Goal: Task Accomplishment & Management: Manage account settings

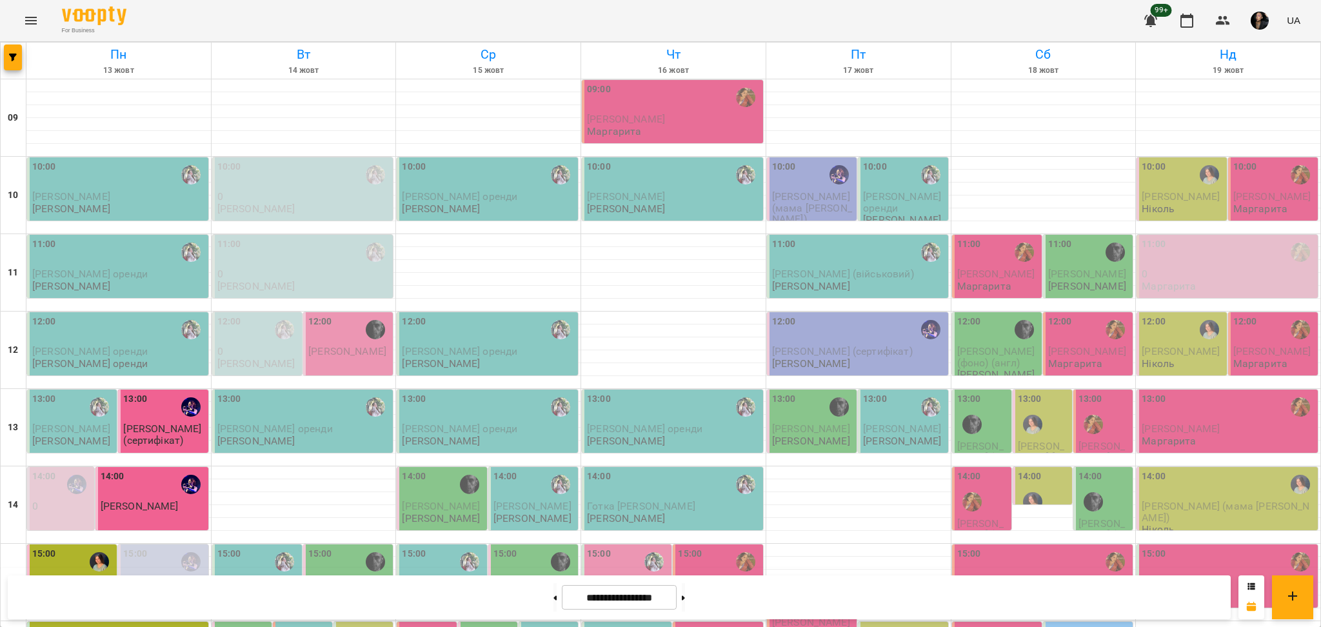
scroll to position [344, 0]
click at [6, 59] on span "button" at bounding box center [13, 58] width 18 height 8
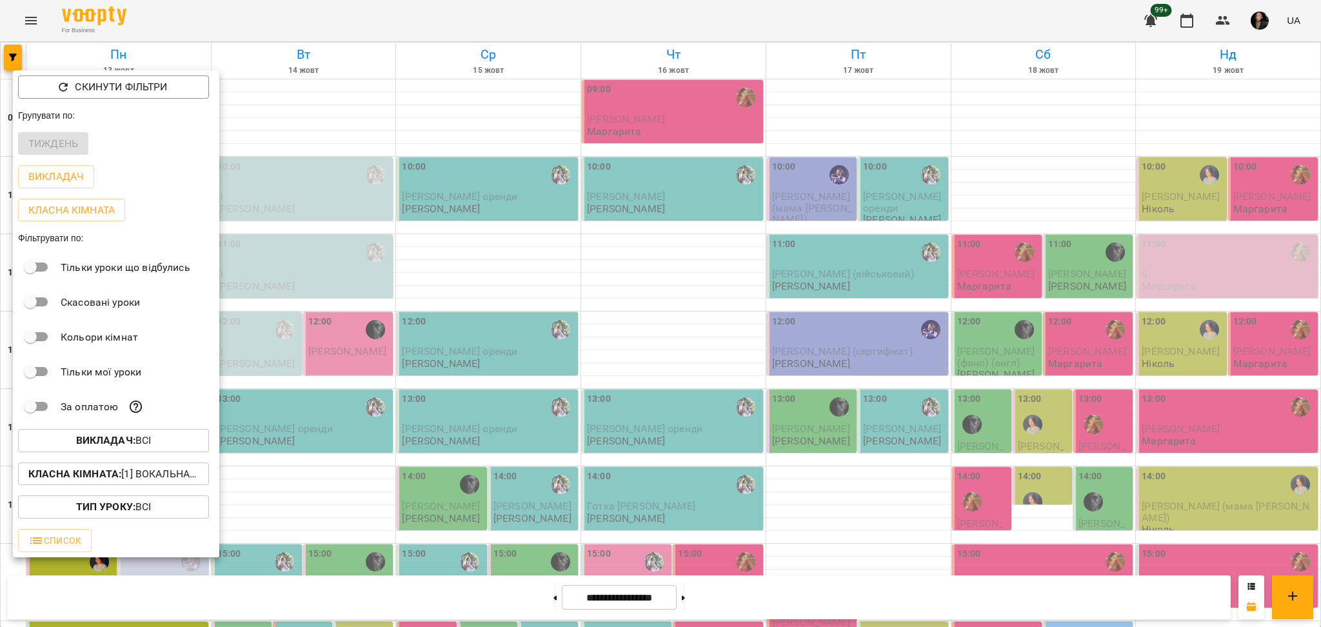
click at [167, 448] on span "Викладач : Всі" at bounding box center [113, 440] width 170 height 15
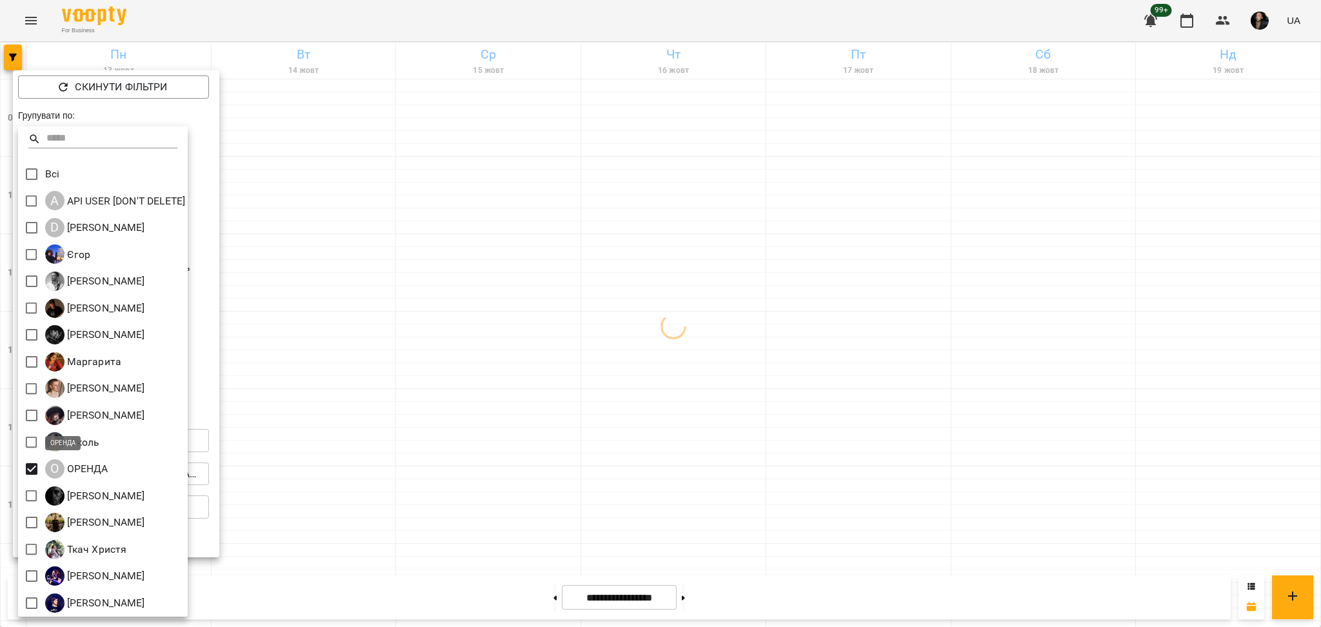
click at [315, 462] on div at bounding box center [660, 313] width 1321 height 627
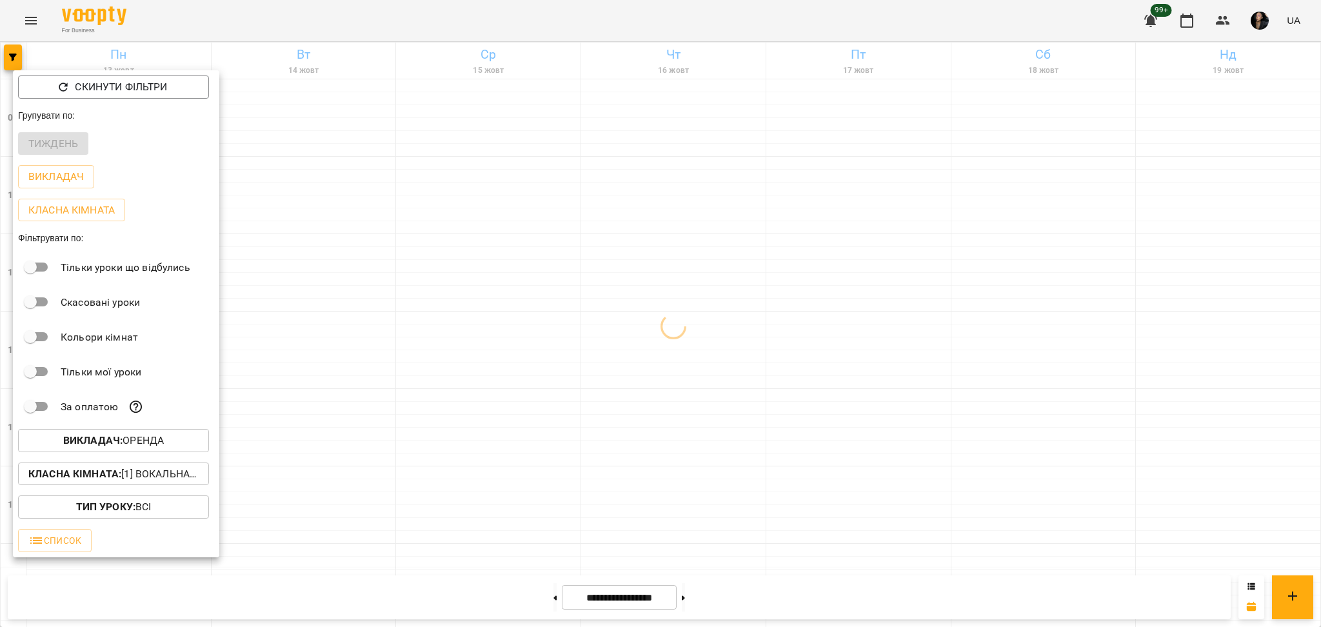
click at [130, 482] on p "Класна кімната : [1] Вокальна велика,[2] Вокальна мала,[7] Kids Фоно/Вокал,Кіно…" at bounding box center [113, 473] width 170 height 15
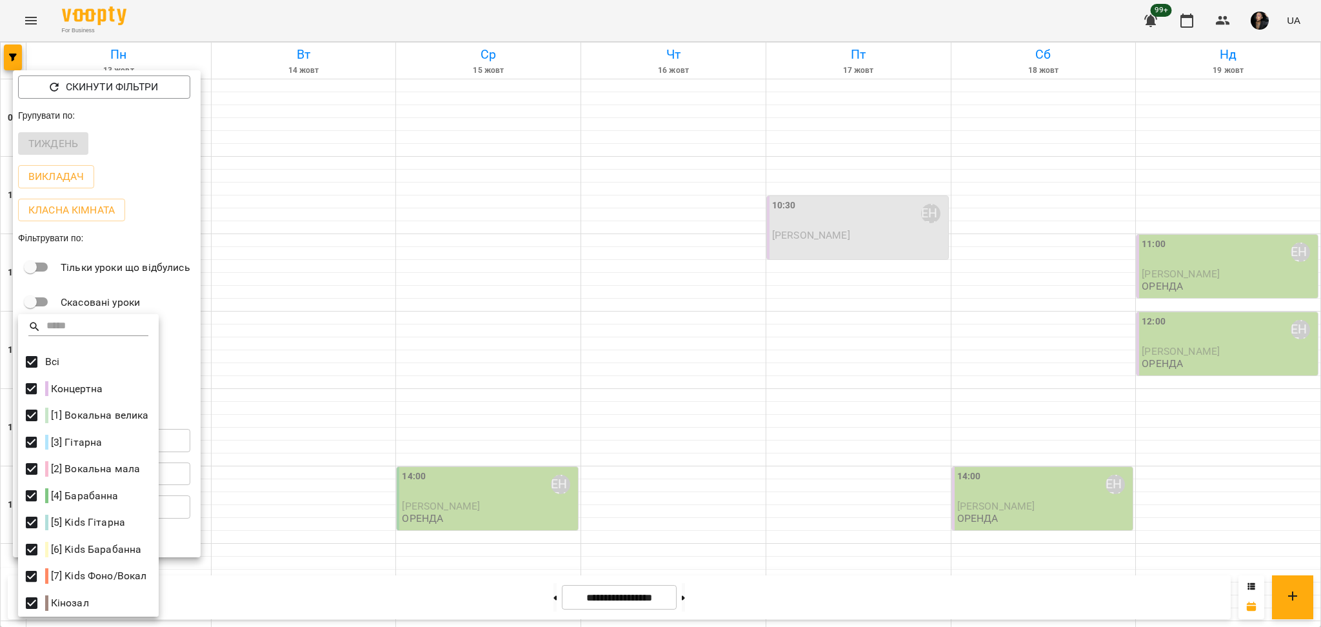
click at [566, 363] on div at bounding box center [660, 313] width 1321 height 627
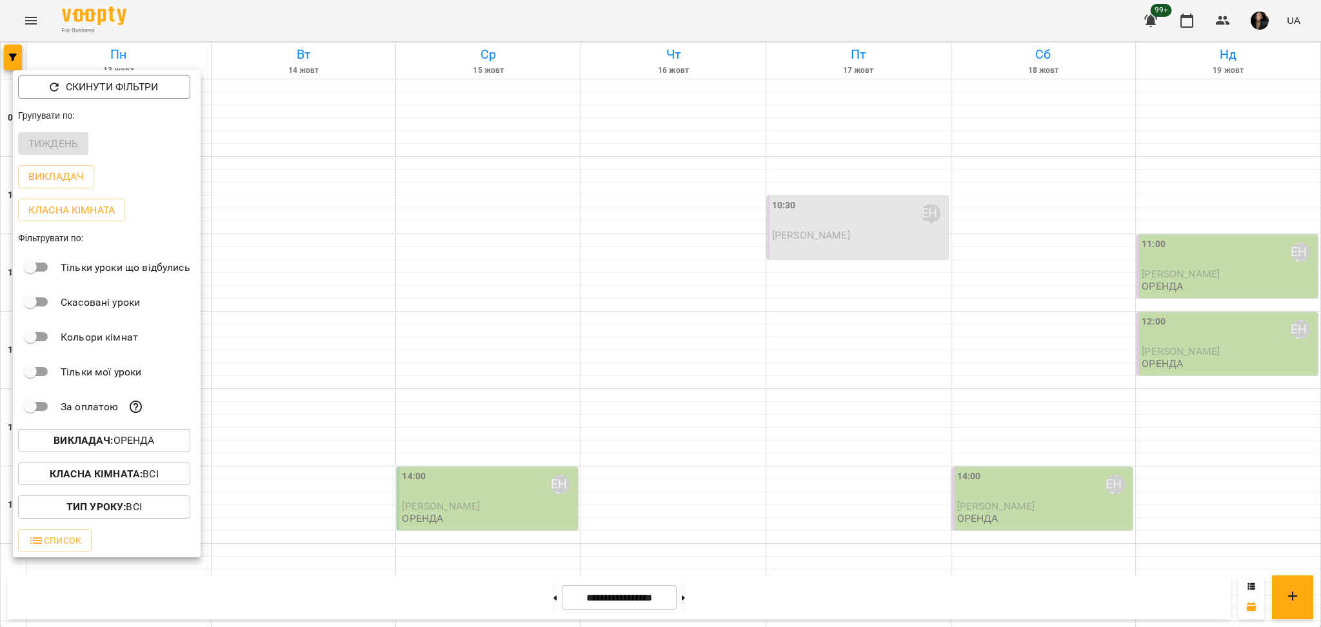
click at [520, 483] on div at bounding box center [660, 313] width 1321 height 627
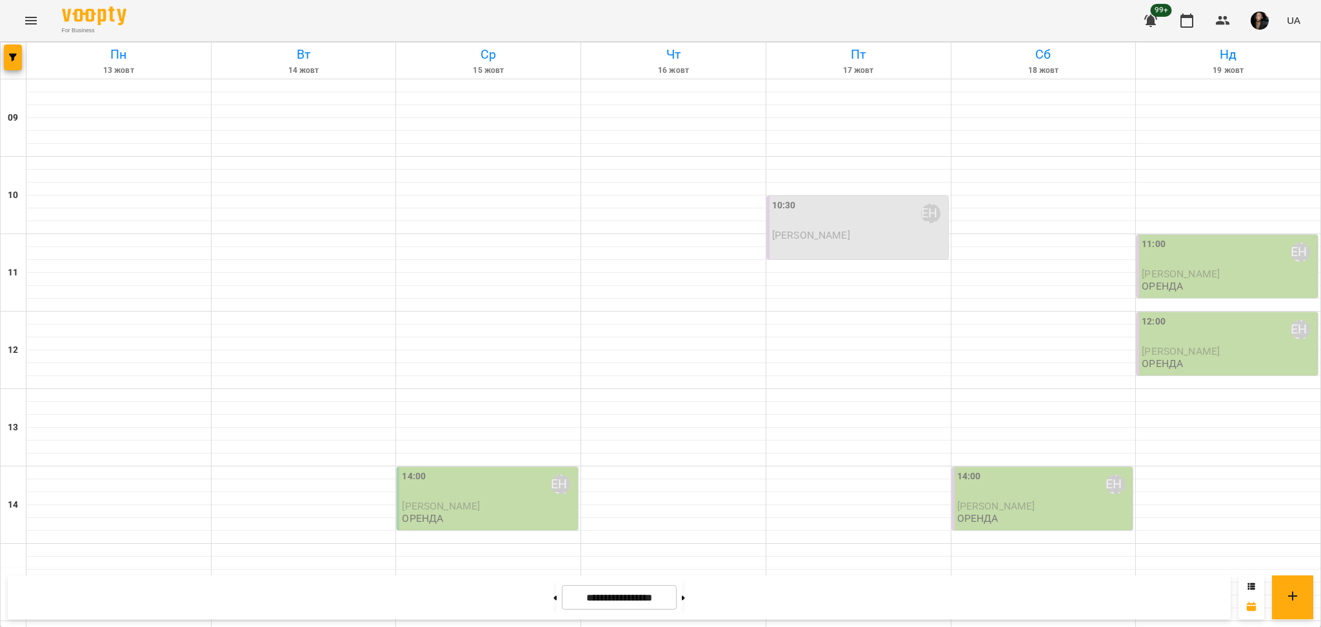
click at [533, 490] on div "14:00 ОРЕНДА" at bounding box center [488, 484] width 173 height 30
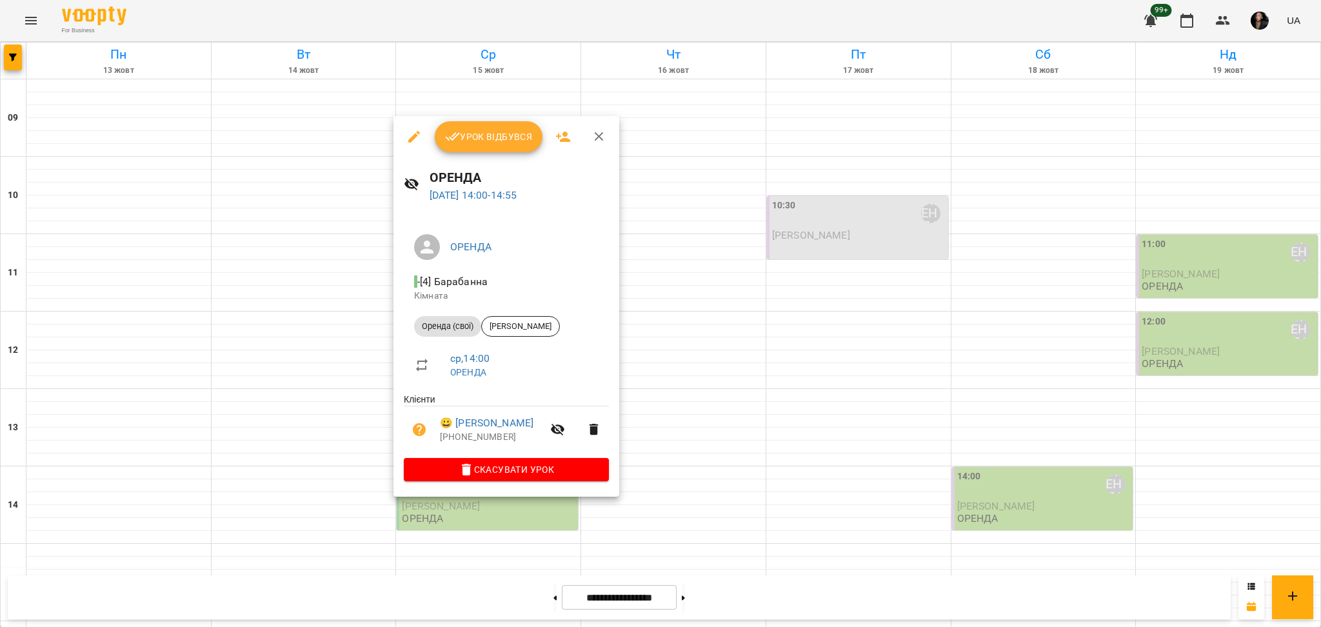
click at [486, 124] on button "Урок відбувся" at bounding box center [489, 136] width 108 height 31
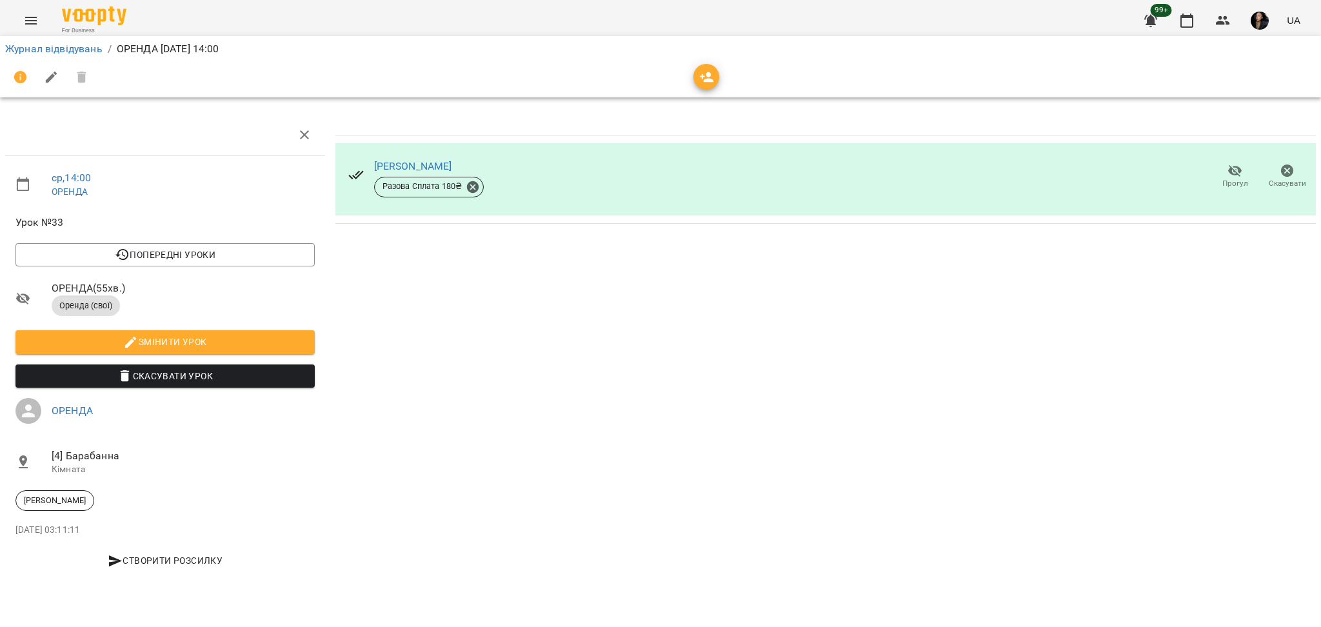
click at [1228, 190] on button "Прогул" at bounding box center [1234, 177] width 52 height 36
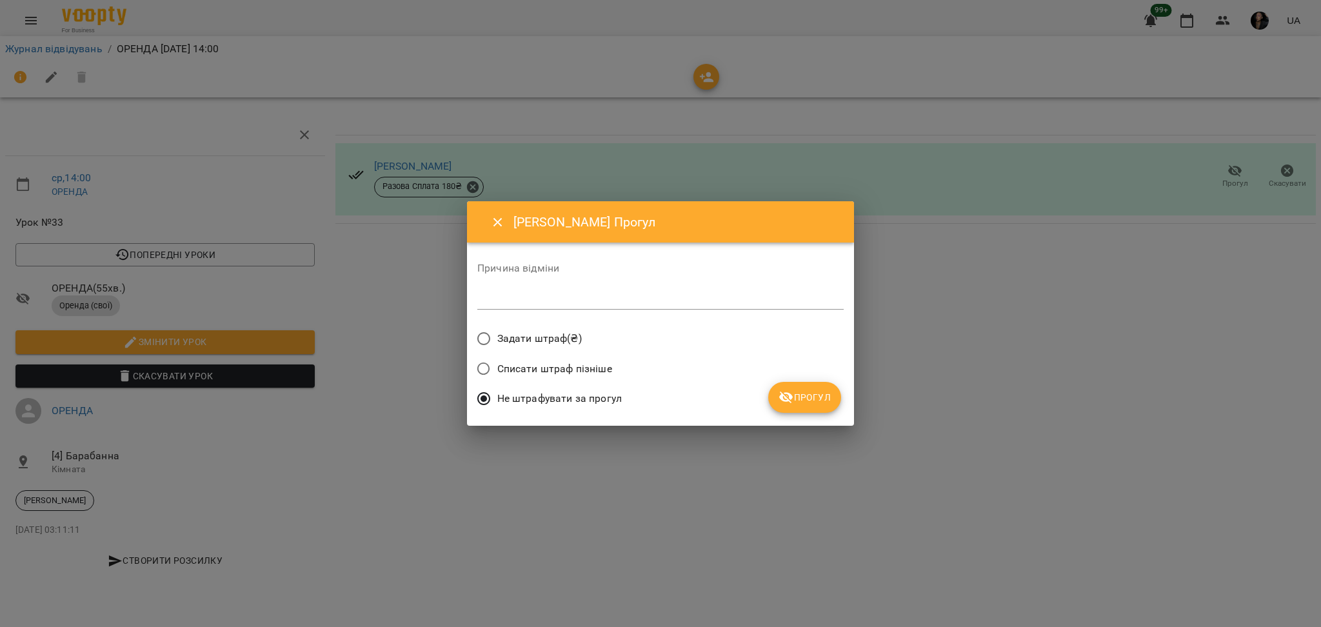
click at [809, 395] on span "Прогул" at bounding box center [804, 396] width 52 height 15
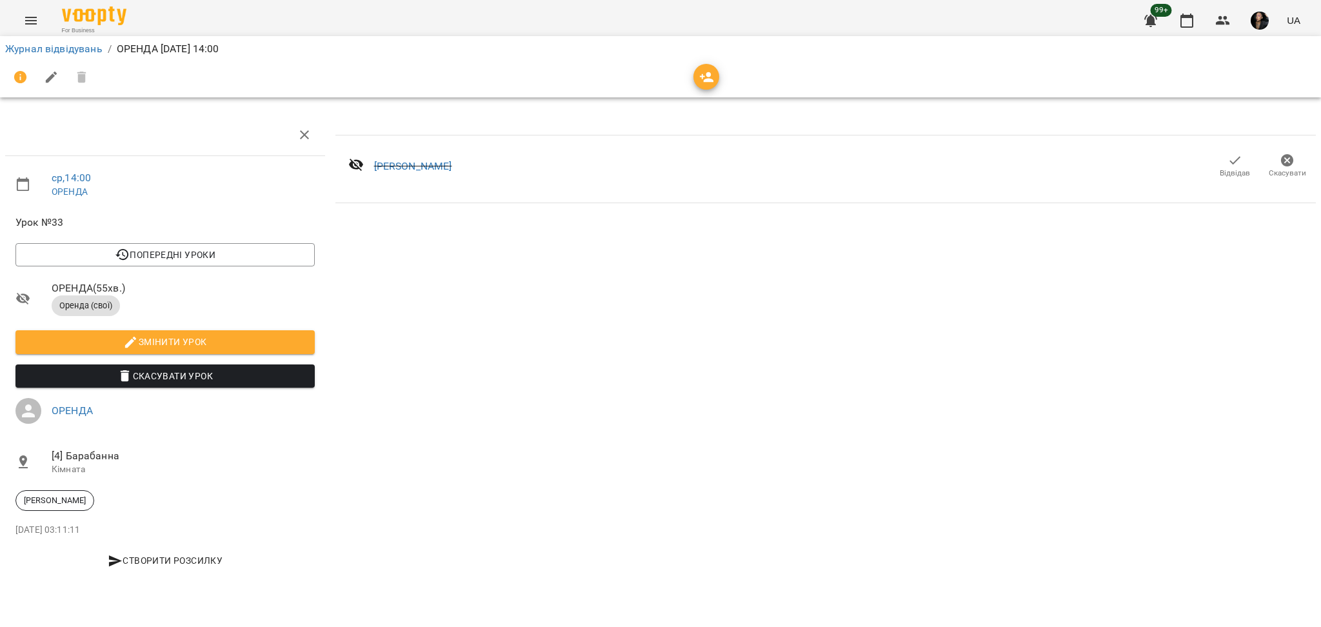
click at [37, 28] on button "Menu" at bounding box center [30, 20] width 31 height 31
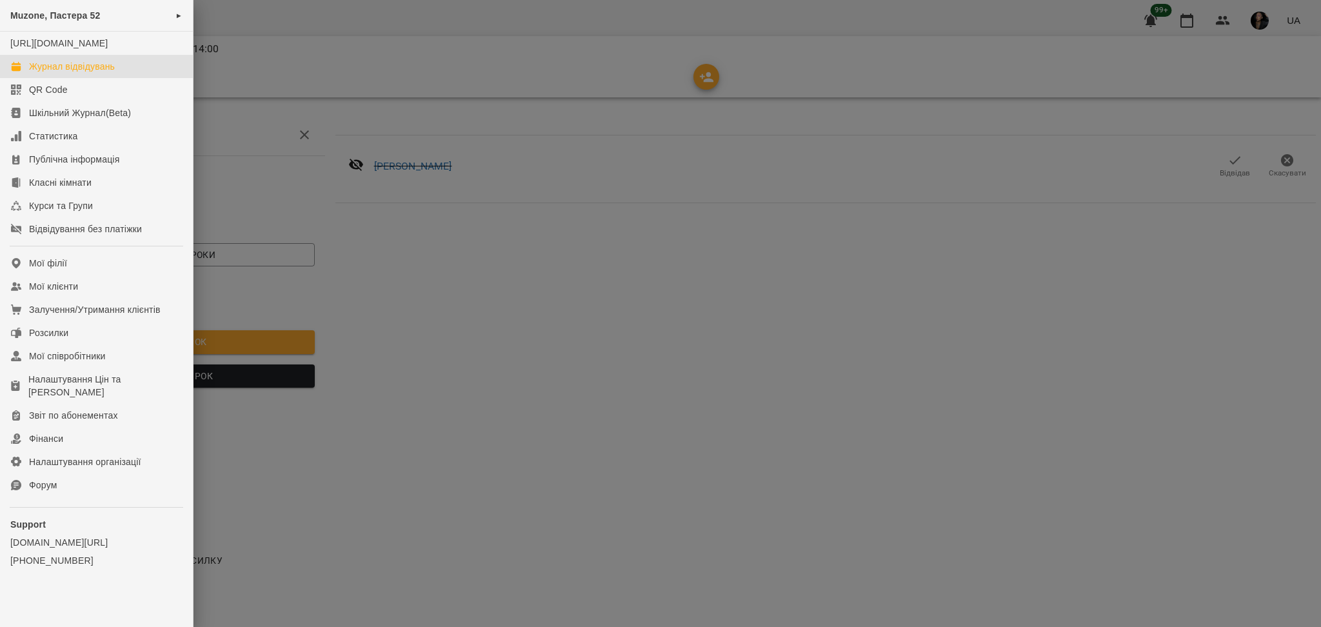
click at [64, 70] on link "Журнал відвідувань" at bounding box center [96, 66] width 193 height 23
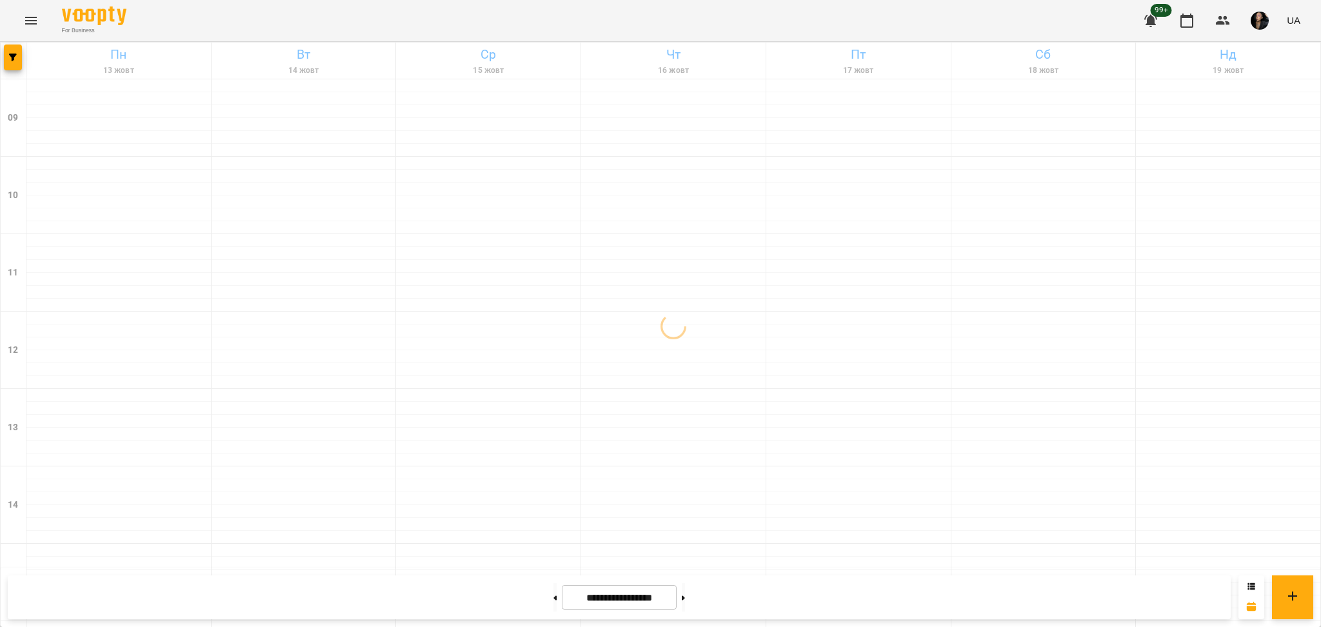
click at [34, 25] on icon "Menu" at bounding box center [30, 20] width 15 height 15
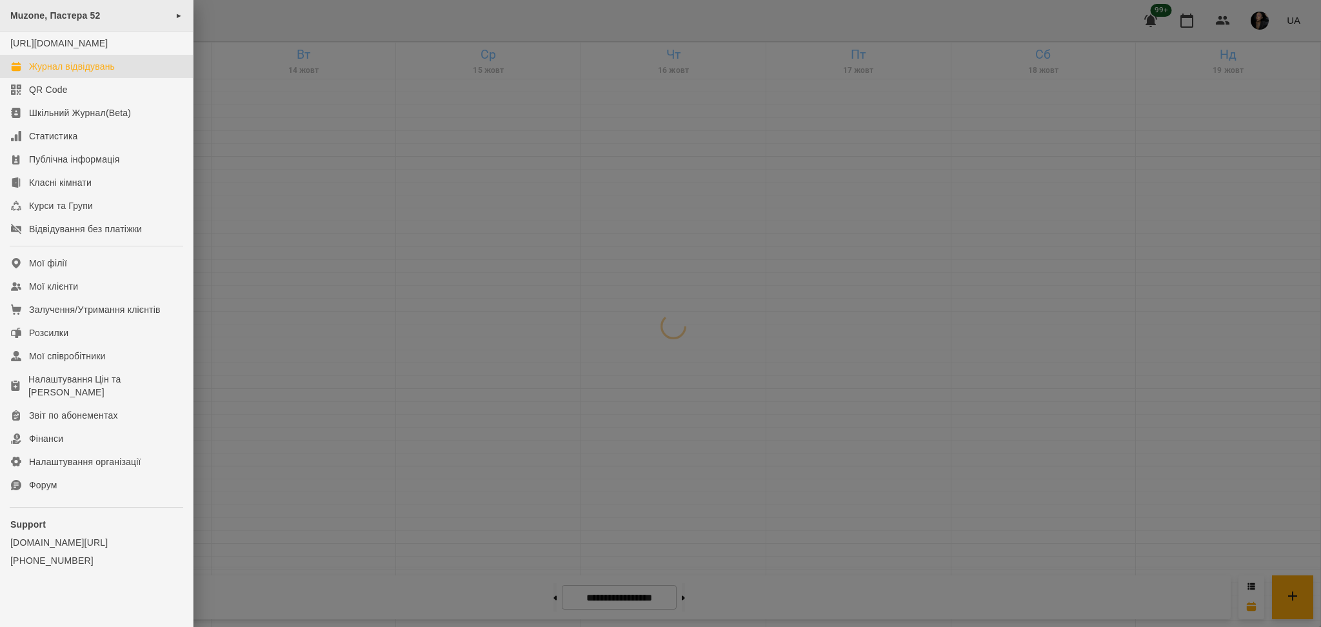
click at [128, 16] on div "Muzone, Пастера 52 ►" at bounding box center [96, 16] width 193 height 32
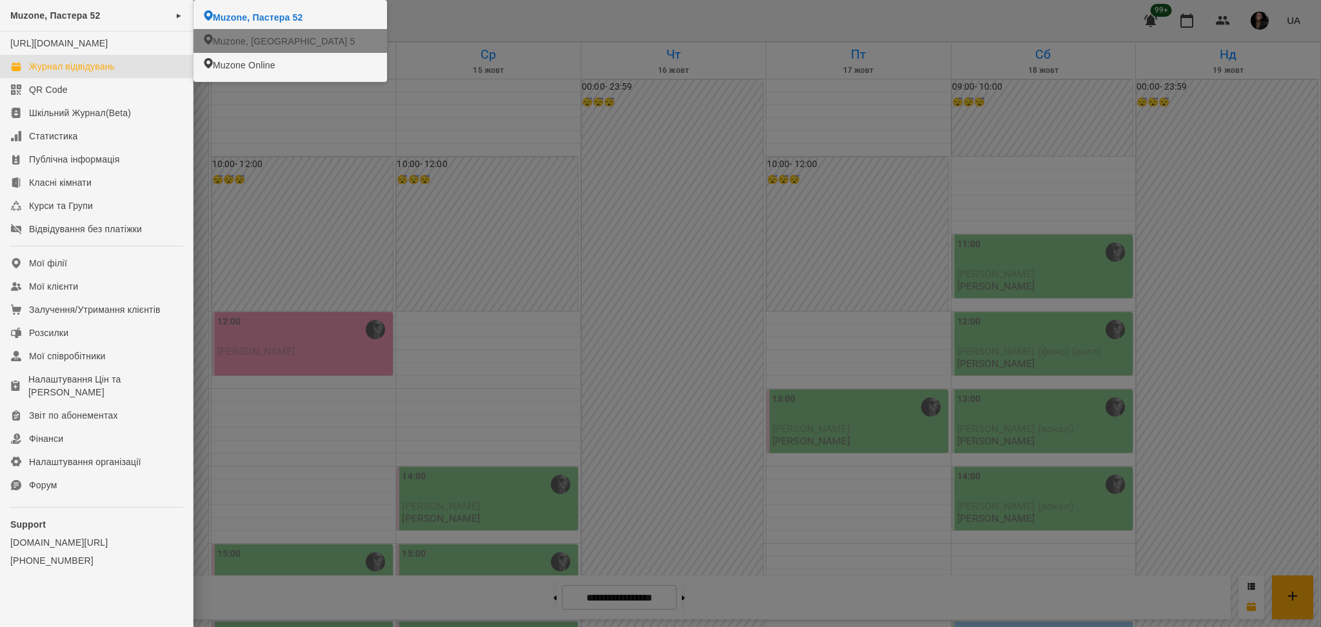
click at [229, 43] on span "Muzone, [GEOGRAPHIC_DATA] 5" at bounding box center [284, 41] width 142 height 13
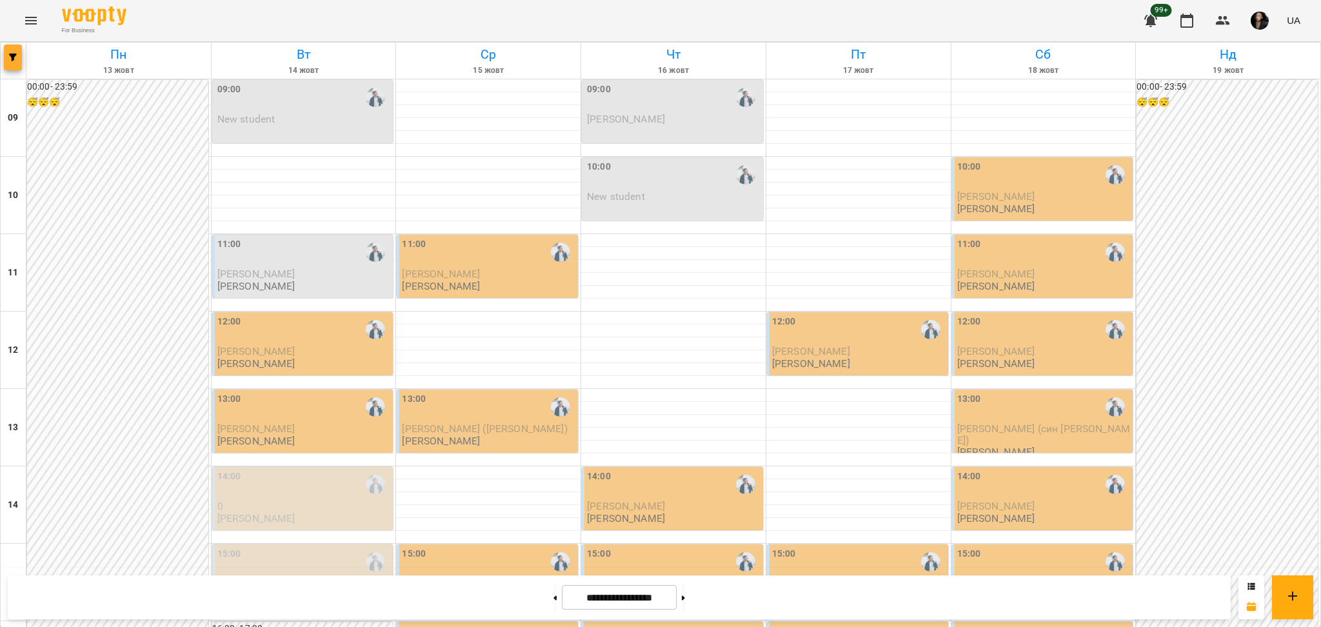
click at [4, 61] on span "button" at bounding box center [13, 58] width 18 height 8
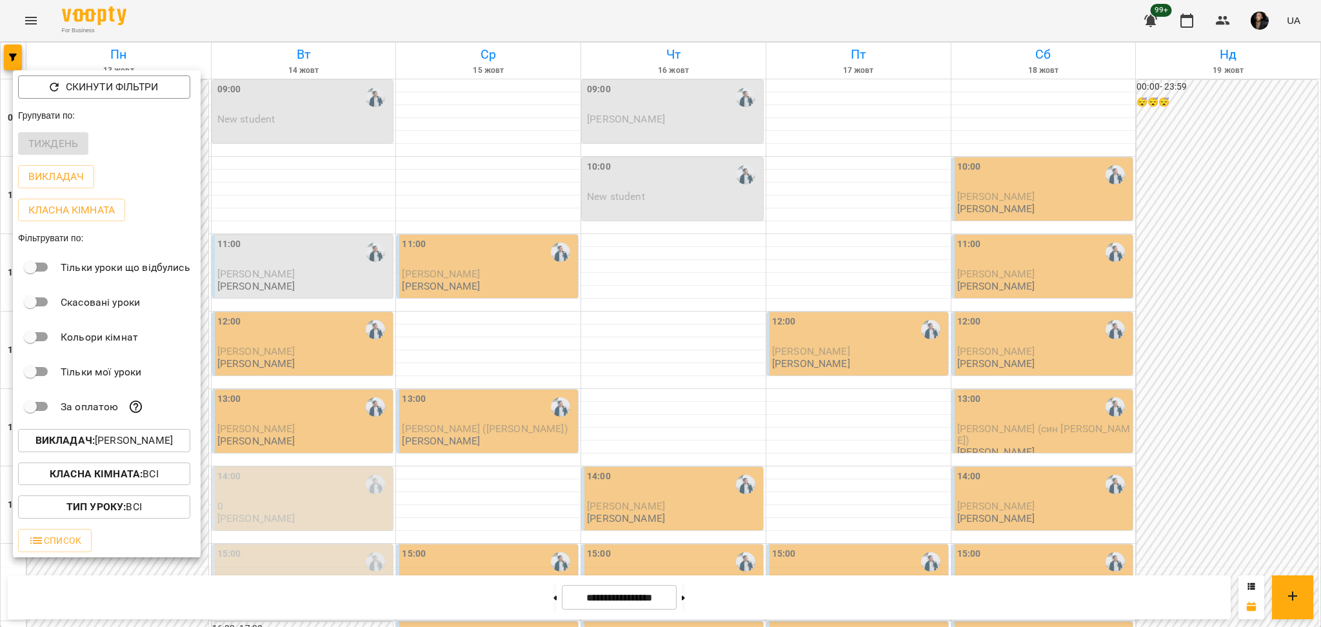
click at [139, 448] on p "Викладач : Євген" at bounding box center [103, 440] width 137 height 15
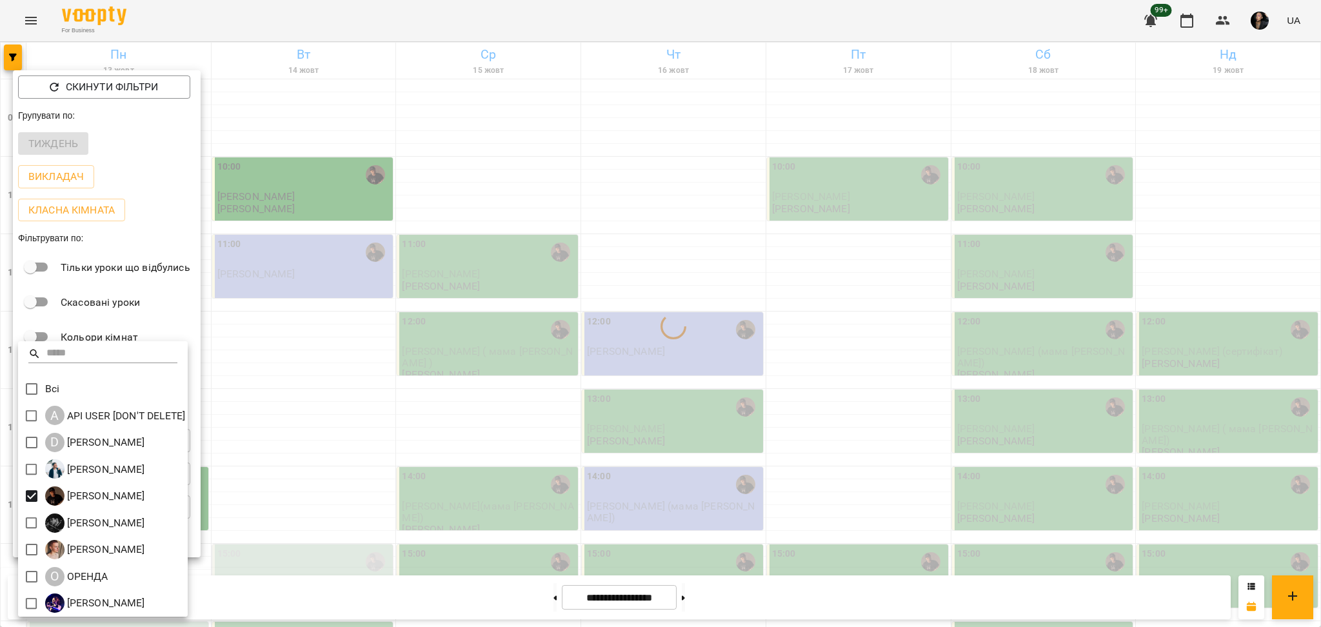
click at [402, 494] on div at bounding box center [660, 313] width 1321 height 627
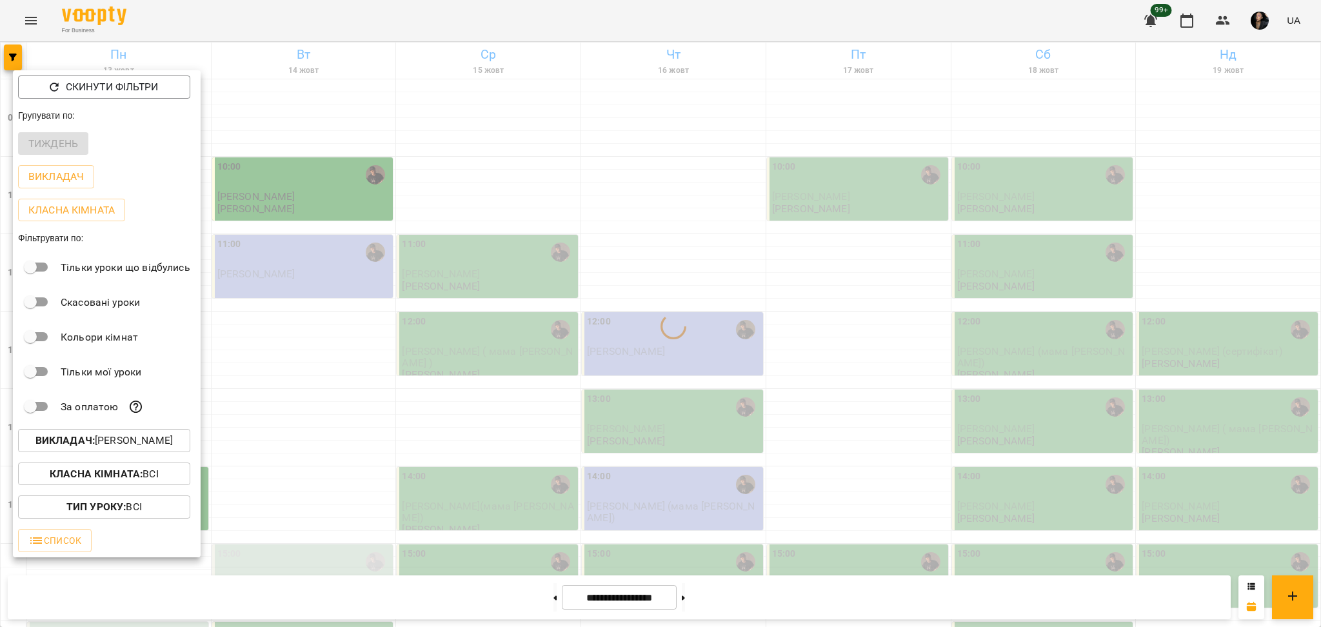
click at [497, 362] on div at bounding box center [660, 313] width 1321 height 627
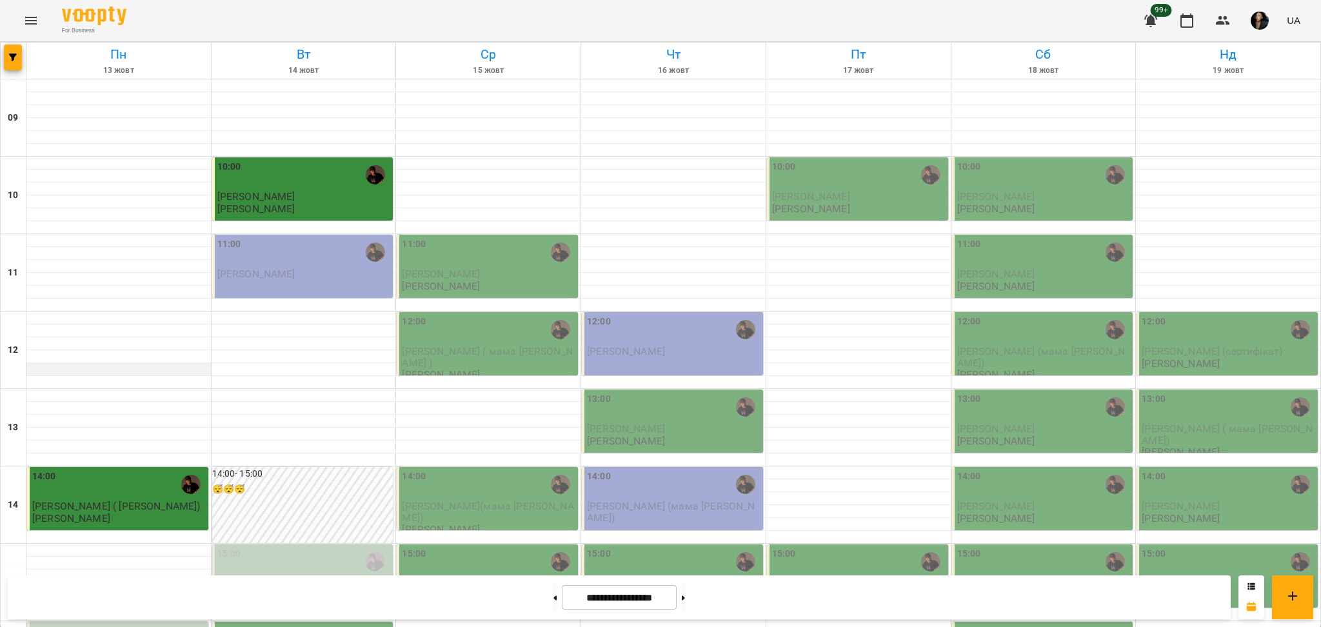
scroll to position [429, 0]
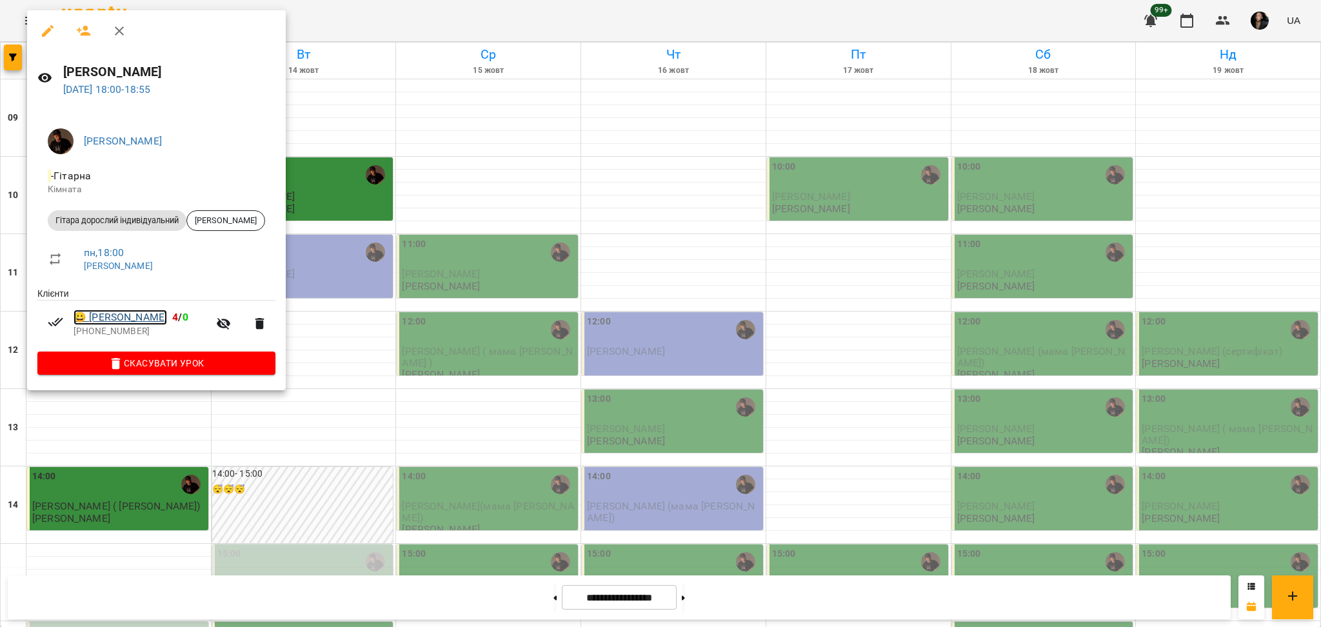
click at [132, 315] on link "😀 Красніков Данііл" at bounding box center [121, 317] width 94 height 15
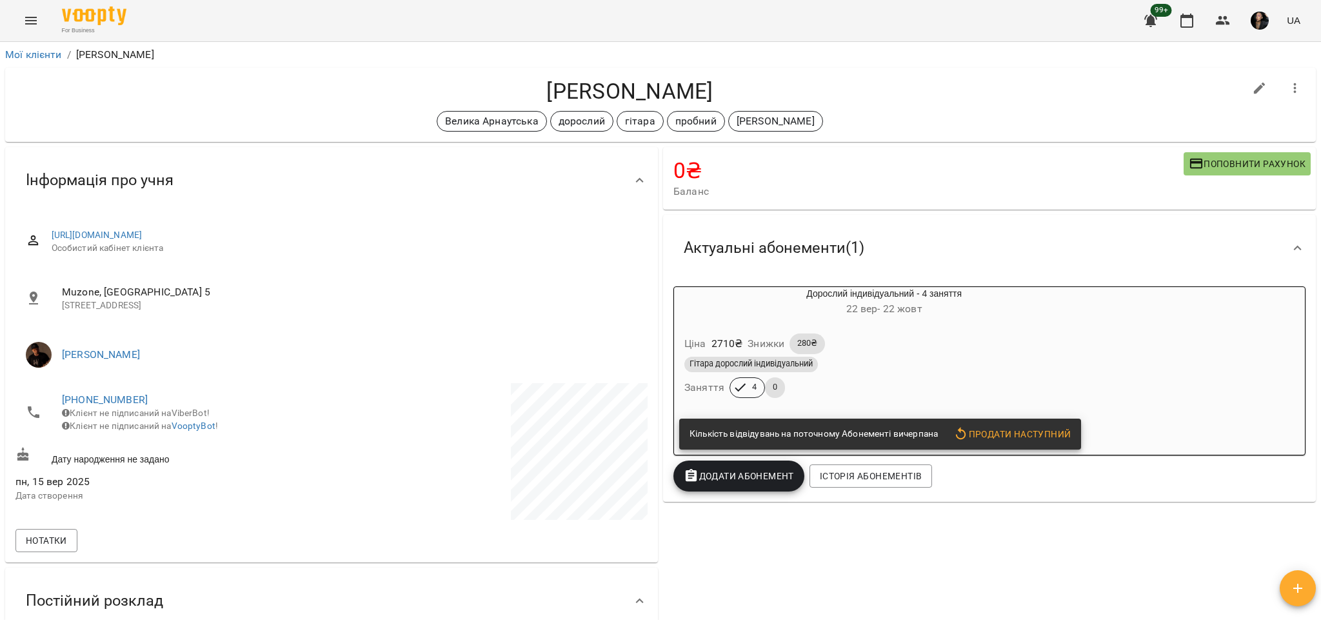
click at [998, 364] on div "Гітара дорослий індивідуальний" at bounding box center [883, 364] width 399 height 15
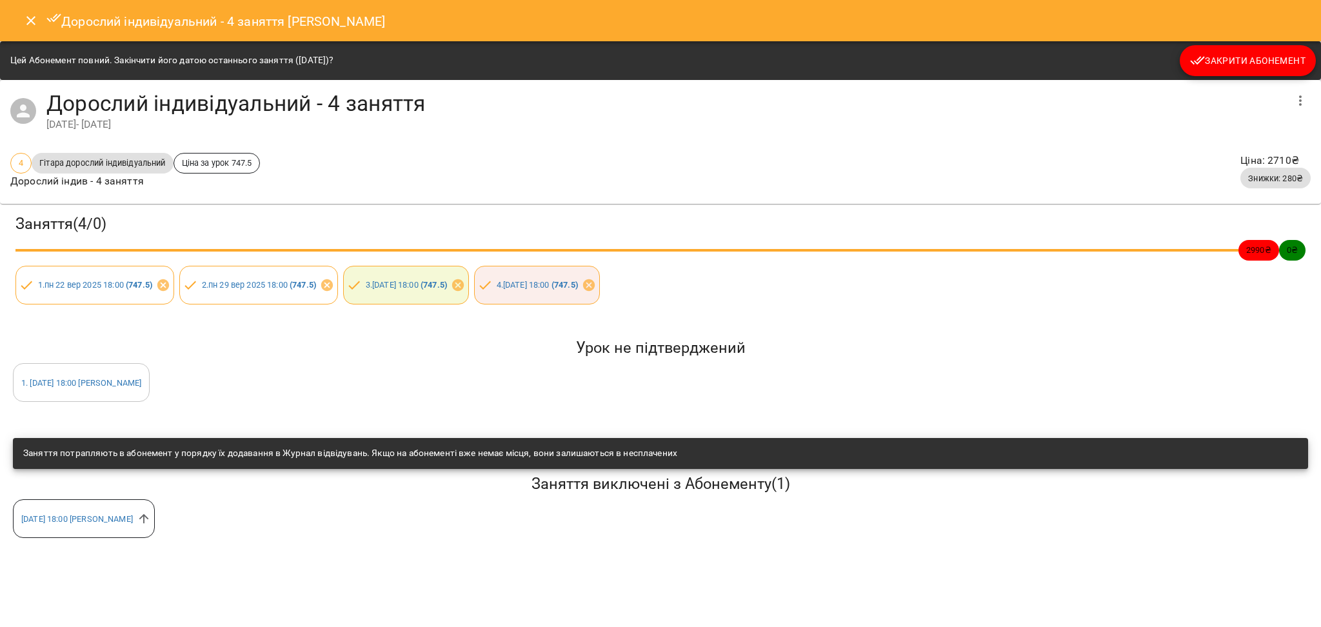
click at [1308, 66] on button "Закрити Абонемент" at bounding box center [1247, 60] width 136 height 31
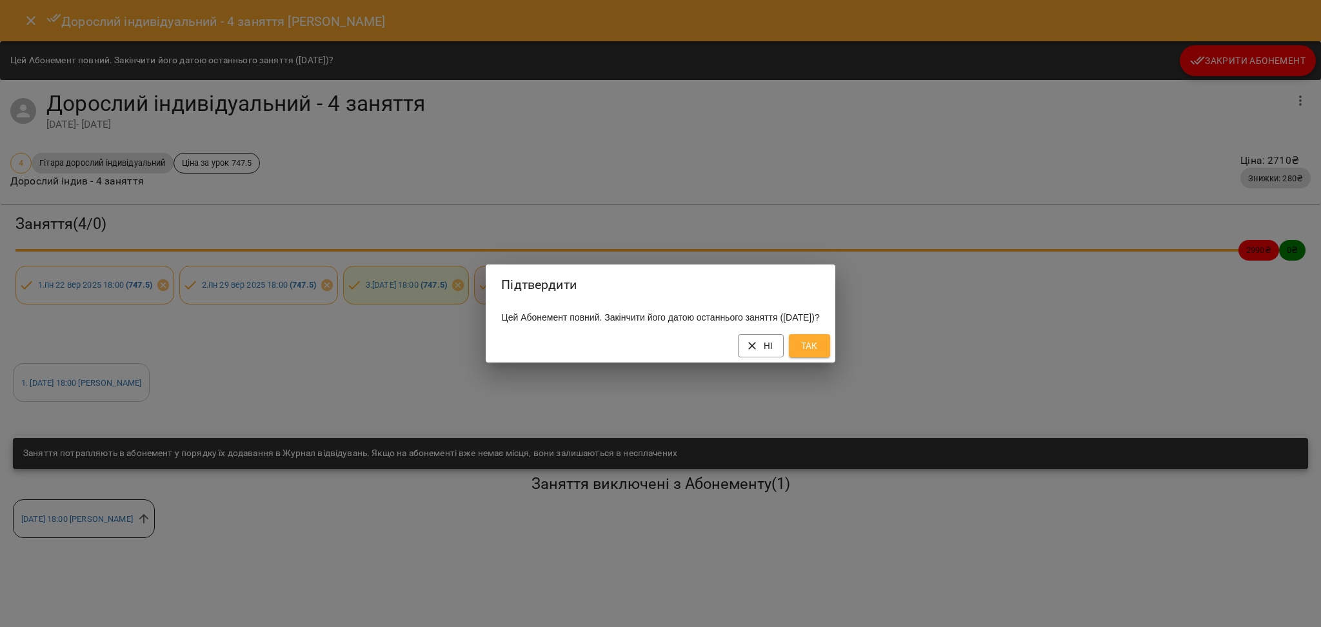
click at [820, 349] on span "Так" at bounding box center [809, 345] width 21 height 15
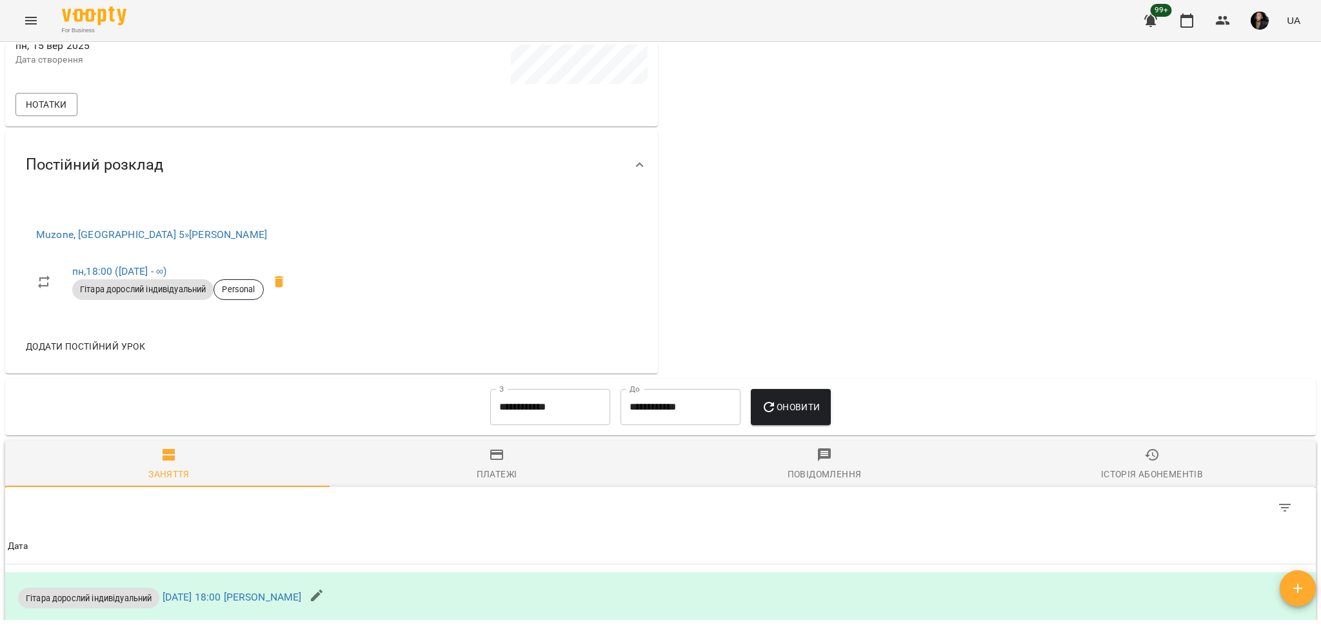
scroll to position [429, 0]
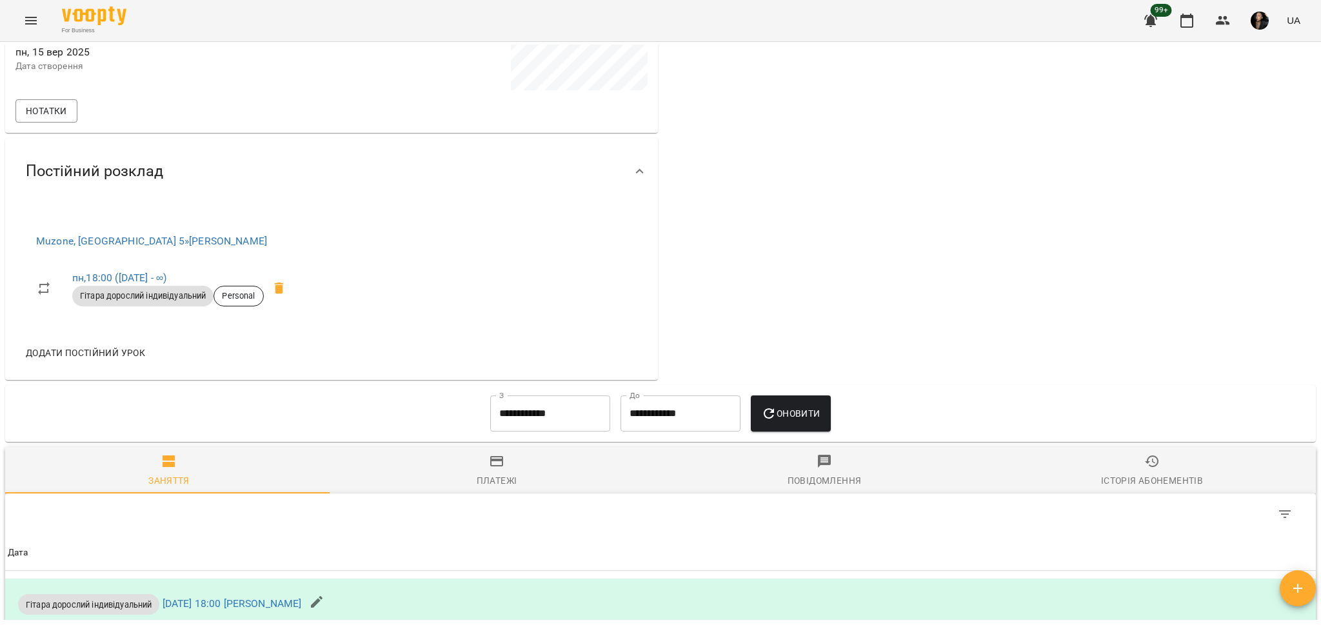
click at [39, 16] on button "Menu" at bounding box center [30, 20] width 31 height 31
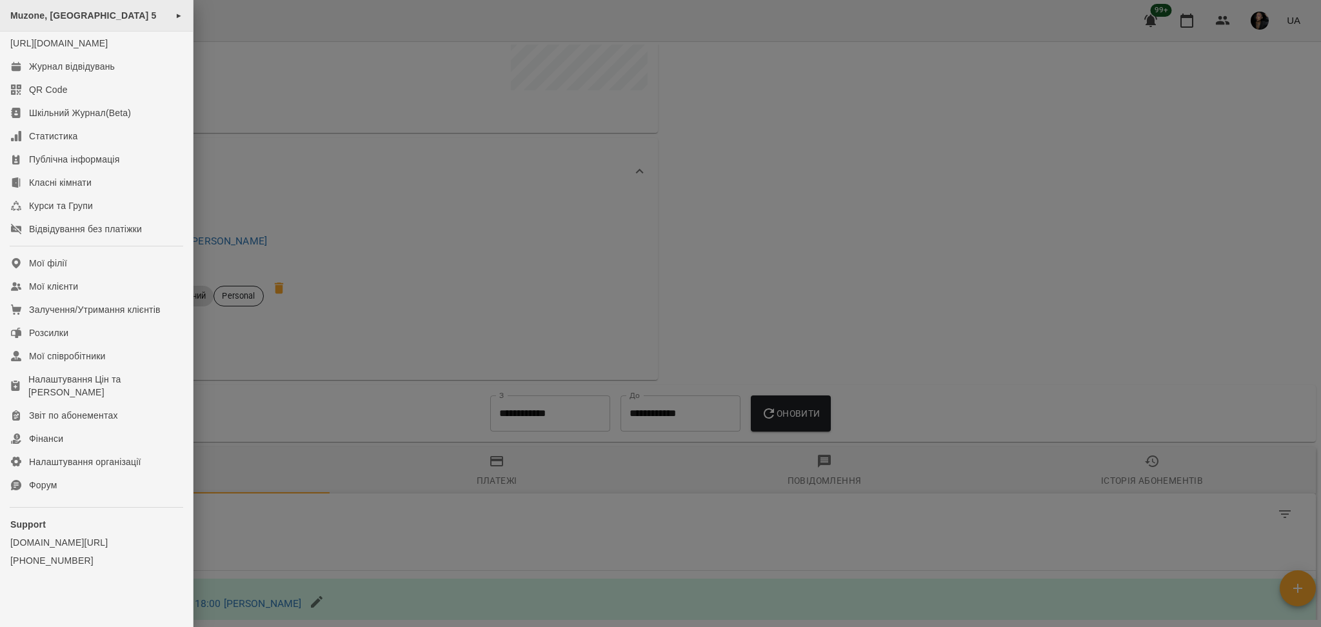
click at [129, 16] on span "Muzone, [GEOGRAPHIC_DATA] 5" at bounding box center [83, 15] width 146 height 10
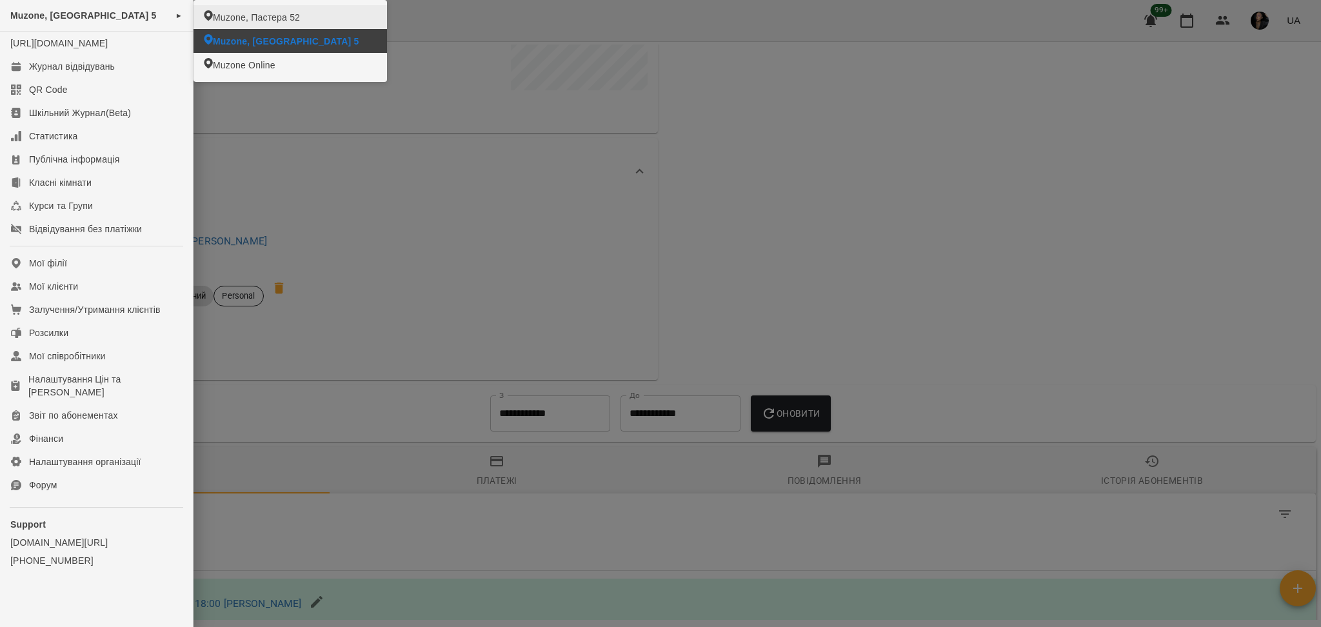
click at [257, 21] on span "Muzone, Пастера 52" at bounding box center [256, 17] width 87 height 13
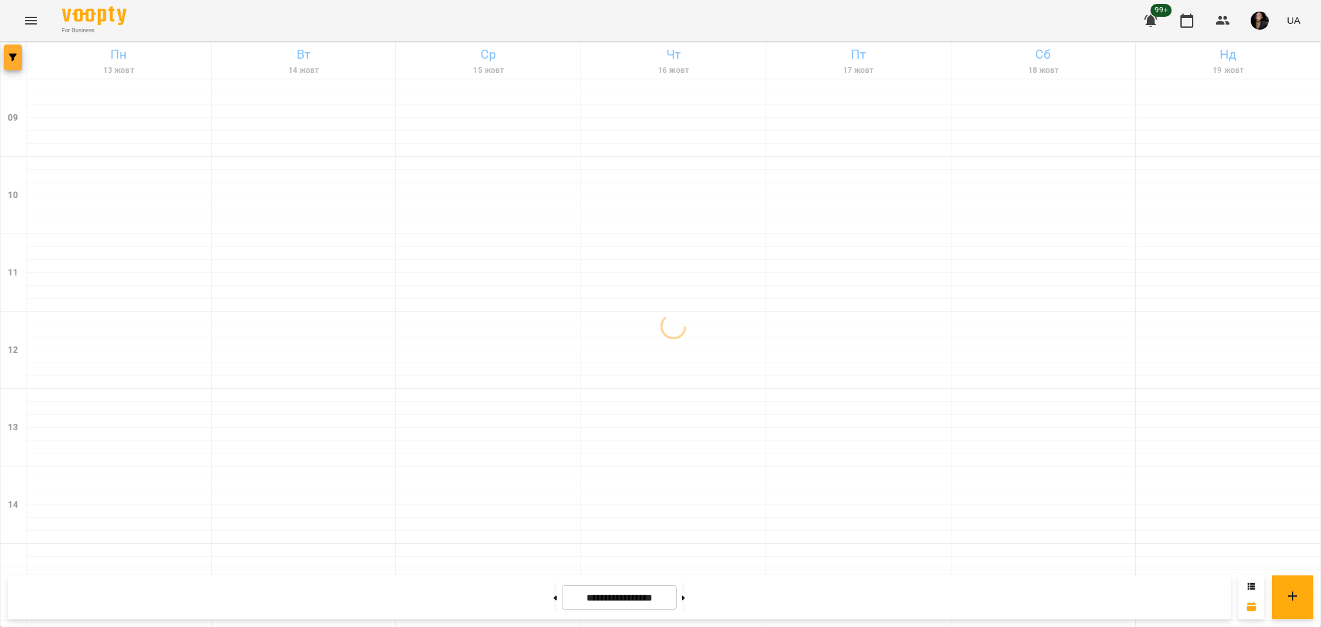
click at [15, 62] on button "button" at bounding box center [13, 57] width 18 height 26
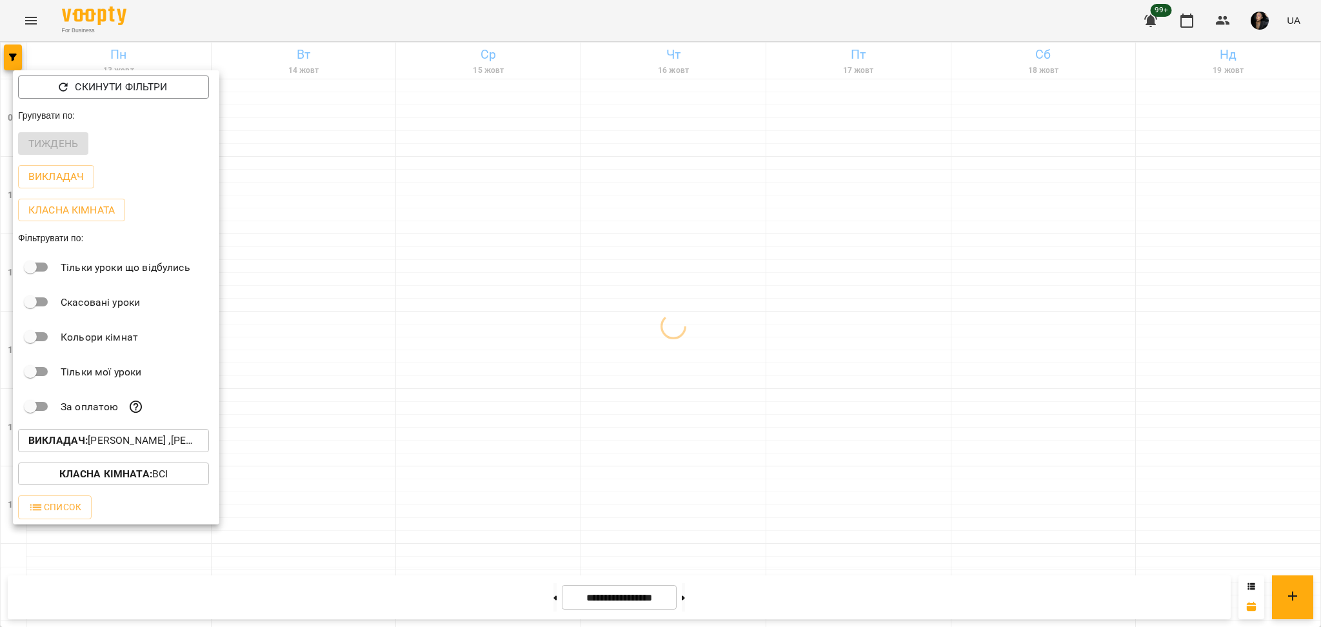
click at [182, 449] on button "Викладач : Антон ,Олег" at bounding box center [113, 440] width 191 height 23
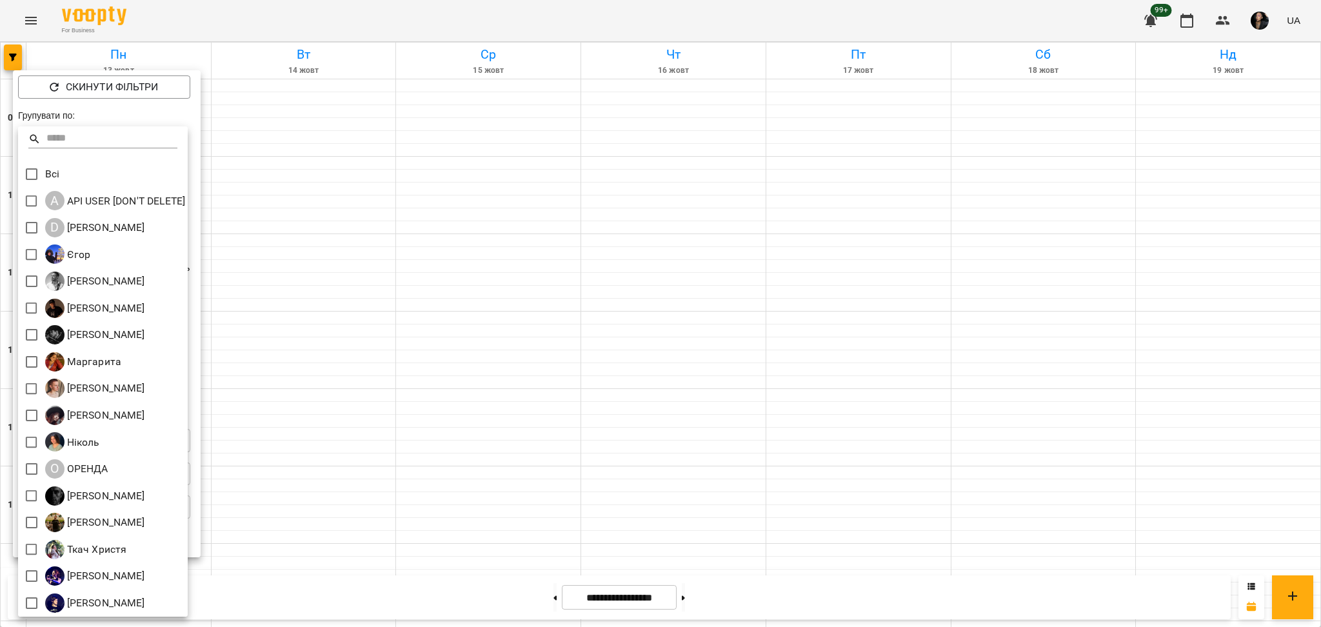
click at [722, 403] on div at bounding box center [660, 313] width 1321 height 627
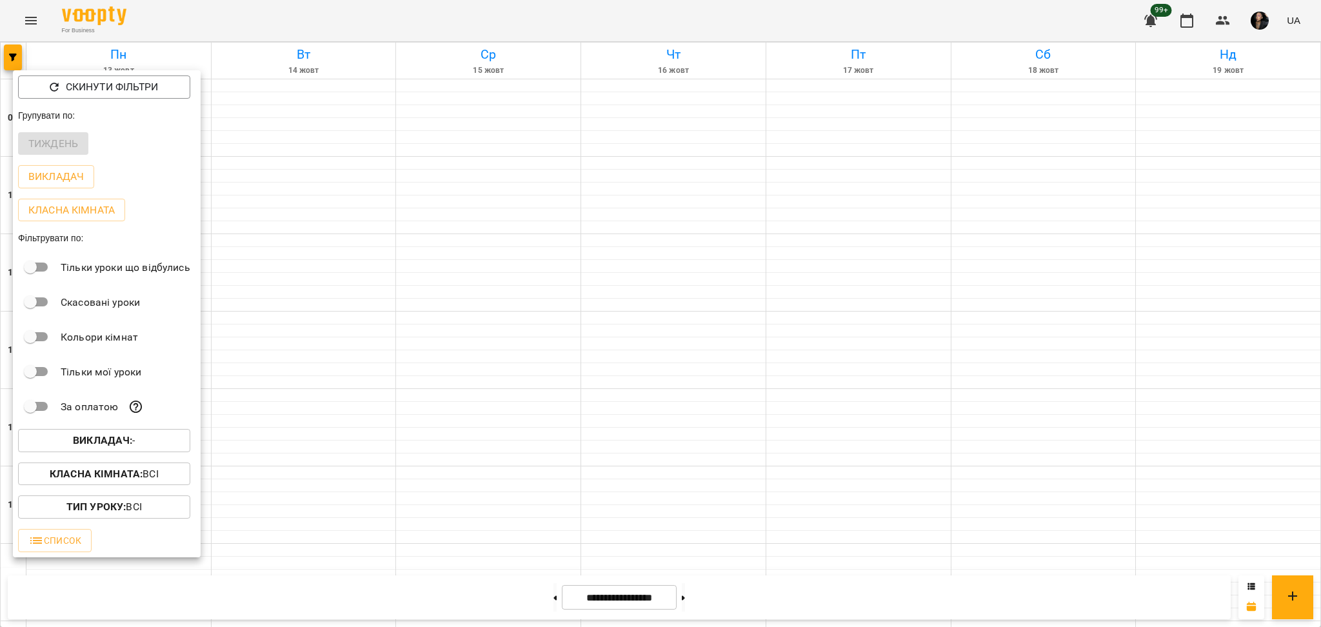
click at [119, 457] on div "Викладач : -" at bounding box center [107, 441] width 188 height 34
click at [119, 443] on b "Викладач :" at bounding box center [102, 440] width 59 height 12
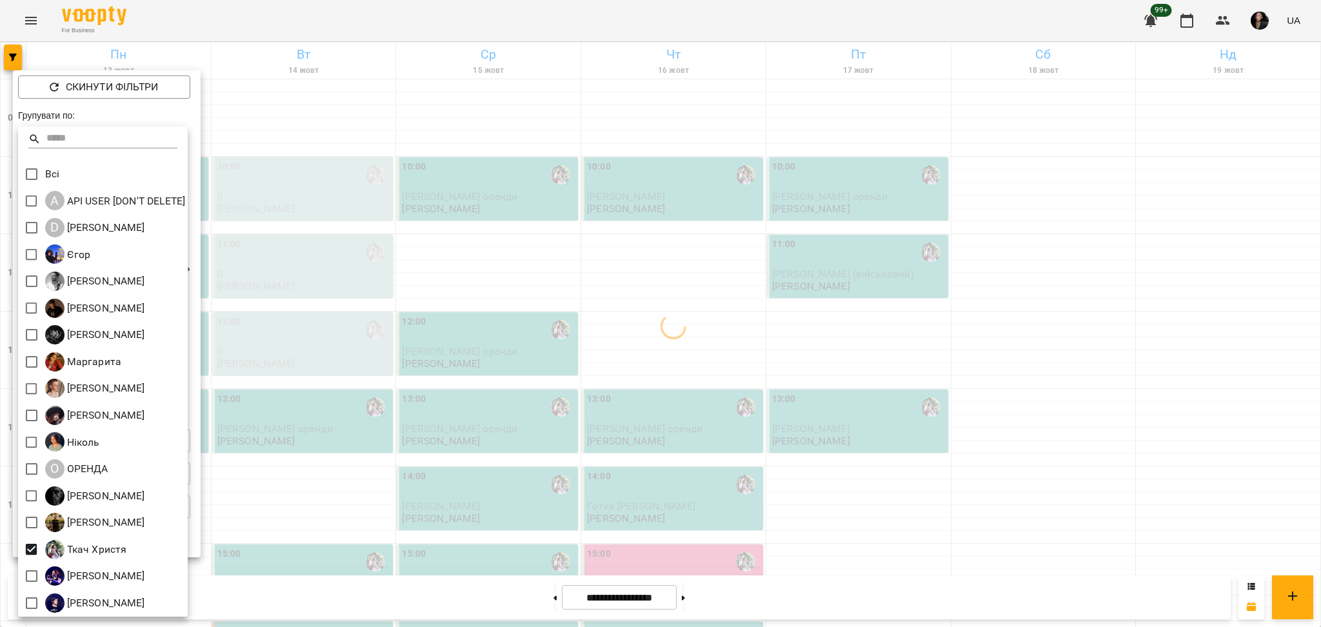
click at [303, 497] on div at bounding box center [660, 313] width 1321 height 627
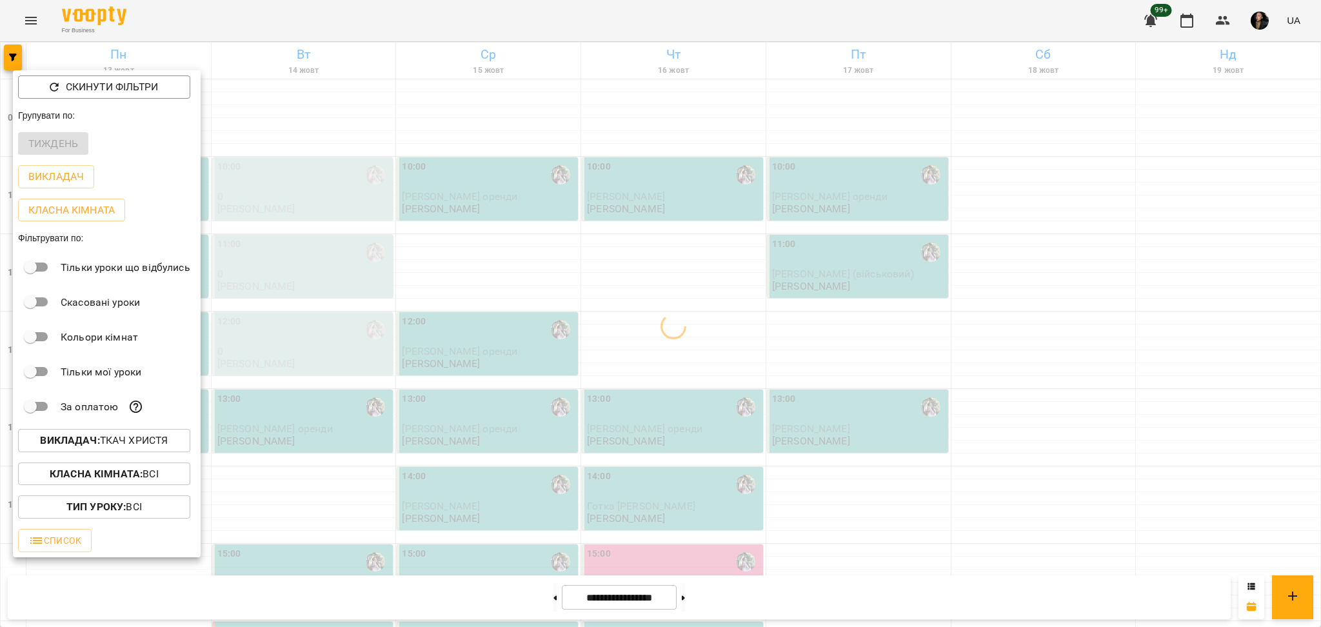
click at [366, 391] on div at bounding box center [660, 313] width 1321 height 627
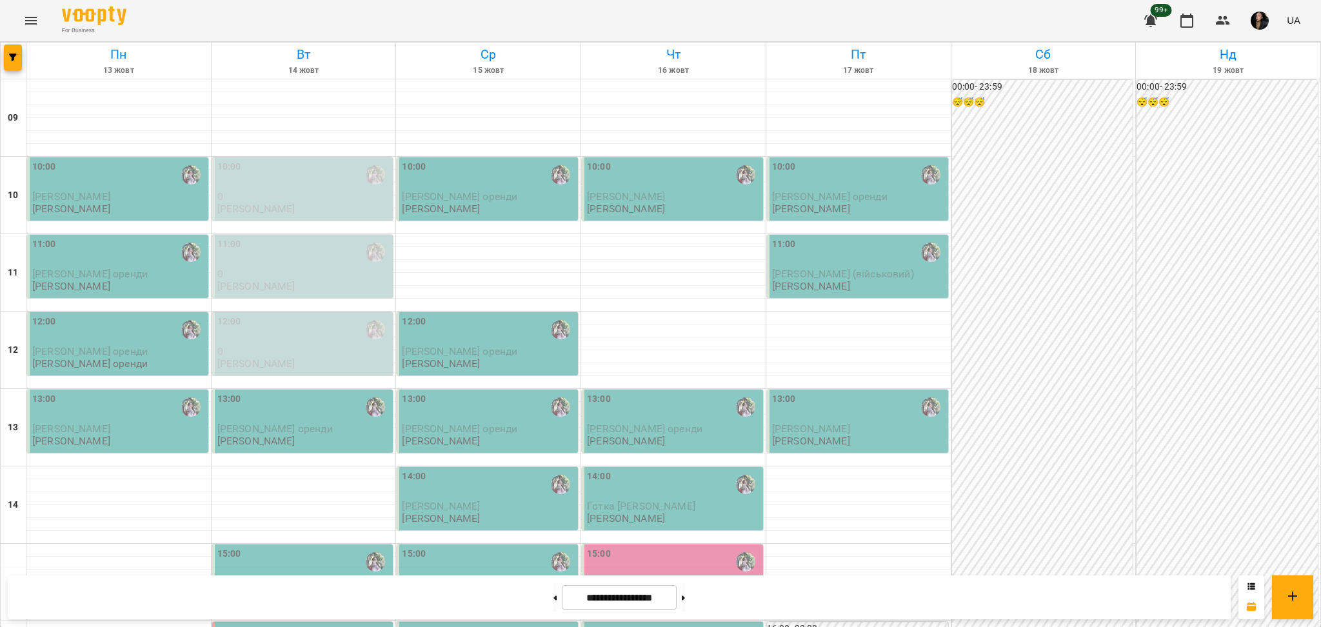
scroll to position [258, 0]
click at [299, 578] on p "[PERSON_NAME] оренди" at bounding box center [303, 583] width 173 height 11
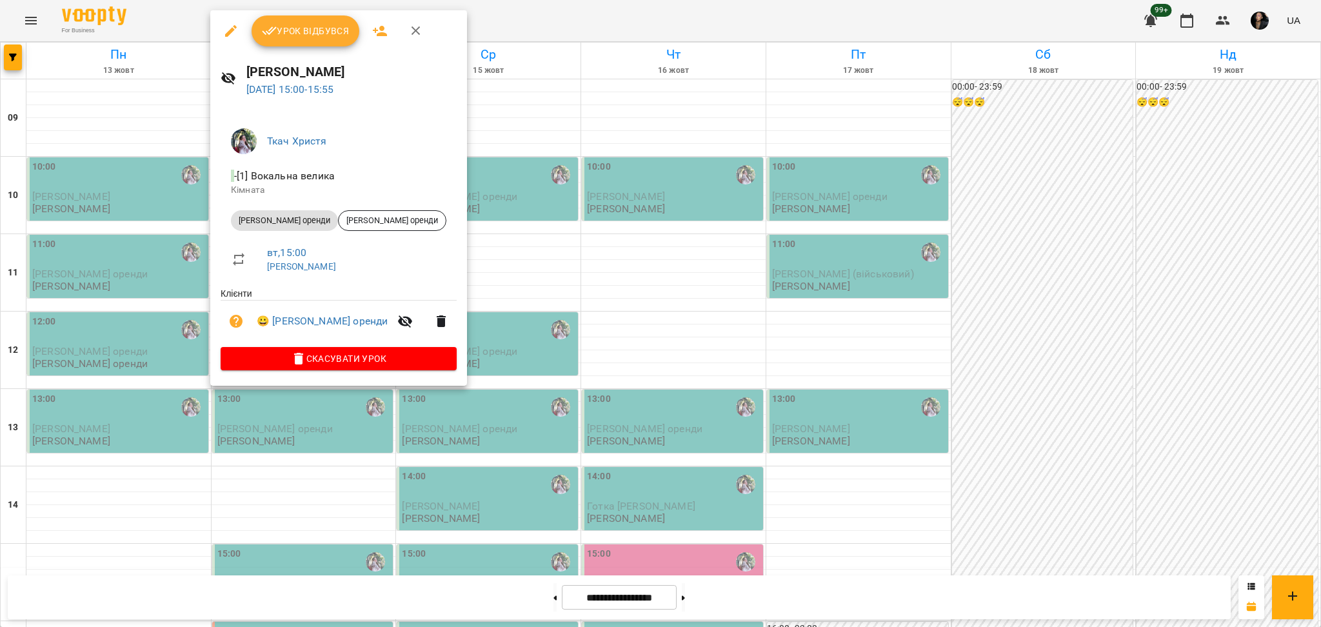
click at [324, 39] on span "Урок відбувся" at bounding box center [306, 30] width 88 height 15
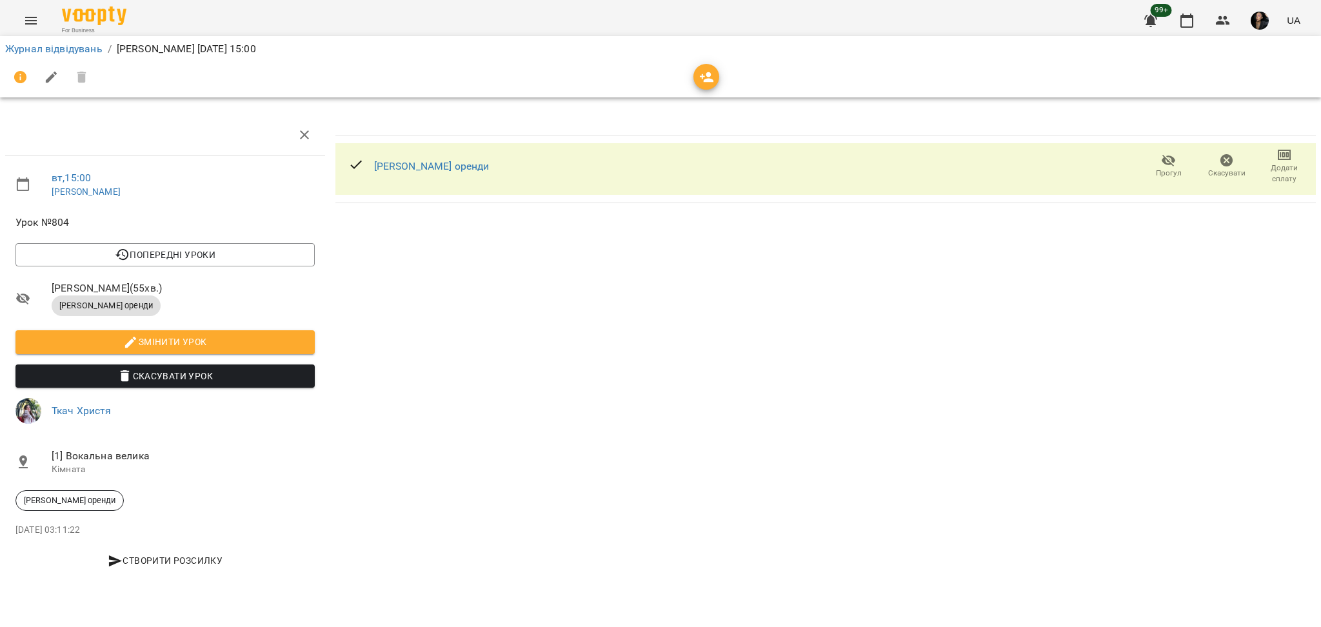
click at [1170, 175] on span "Прогул" at bounding box center [1169, 173] width 26 height 11
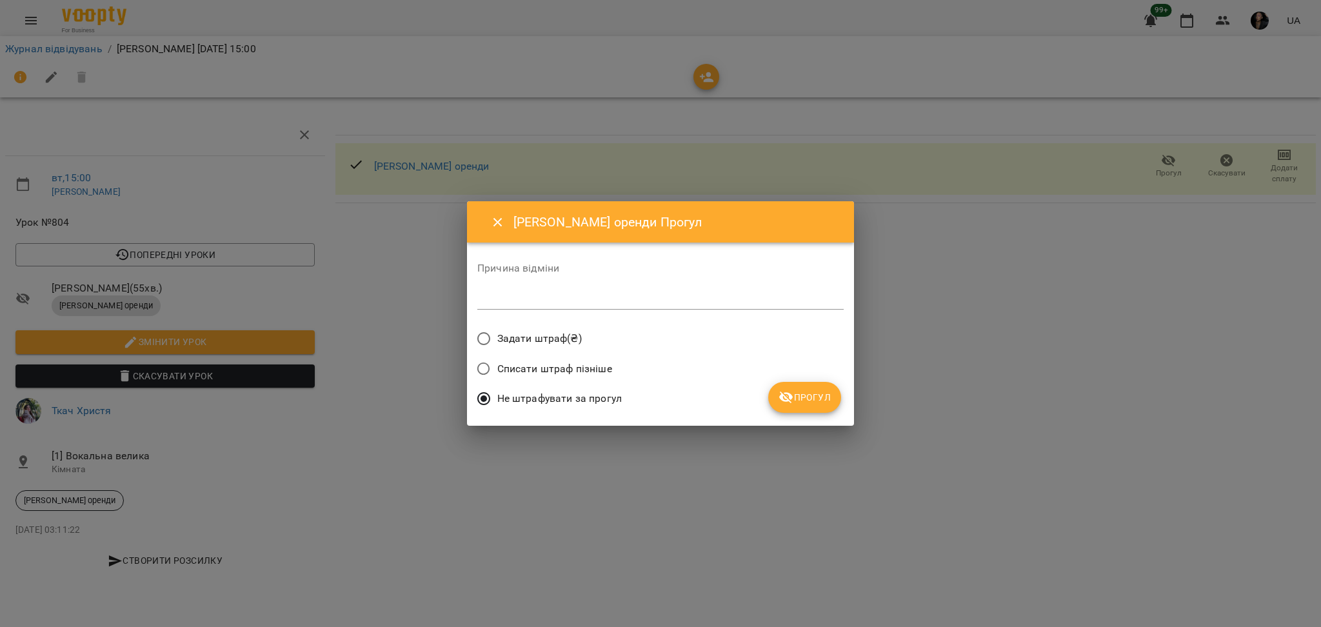
click at [787, 393] on icon "submit" at bounding box center [786, 397] width 14 height 12
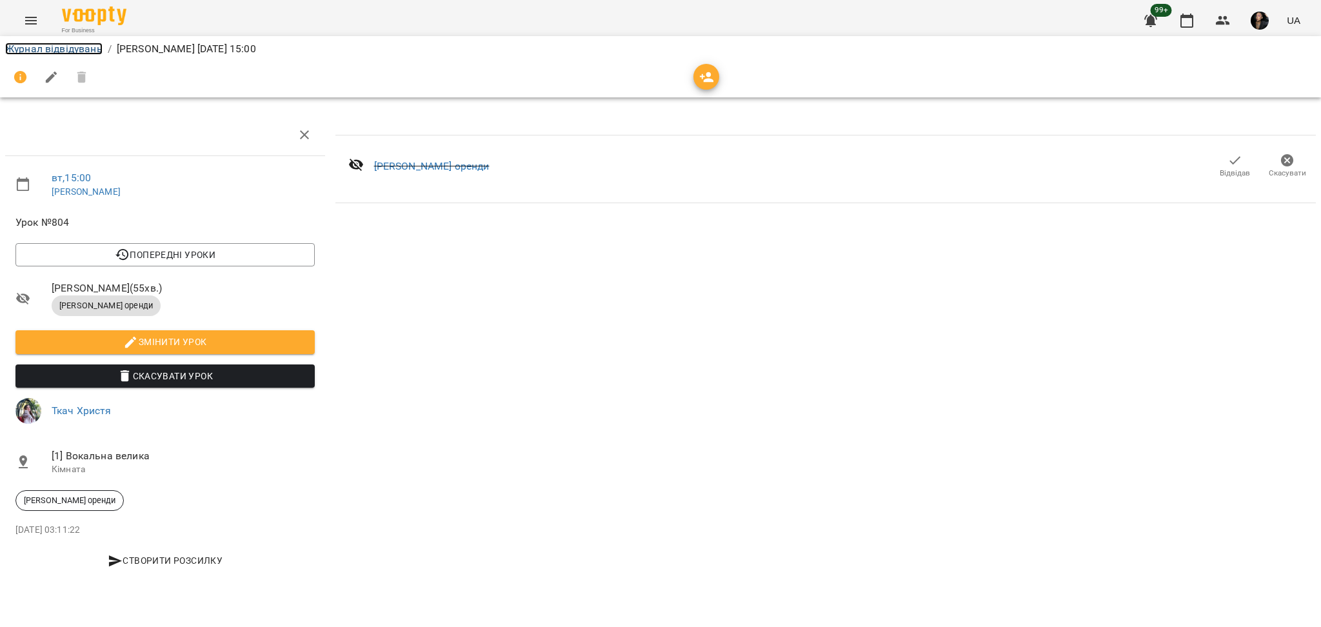
click at [97, 51] on link "Журнал відвідувань" at bounding box center [53, 49] width 97 height 12
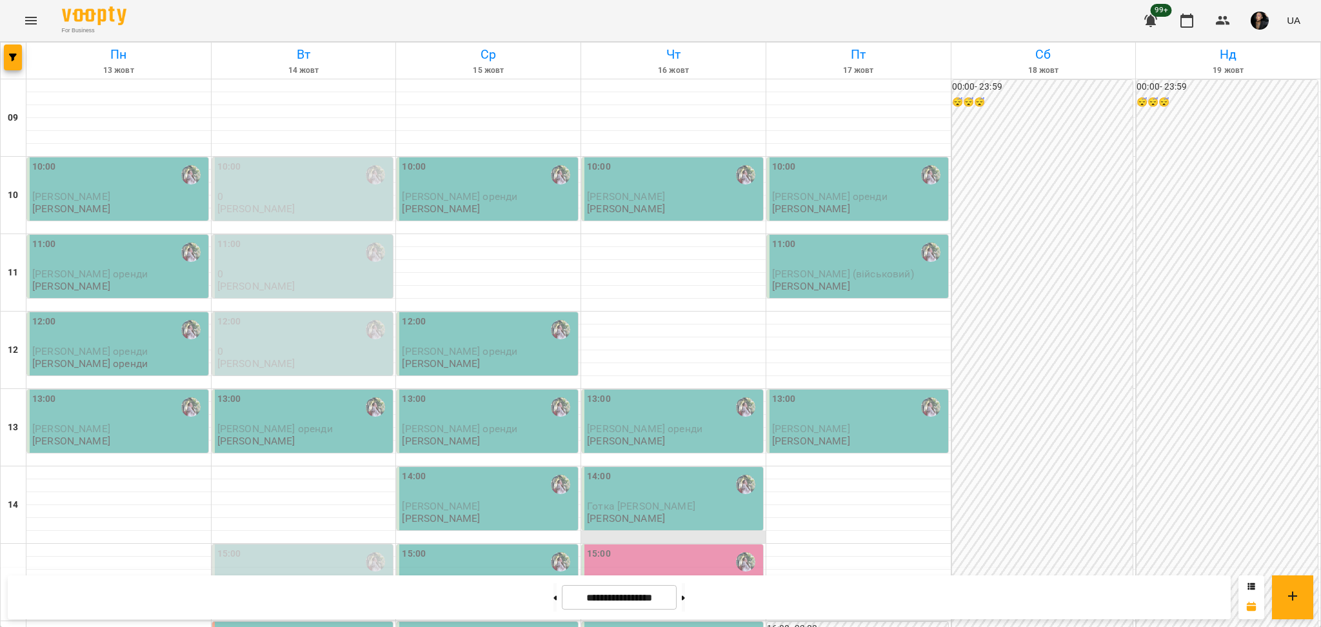
scroll to position [86, 0]
click at [527, 578] on p "[PERSON_NAME] оренди" at bounding box center [488, 583] width 173 height 11
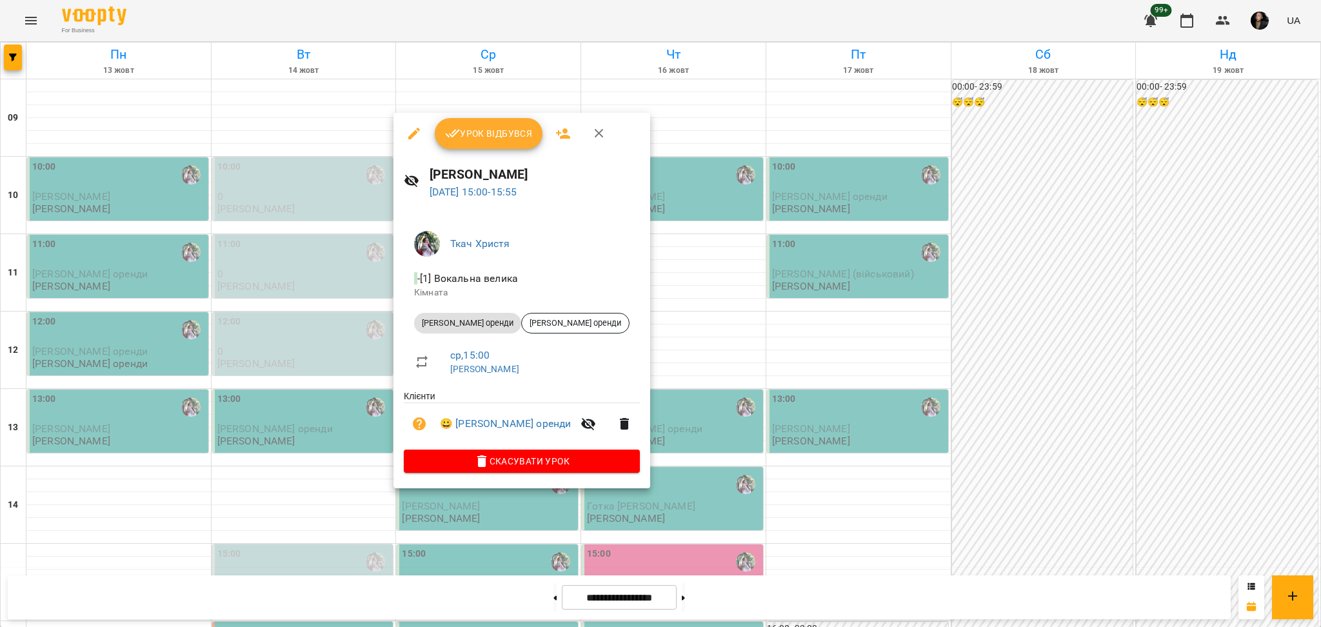
click at [487, 136] on span "Урок відбувся" at bounding box center [489, 133] width 88 height 15
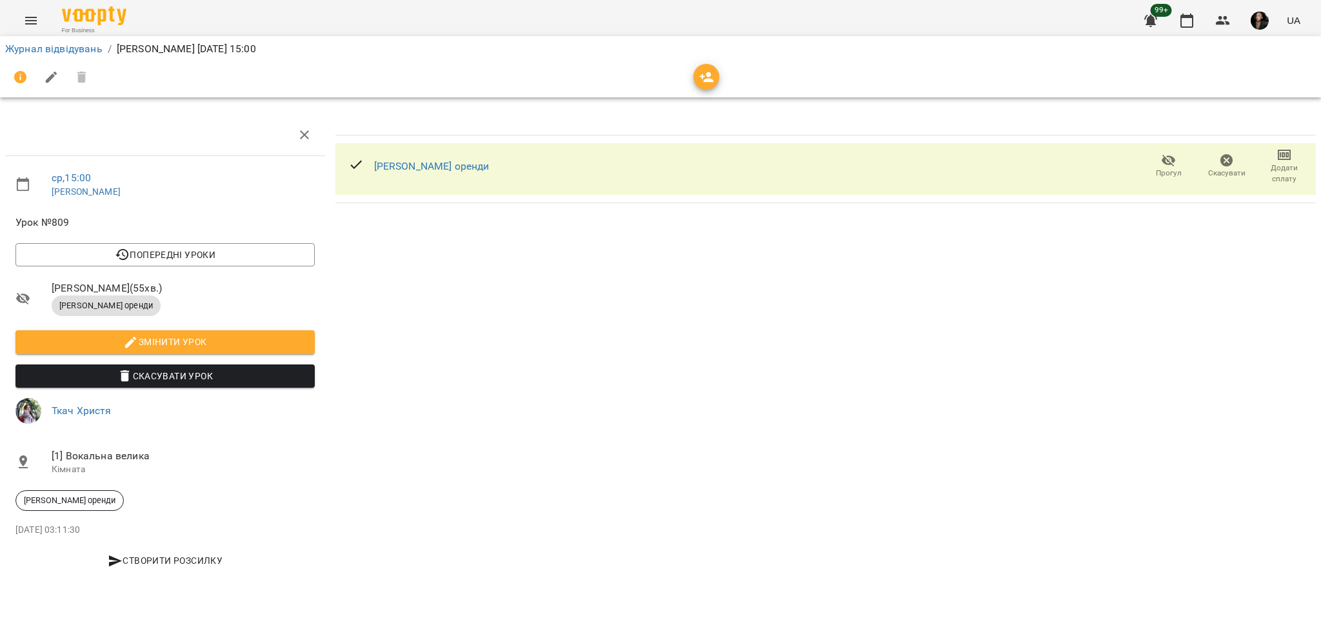
click at [1149, 155] on span "Прогул" at bounding box center [1168, 166] width 43 height 26
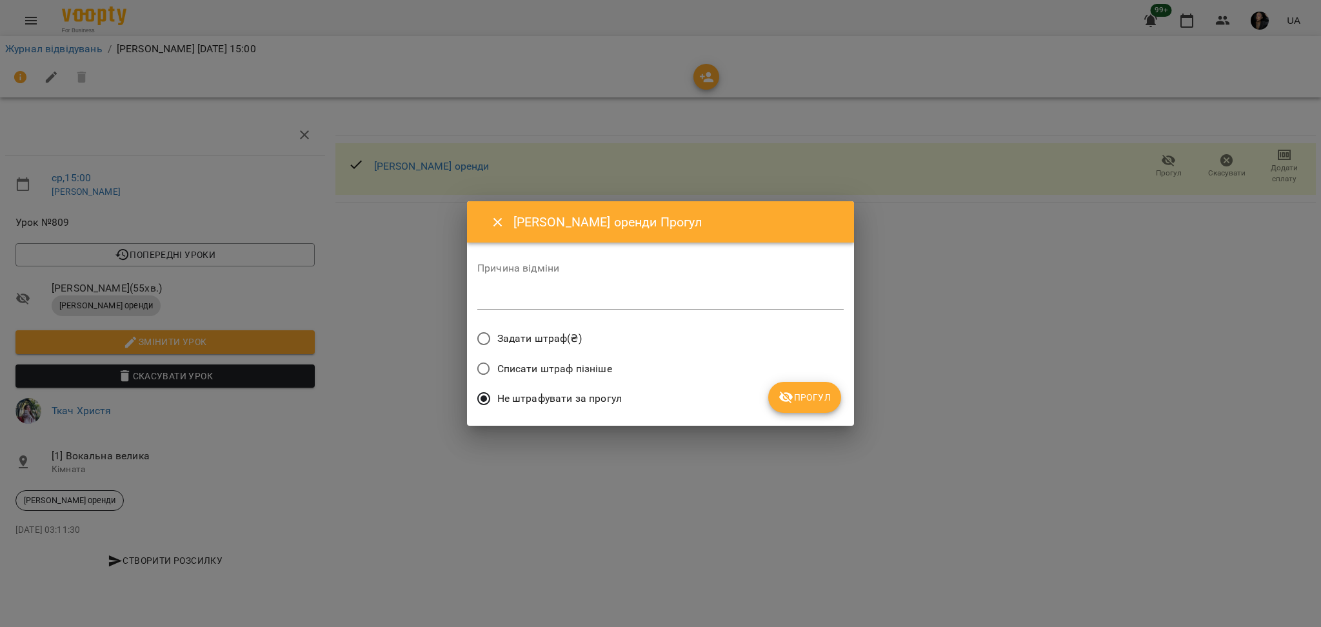
click at [803, 394] on span "Прогул" at bounding box center [804, 396] width 52 height 15
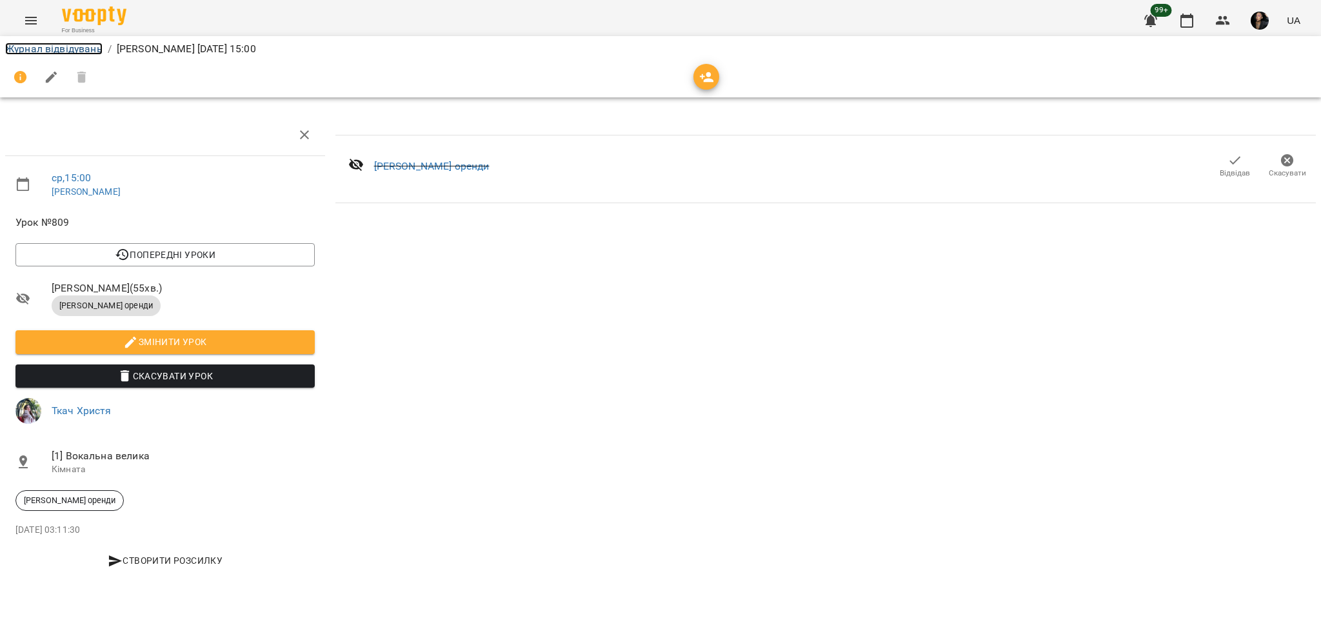
click at [31, 46] on link "Журнал відвідувань" at bounding box center [53, 49] width 97 height 12
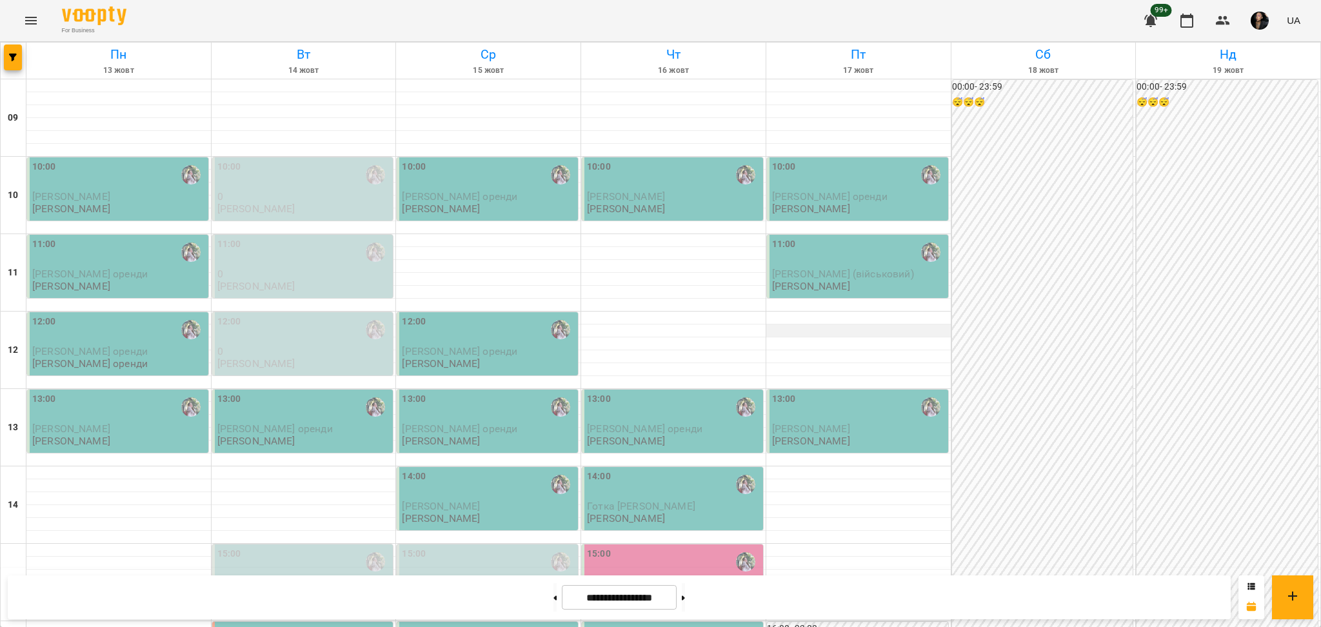
scroll to position [429, 0]
click at [18, 68] on button "button" at bounding box center [13, 57] width 18 height 26
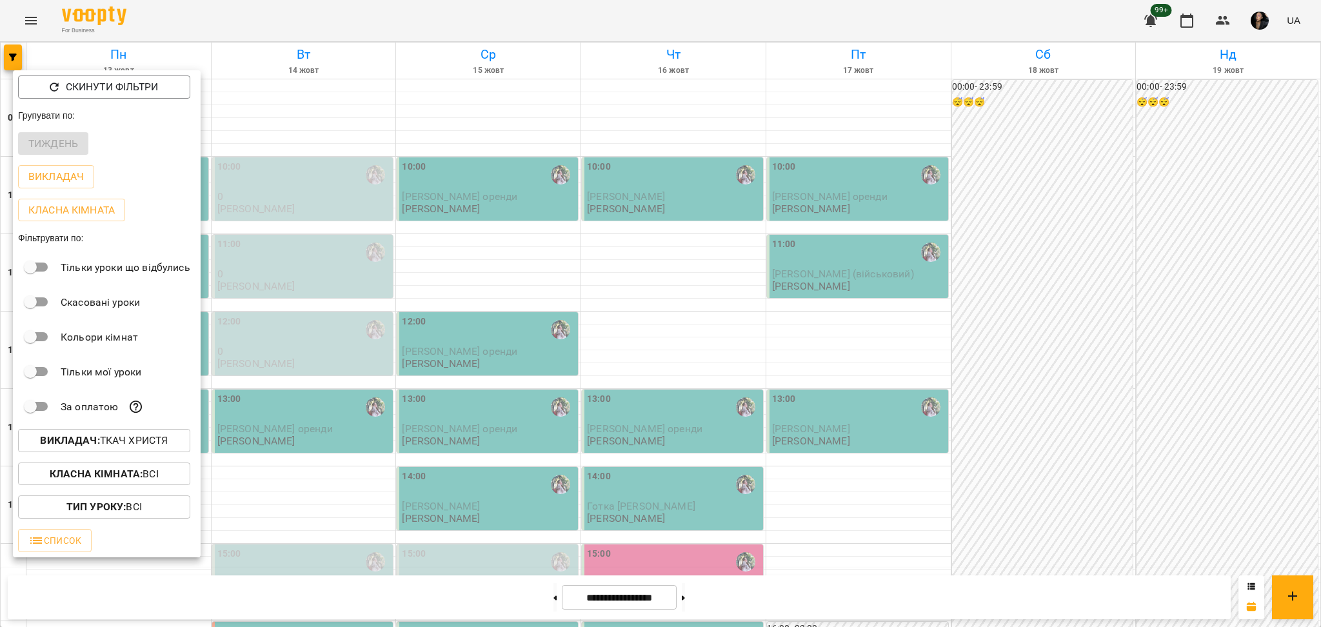
click at [94, 446] on b "Викладач :" at bounding box center [69, 440] width 59 height 12
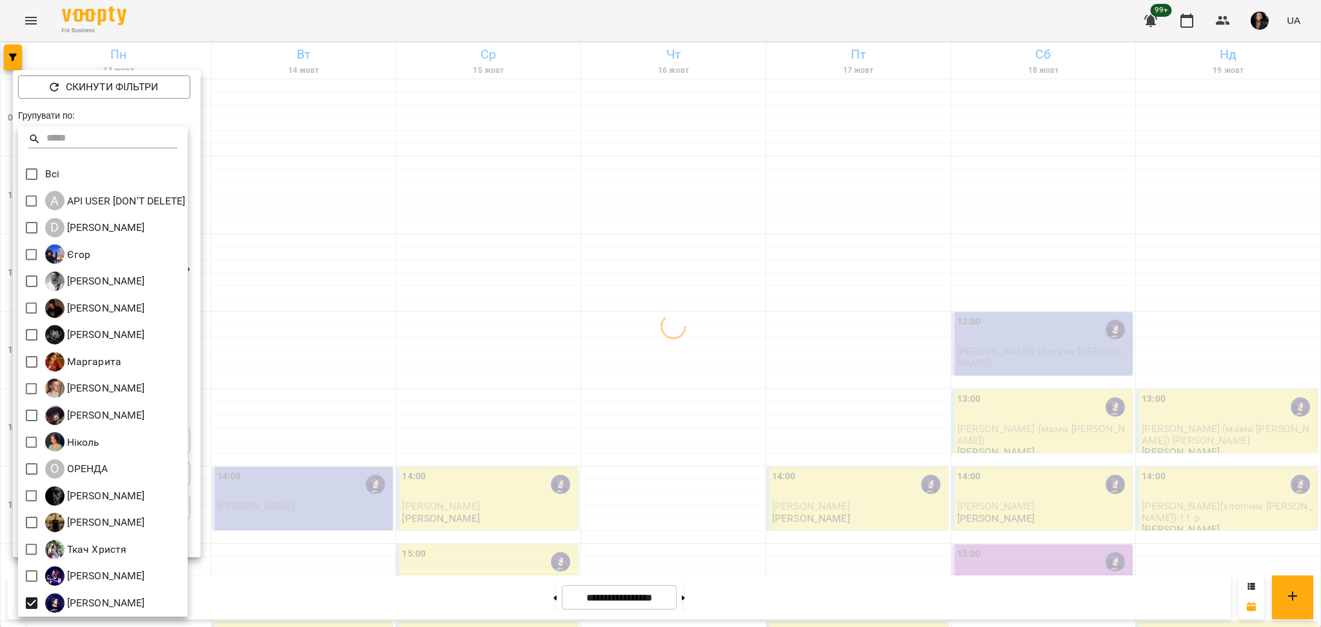
drag, startPoint x: 459, startPoint y: 498, endPoint x: 448, endPoint y: 507, distance: 14.6
click at [459, 498] on div at bounding box center [660, 313] width 1321 height 627
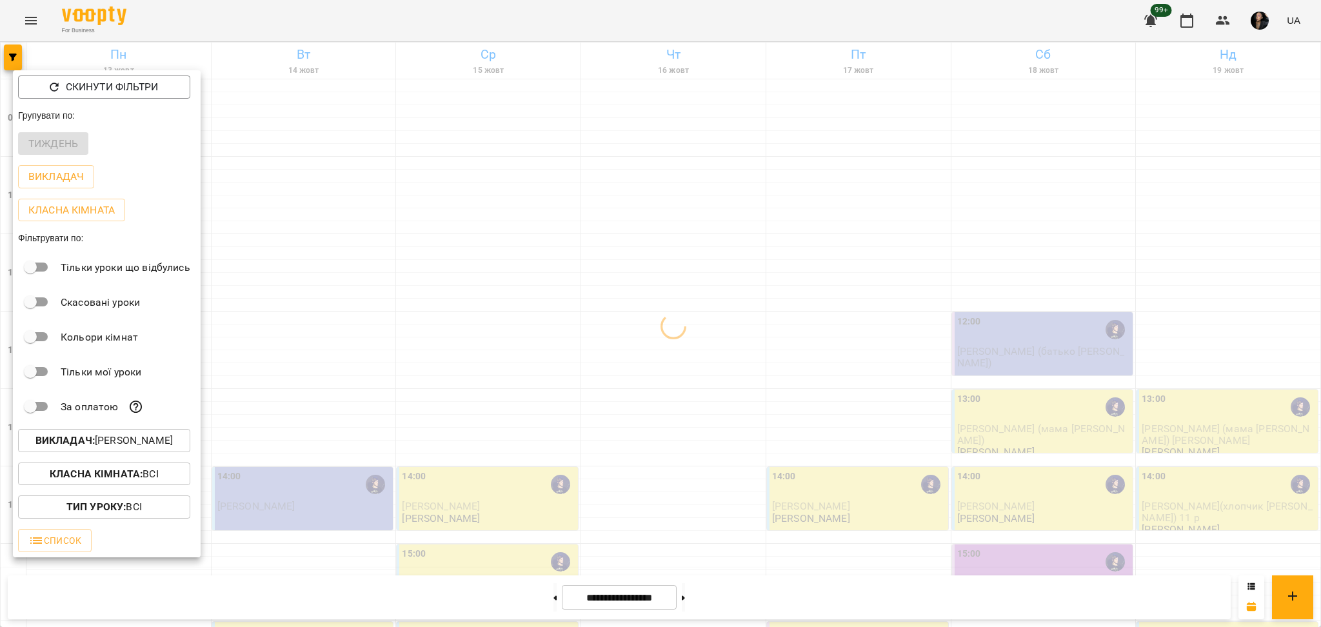
click at [620, 520] on div at bounding box center [660, 313] width 1321 height 627
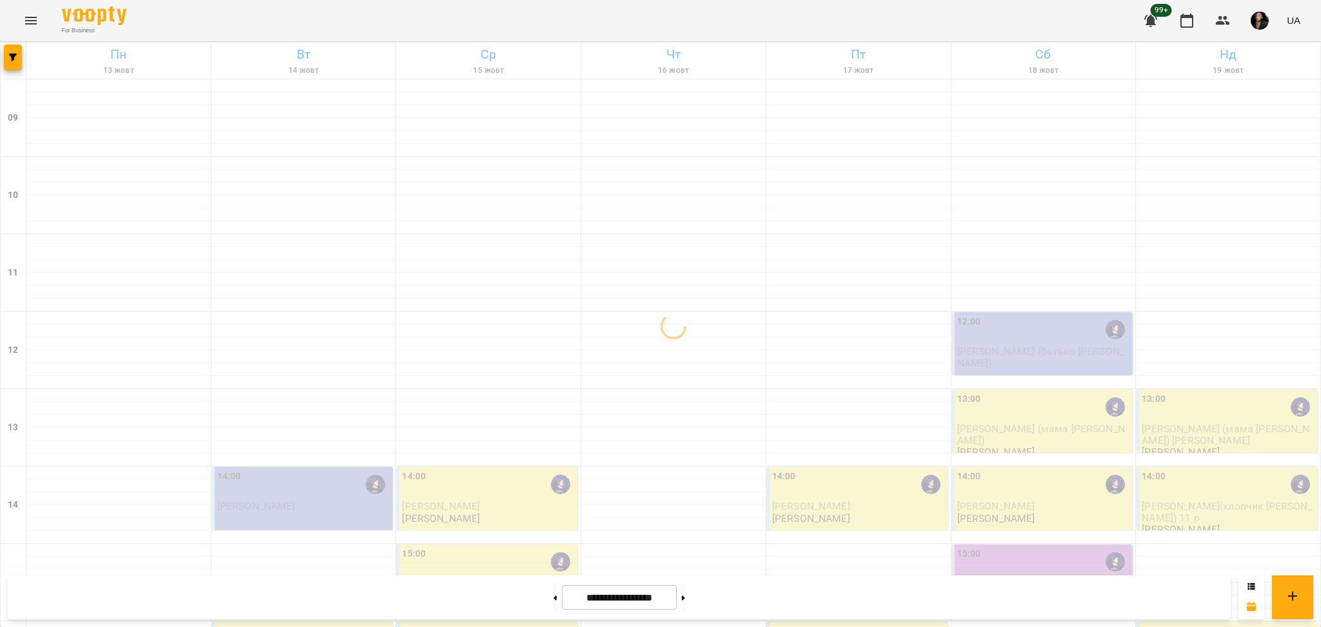
scroll to position [258, 0]
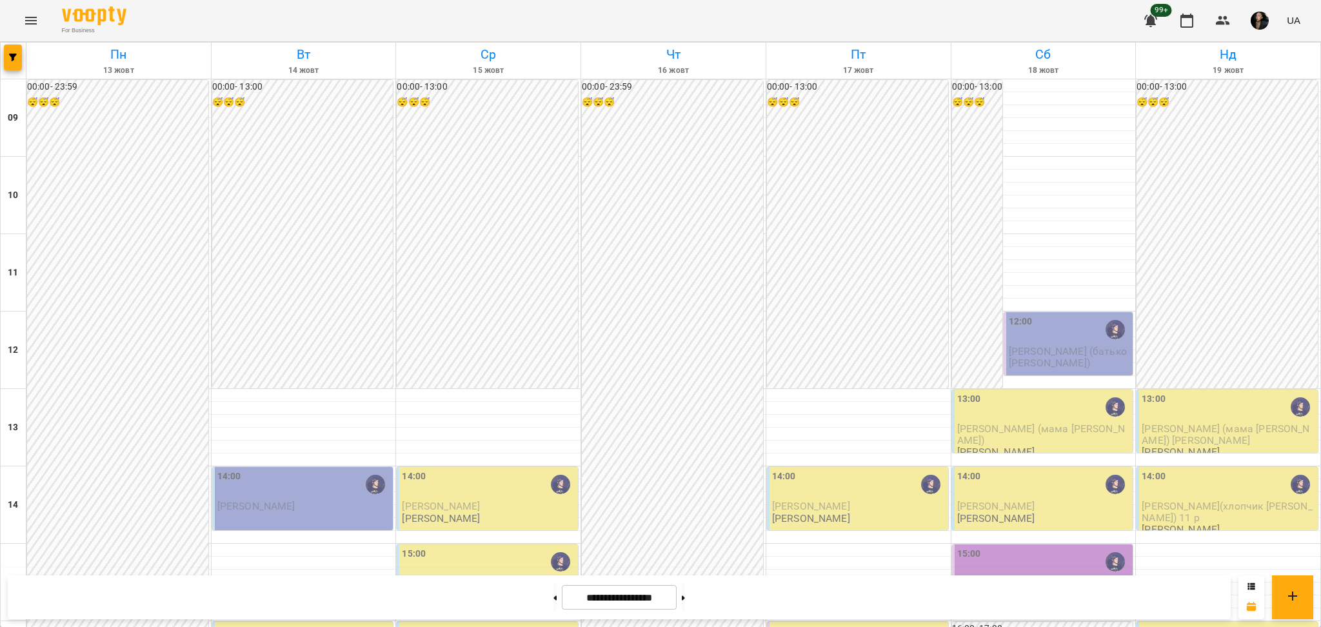
click at [487, 547] on div "15:00 Шидловська Лана (мама Юлія) Ярослав" at bounding box center [488, 580] width 173 height 66
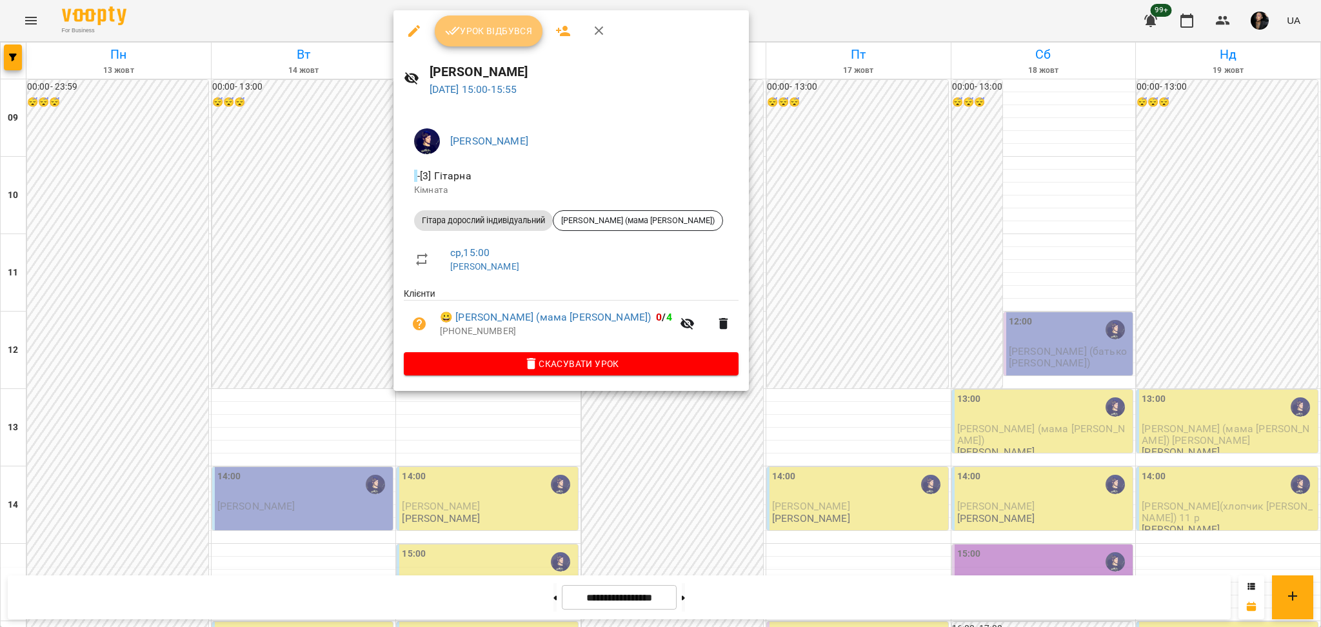
click at [499, 35] on span "Урок відбувся" at bounding box center [489, 30] width 88 height 15
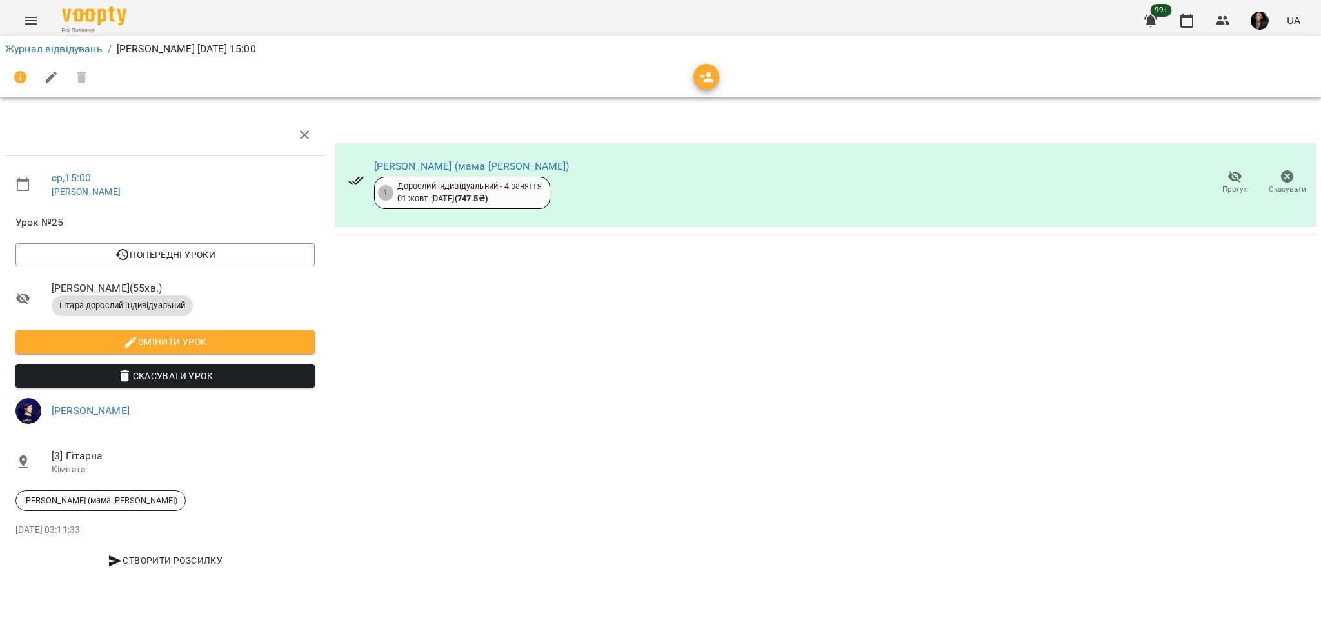
click at [1238, 194] on span "Прогул" at bounding box center [1235, 189] width 26 height 11
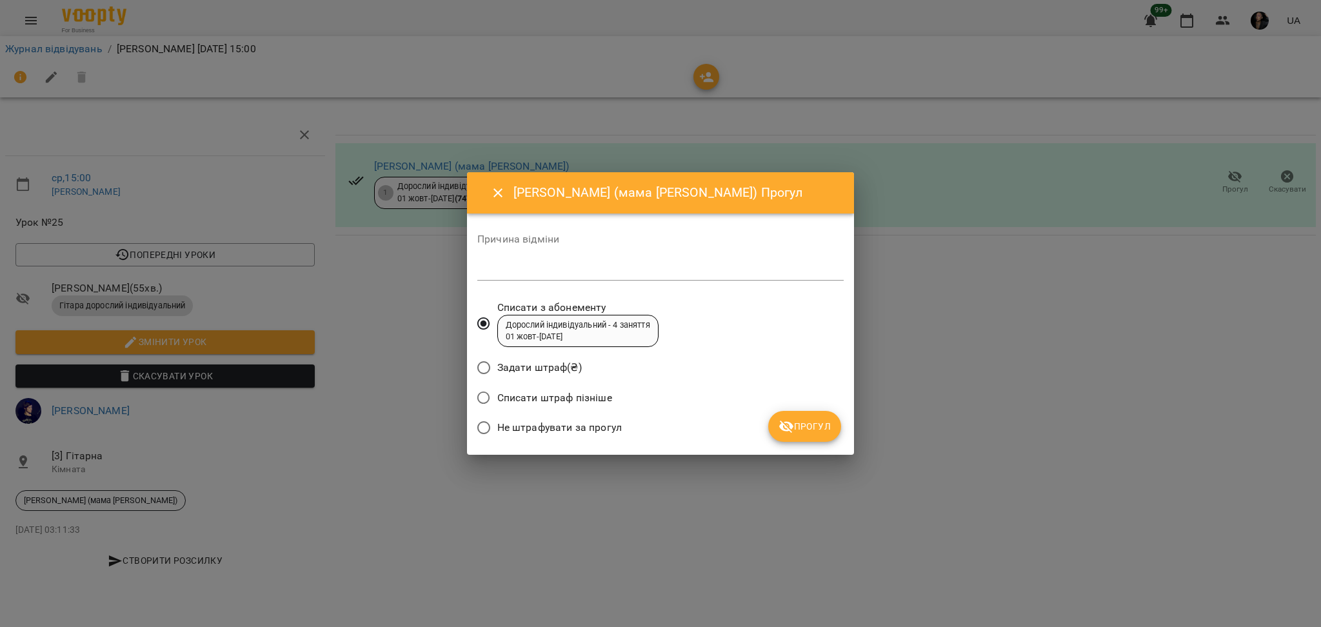
click at [609, 429] on span "Не штрафувати за прогул" at bounding box center [559, 427] width 124 height 15
click at [786, 424] on icon "submit" at bounding box center [785, 425] width 15 height 15
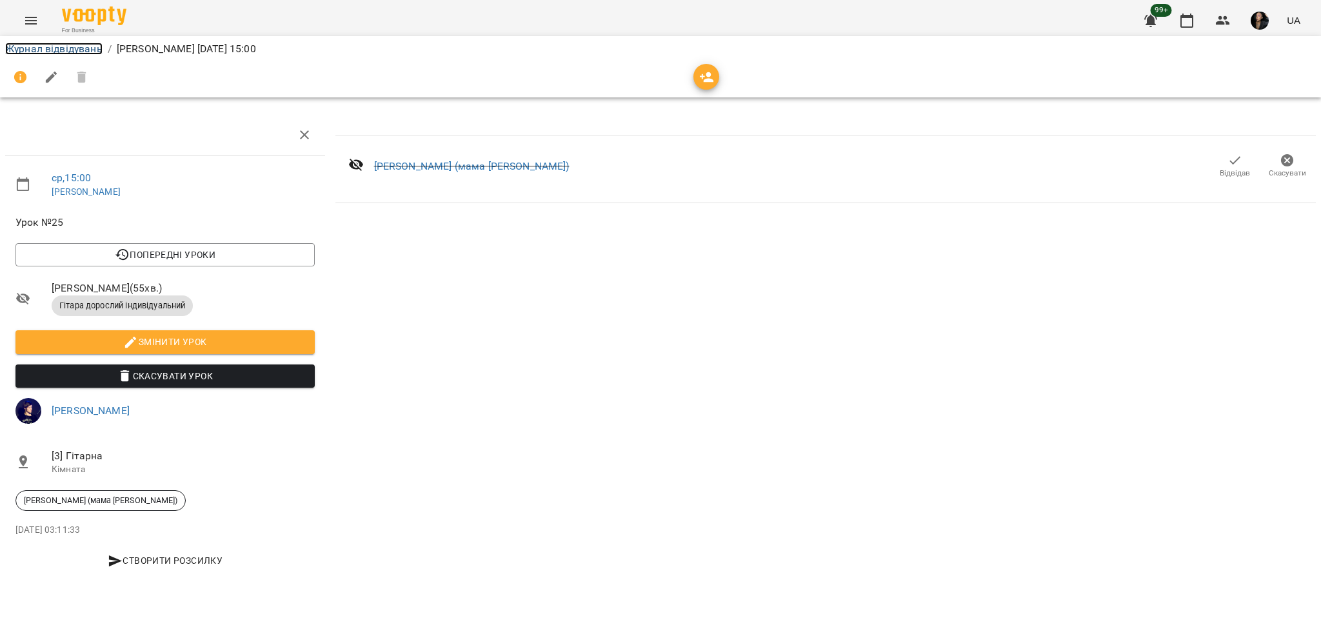
click at [68, 50] on link "Журнал відвідувань" at bounding box center [53, 49] width 97 height 12
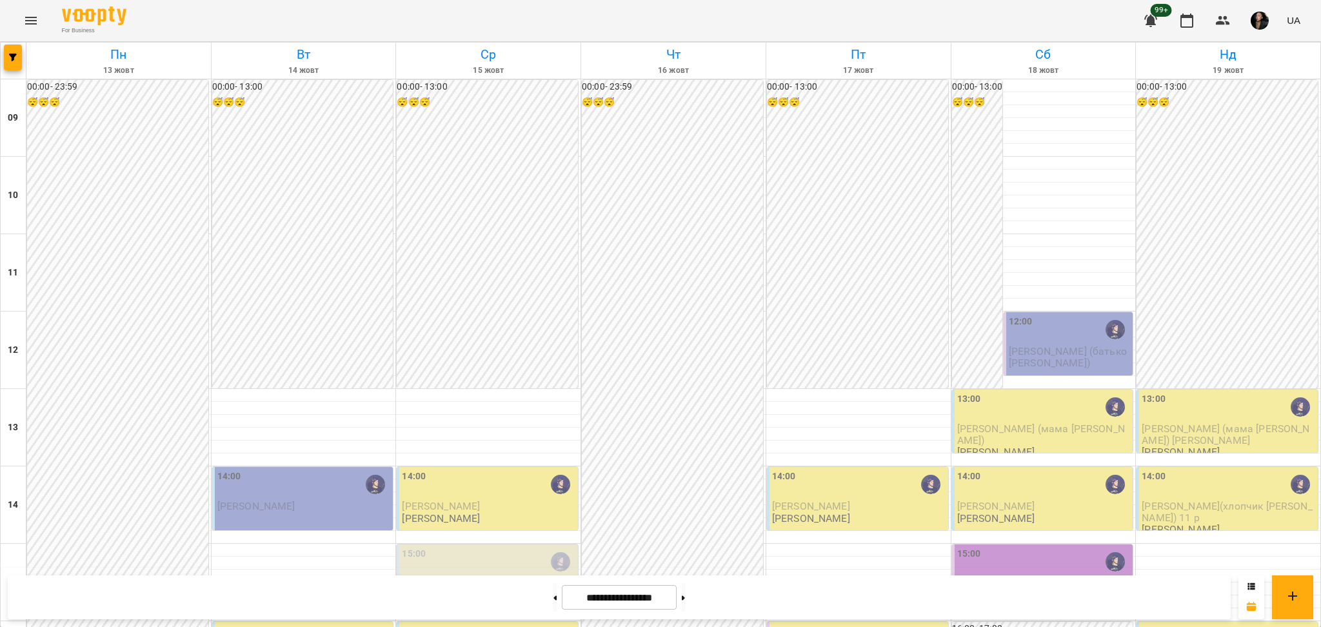
scroll to position [258, 0]
click at [17, 21] on button "Menu" at bounding box center [30, 20] width 31 height 31
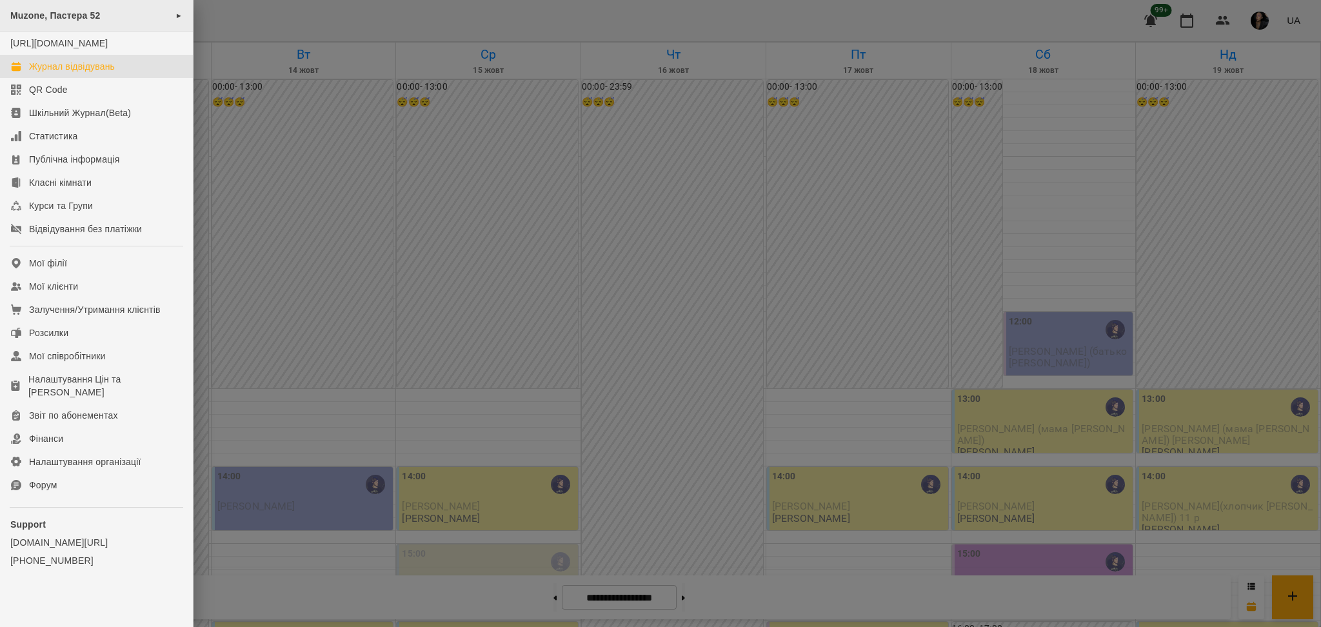
click at [54, 20] on span "Muzone, Пастера 52" at bounding box center [55, 15] width 90 height 10
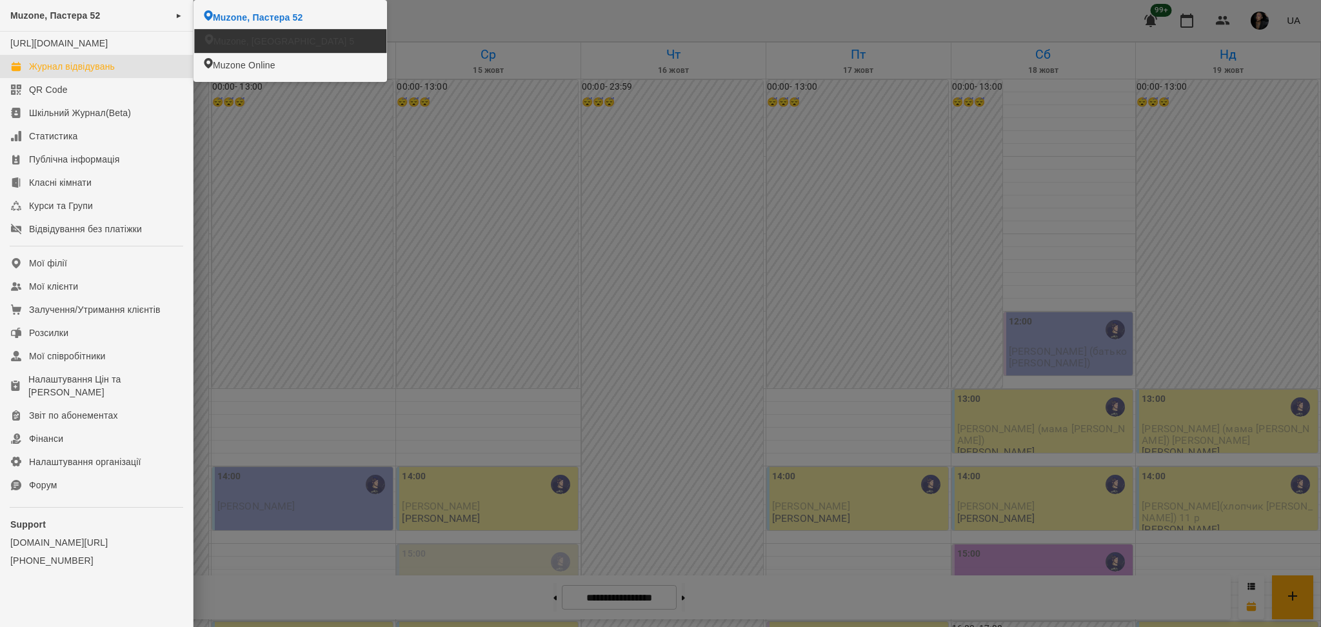
click at [305, 50] on li "Muzone, [GEOGRAPHIC_DATA] 5" at bounding box center [290, 41] width 192 height 24
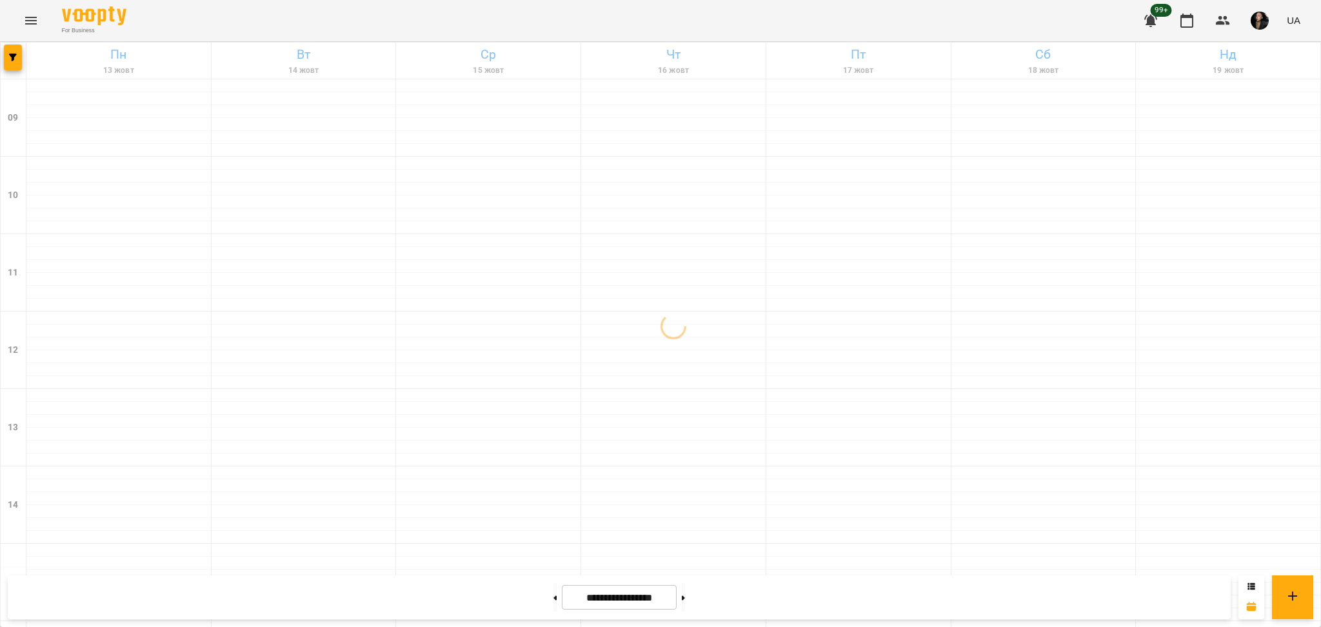
click at [15, 66] on button "button" at bounding box center [13, 57] width 18 height 26
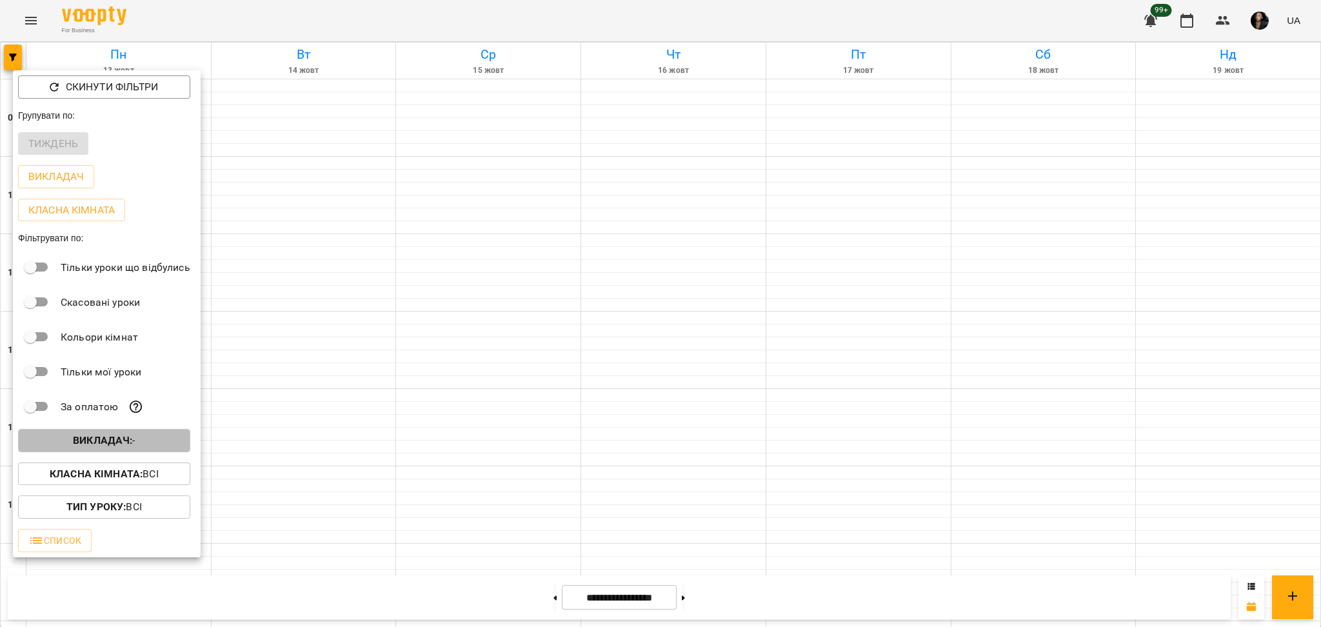
click at [143, 442] on span "Викладач : -" at bounding box center [104, 440] width 152 height 15
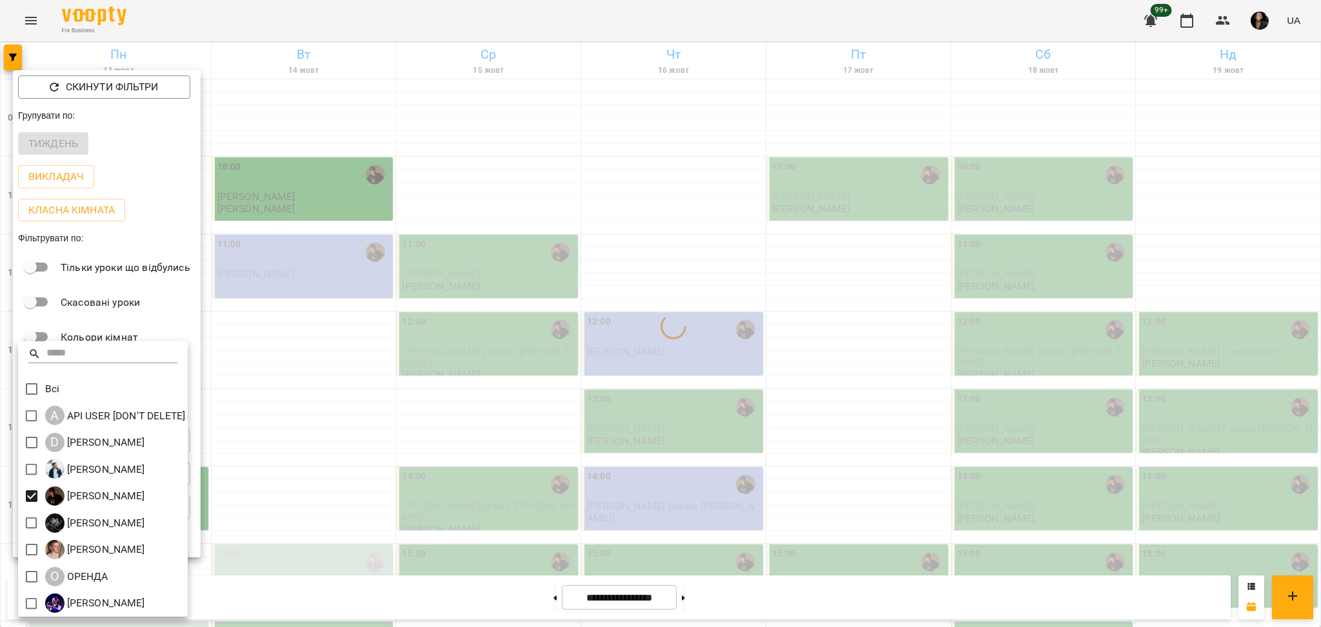
click at [387, 506] on div at bounding box center [660, 313] width 1321 height 627
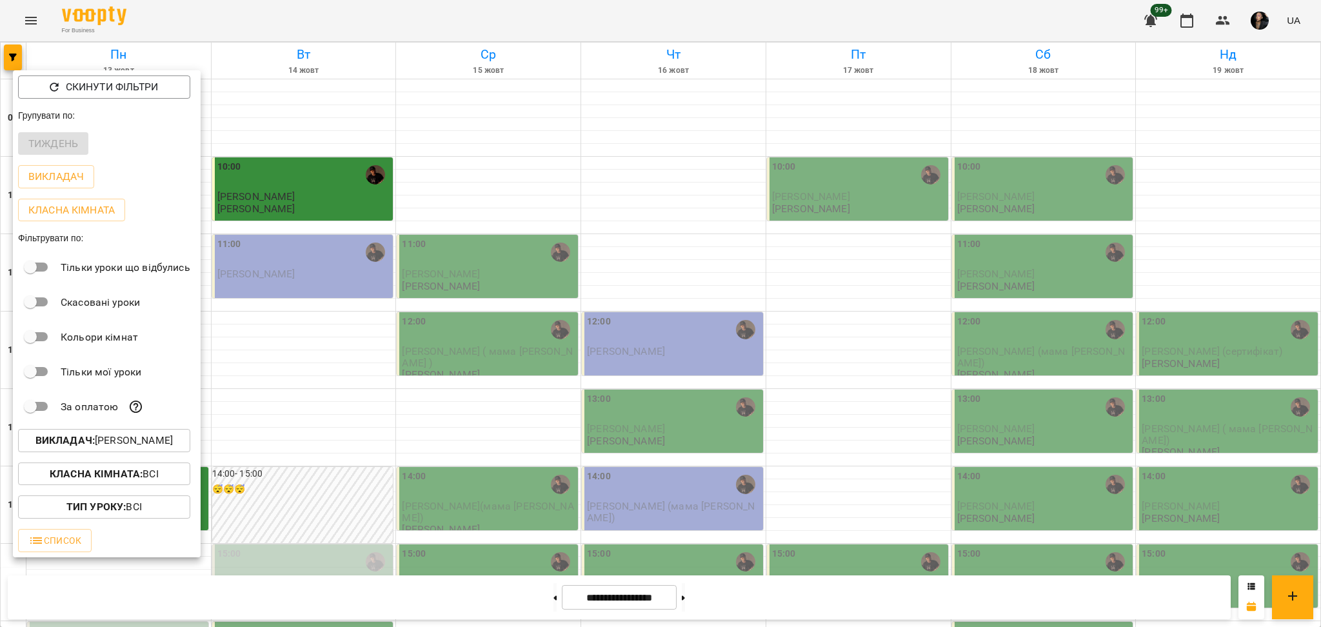
click at [291, 507] on div at bounding box center [660, 313] width 1321 height 627
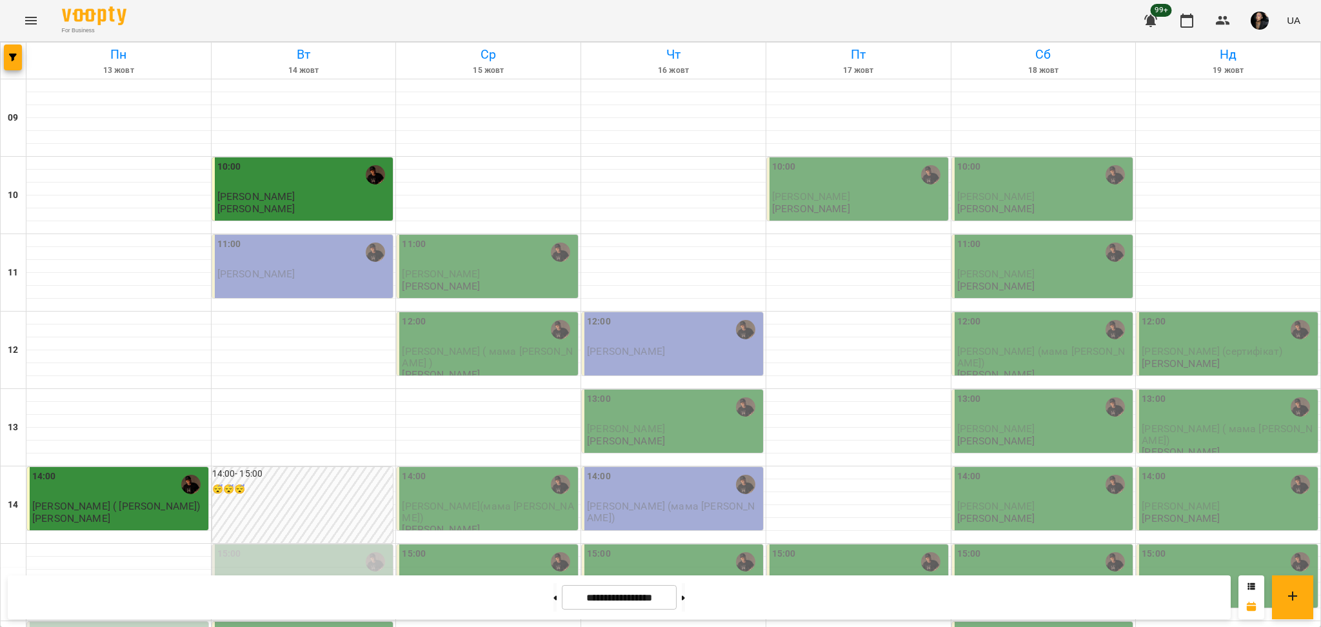
scroll to position [429, 0]
click at [19, 58] on span "button" at bounding box center [13, 58] width 18 height 8
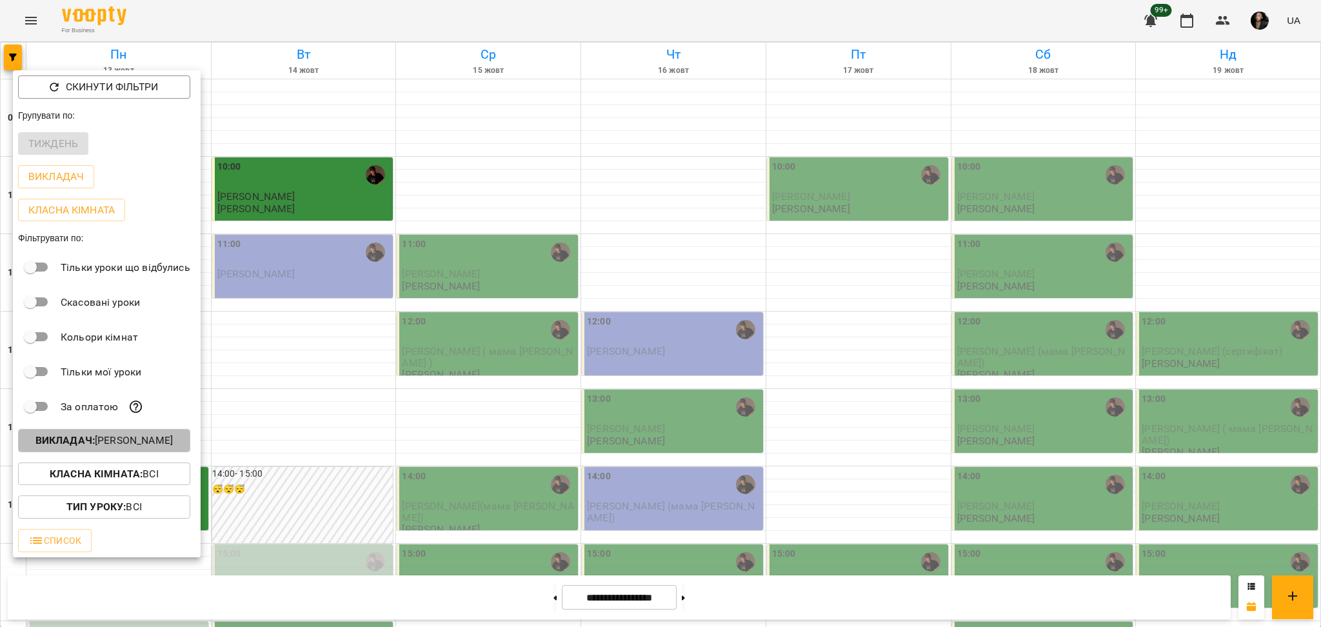
click at [95, 439] on b "Викладач :" at bounding box center [64, 440] width 59 height 12
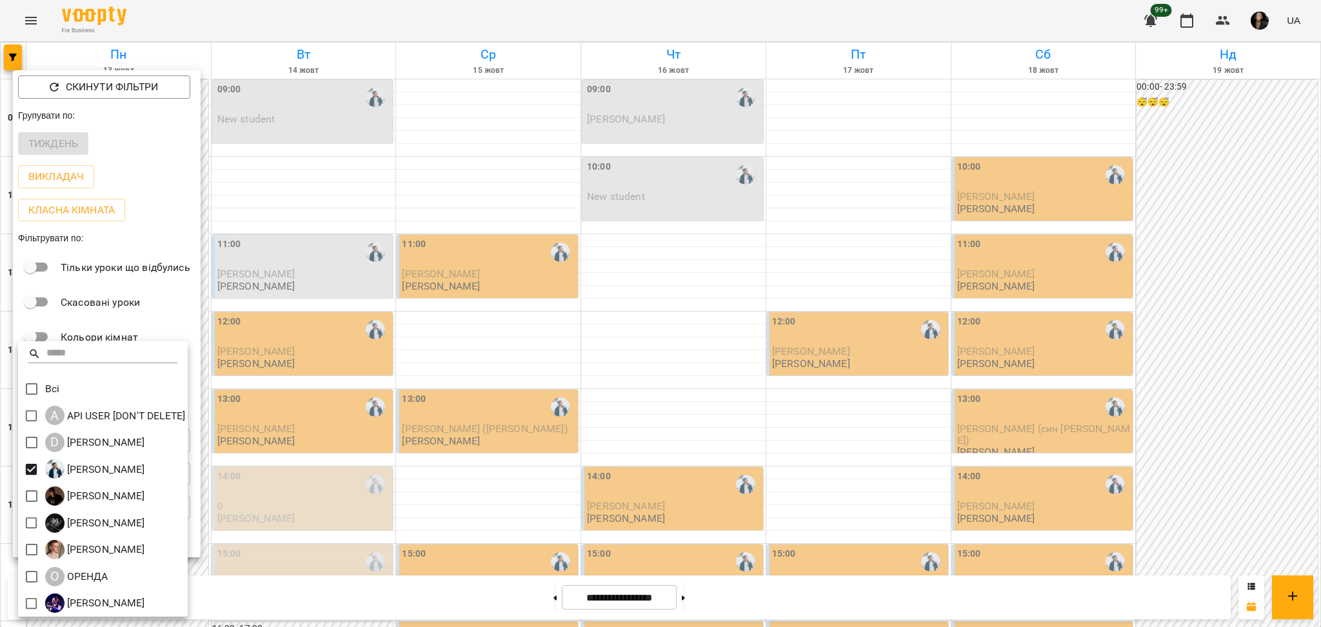
click at [1237, 30] on div at bounding box center [660, 313] width 1321 height 627
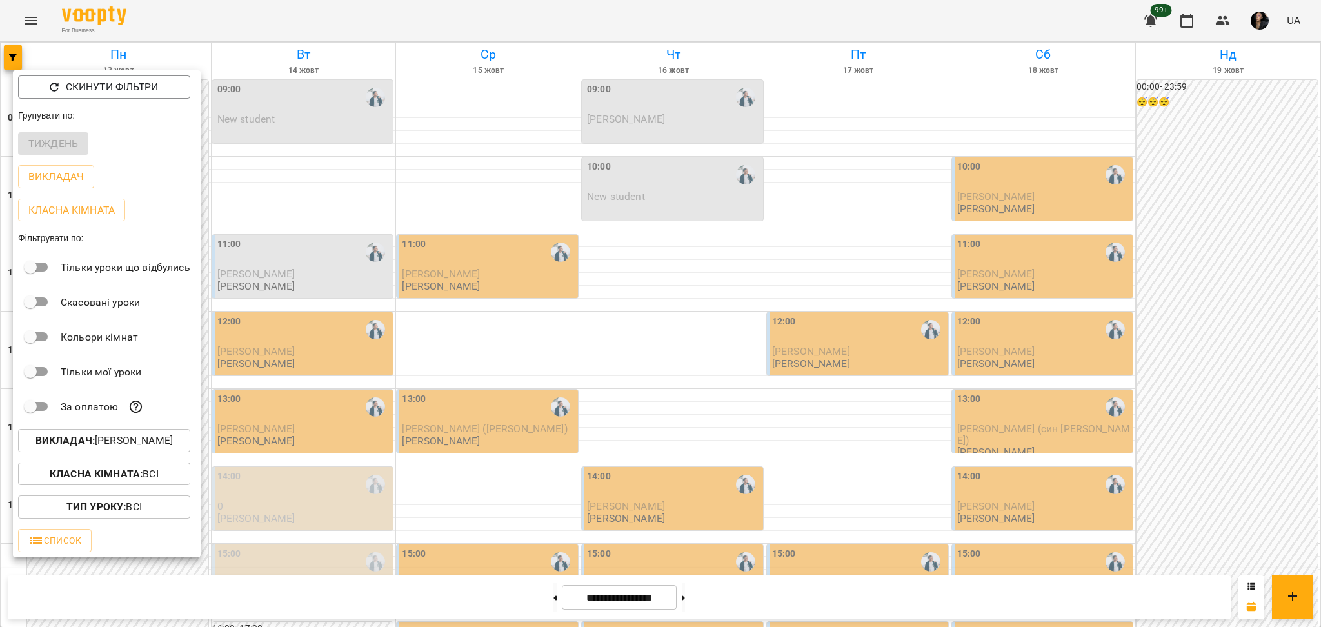
click at [1228, 28] on div "Всі A API USER [DON'T DELETE] D Daria Krasnonos Євген Антон Козаченко Євгеній М…" at bounding box center [660, 313] width 1321 height 627
click at [1217, 28] on div at bounding box center [660, 313] width 1321 height 627
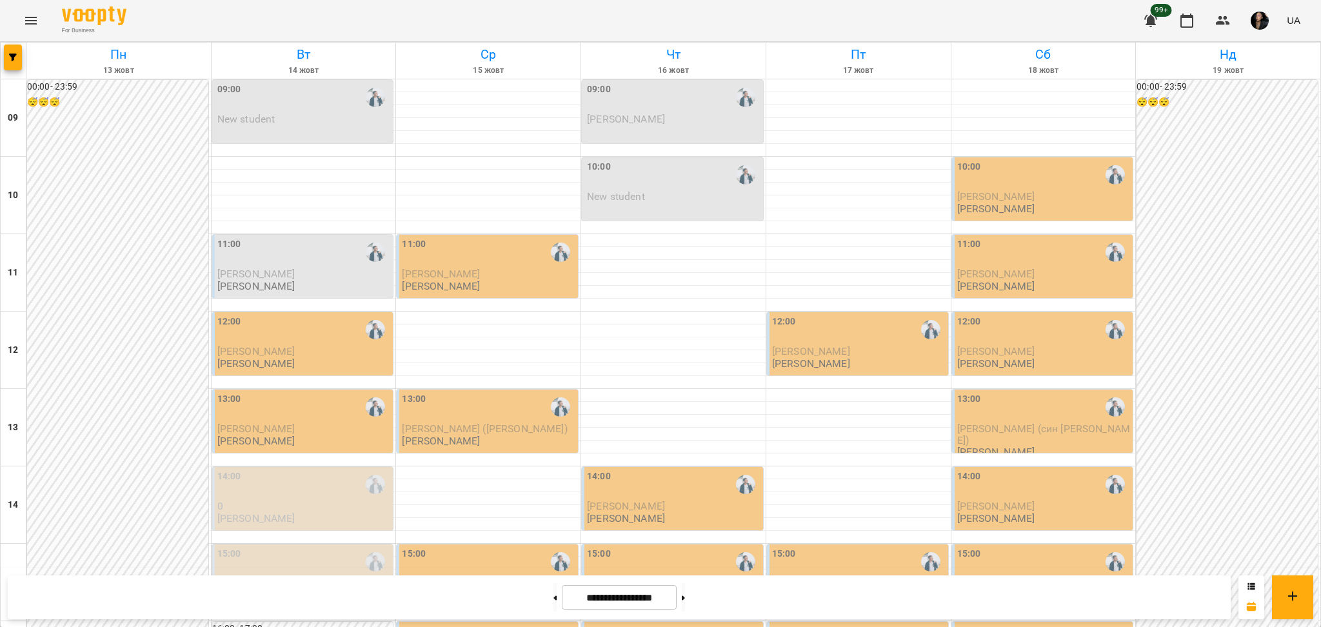
click at [1228, 19] on div "Скинути фільтри Групувати по: Тиждень Викладач Класна кімната Фільтрувати по: Т…" at bounding box center [660, 313] width 1321 height 627
click at [1221, 22] on icon "button" at bounding box center [1223, 20] width 14 height 9
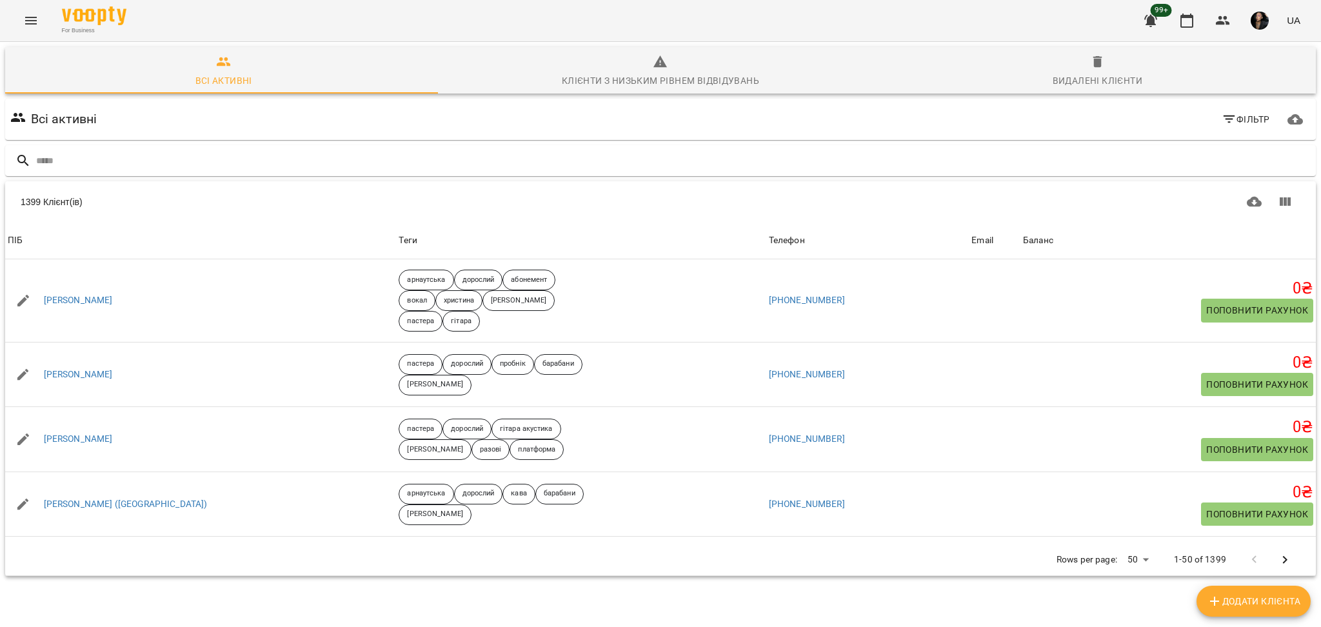
drag, startPoint x: 486, startPoint y: 206, endPoint x: 482, endPoint y: 177, distance: 29.4
click at [478, 179] on div "1399 Клієнт(ів) 1399 Клієнт(ів) ПІБ Теги Телефон Email Баланс ПІБ Білий Андрій …" at bounding box center [660, 379] width 1315 height 400
click at [497, 164] on input "text" at bounding box center [673, 160] width 1274 height 21
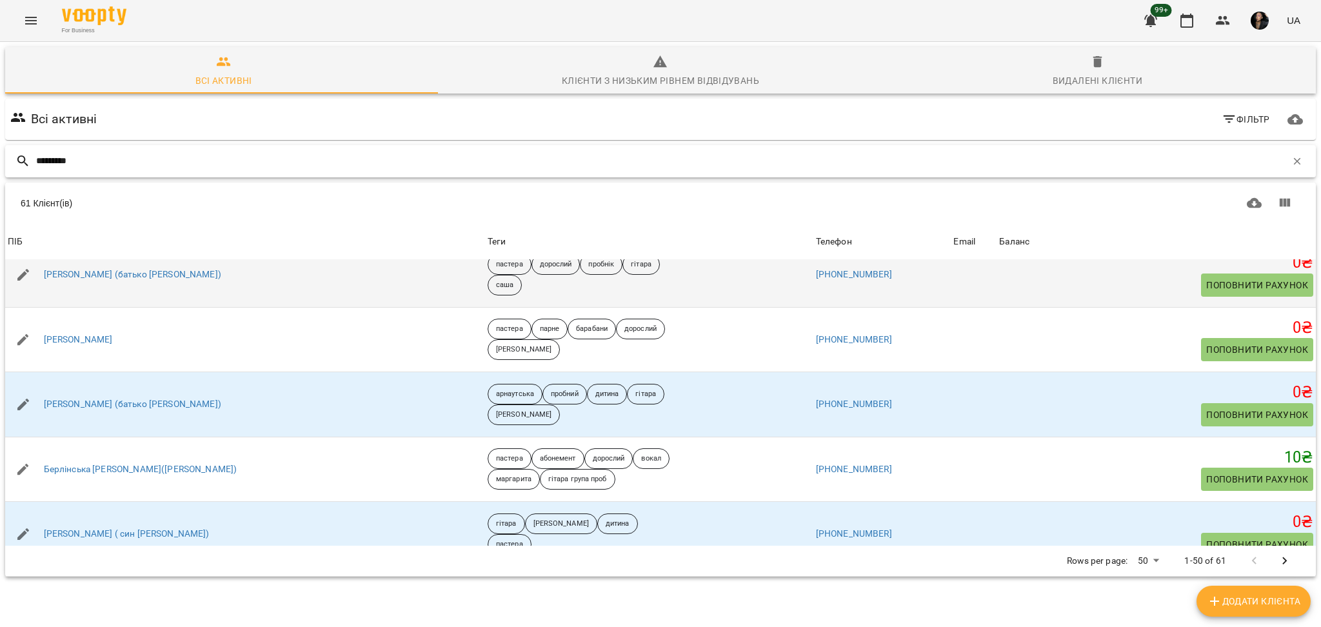
scroll to position [172, 0]
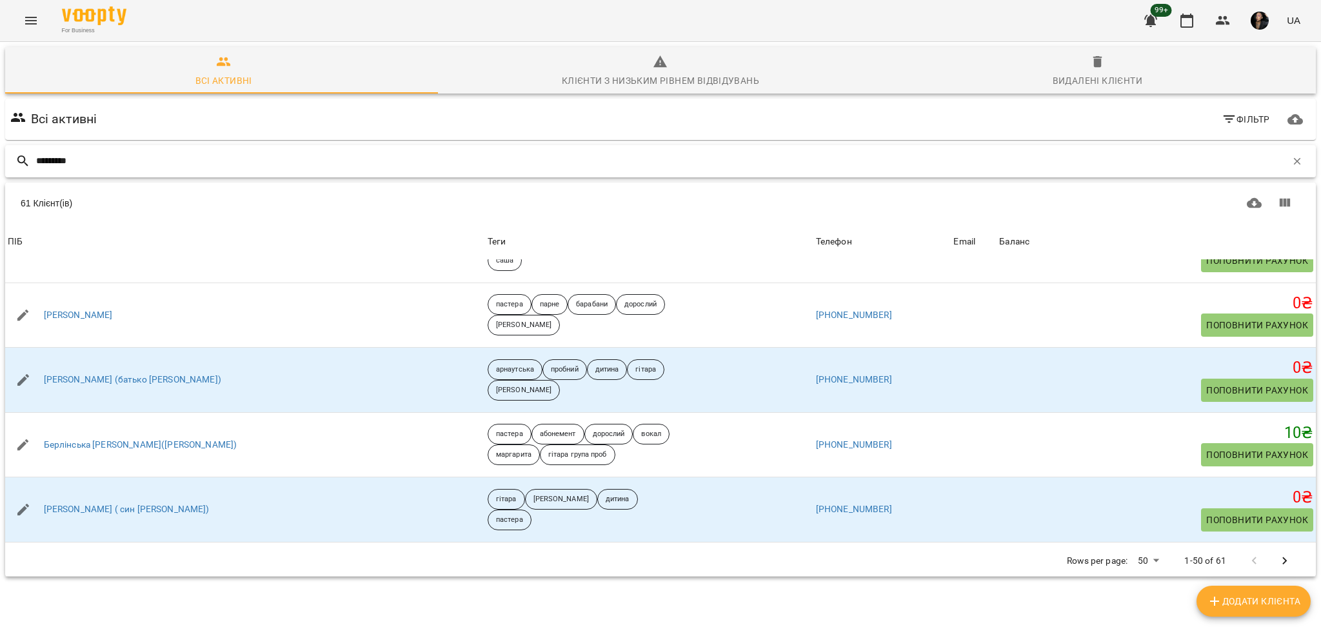
click at [138, 161] on input "*********" at bounding box center [661, 160] width 1250 height 21
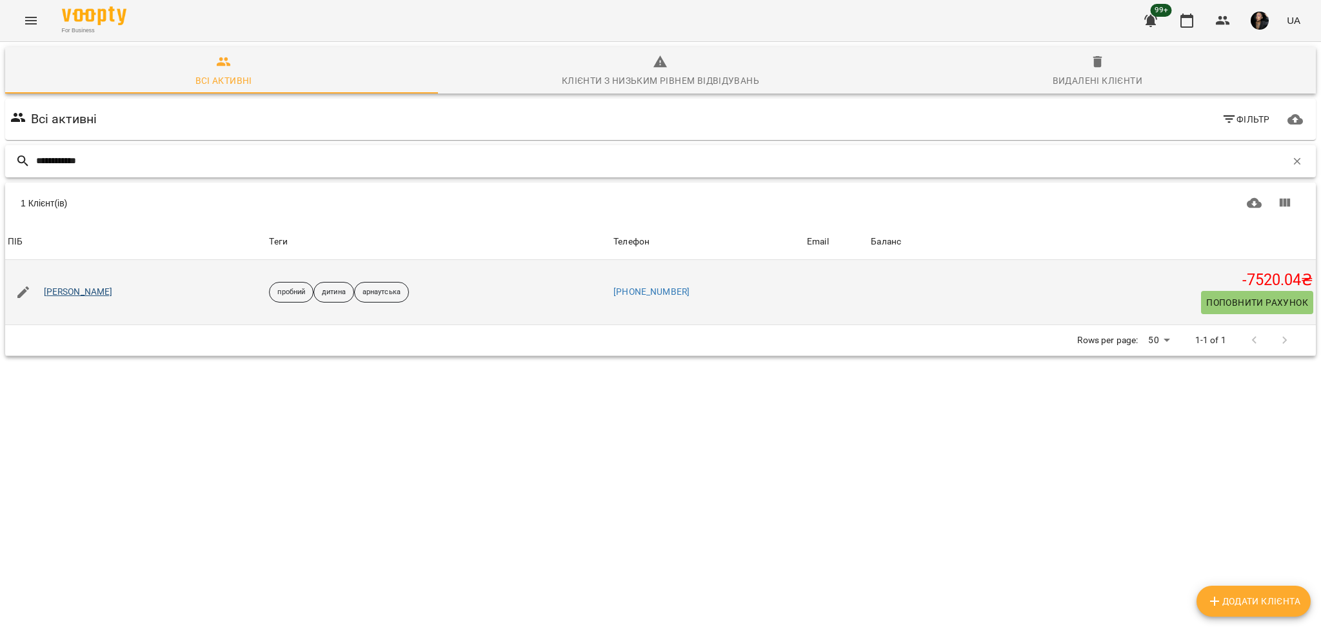
type input "**********"
click at [70, 298] on link "Олександр Вірт" at bounding box center [78, 292] width 69 height 13
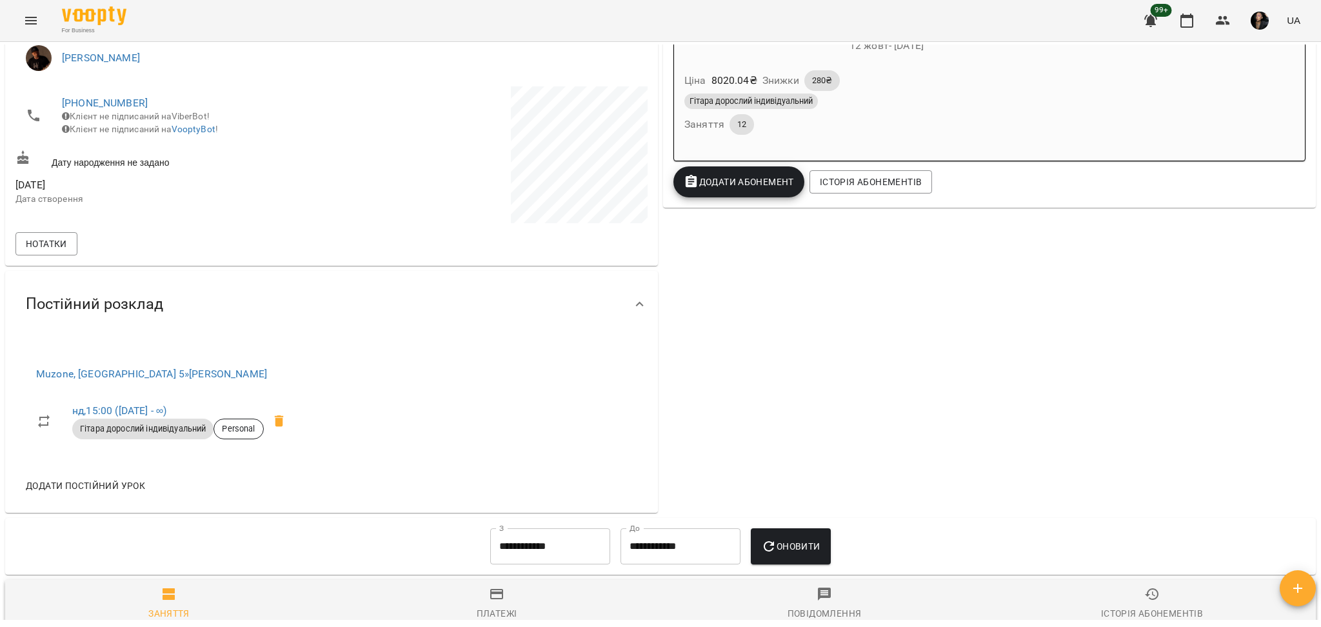
scroll to position [344, 0]
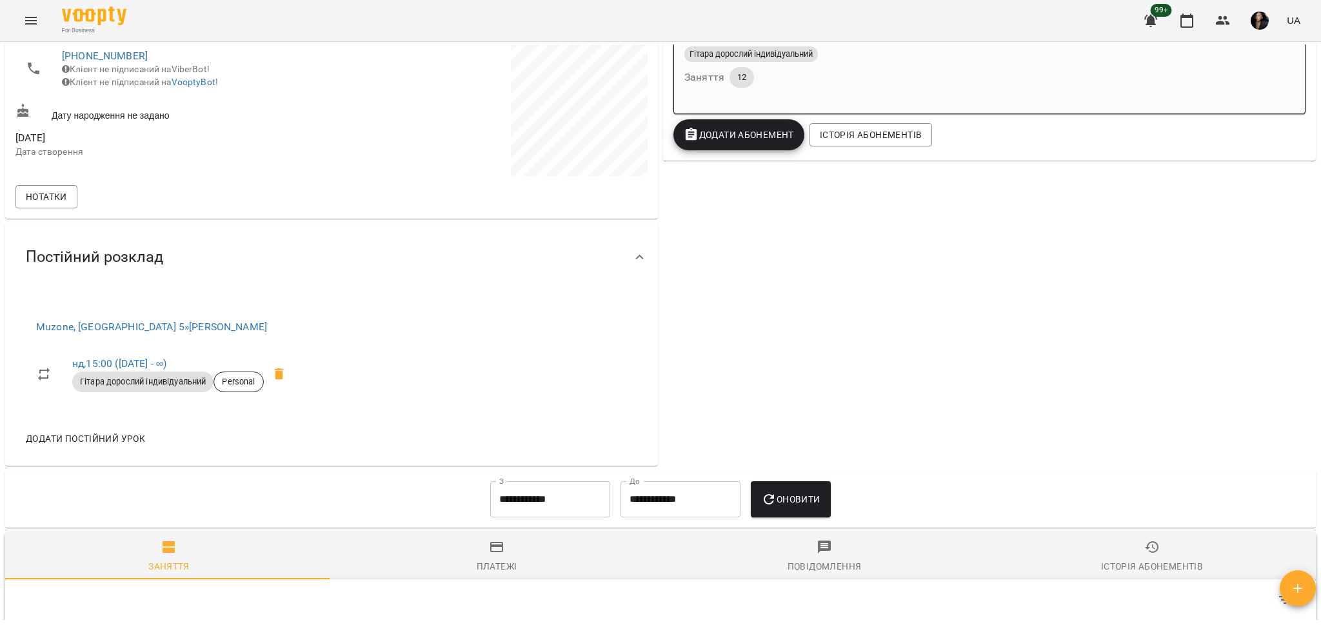
click at [10, 11] on div "For Business 99+ UA" at bounding box center [660, 20] width 1321 height 41
click at [24, 19] on button "Menu" at bounding box center [30, 20] width 31 height 31
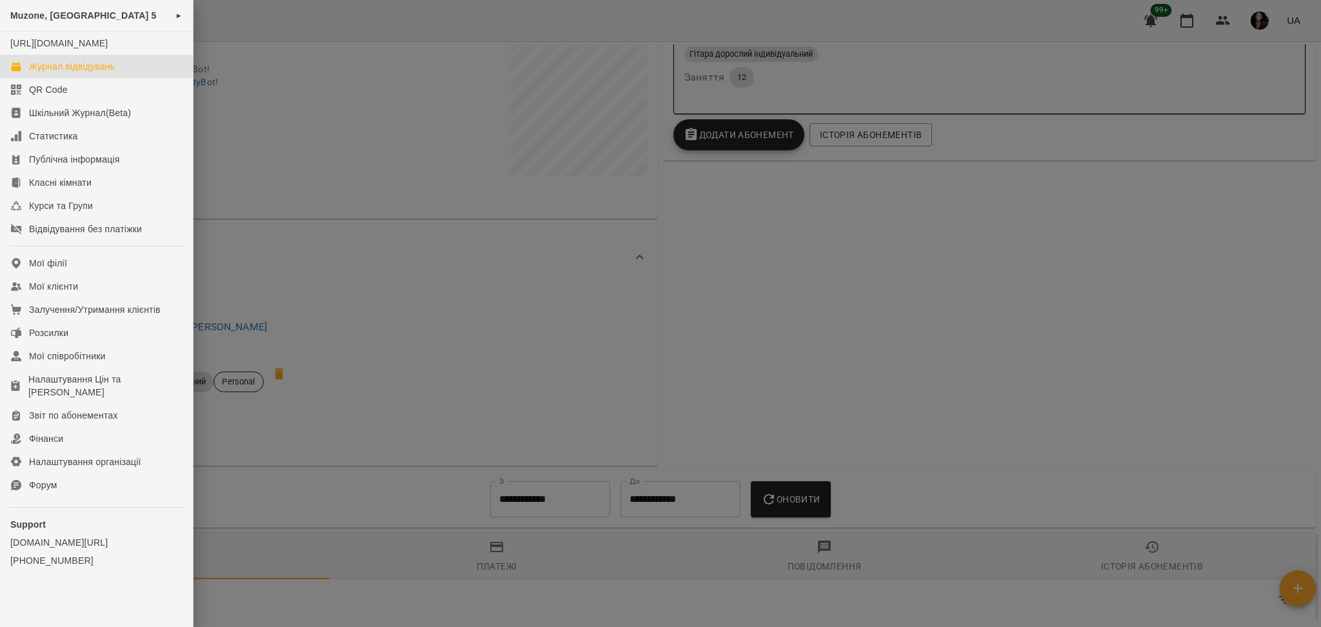
click at [66, 73] on div "Журнал відвідувань" at bounding box center [72, 66] width 86 height 13
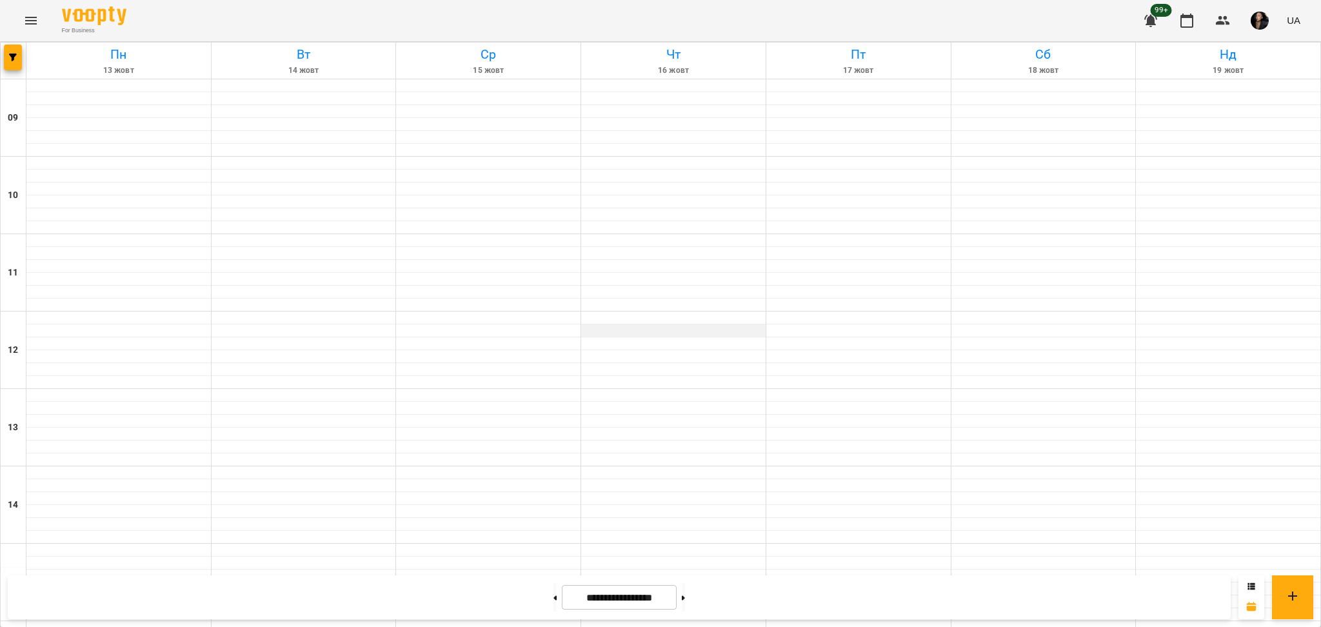
scroll to position [86, 0]
click at [9, 54] on icon "button" at bounding box center [13, 58] width 8 height 8
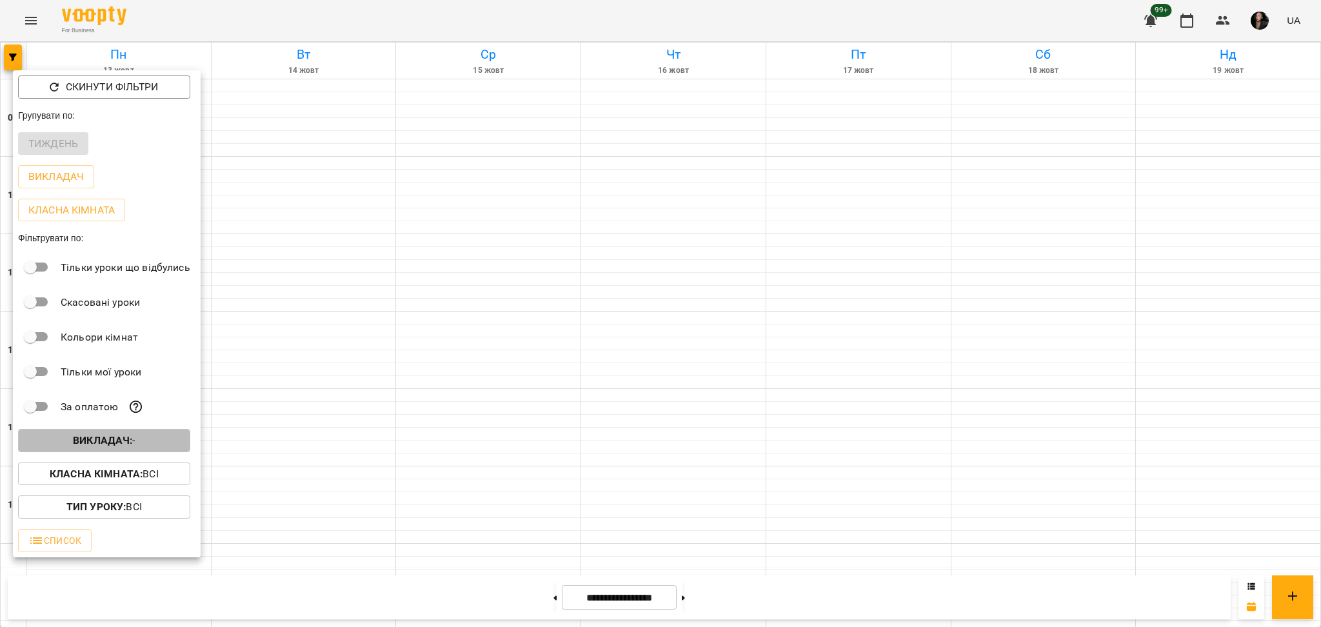
click at [100, 446] on b "Викладач :" at bounding box center [102, 440] width 59 height 12
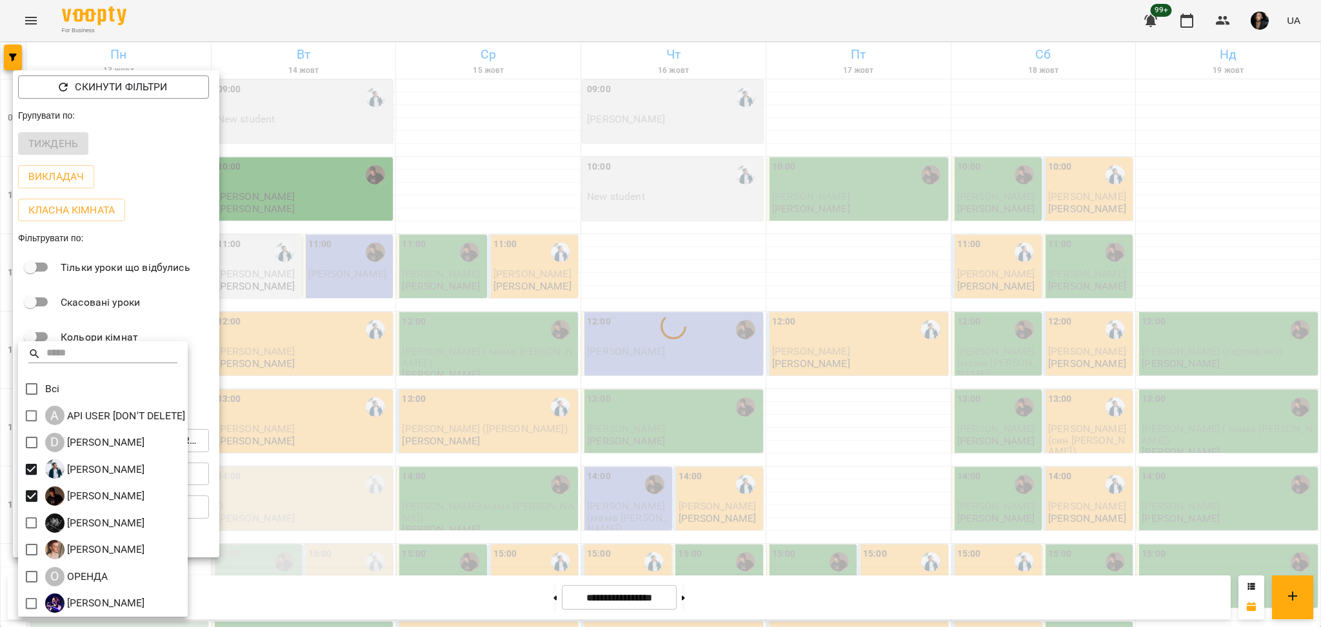
click at [460, 468] on div at bounding box center [660, 313] width 1321 height 627
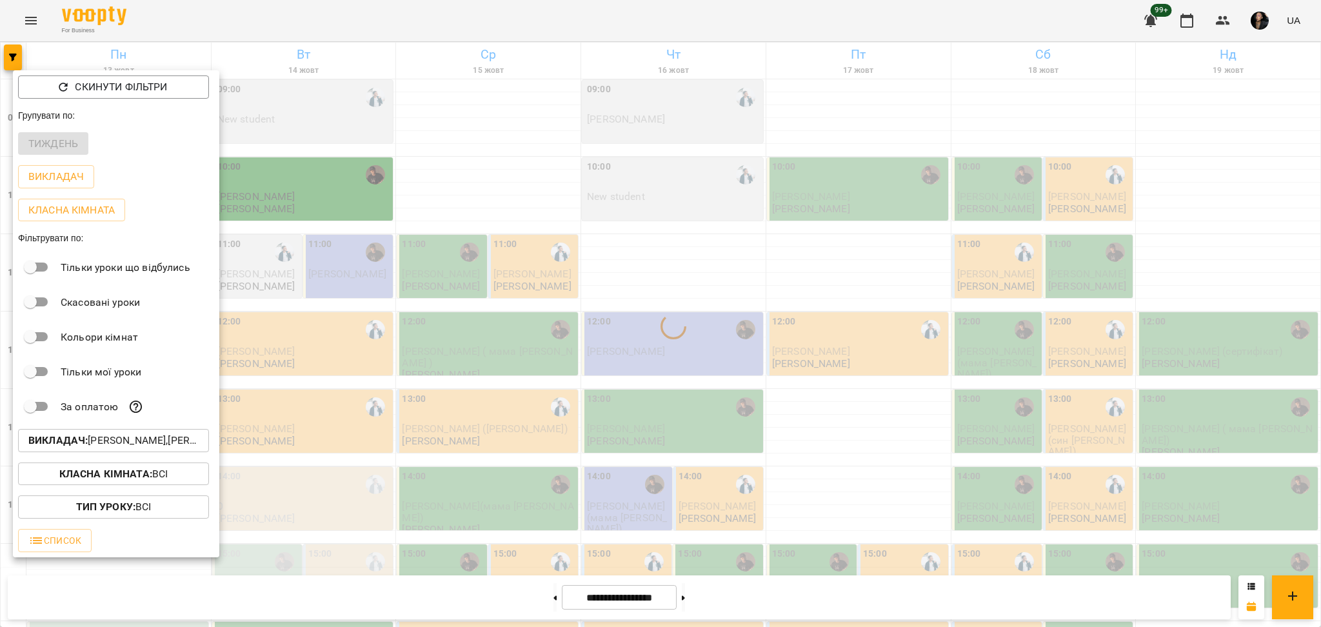
click at [603, 502] on div at bounding box center [660, 313] width 1321 height 627
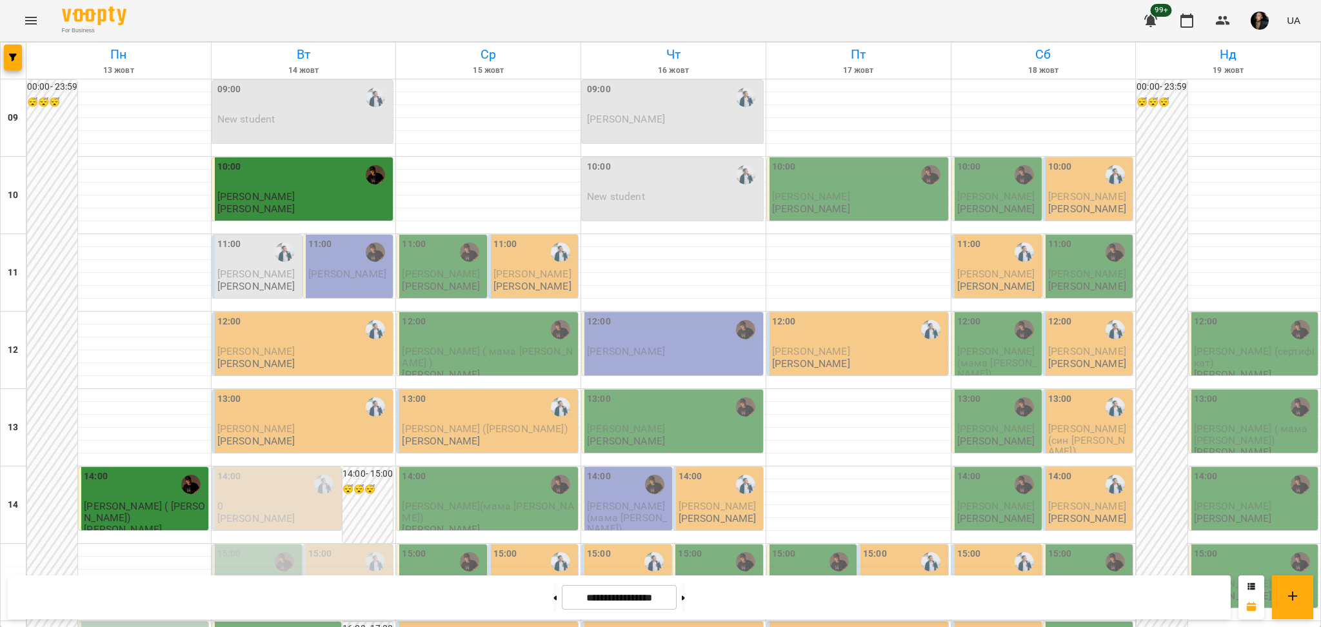
scroll to position [429, 0]
click at [5, 54] on span "button" at bounding box center [13, 58] width 18 height 8
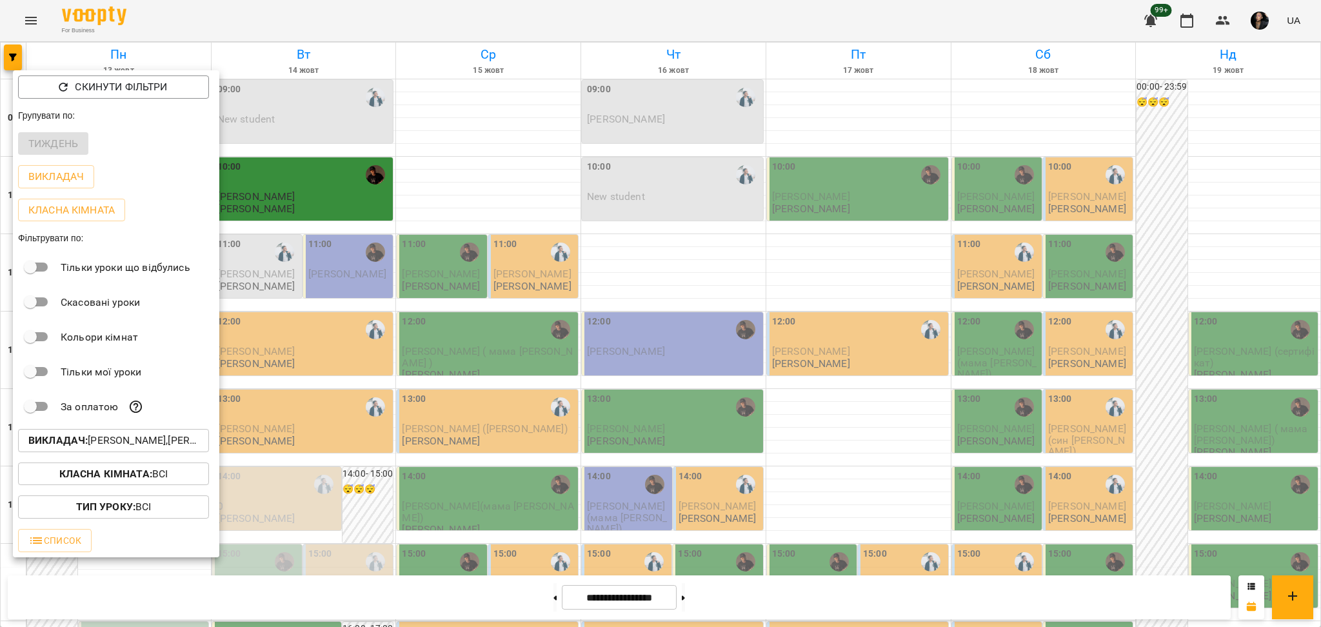
click at [126, 448] on p "Викладач : Євген,Антон" at bounding box center [113, 440] width 170 height 15
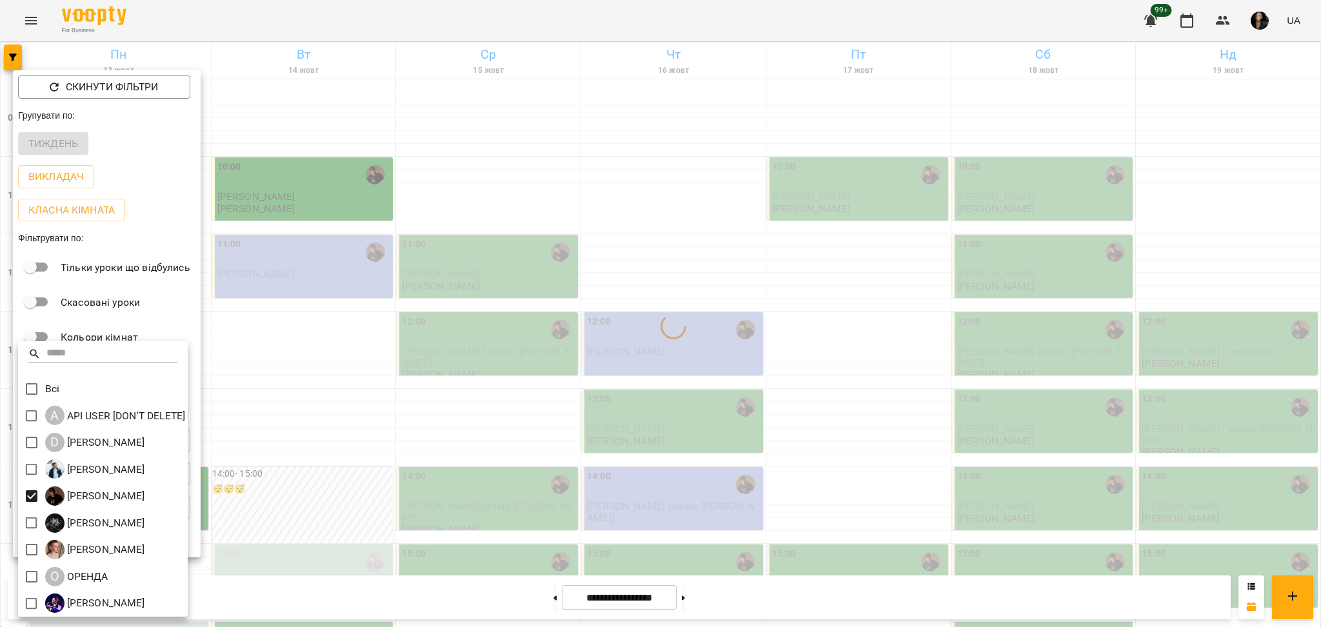
click at [657, 496] on div at bounding box center [660, 313] width 1321 height 627
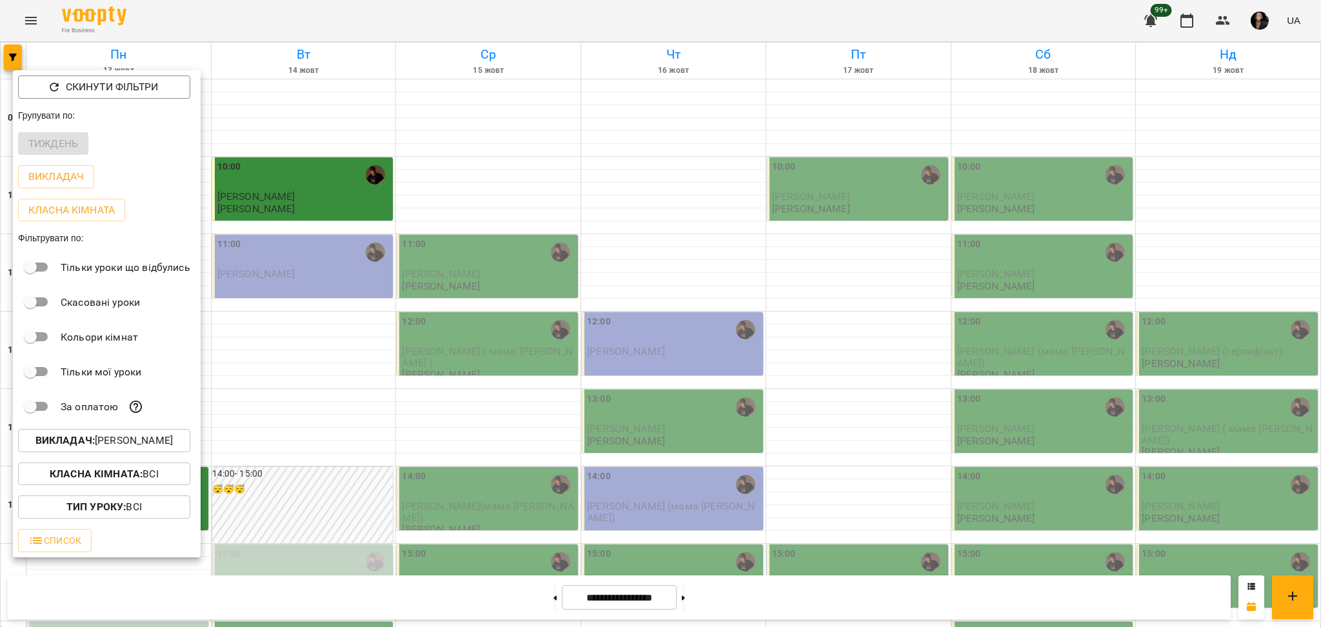
click at [95, 446] on b "Викладач :" at bounding box center [64, 440] width 59 height 12
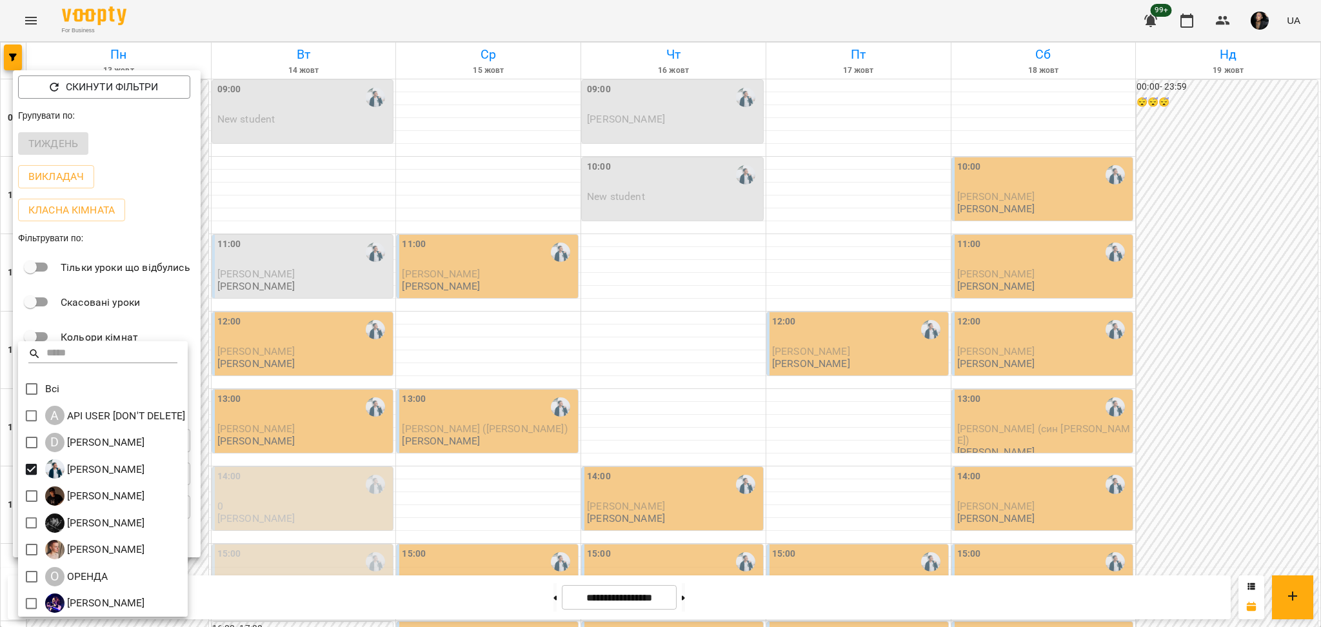
click at [668, 432] on div at bounding box center [660, 313] width 1321 height 627
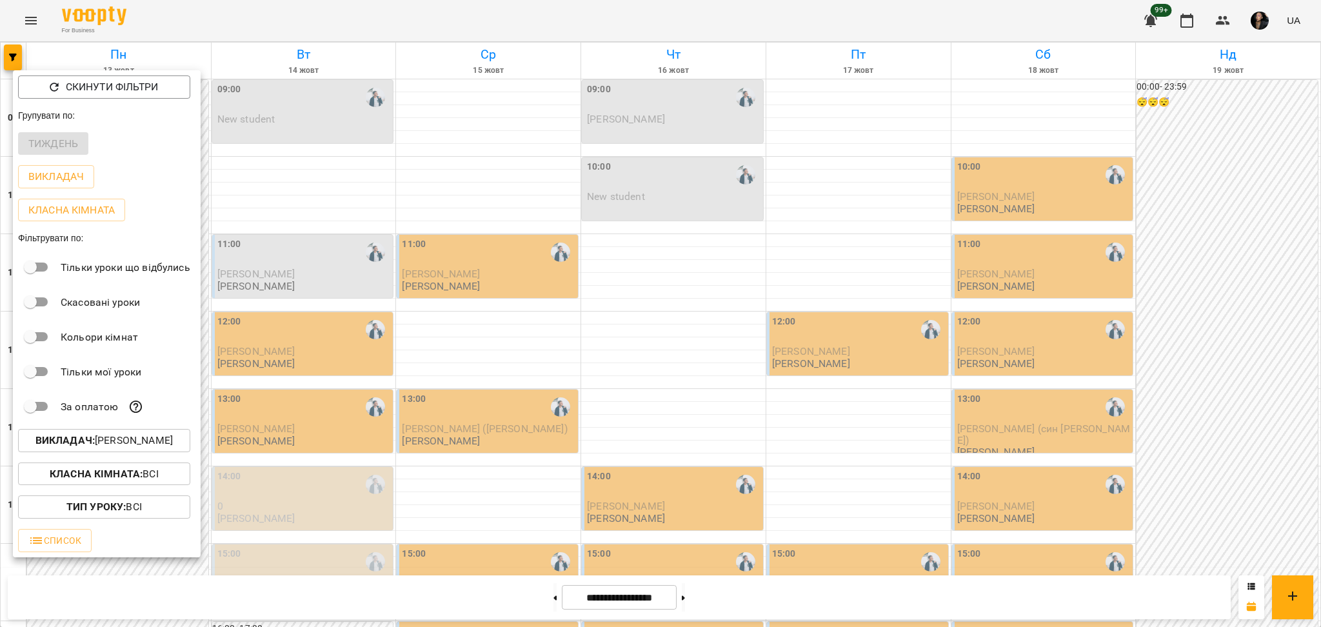
click at [695, 460] on div at bounding box center [660, 313] width 1321 height 627
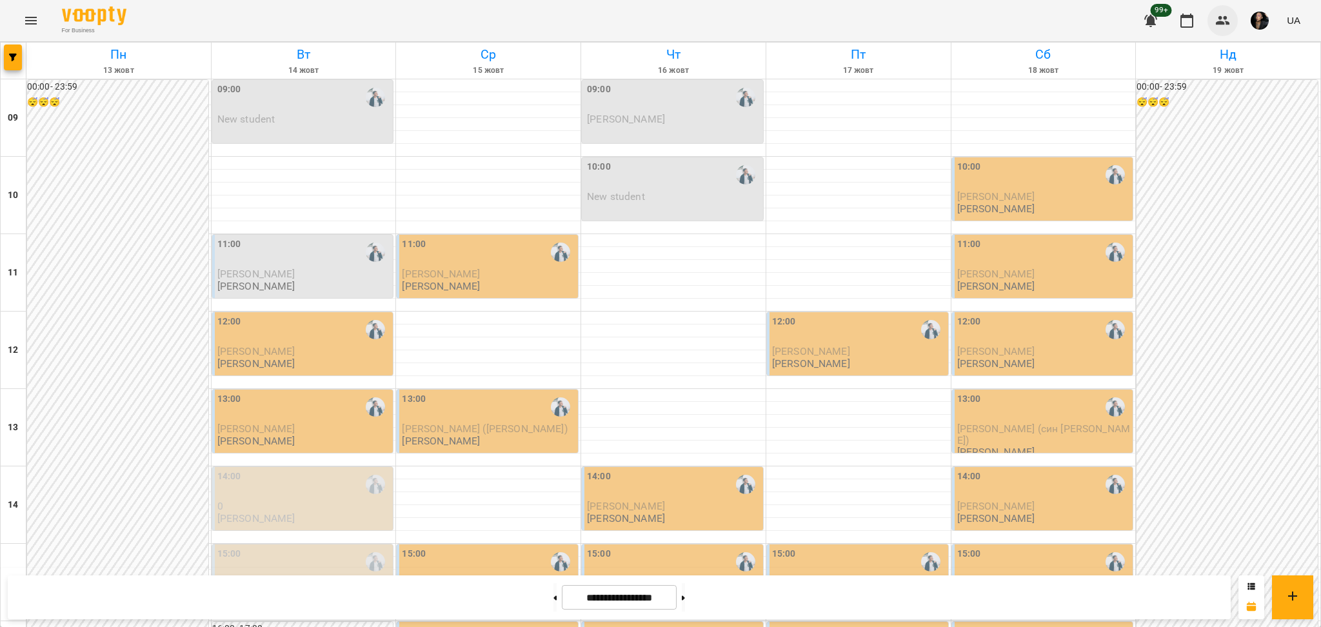
click at [1215, 15] on icon "button" at bounding box center [1222, 20] width 15 height 15
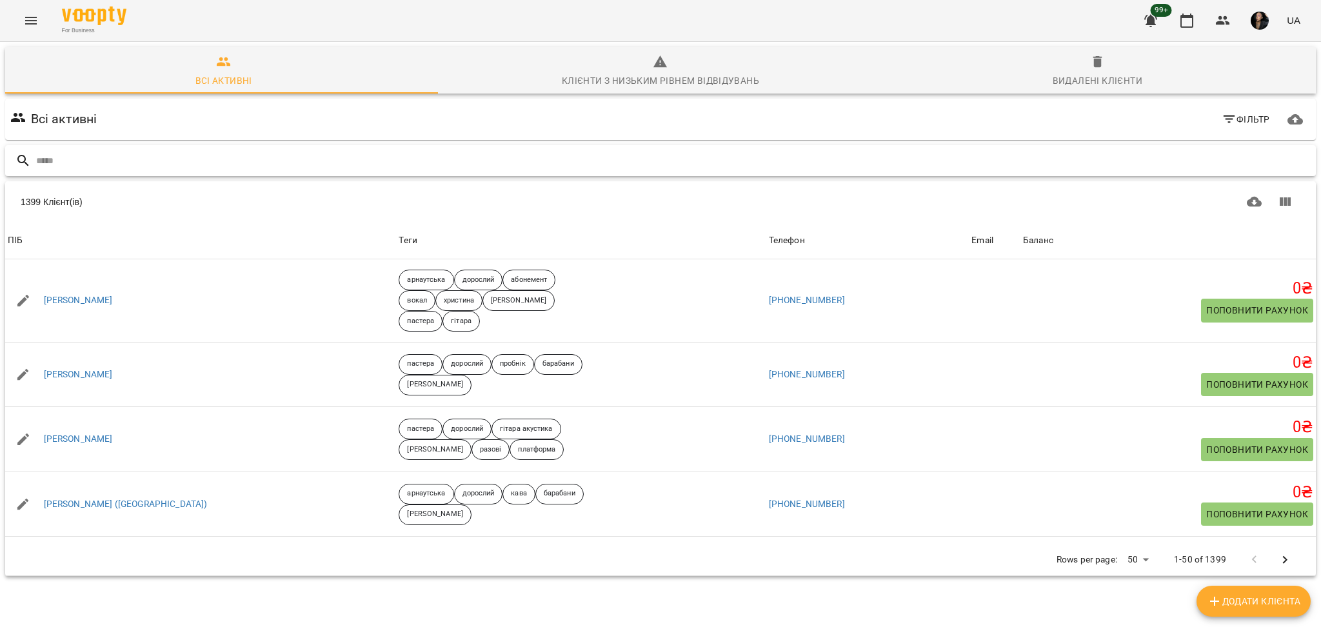
click at [450, 156] on input "text" at bounding box center [673, 160] width 1274 height 21
click at [156, 158] on input "text" at bounding box center [673, 160] width 1274 height 21
click at [39, 29] on button "Menu" at bounding box center [30, 20] width 31 height 31
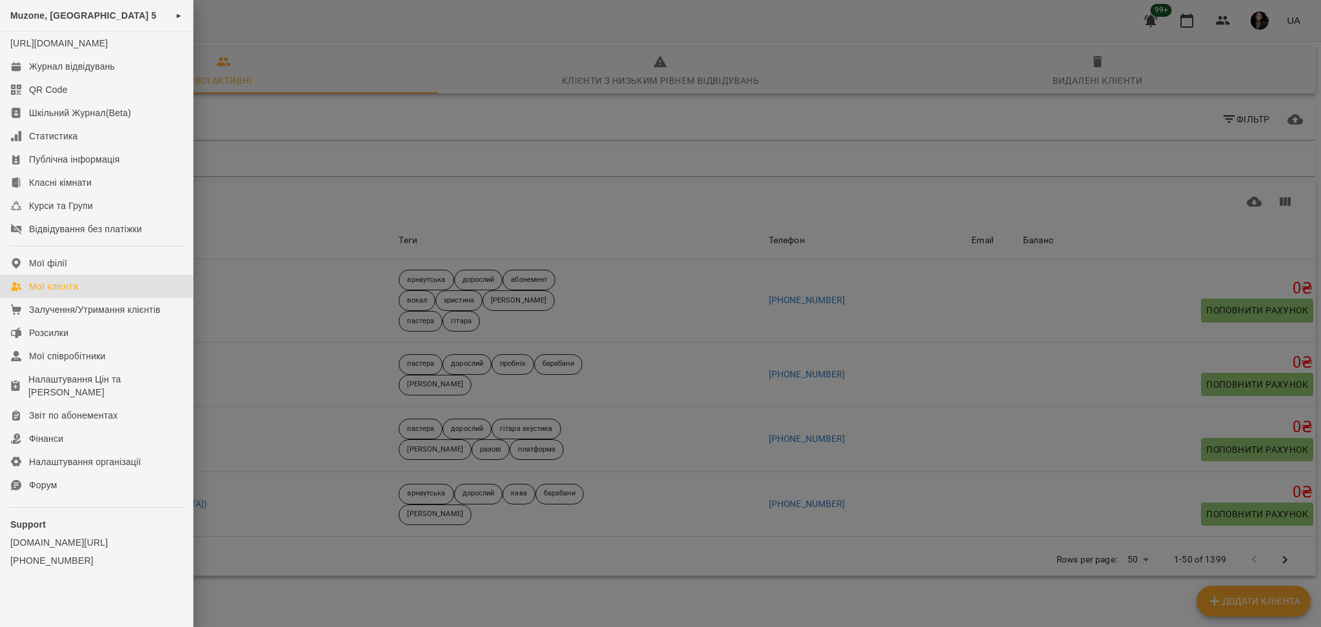
click at [306, 157] on div at bounding box center [660, 313] width 1321 height 627
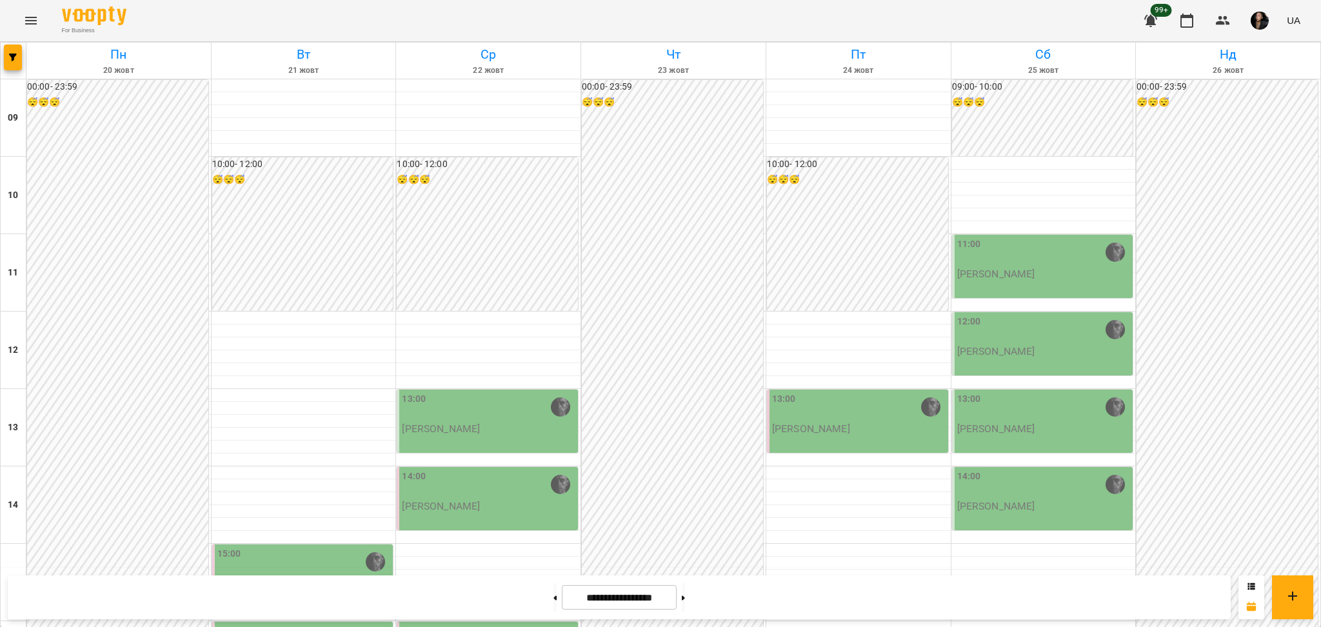
scroll to position [516, 0]
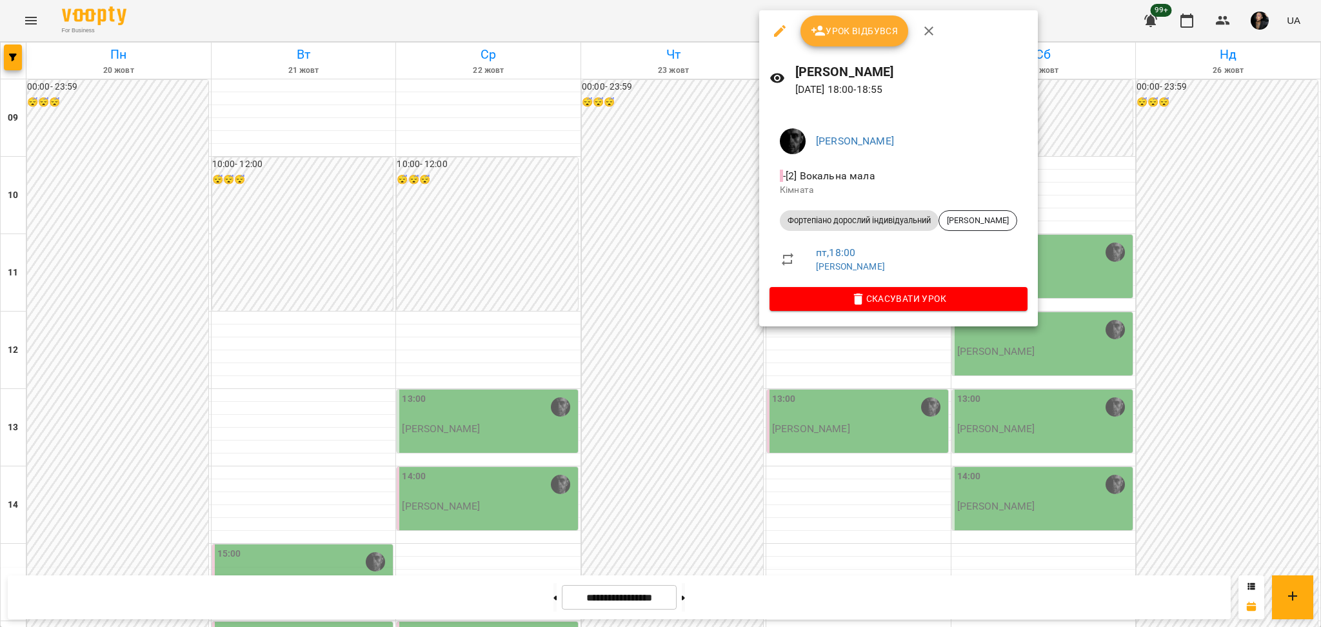
click at [905, 456] on div at bounding box center [660, 313] width 1321 height 627
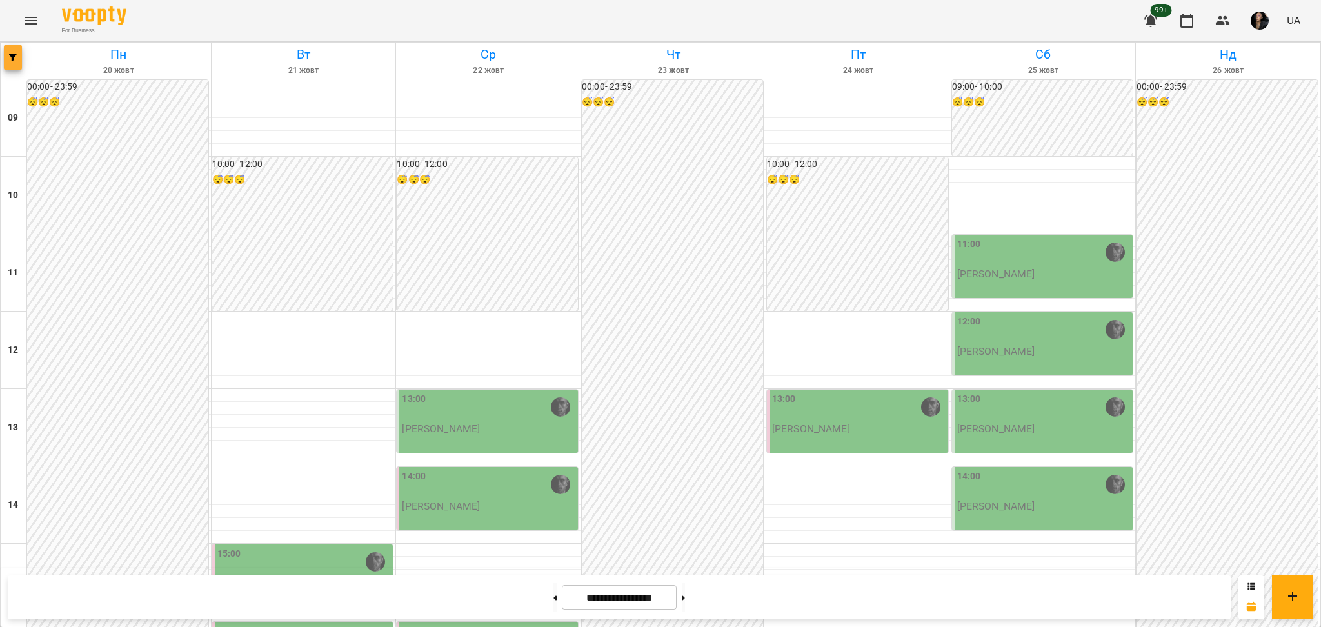
click at [14, 57] on icon "button" at bounding box center [13, 58] width 8 height 8
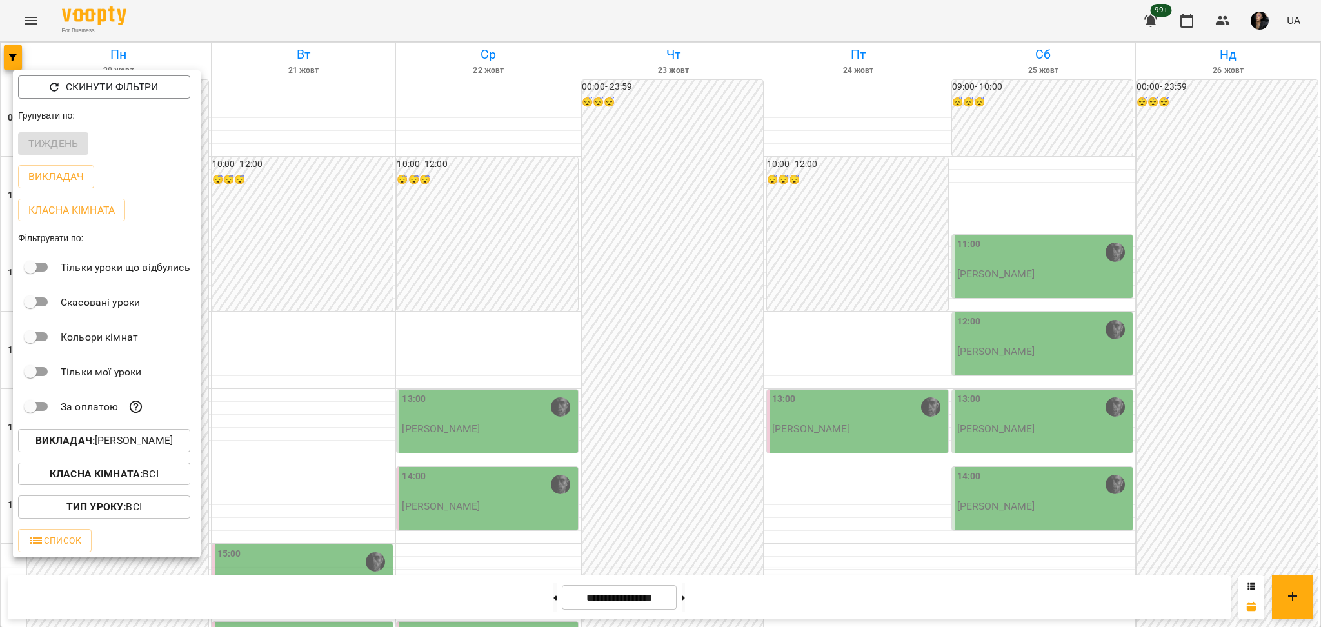
click at [141, 446] on p "Викладач : [PERSON_NAME]" at bounding box center [103, 440] width 137 height 15
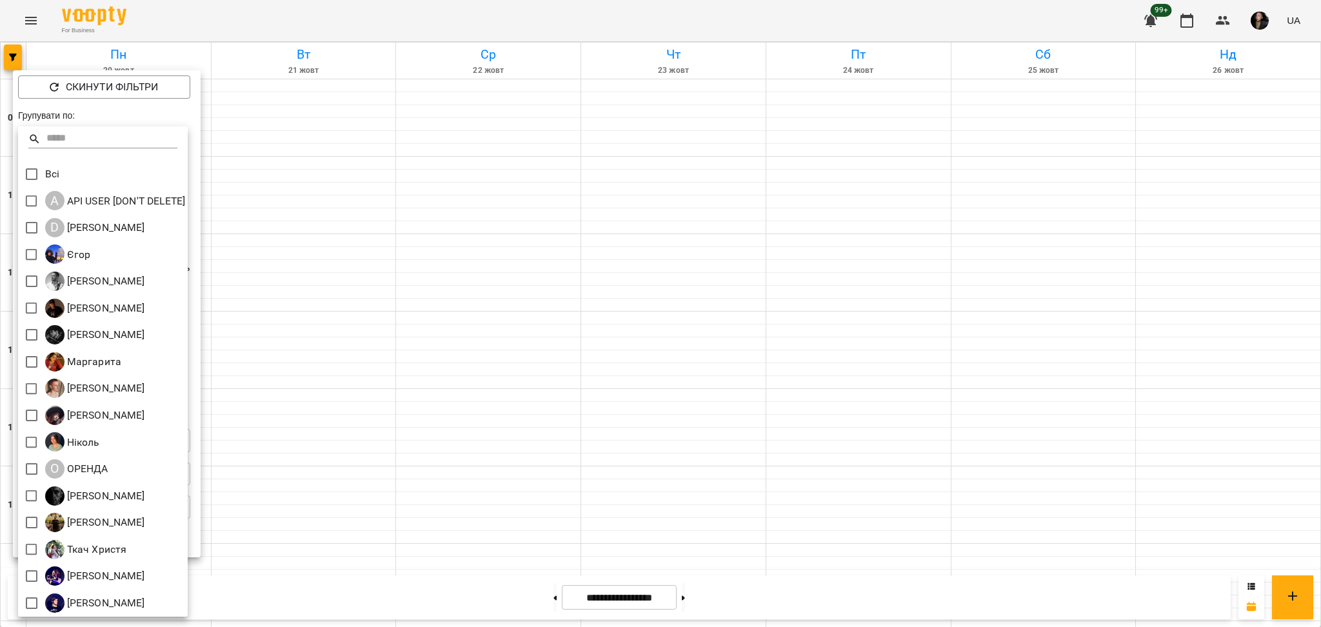
click at [450, 285] on div at bounding box center [660, 313] width 1321 height 627
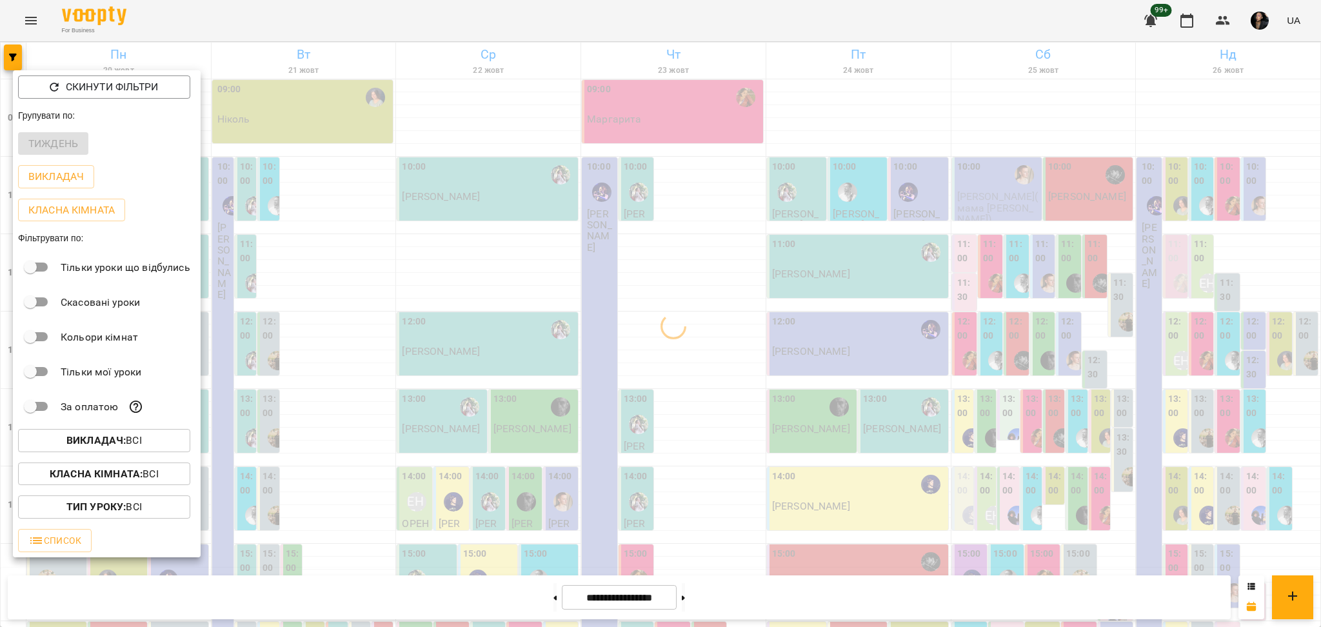
click at [478, 433] on div at bounding box center [660, 313] width 1321 height 627
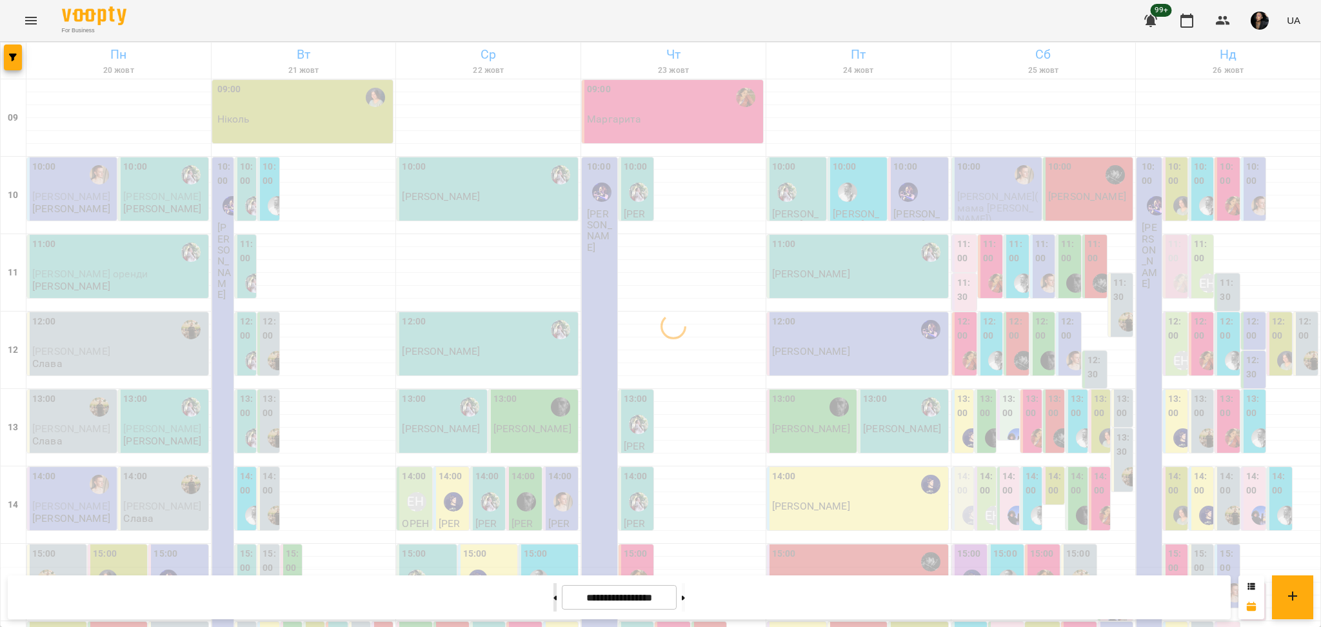
click at [553, 586] on button at bounding box center [554, 597] width 3 height 28
type input "**********"
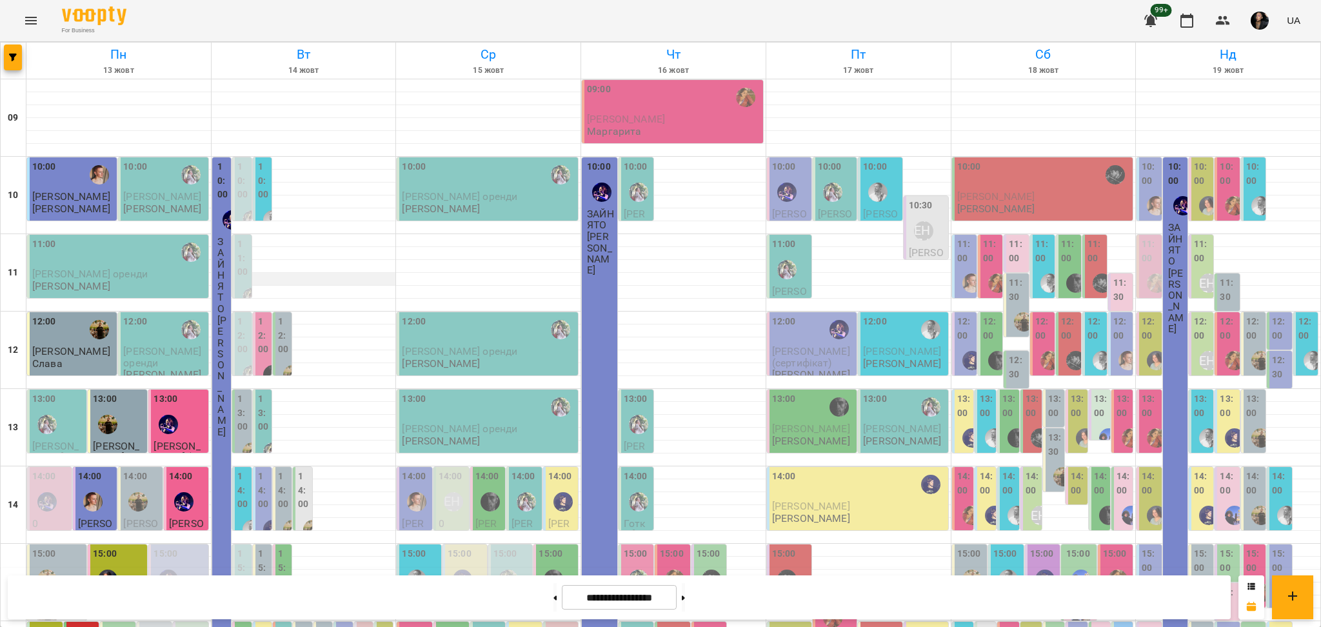
scroll to position [0, 0]
click at [278, 338] on label "12:00" at bounding box center [283, 336] width 11 height 42
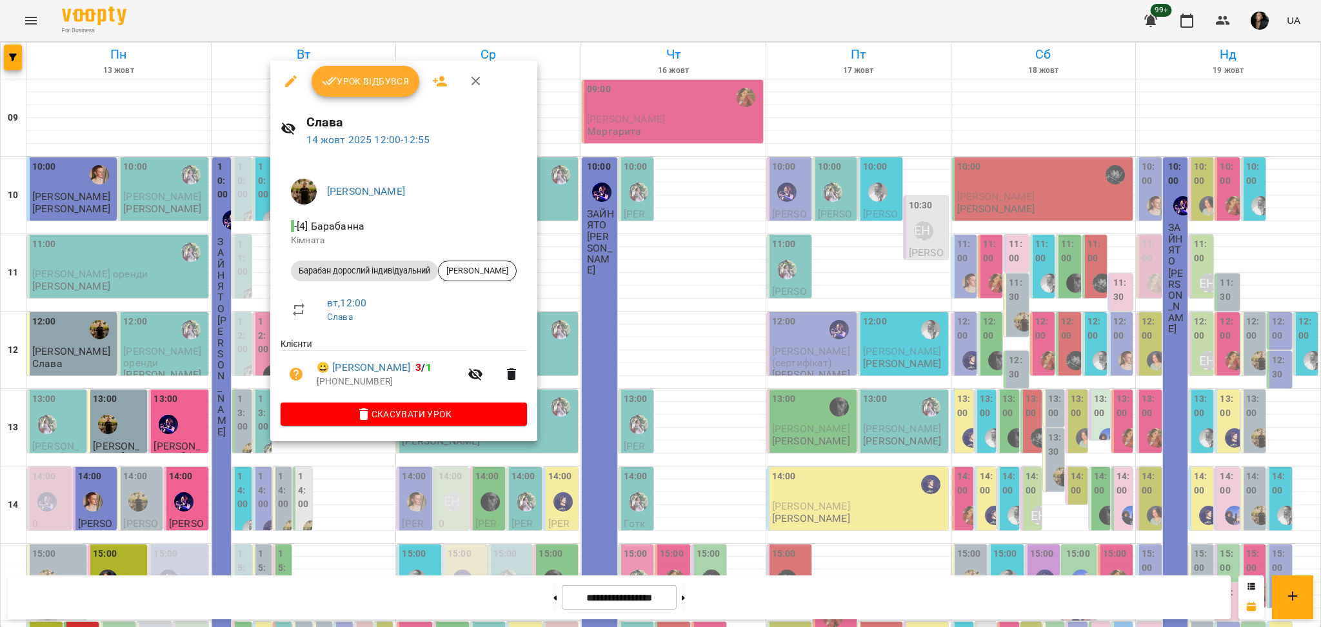
click at [255, 343] on div at bounding box center [660, 313] width 1321 height 627
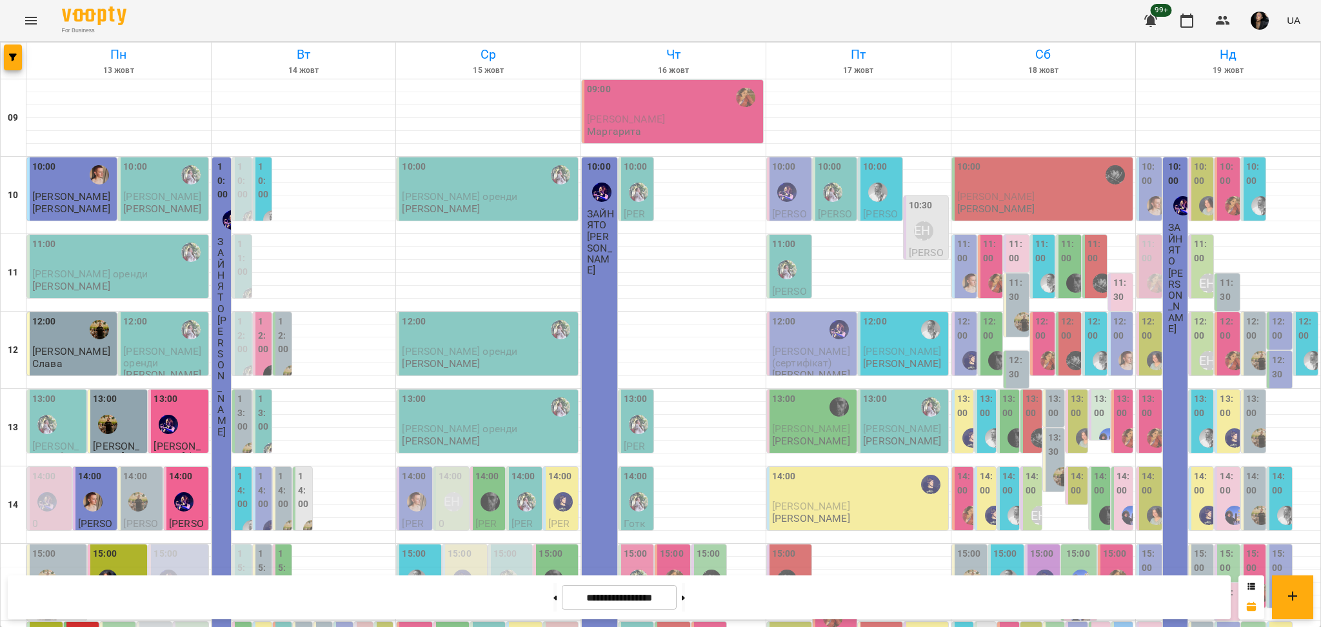
click at [258, 341] on label "12:00" at bounding box center [263, 336] width 11 height 42
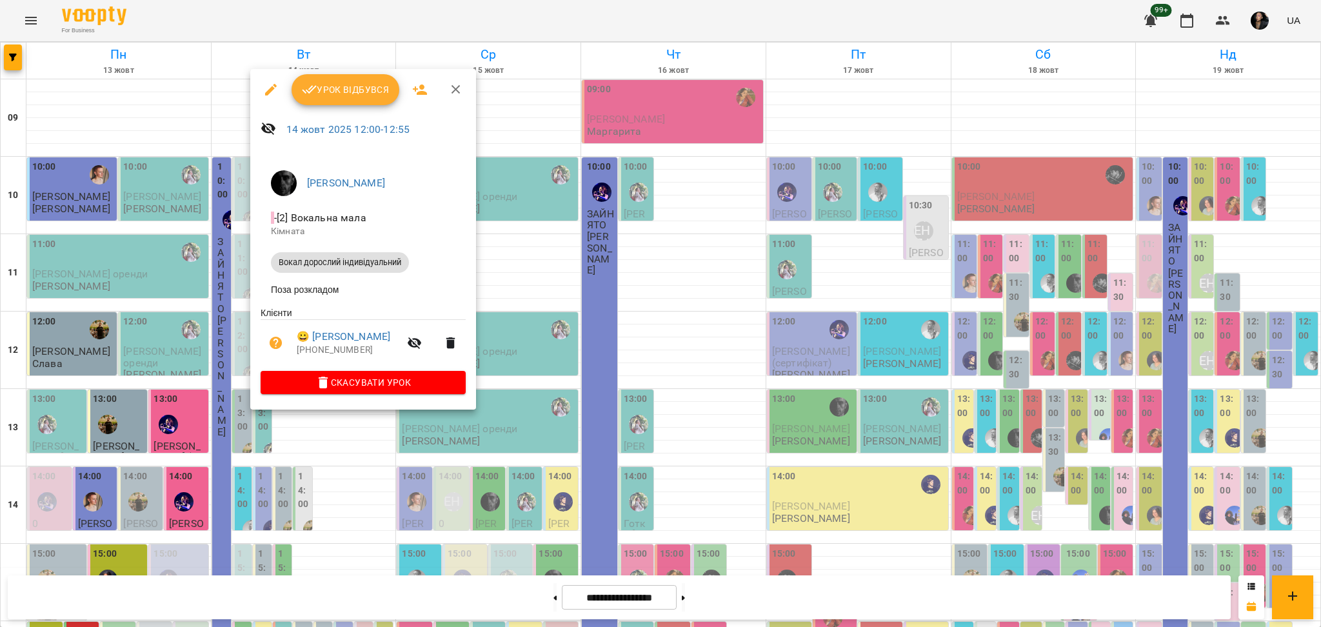
click at [248, 346] on div at bounding box center [660, 313] width 1321 height 627
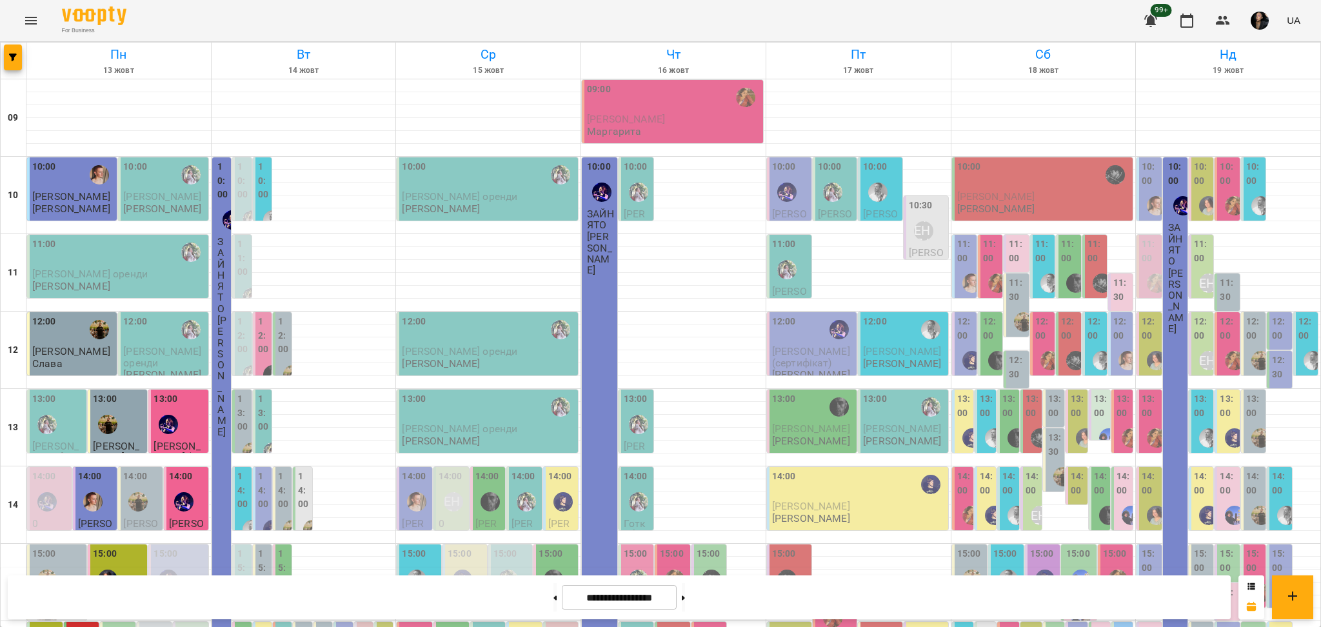
click at [232, 328] on div "12:00 0 [PERSON_NAME]" at bounding box center [241, 420] width 19 height 216
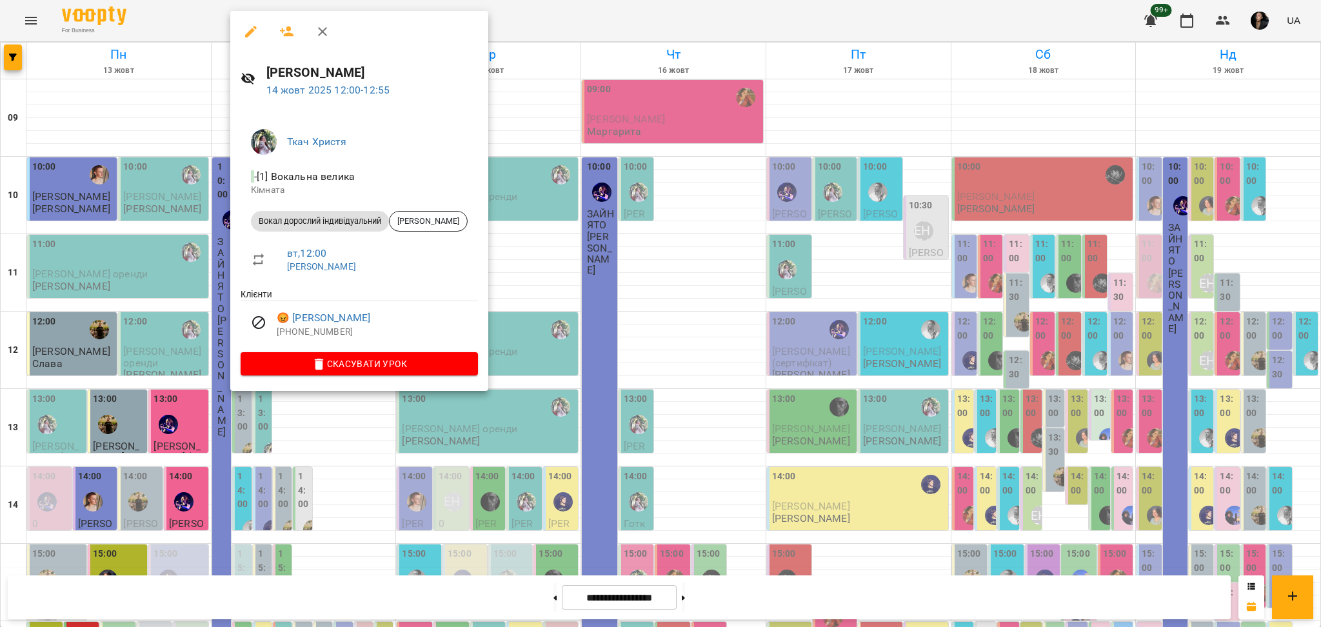
click at [249, 446] on div at bounding box center [660, 313] width 1321 height 627
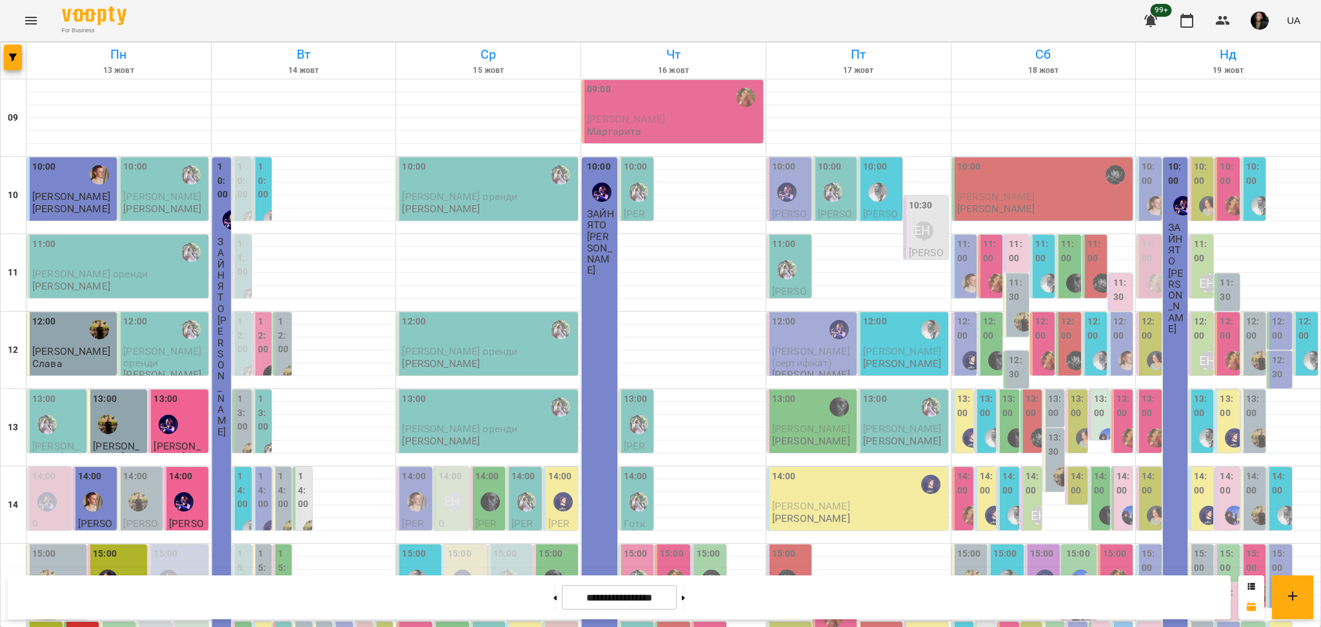
click at [258, 413] on label "13:00" at bounding box center [263, 413] width 11 height 42
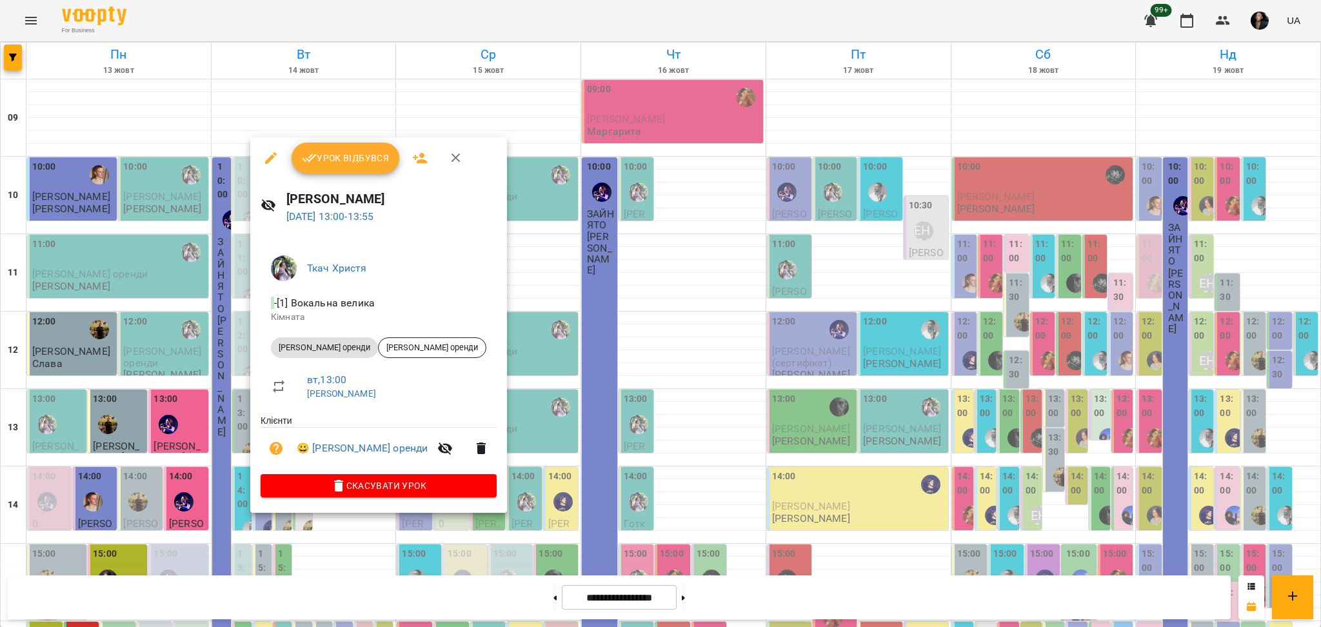
click at [204, 486] on div at bounding box center [660, 313] width 1321 height 627
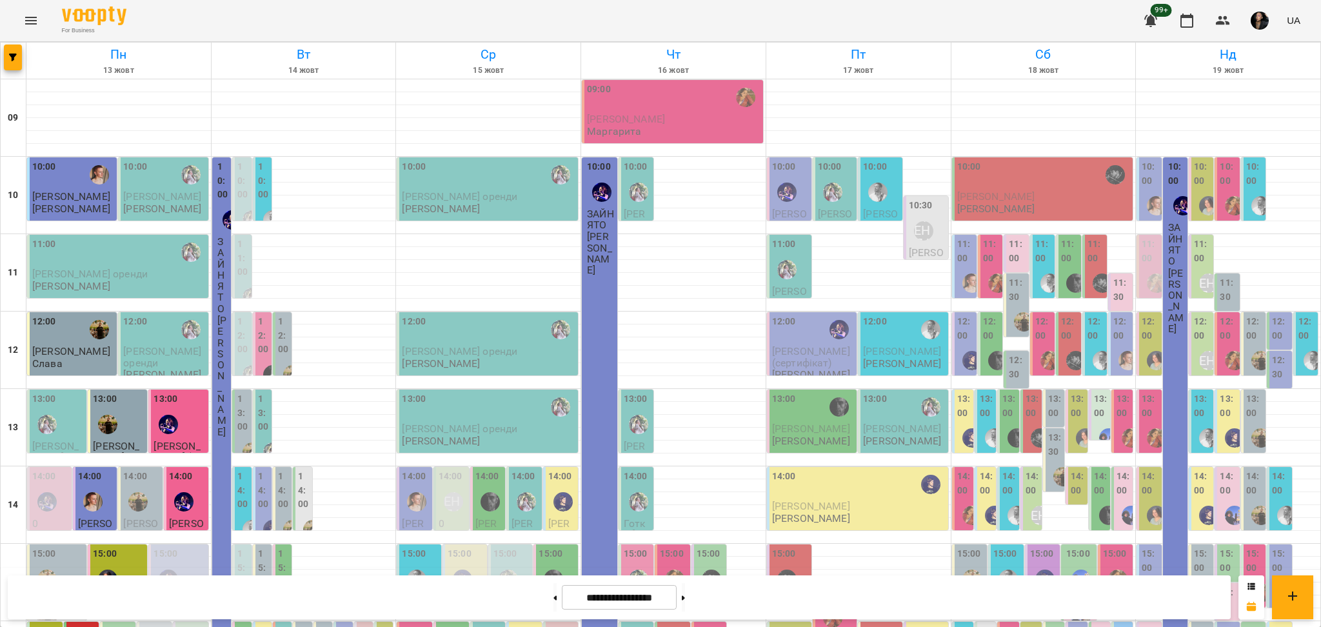
click at [248, 408] on div "13:00 [PERSON_NAME]" at bounding box center [241, 519] width 19 height 261
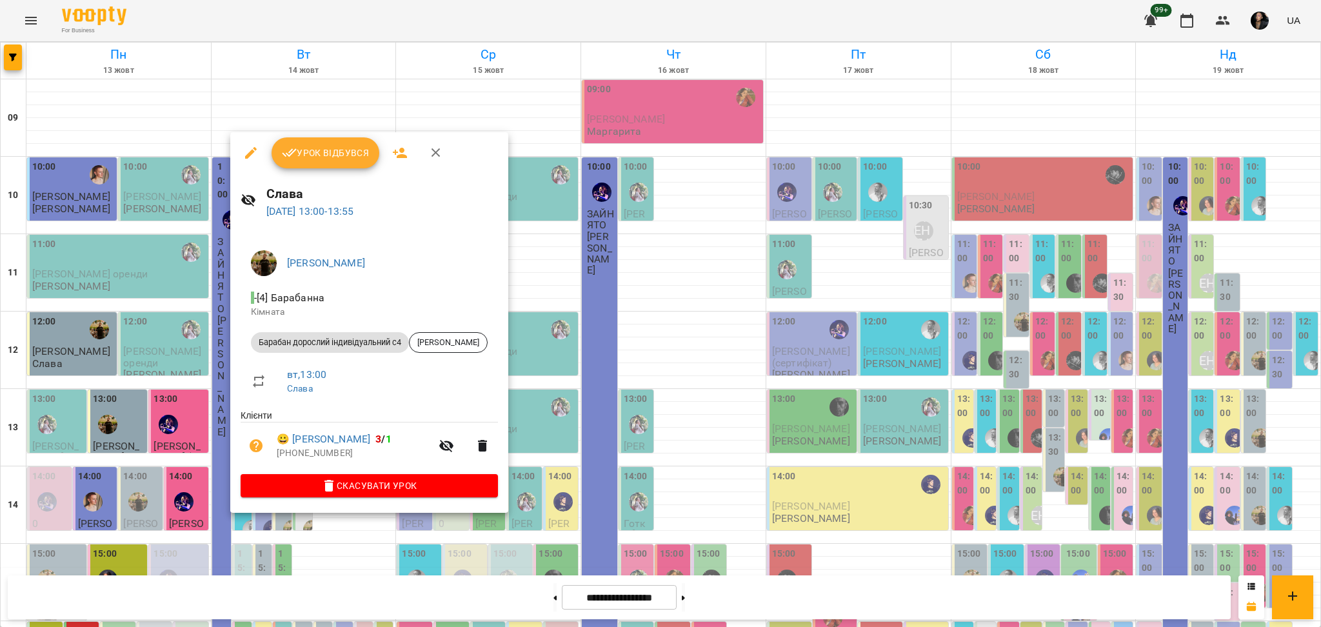
click at [195, 517] on div at bounding box center [660, 313] width 1321 height 627
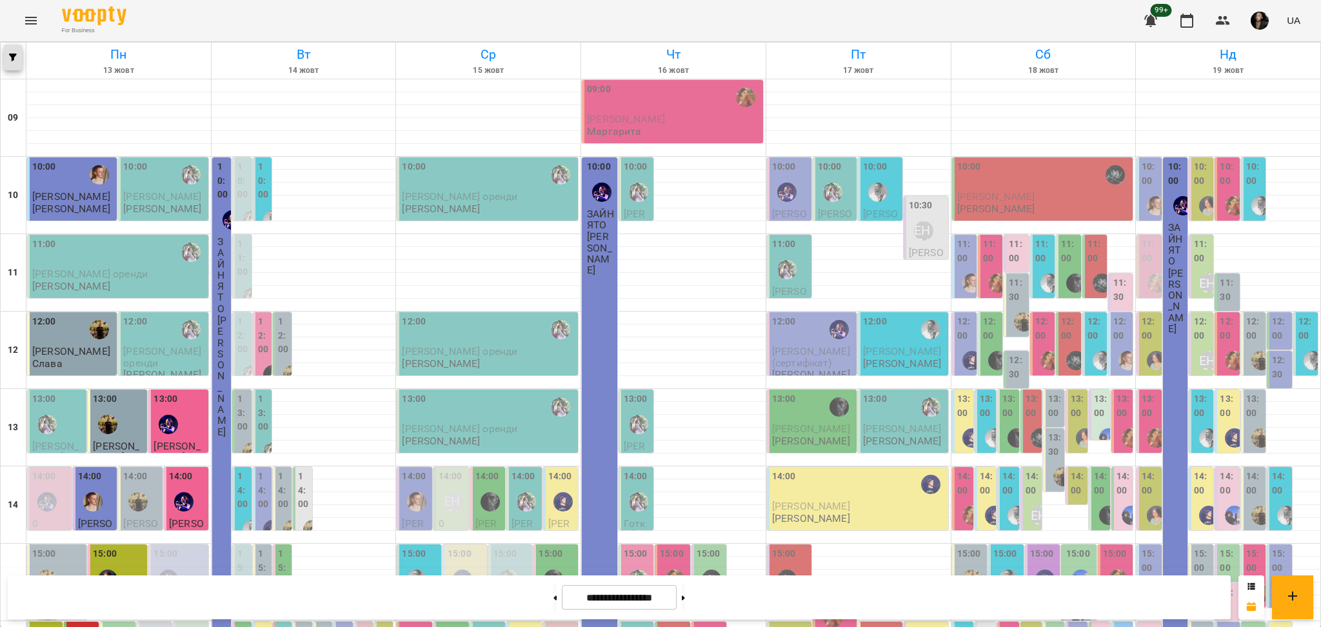
click at [5, 63] on button "button" at bounding box center [13, 57] width 18 height 26
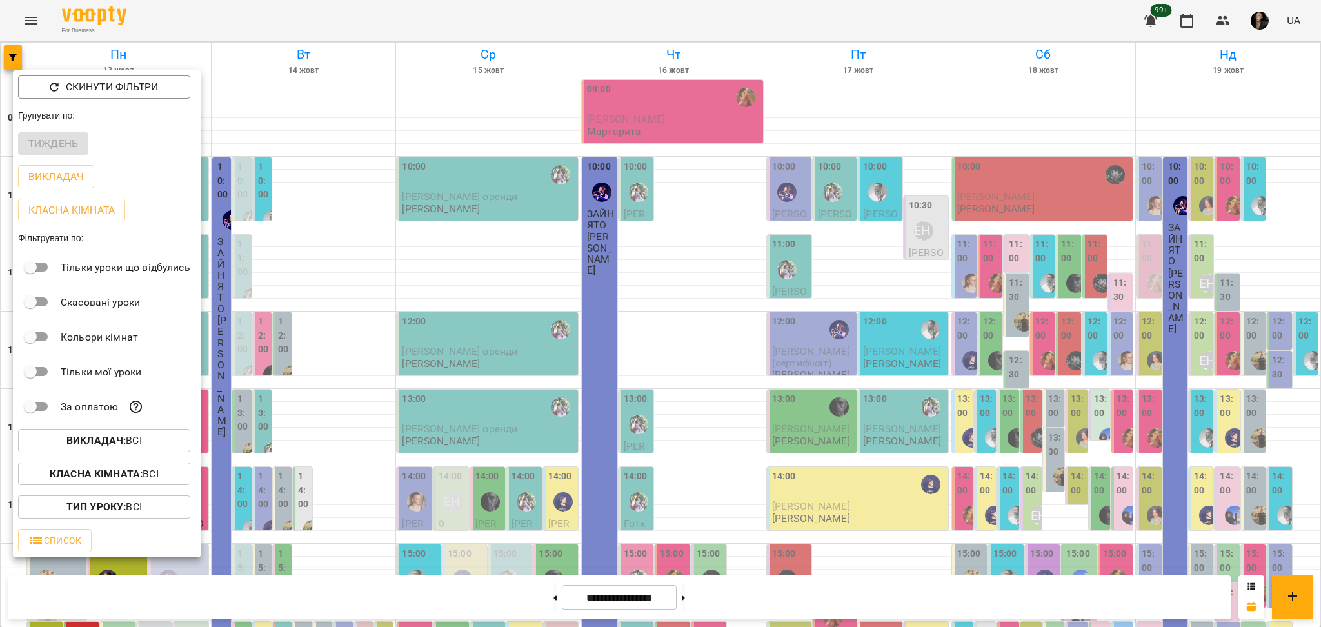
click at [145, 452] on button "Викладач : Всі" at bounding box center [104, 440] width 172 height 23
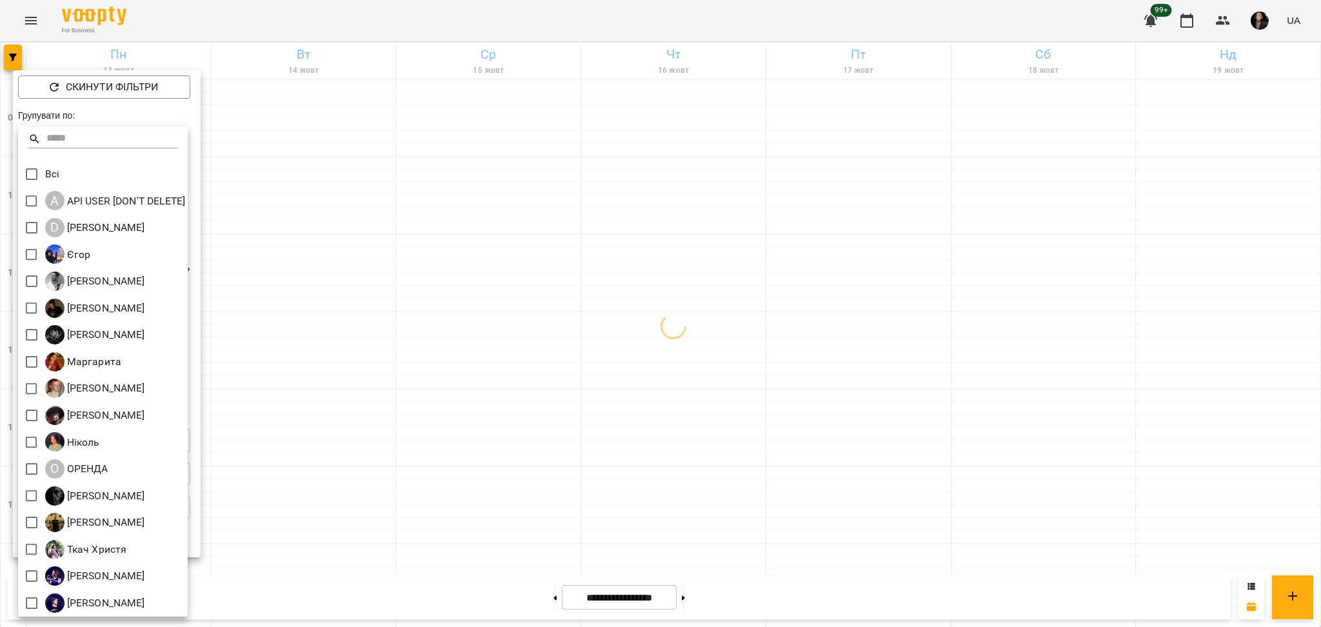
click at [710, 108] on div at bounding box center [660, 313] width 1321 height 627
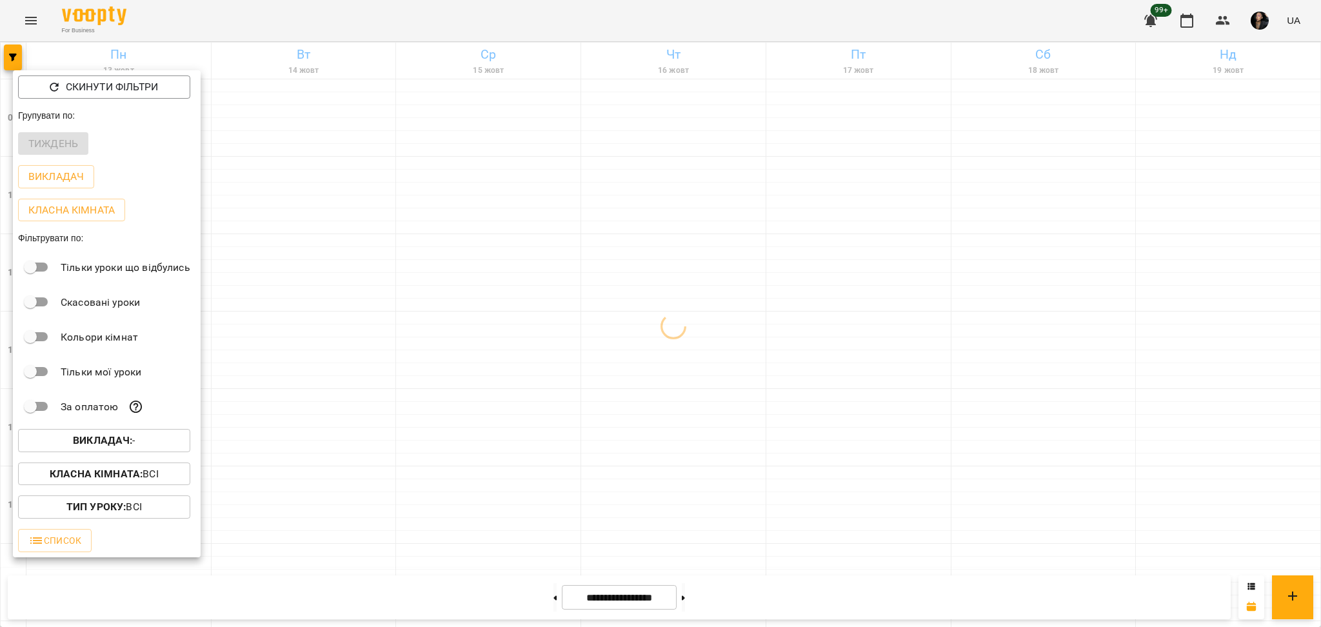
click at [1220, 17] on div at bounding box center [660, 313] width 1321 height 627
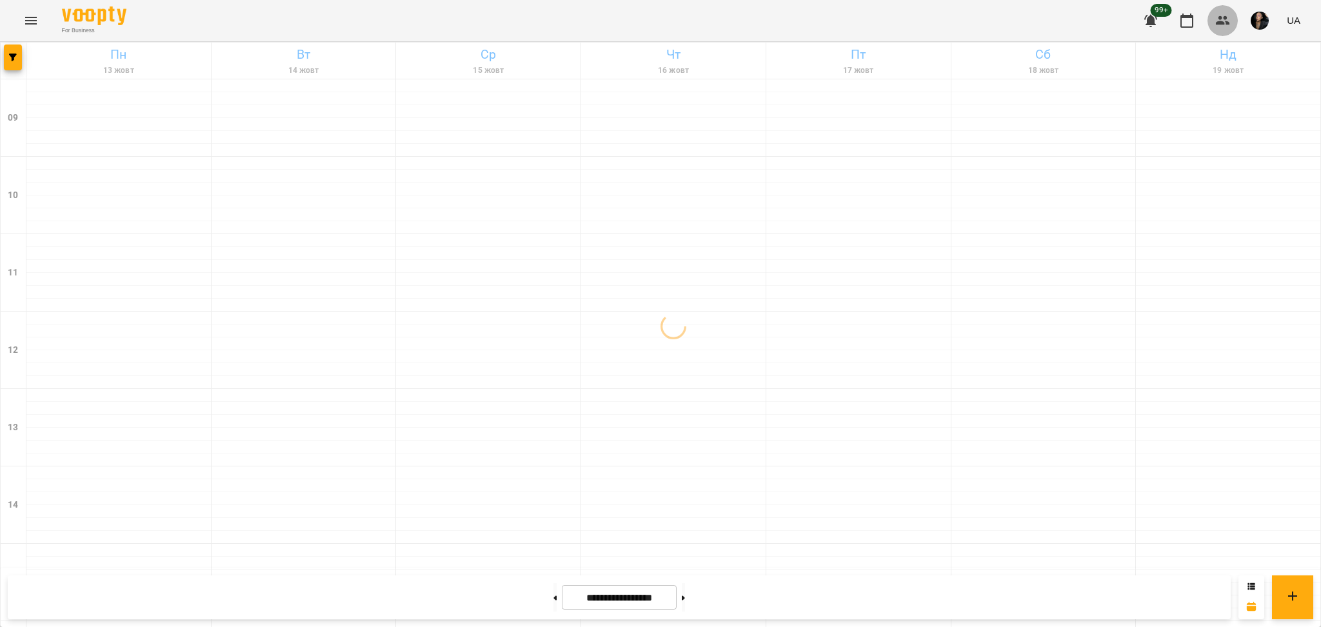
click at [1223, 20] on icon "button" at bounding box center [1222, 20] width 15 height 15
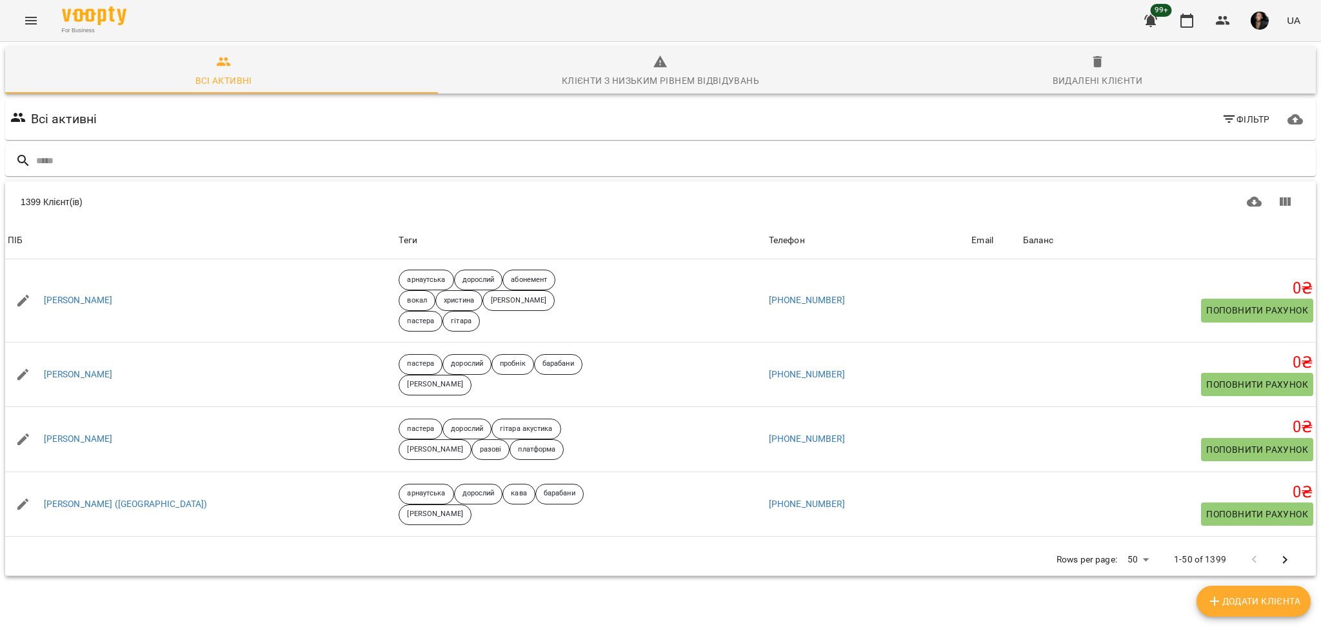
click at [1284, 598] on span "Додати клієнта" at bounding box center [1253, 600] width 94 height 15
select select "**"
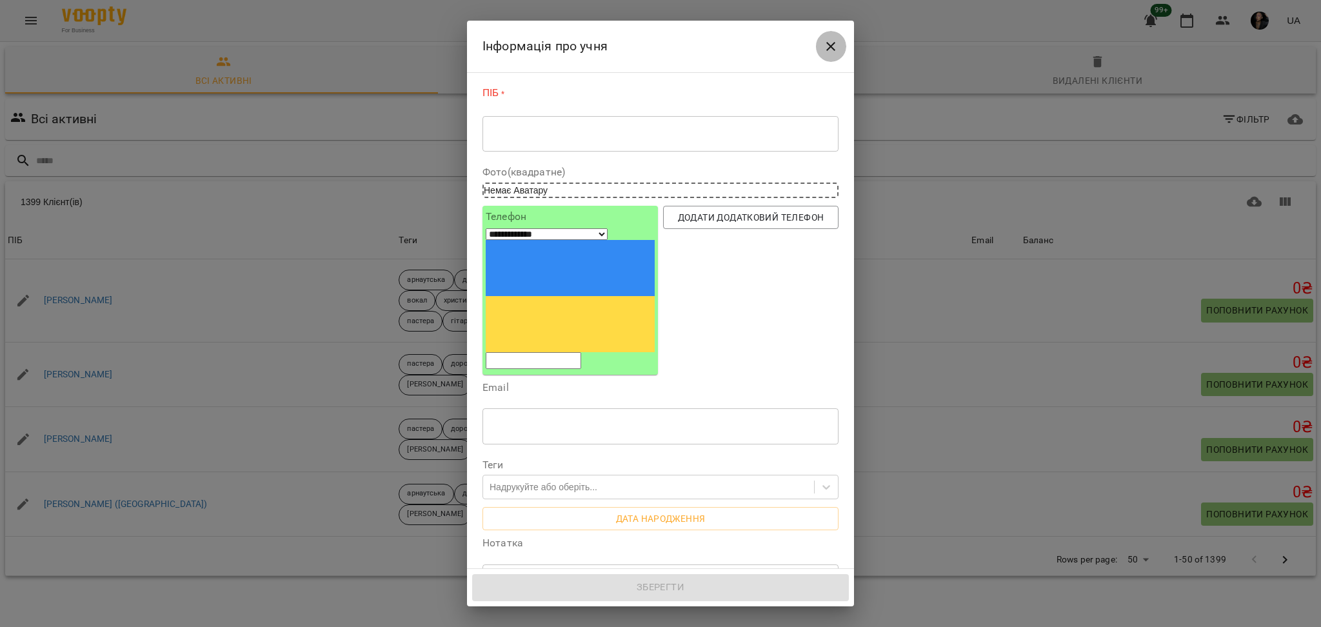
drag, startPoint x: 831, startPoint y: 43, endPoint x: 1168, endPoint y: 289, distance: 417.1
click at [831, 42] on icon "Close" at bounding box center [830, 46] width 15 height 15
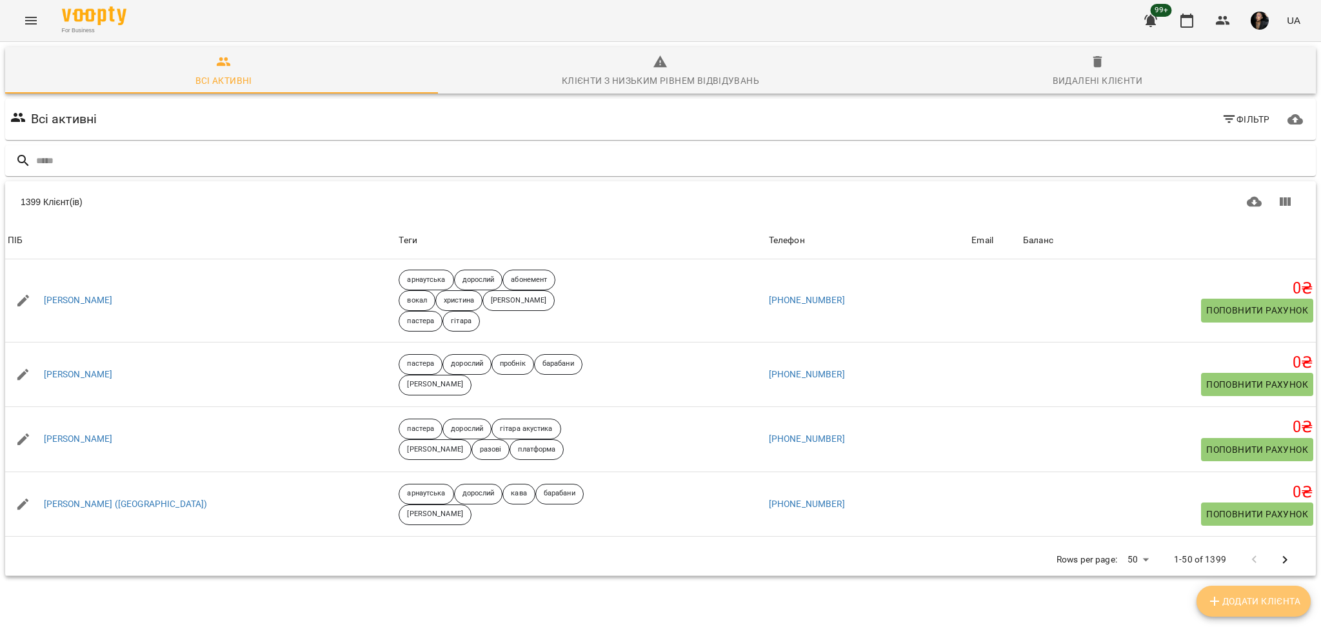
click at [1252, 596] on span "Додати клієнта" at bounding box center [1253, 600] width 94 height 15
select select "**"
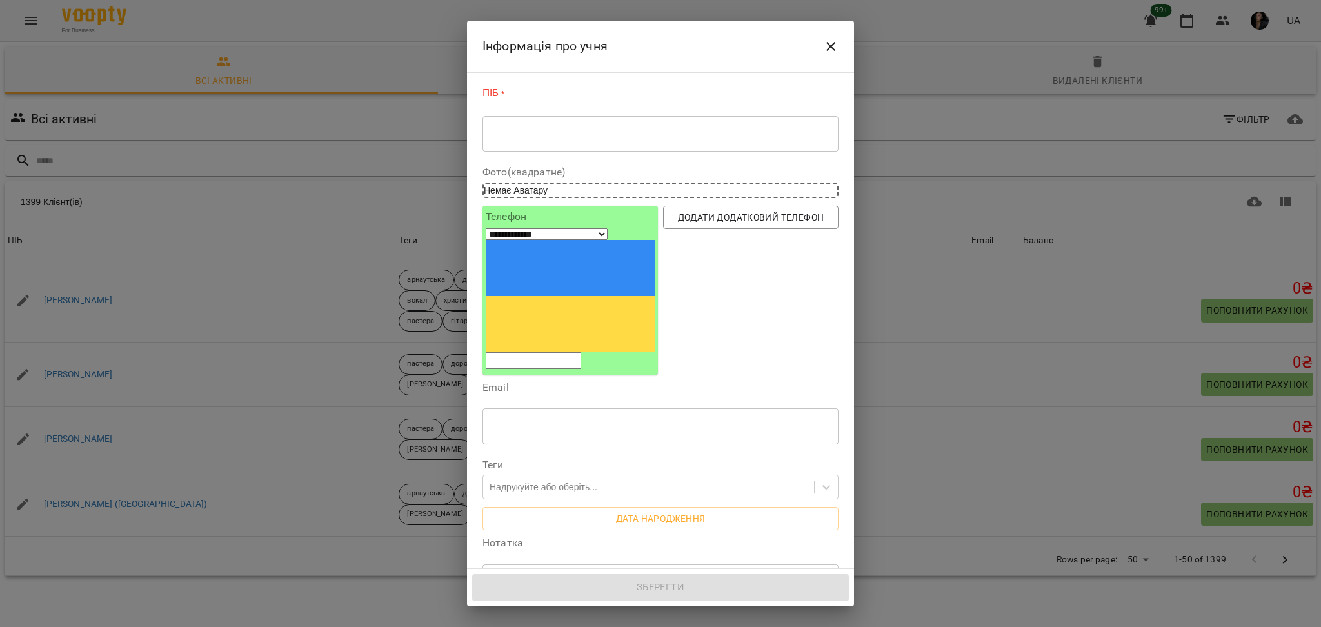
click at [611, 130] on textarea at bounding box center [660, 134] width 338 height 12
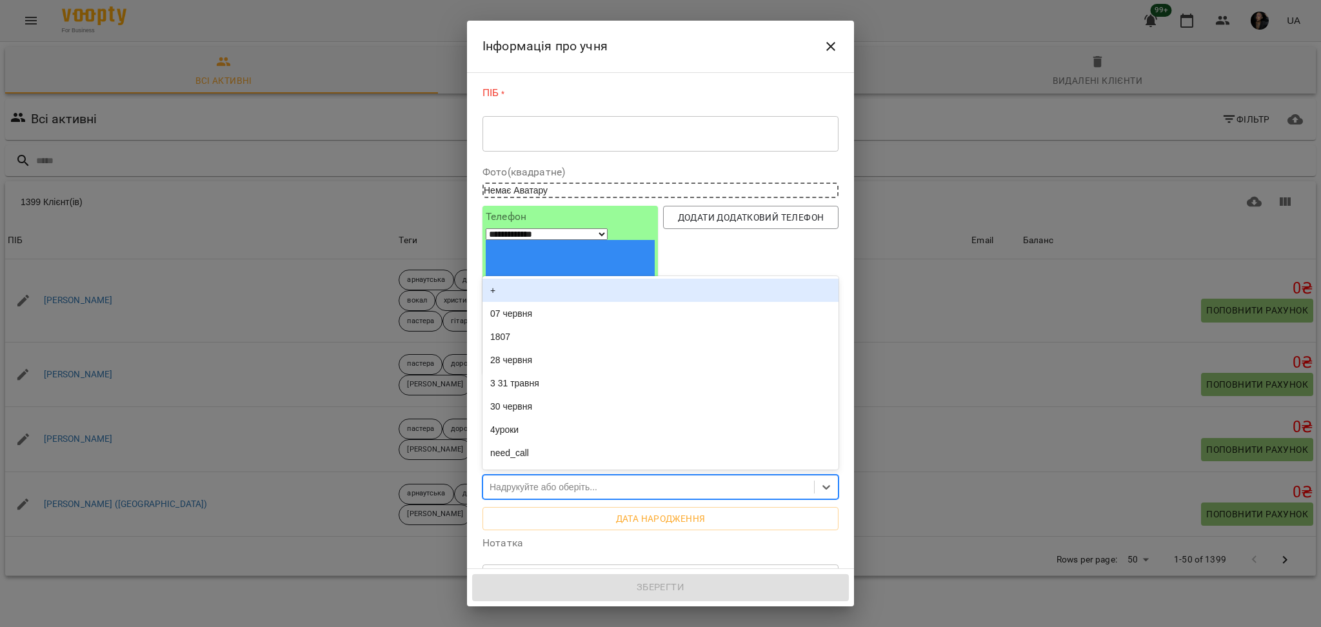
click at [551, 480] on div "Надрукуйте або оберіть..." at bounding box center [543, 486] width 108 height 13
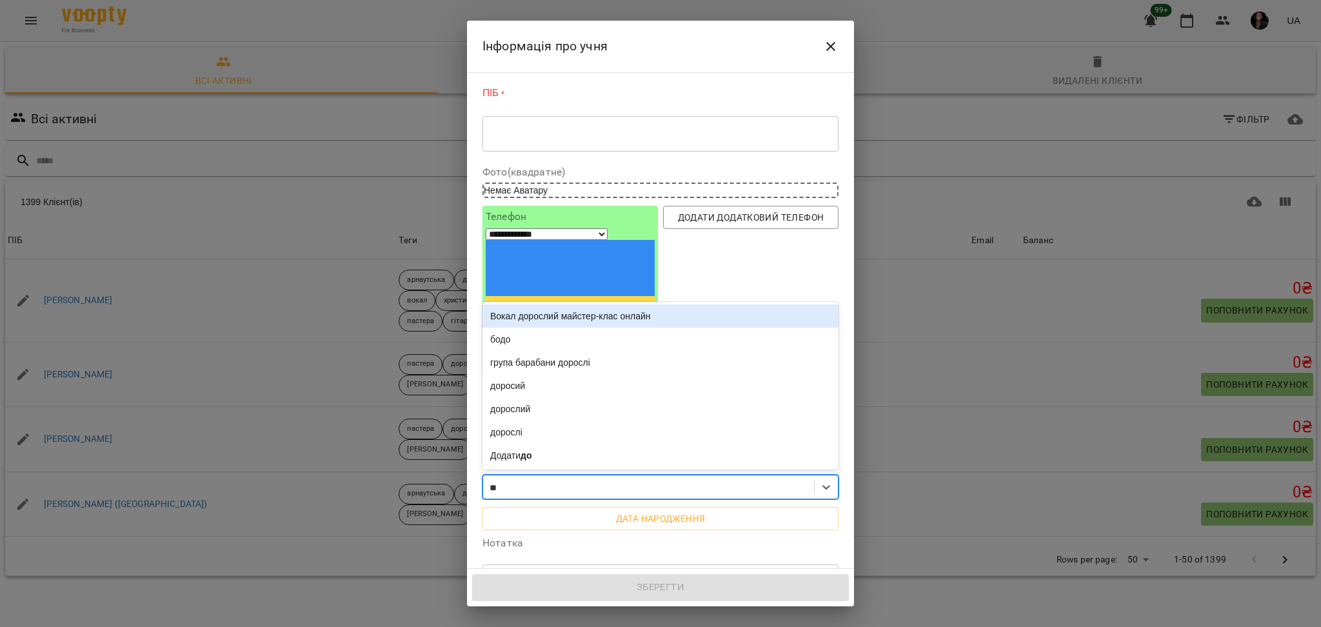
type input "***"
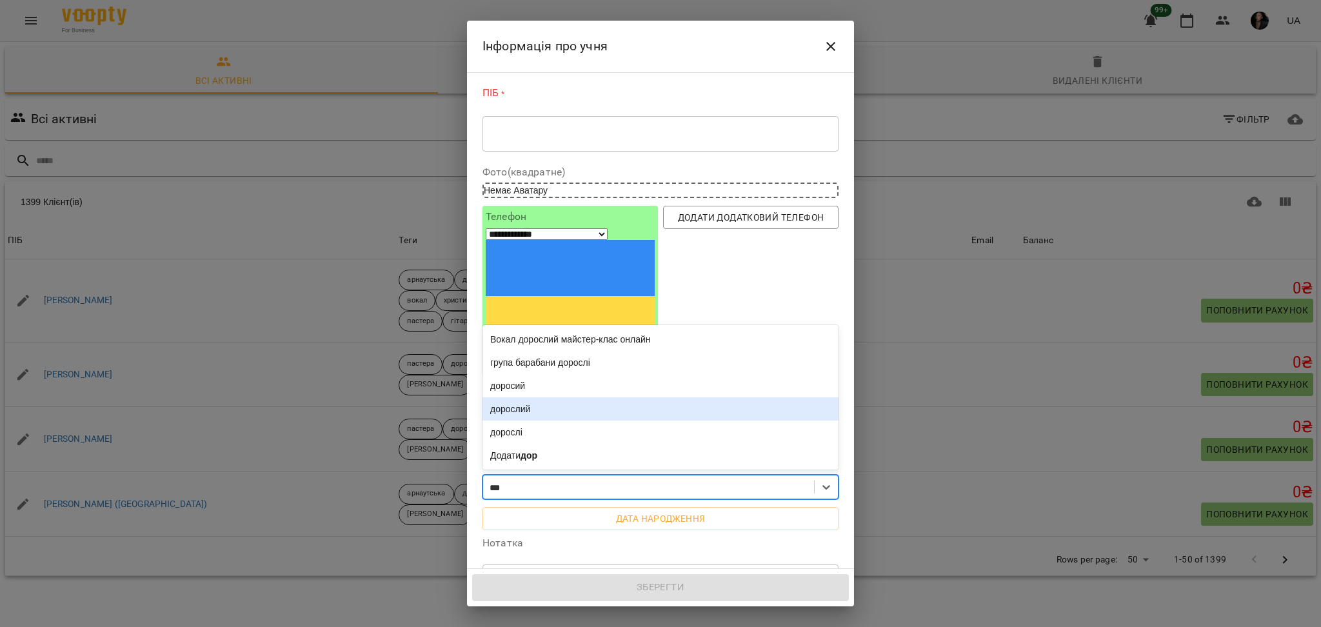
click at [544, 397] on div "дорослий" at bounding box center [660, 408] width 356 height 23
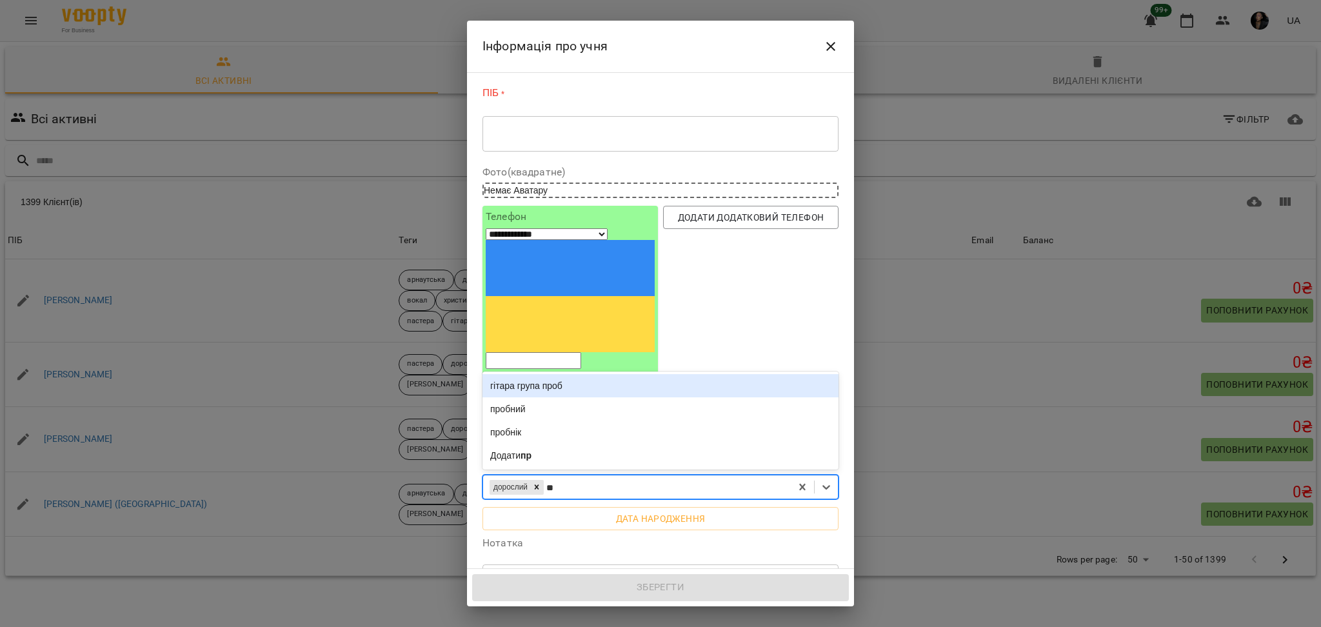
type input "***"
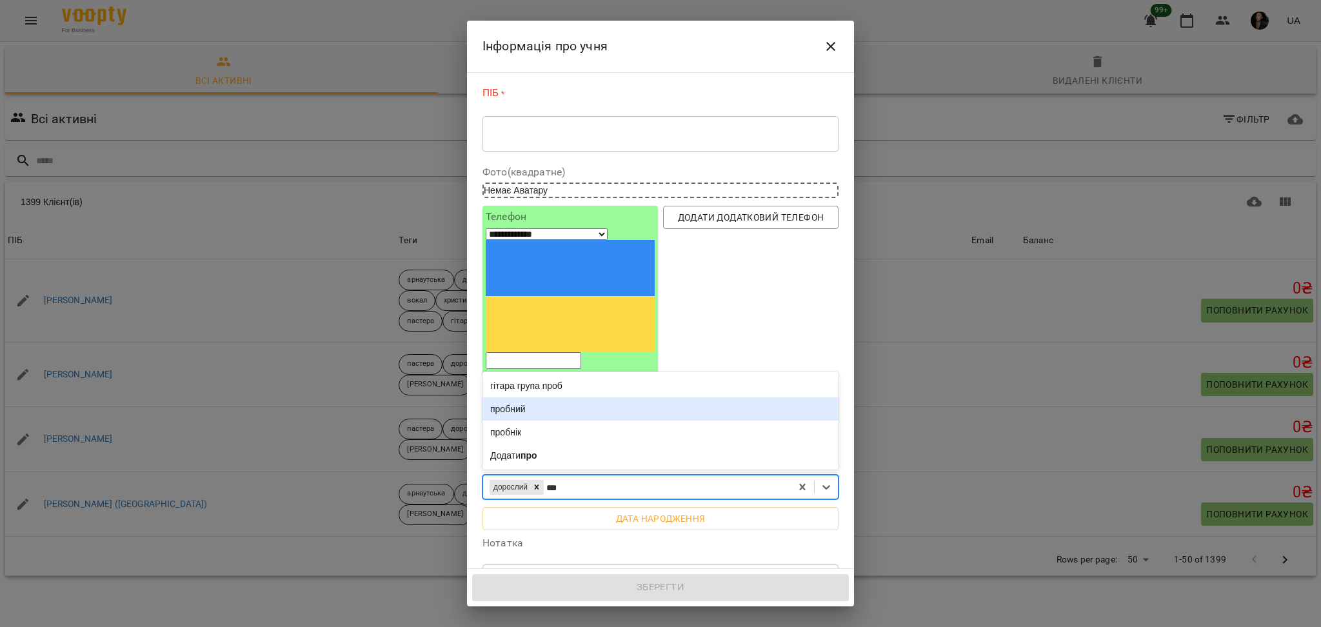
click at [565, 397] on div "пробний" at bounding box center [660, 408] width 356 height 23
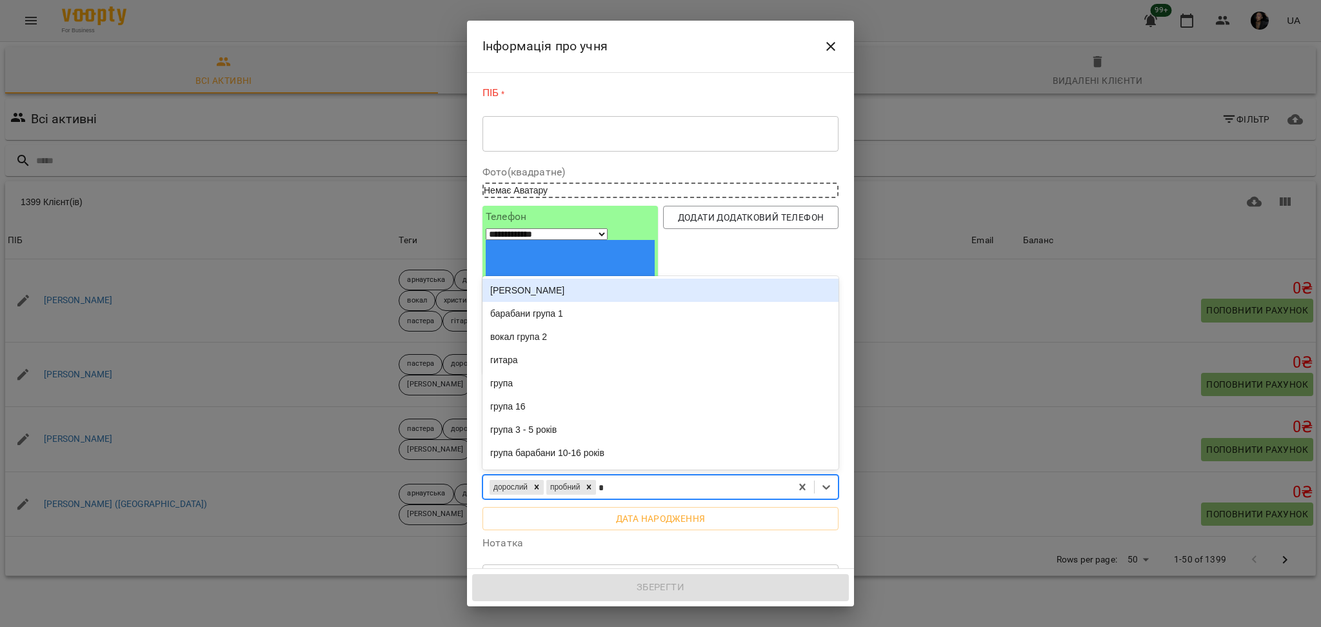
type input "**"
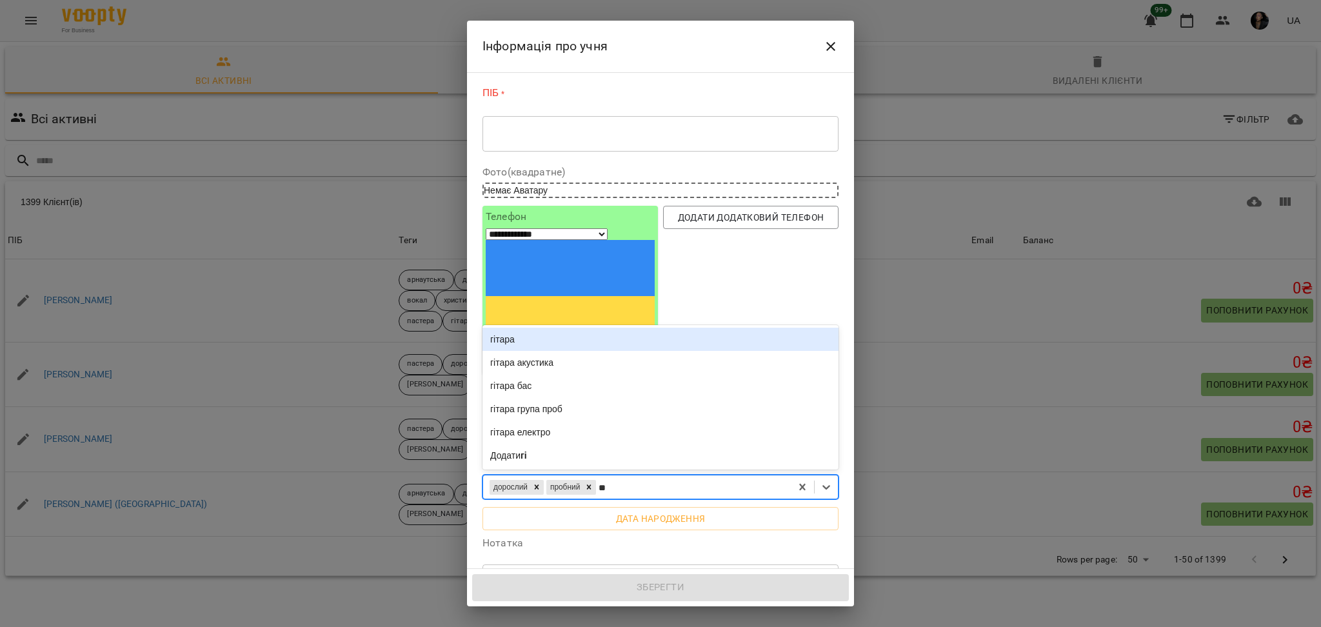
click at [532, 328] on div "гітара" at bounding box center [660, 339] width 356 height 23
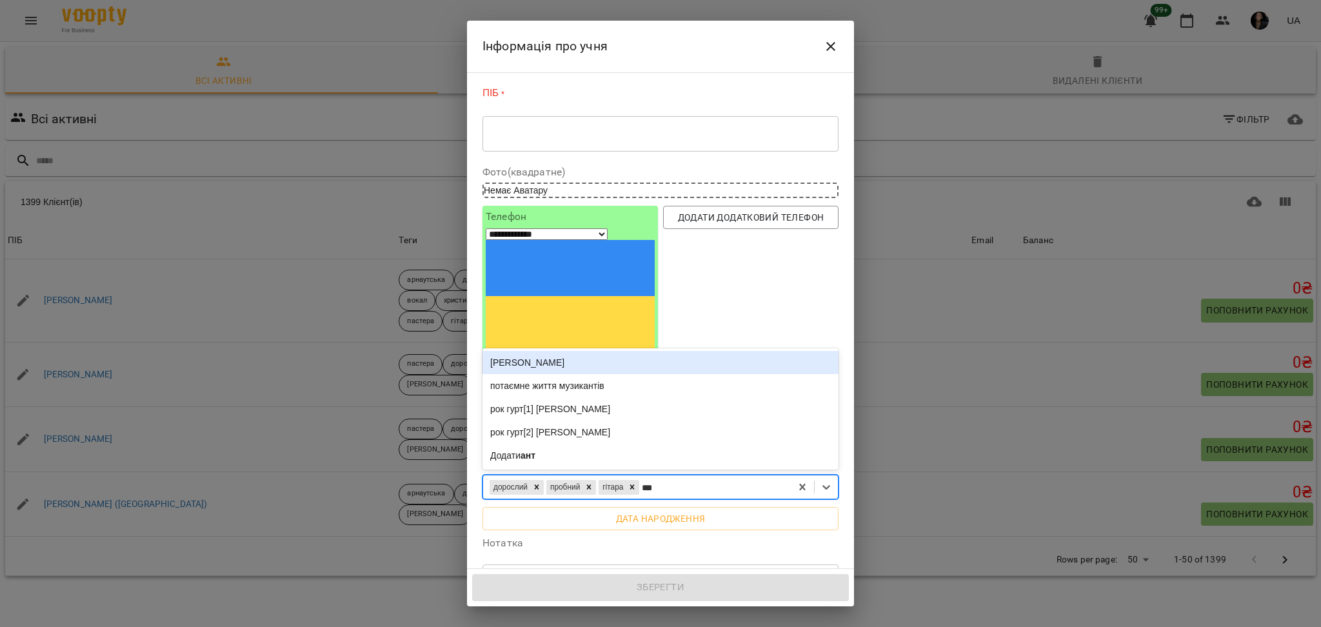
type input "****"
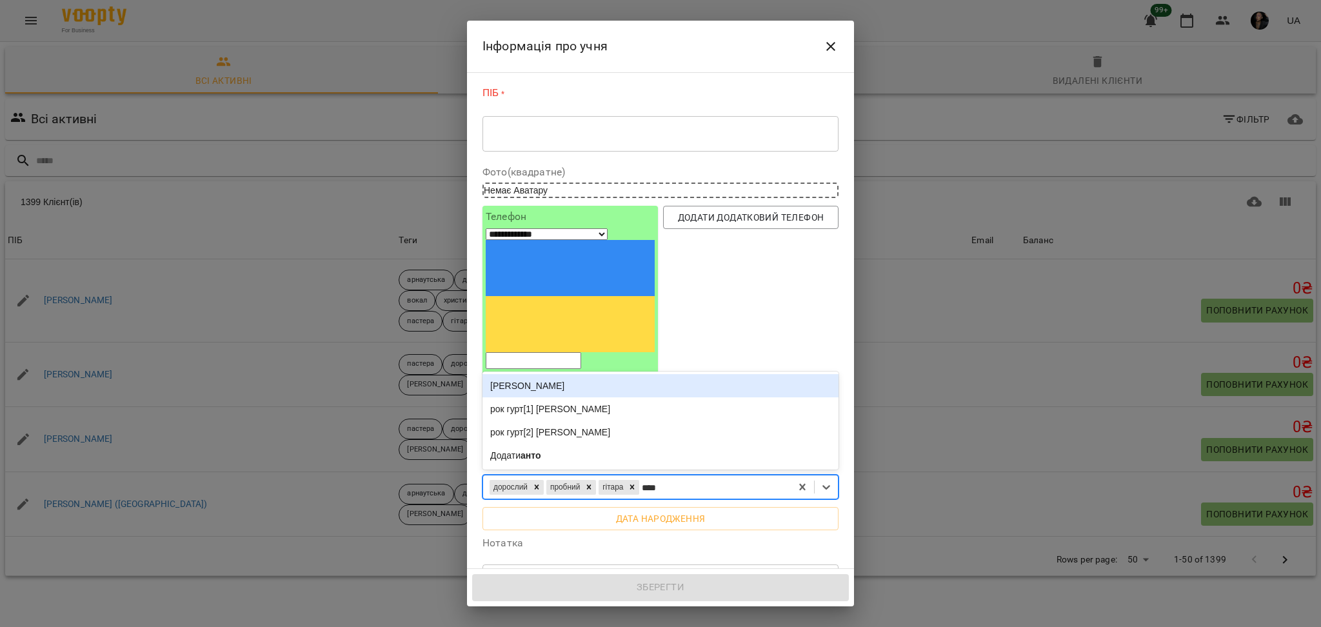
click at [640, 374] on div "[PERSON_NAME]" at bounding box center [660, 385] width 356 height 23
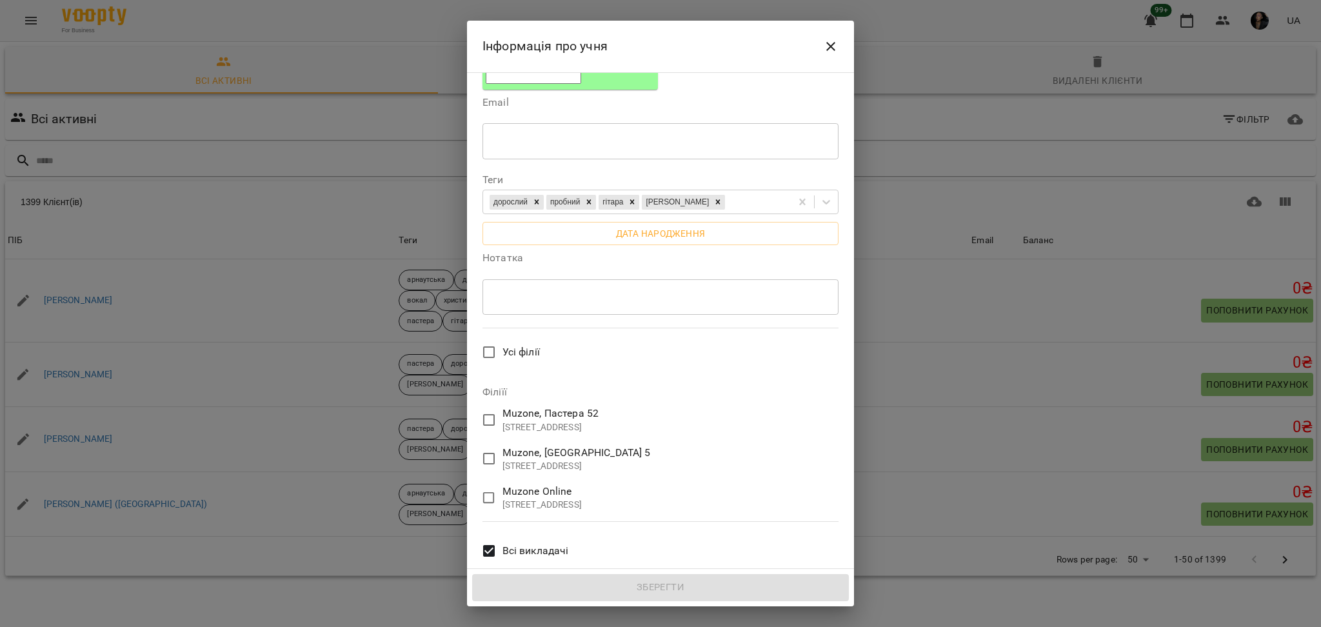
scroll to position [302, 0]
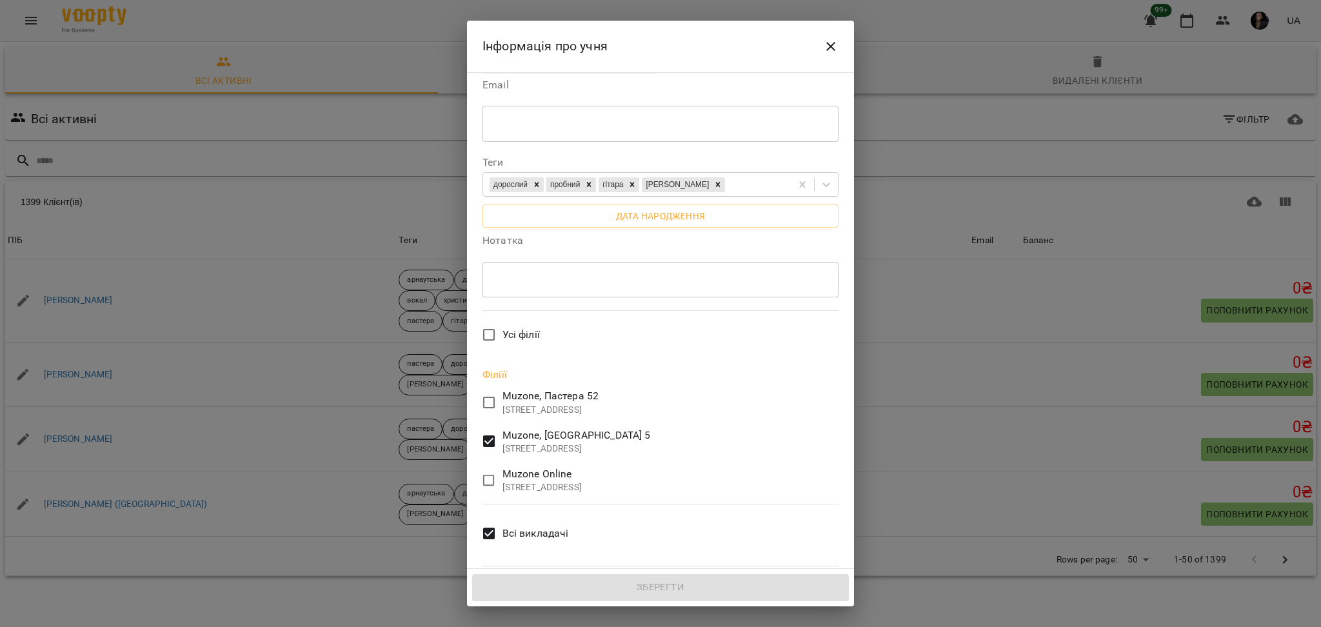
click at [504, 526] on span "Всі викладачі" at bounding box center [535, 533] width 66 height 15
click at [831, 44] on icon "Close" at bounding box center [830, 46] width 9 height 9
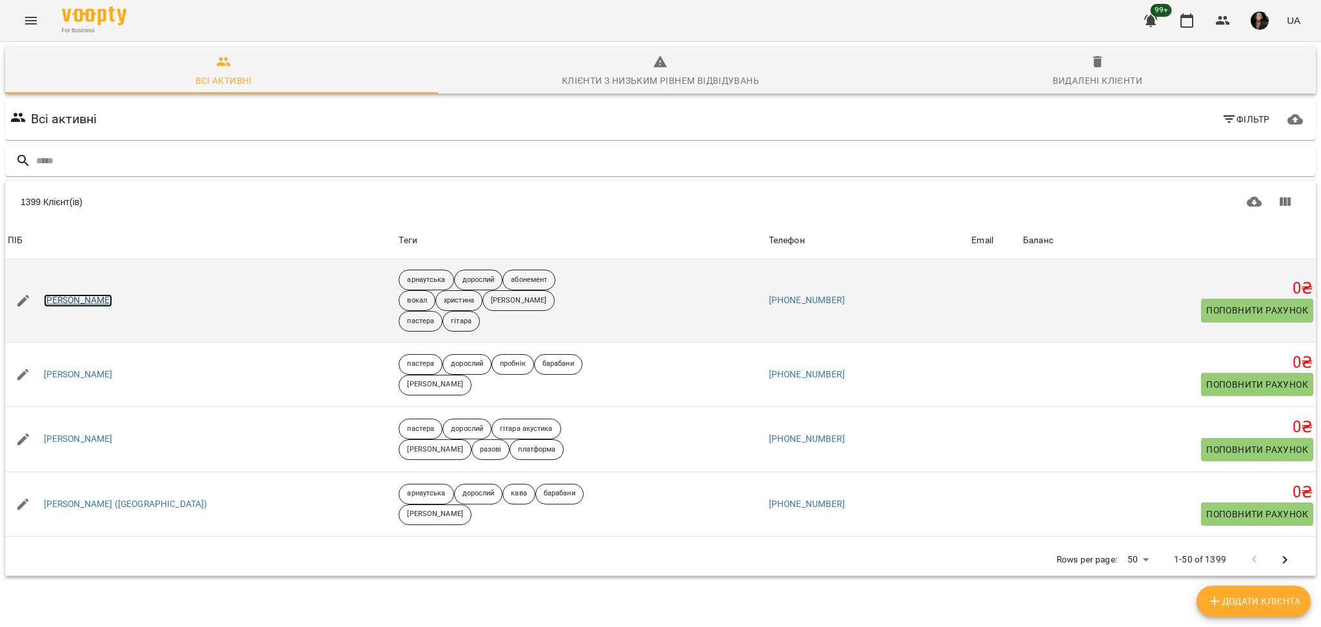
click at [86, 298] on link "[PERSON_NAME]" at bounding box center [78, 300] width 69 height 13
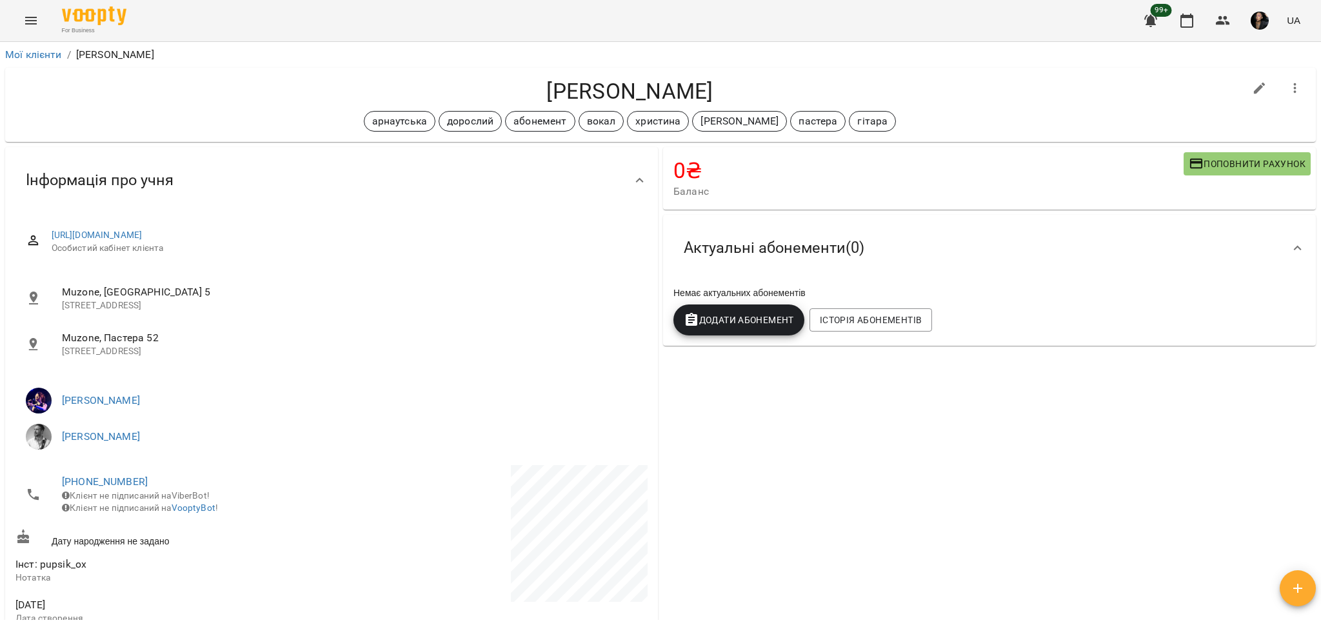
click at [1238, 162] on span "Поповнити рахунок" at bounding box center [1246, 163] width 117 height 15
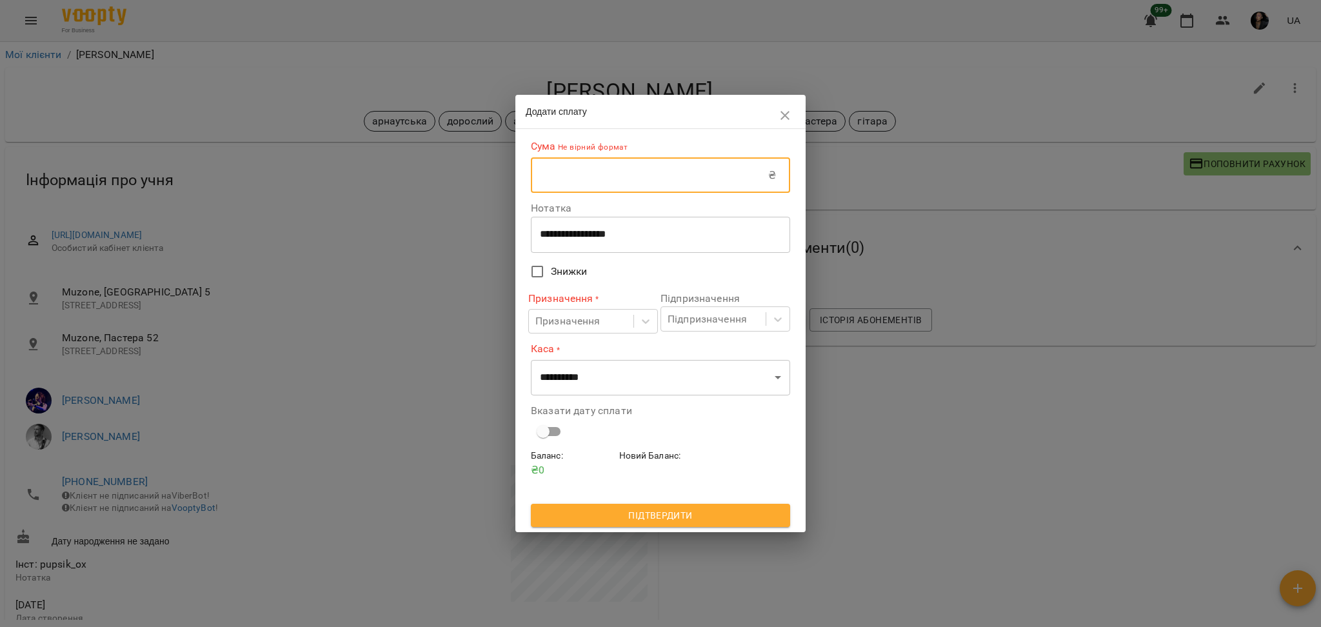
click at [729, 177] on input "text" at bounding box center [649, 175] width 237 height 36
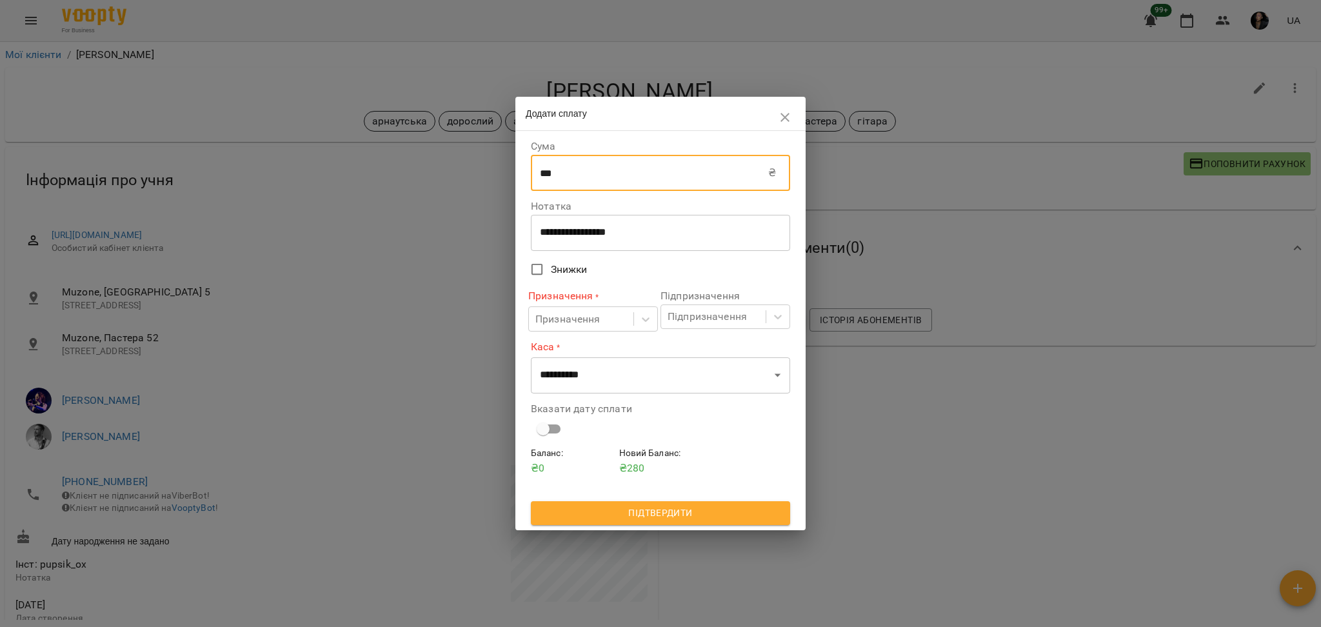
type input "***"
click at [535, 247] on div "**********" at bounding box center [660, 233] width 259 height 36
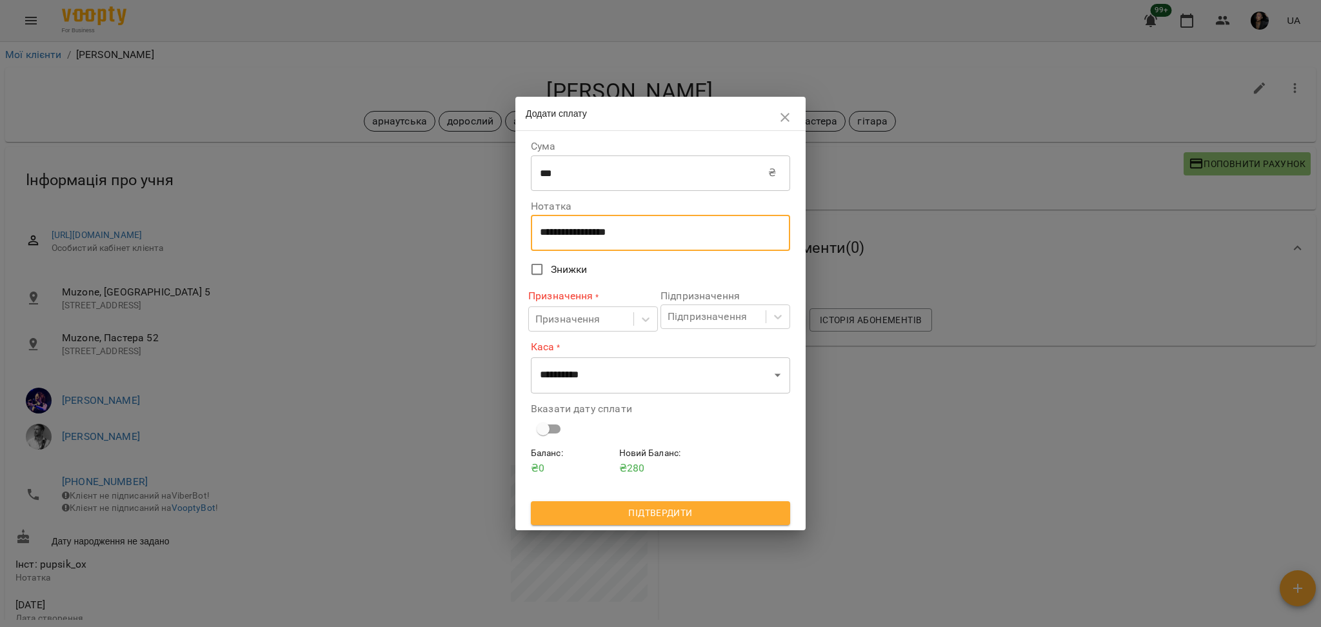
drag, startPoint x: 687, startPoint y: 237, endPoint x: 527, endPoint y: 208, distance: 161.8
click at [528, 208] on div "**********" at bounding box center [660, 329] width 264 height 393
type textarea "****"
click at [625, 326] on div "Призначення" at bounding box center [581, 319] width 104 height 24
click at [678, 443] on div "Вказати дату сплати" at bounding box center [660, 423] width 264 height 54
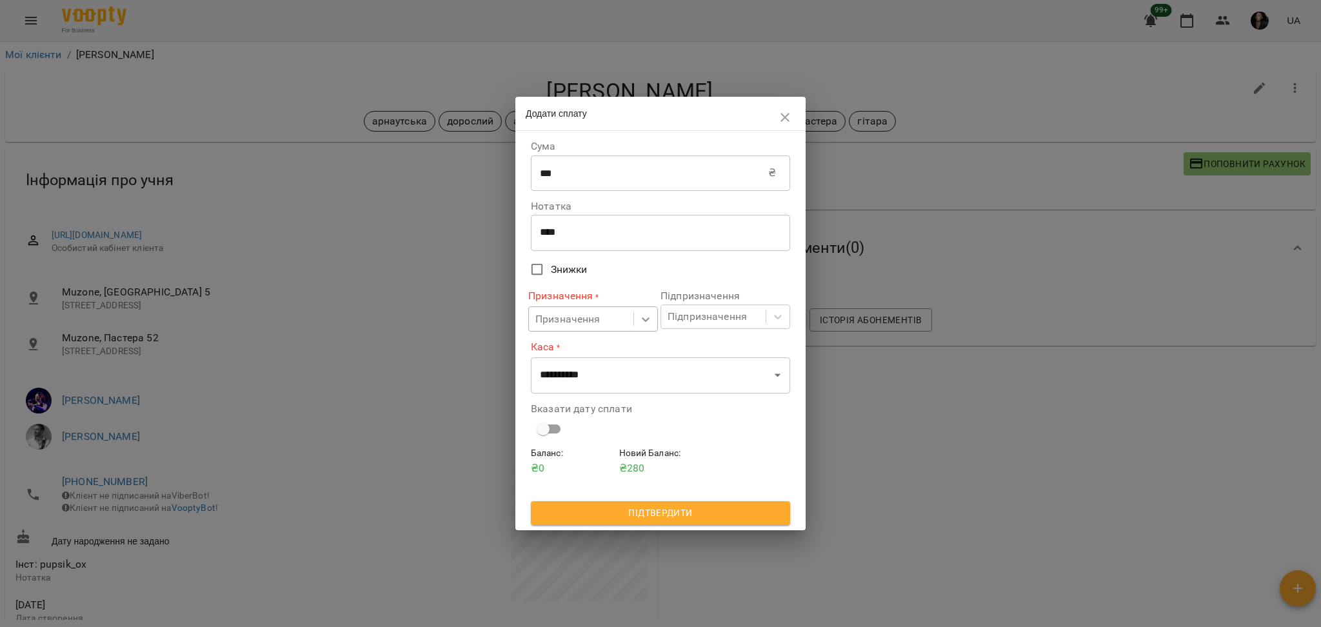
click at [641, 322] on icon at bounding box center [645, 319] width 13 height 13
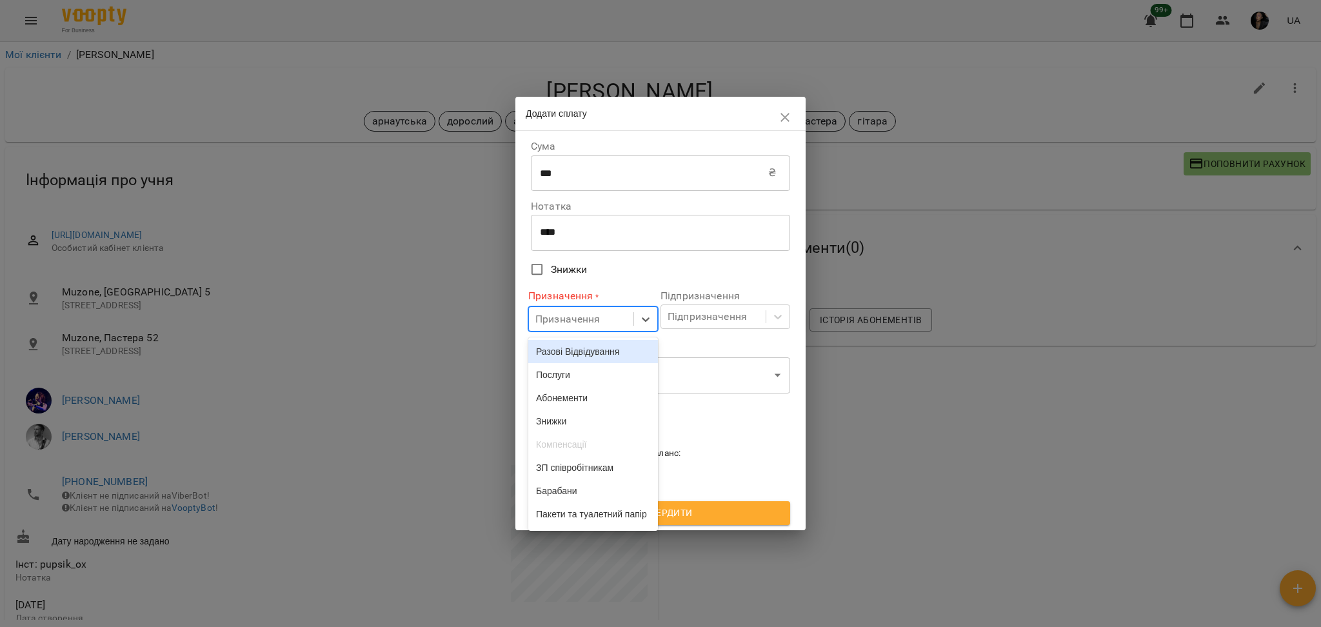
click at [629, 359] on div "Разові Відвідування" at bounding box center [593, 351] width 130 height 23
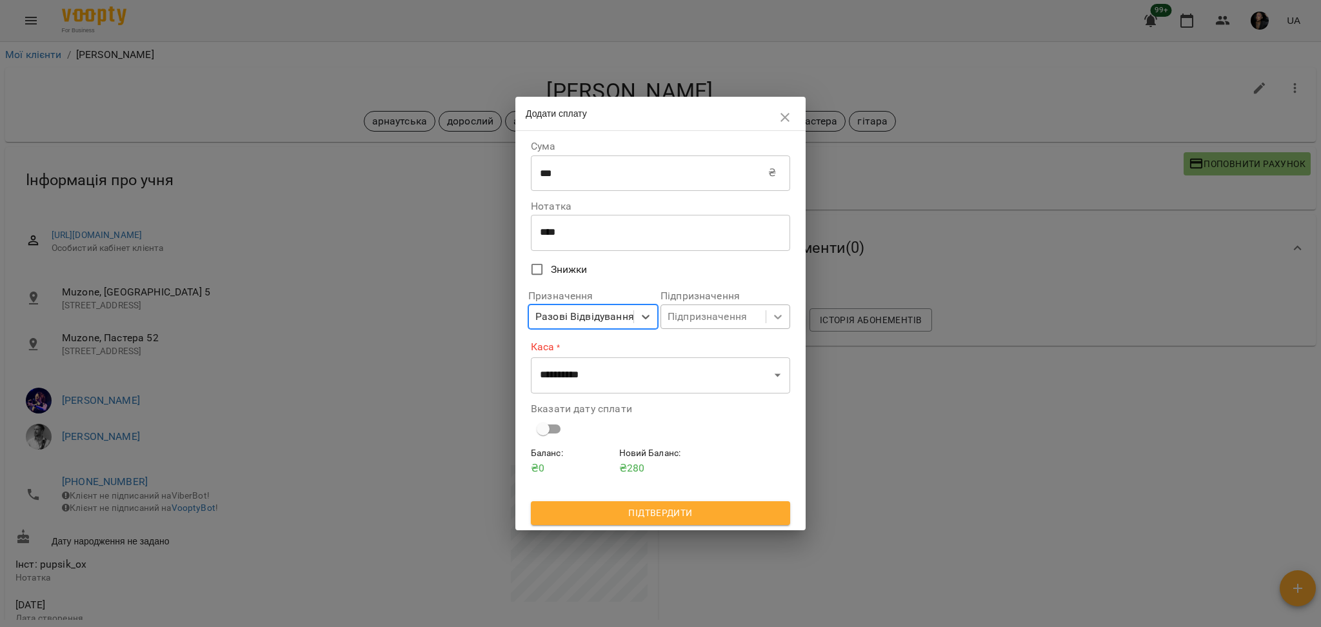
click at [782, 319] on icon at bounding box center [777, 316] width 13 height 13
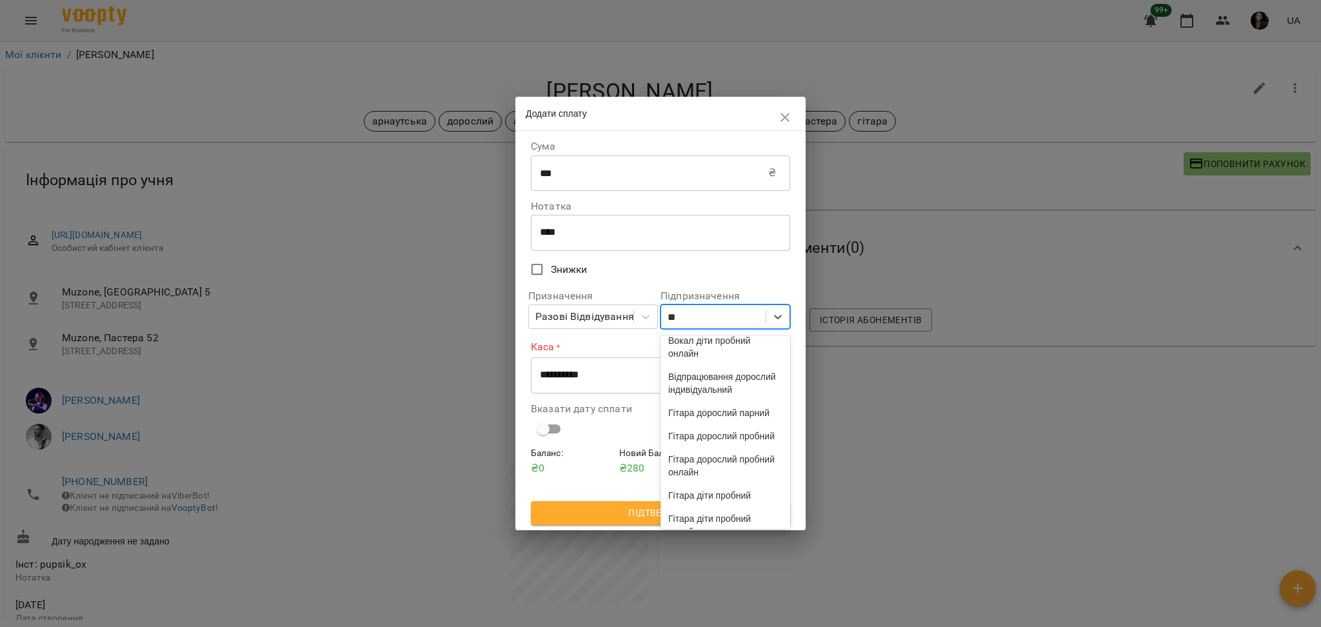
type input "***"
click at [740, 444] on div "пробний індив" at bounding box center [725, 431] width 130 height 23
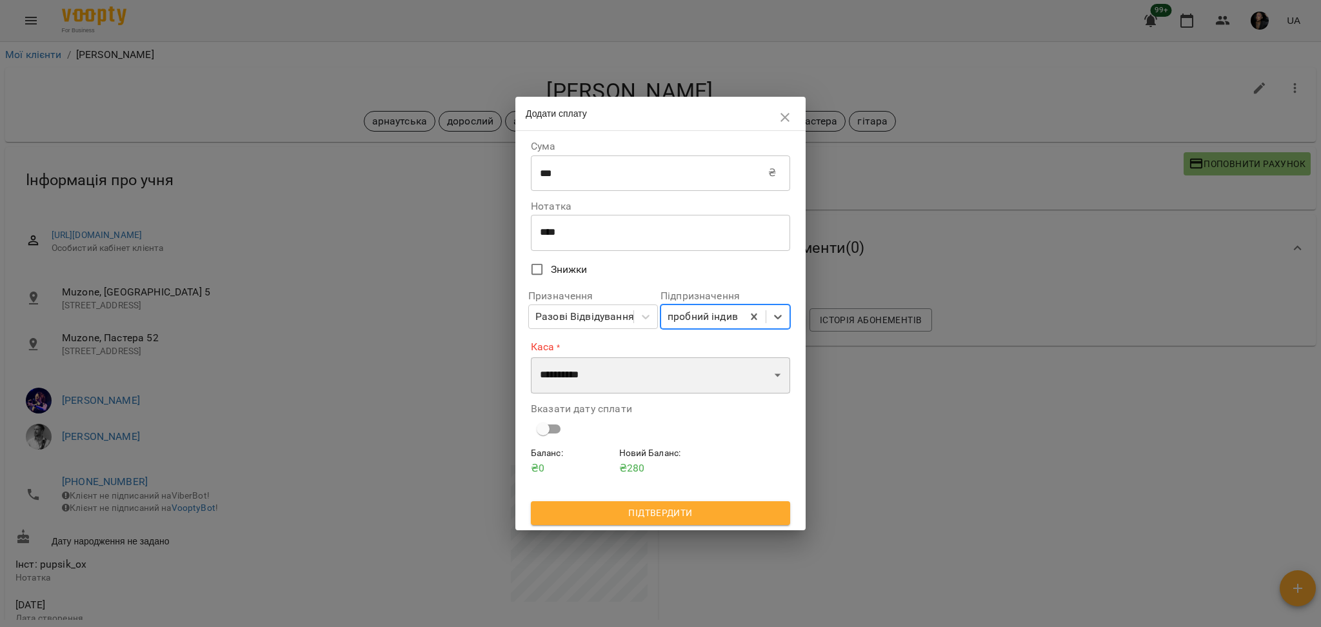
click at [750, 359] on select "**********" at bounding box center [660, 375] width 259 height 36
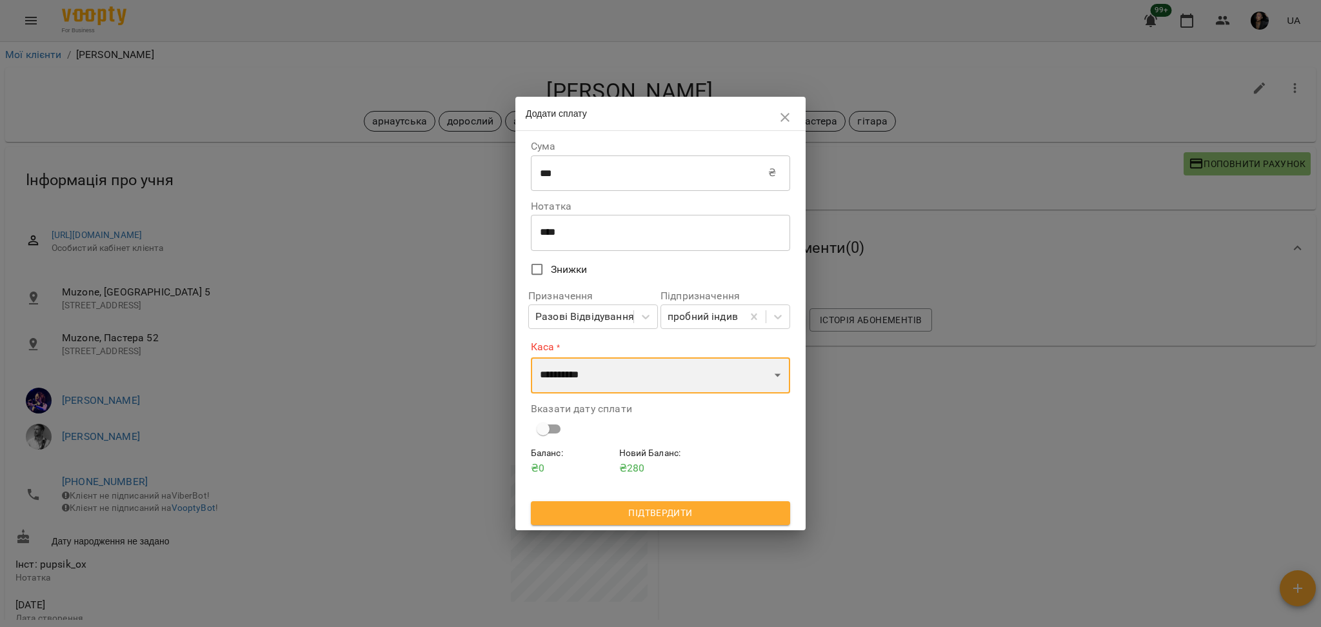
select select "****"
click at [531, 357] on select "**********" at bounding box center [660, 375] width 259 height 36
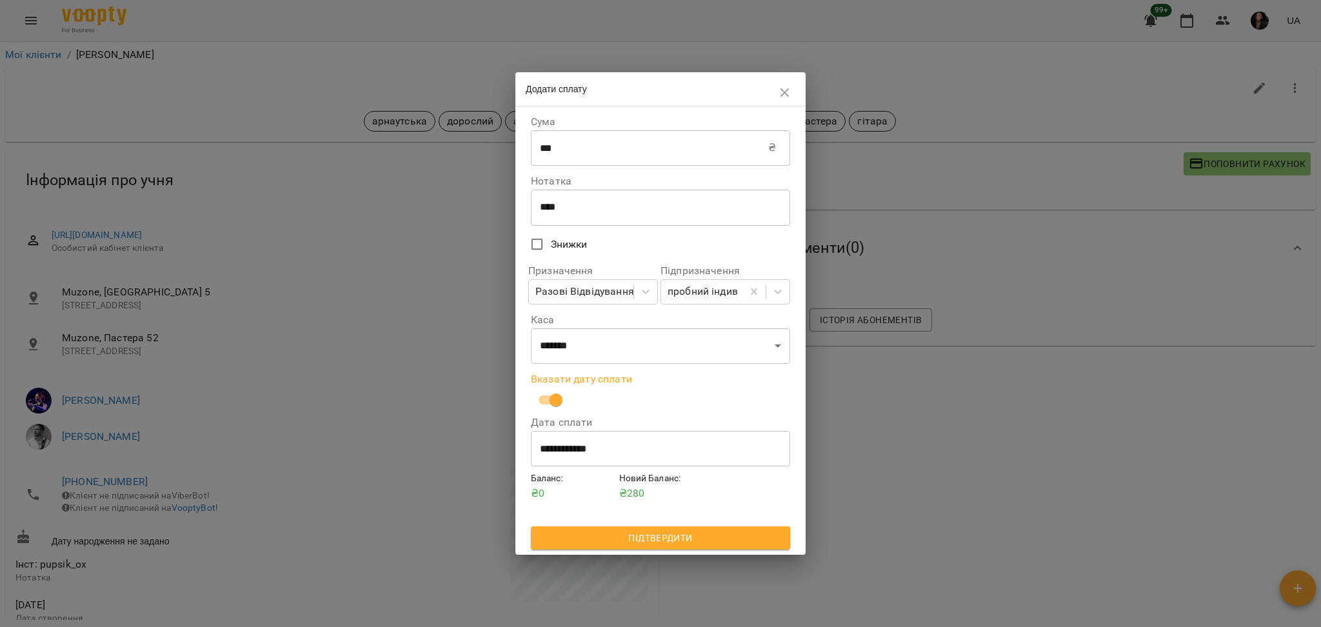
click at [716, 540] on span "Підтвердити" at bounding box center [660, 537] width 239 height 15
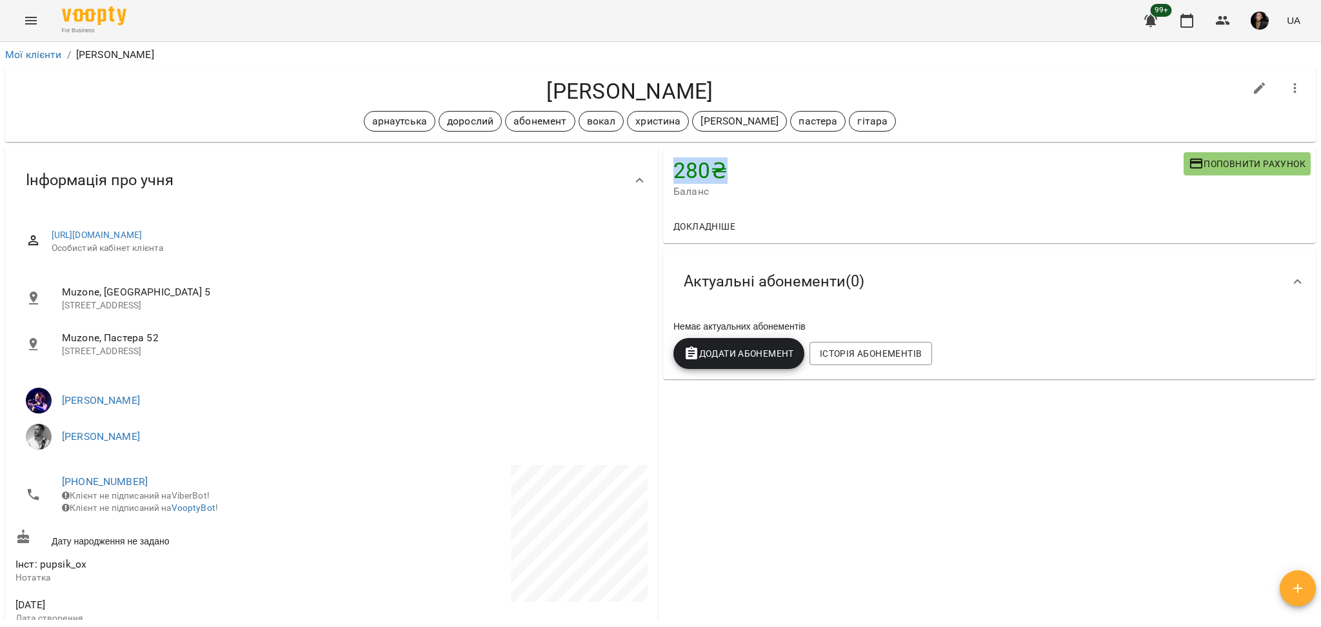
drag, startPoint x: 729, startPoint y: 175, endPoint x: 666, endPoint y: 162, distance: 64.4
click at [673, 162] on h4 "280 ₴" at bounding box center [928, 170] width 510 height 26
click at [920, 432] on div "280 ₴ Баланс Поповнити рахунок Докладніше -4160 ₴ Послуги -4160 ₴ Дорослий інди…" at bounding box center [989, 548] width 658 height 809
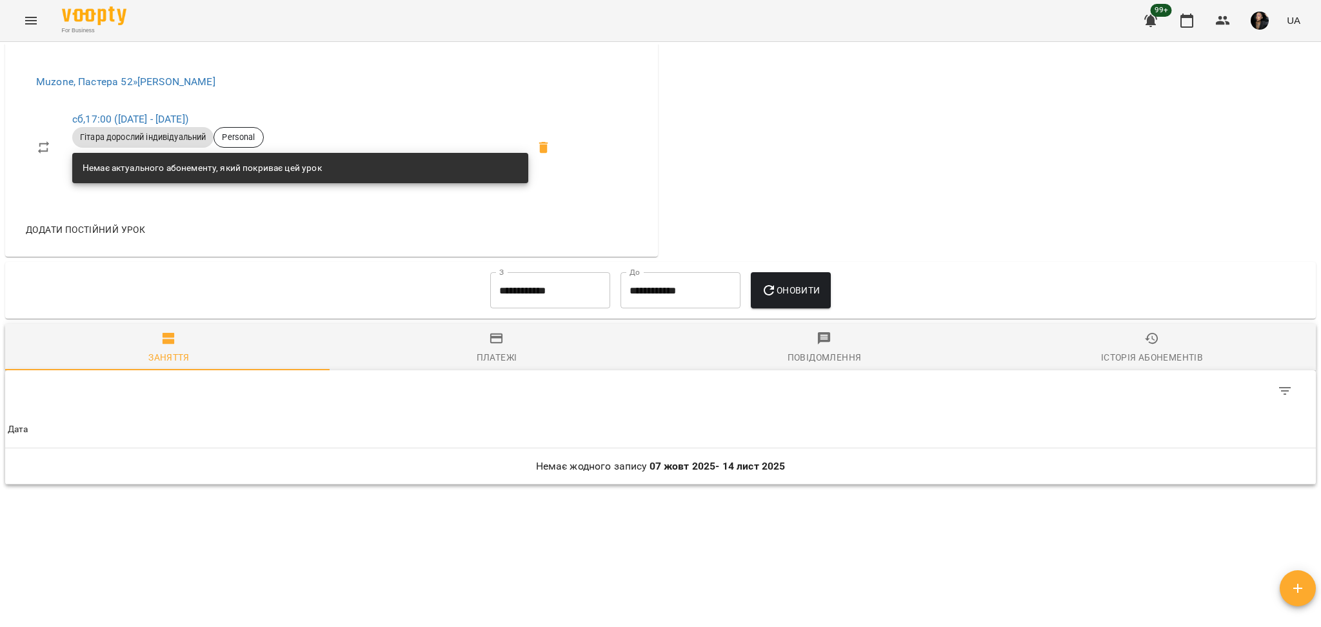
scroll to position [725, 0]
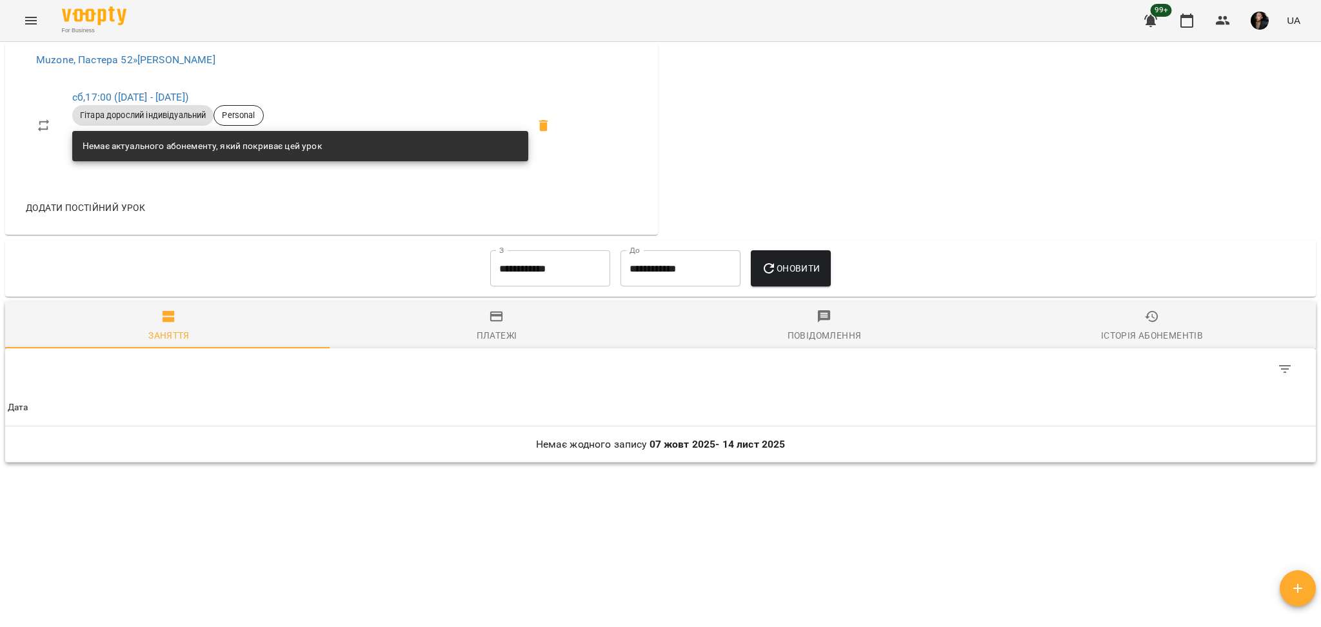
click at [477, 333] on div "Платежі" at bounding box center [497, 335] width 41 height 15
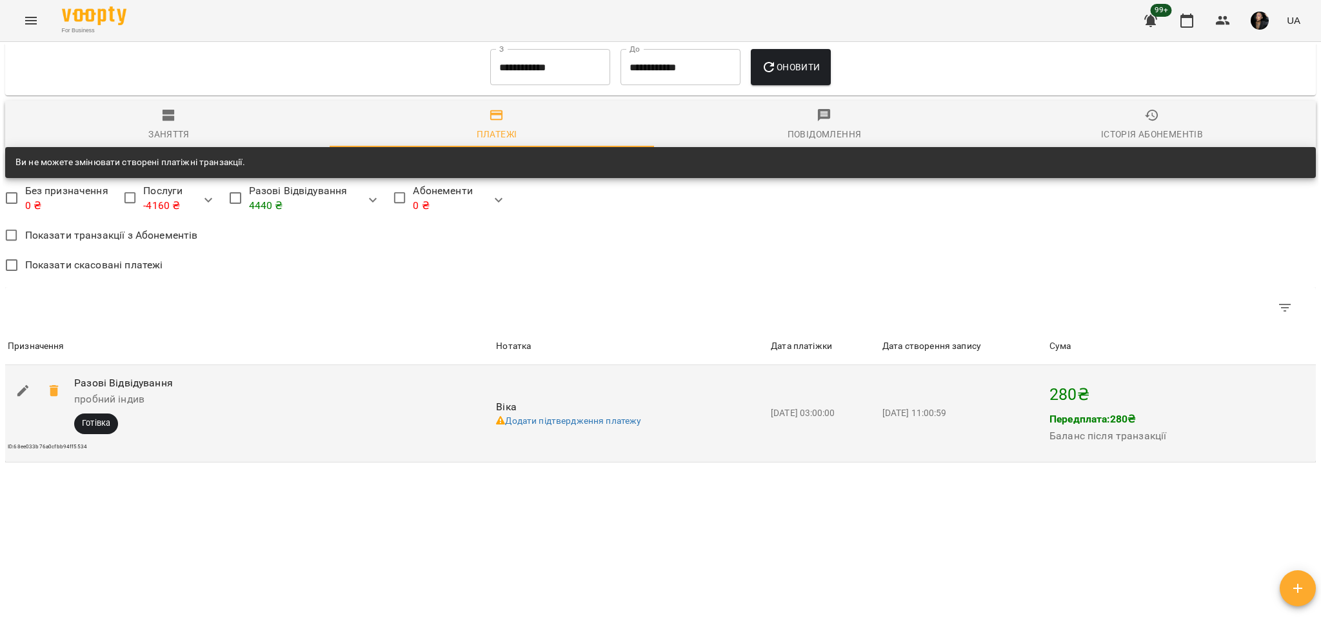
scroll to position [925, 0]
click at [52, 390] on icon at bounding box center [53, 390] width 9 height 12
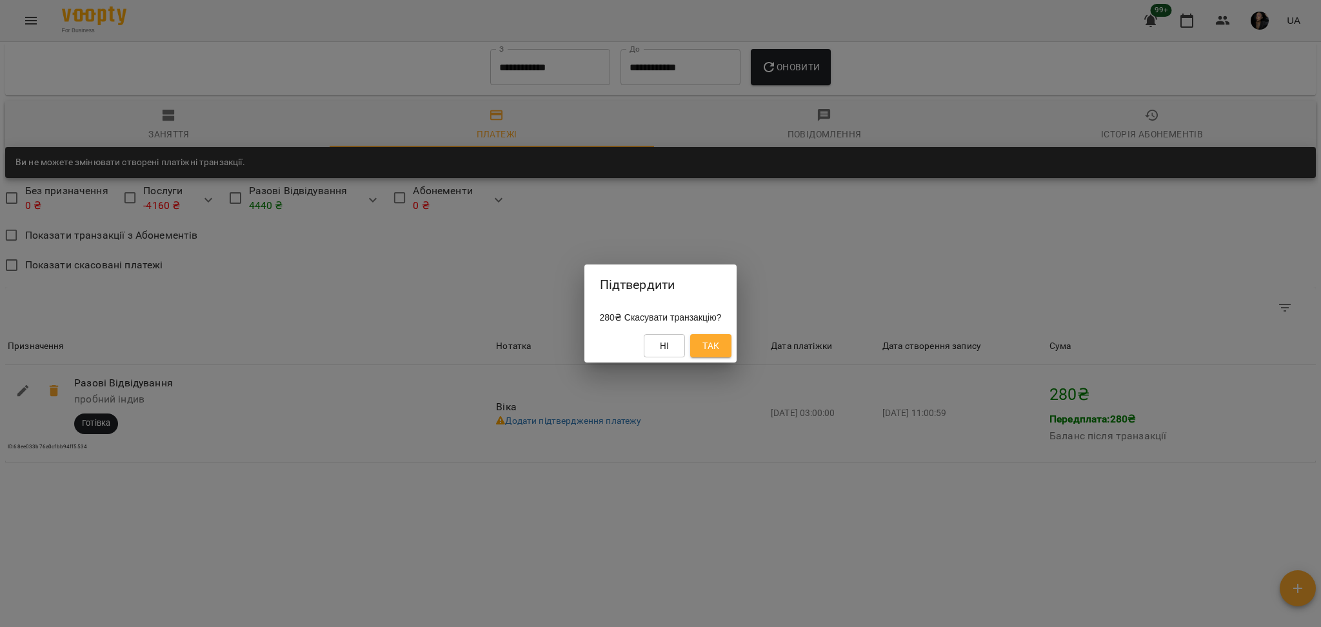
click at [713, 340] on span "Так" at bounding box center [710, 345] width 17 height 15
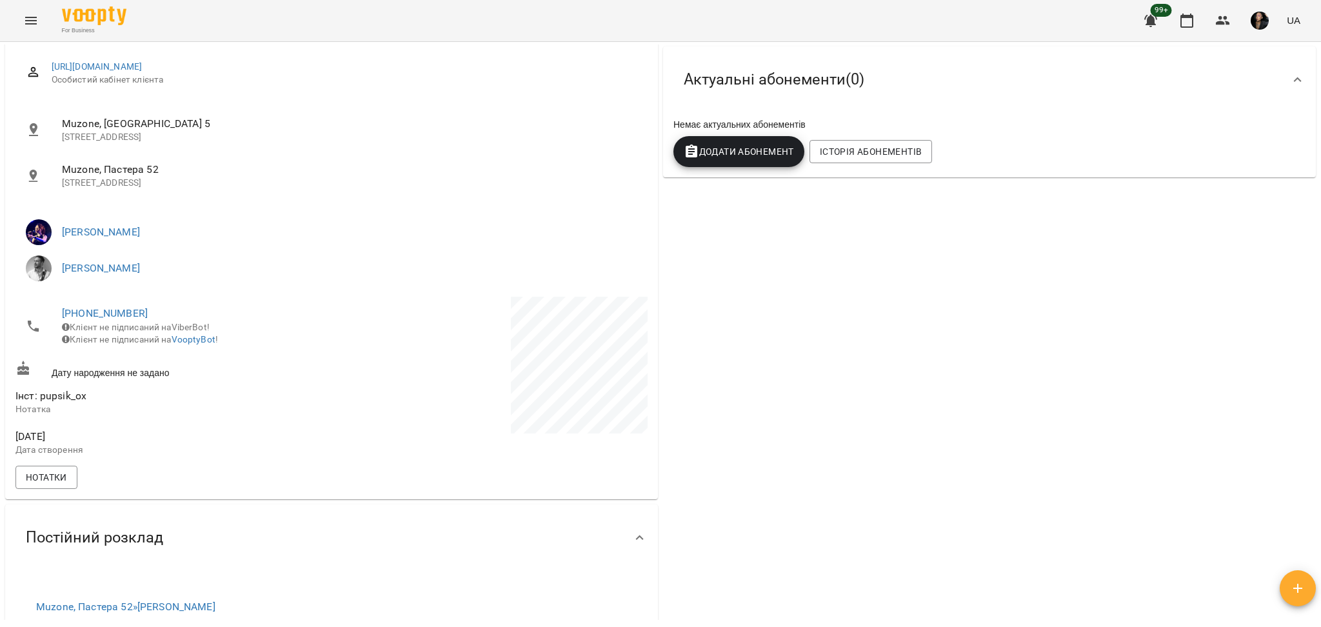
scroll to position [516, 0]
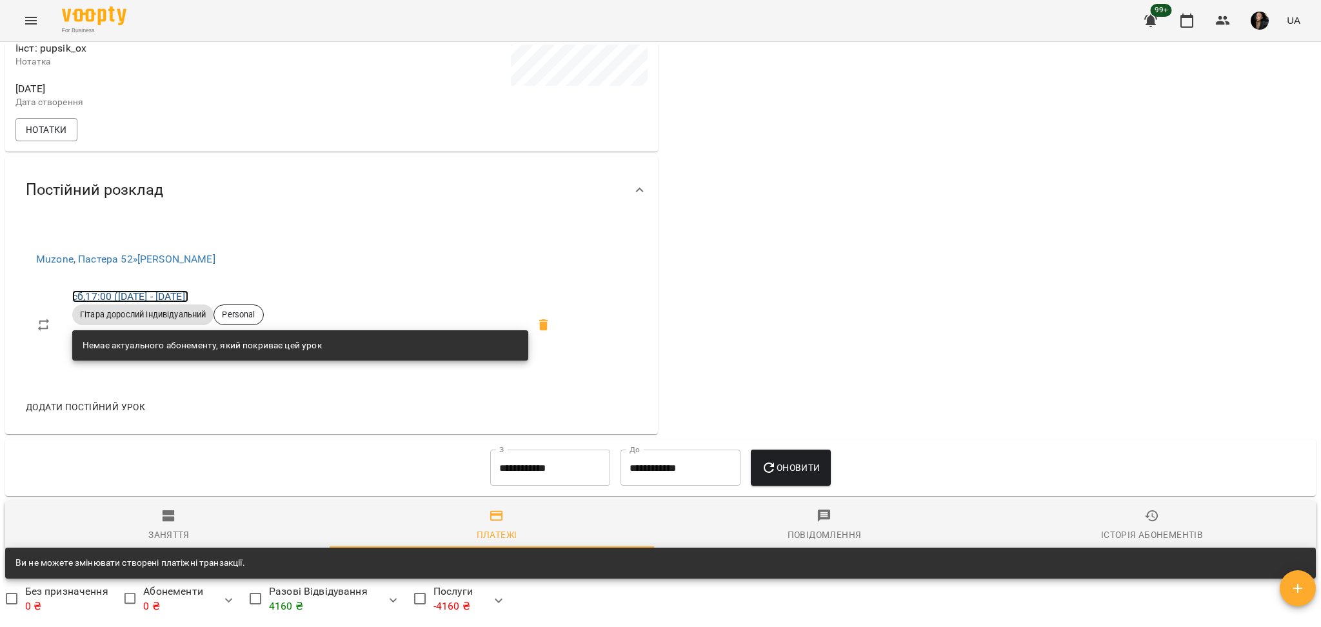
click at [132, 302] on link "сб , 17:00 ([DATE] - [DATE])" at bounding box center [130, 296] width 116 height 12
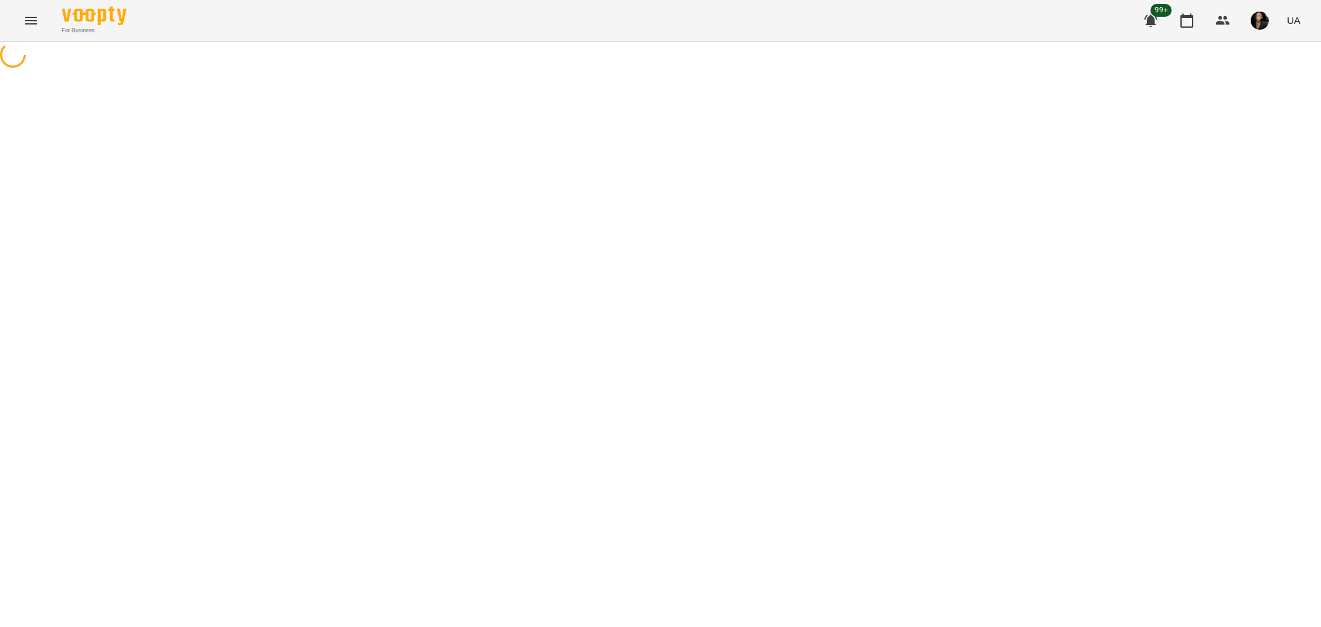
select select "*"
select select "**********"
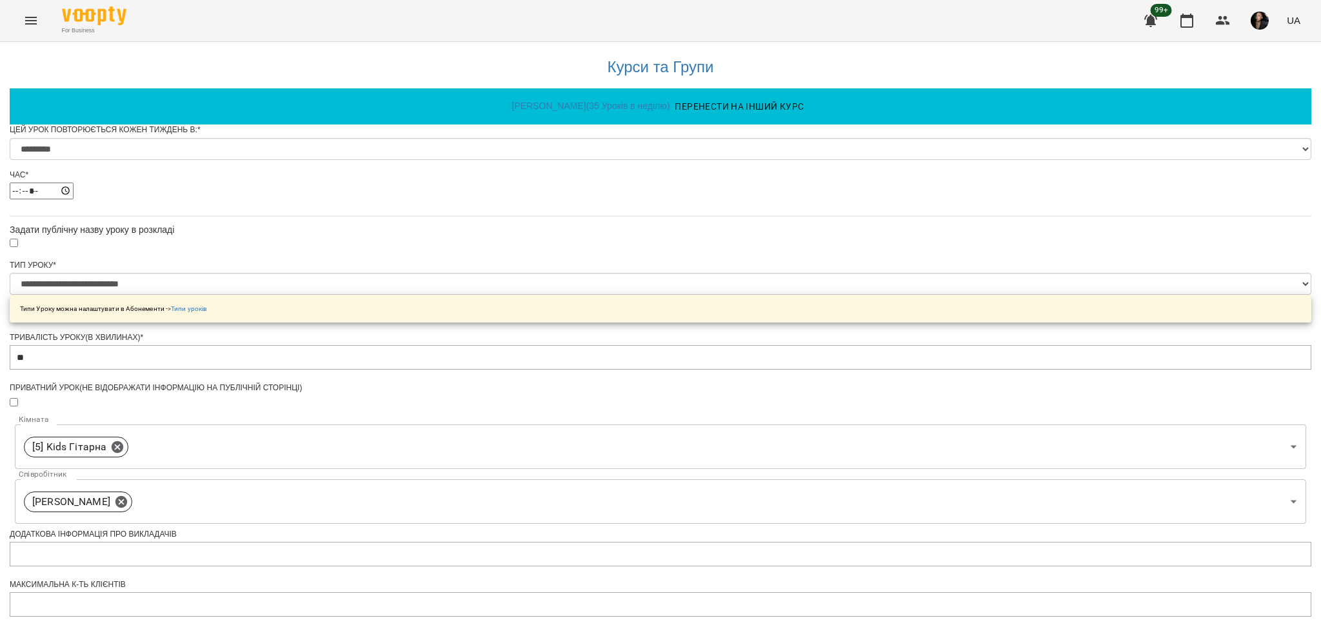
scroll to position [439, 0]
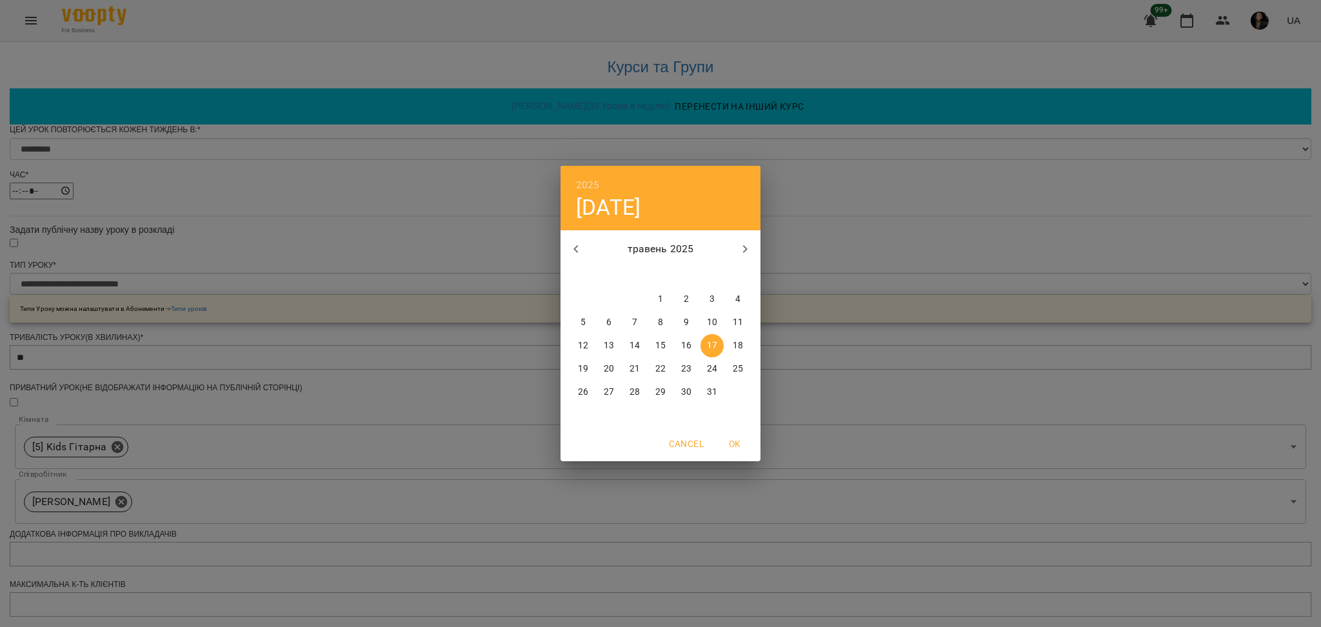
click at [884, 331] on div "2025 сб, трав [DATE] вт ср чт пт сб нд 28 29 30 1 2 3 4 5 6 7 8 9 10 11 12 13 1…" at bounding box center [660, 313] width 1321 height 627
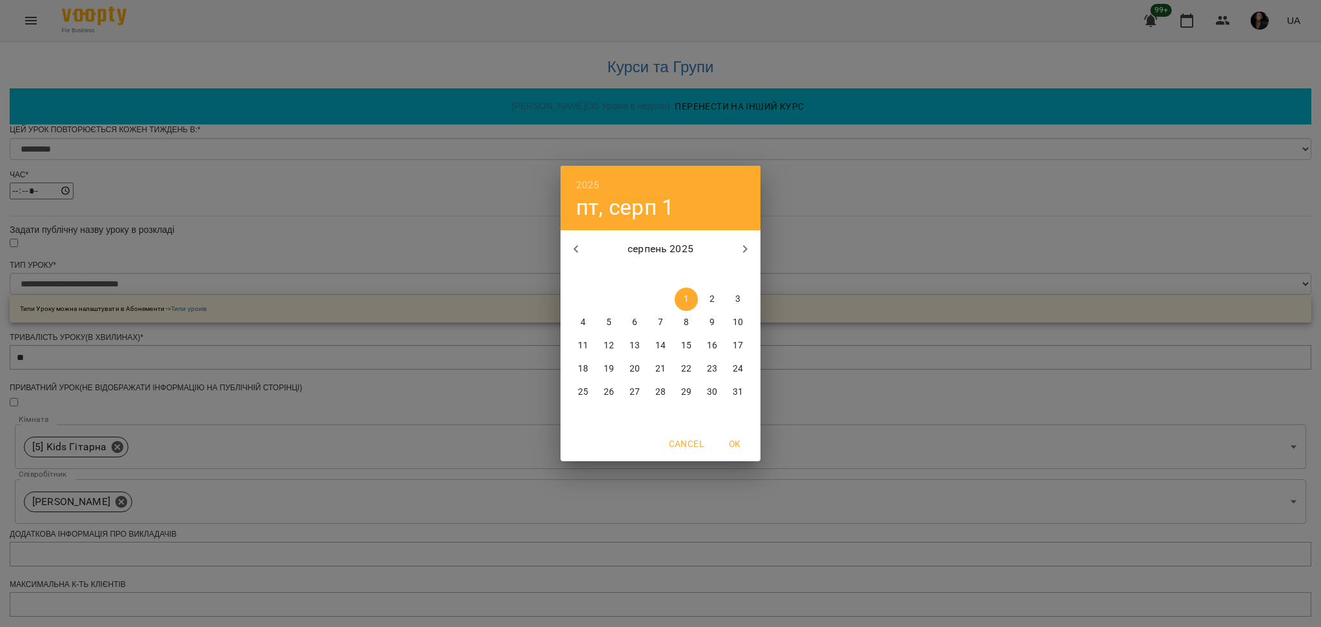
click at [811, 393] on div "2025 пт, серп 1 серпень 2025 пн вт ср чт пт сб нд 28 29 30 31 1 2 3 4 5 6 7 8 9…" at bounding box center [660, 313] width 1321 height 627
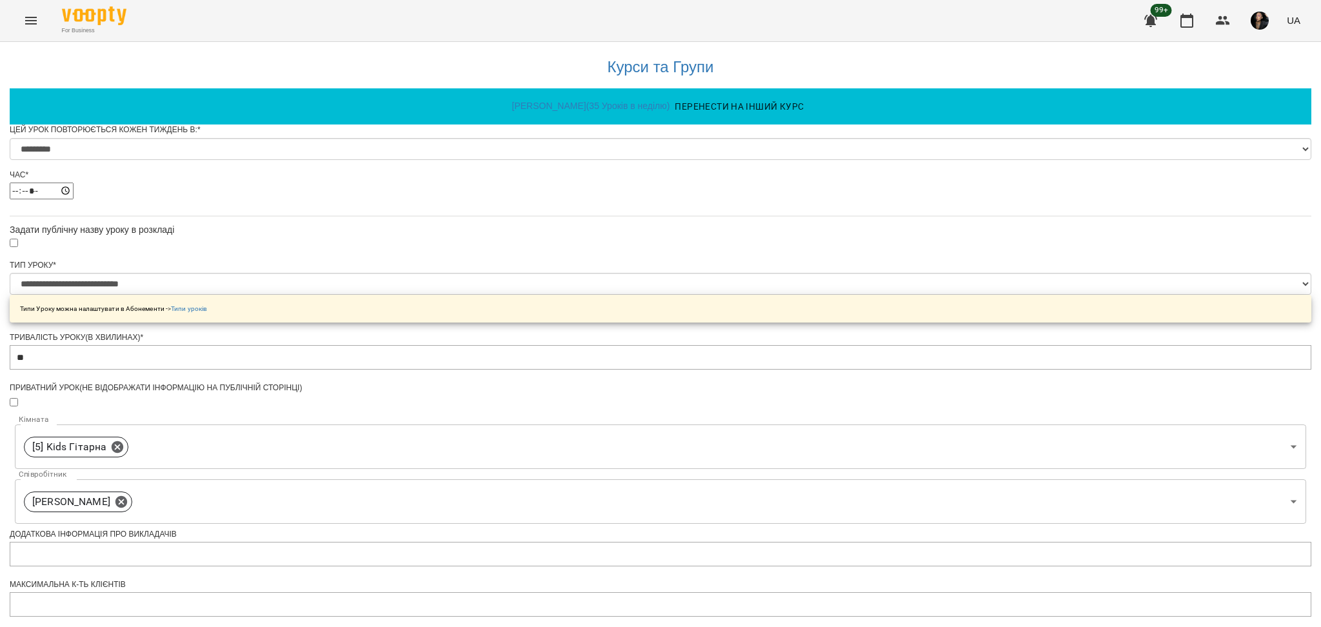
scroll to position [0, 0]
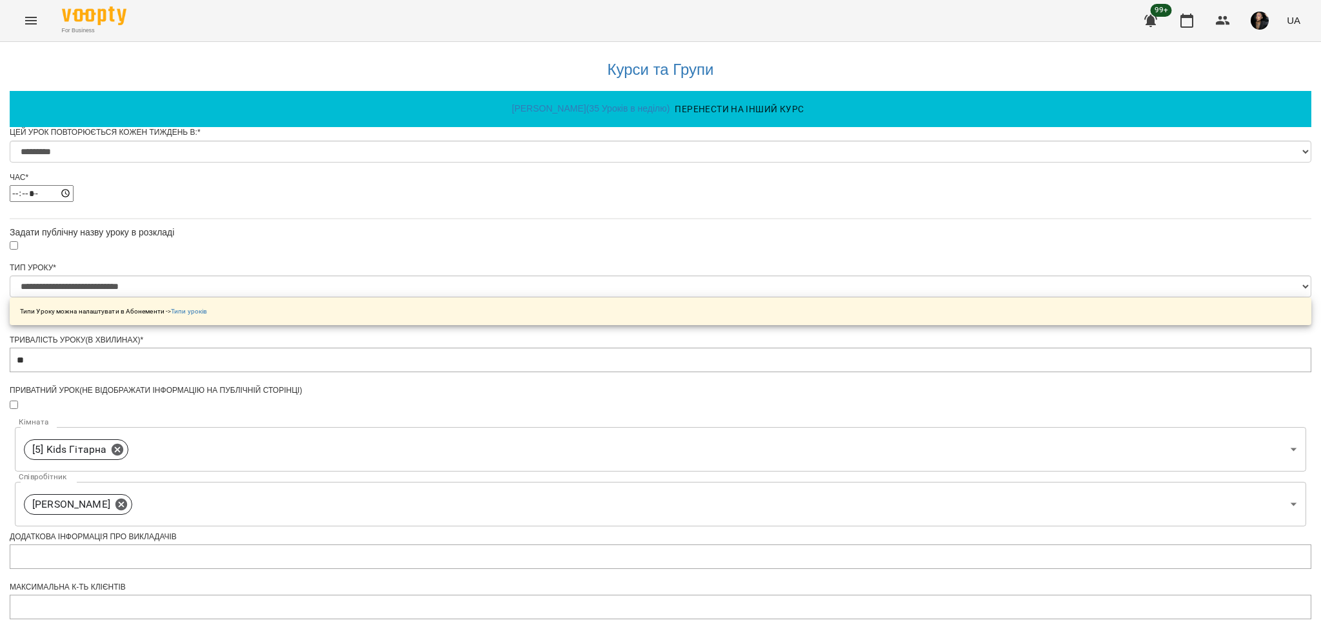
click at [26, 19] on icon "Menu" at bounding box center [30, 20] width 15 height 15
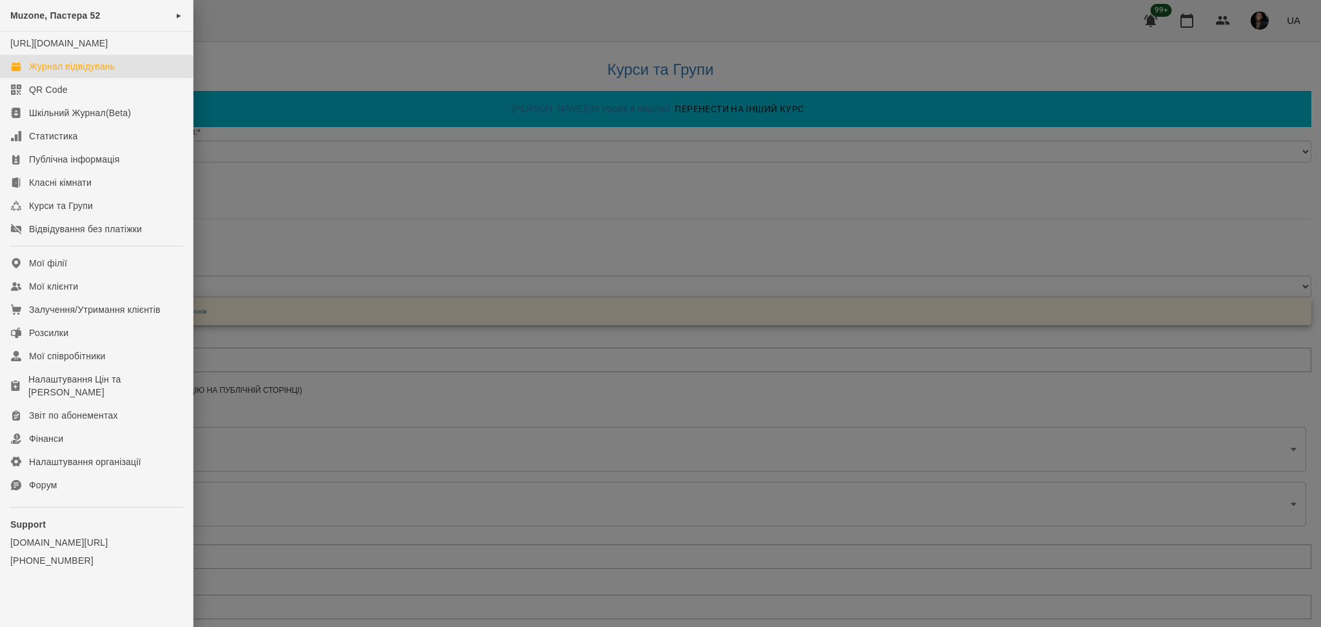
click at [70, 70] on link "Журнал відвідувань" at bounding box center [96, 66] width 193 height 23
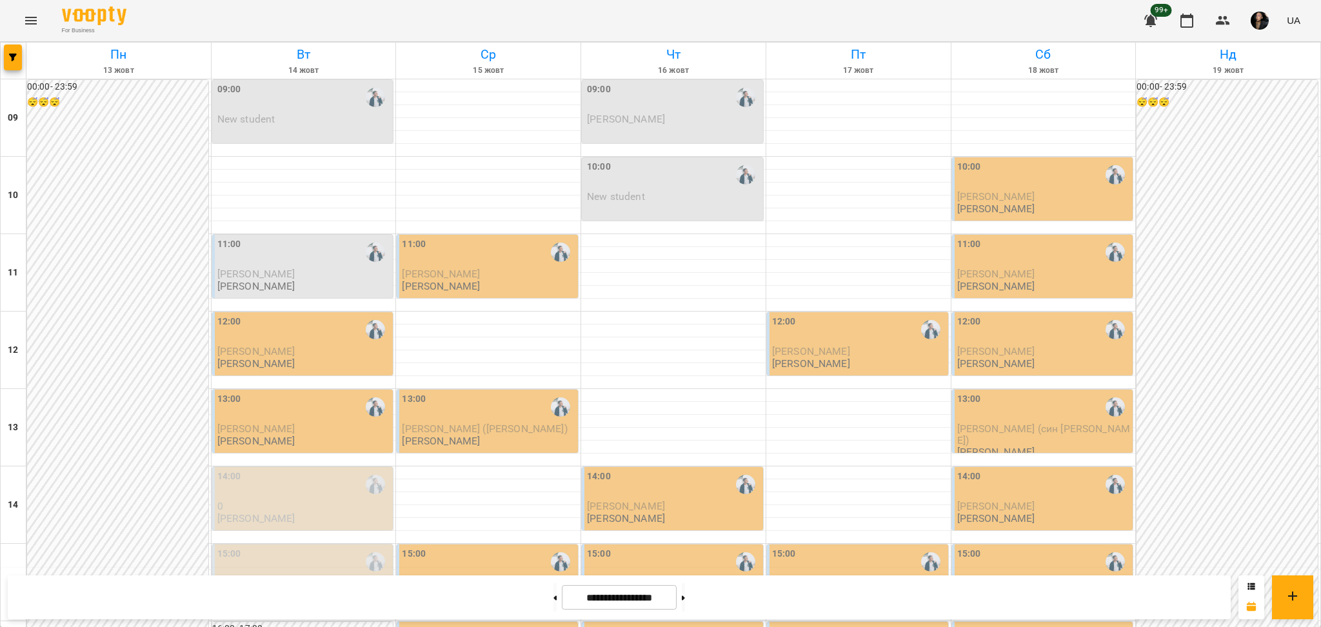
scroll to position [258, 0]
click at [17, 56] on span "button" at bounding box center [13, 58] width 18 height 8
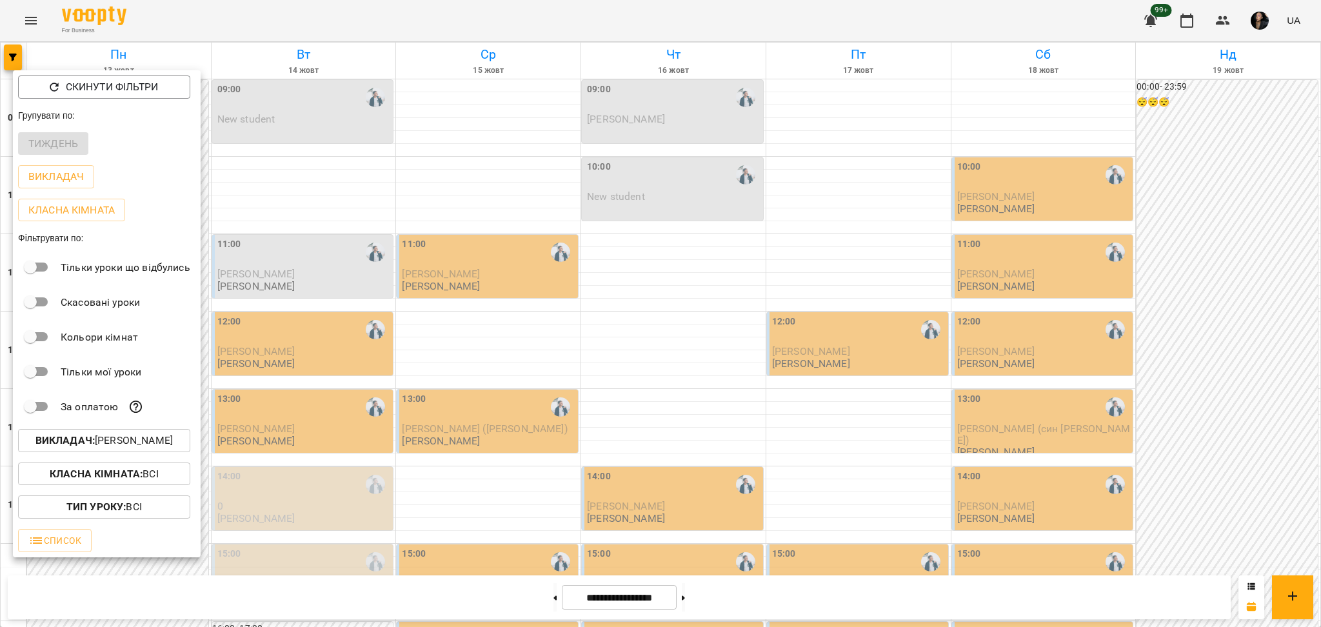
drag, startPoint x: 12, startPoint y: 14, endPoint x: 25, endPoint y: 12, distance: 13.2
click at [13, 14] on div at bounding box center [660, 313] width 1321 height 627
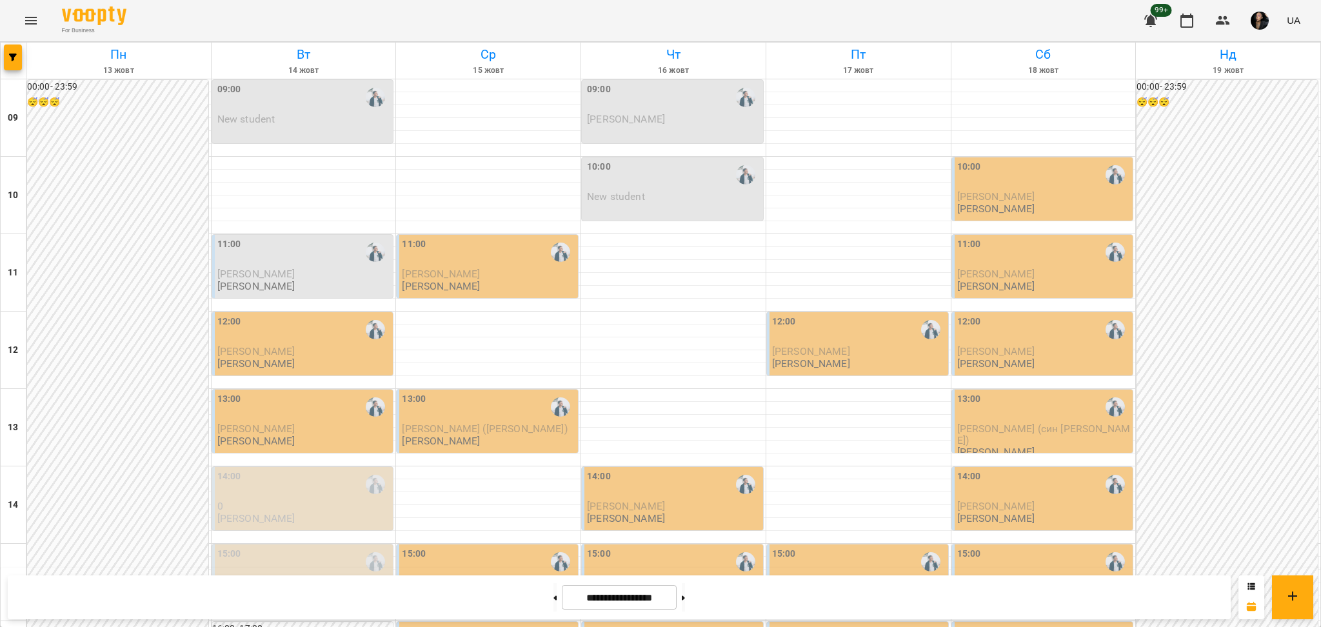
click at [43, 15] on div "Скинути фільтри Групувати по: Тиждень Викладач Класна кімната Фільтрувати по: Т…" at bounding box center [660, 313] width 1321 height 627
click at [32, 22] on icon "Menu" at bounding box center [30, 20] width 15 height 15
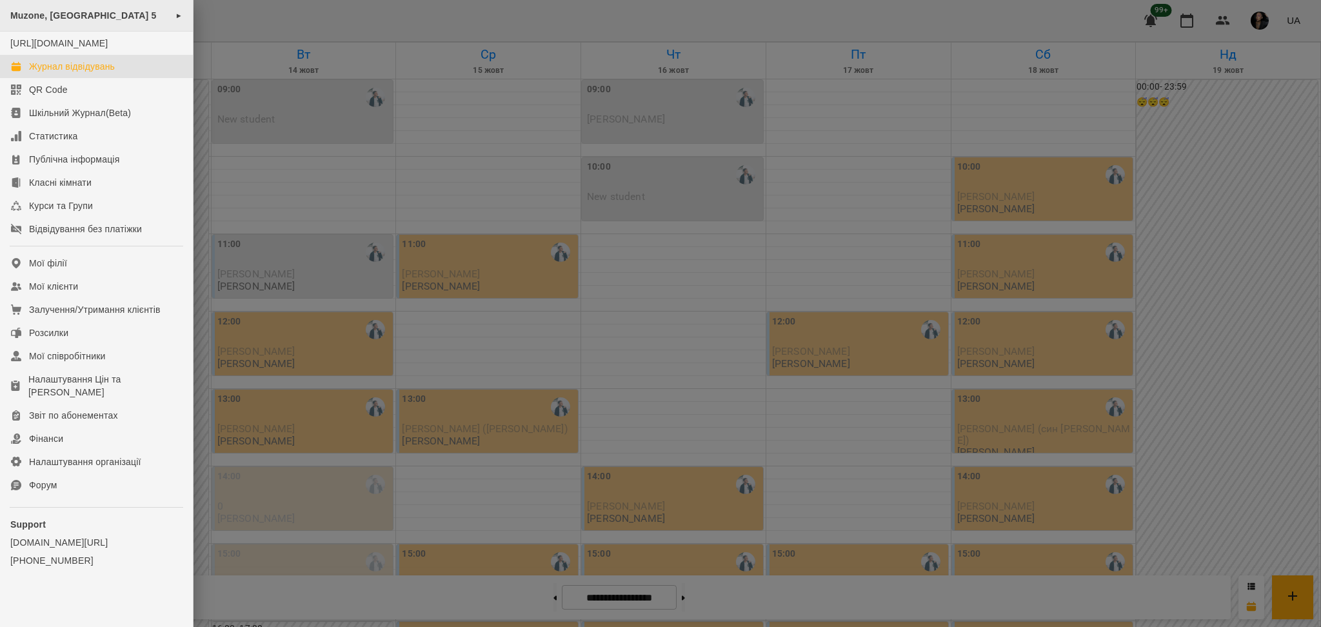
click at [131, 12] on span "Muzone, [GEOGRAPHIC_DATA] 5" at bounding box center [83, 15] width 146 height 10
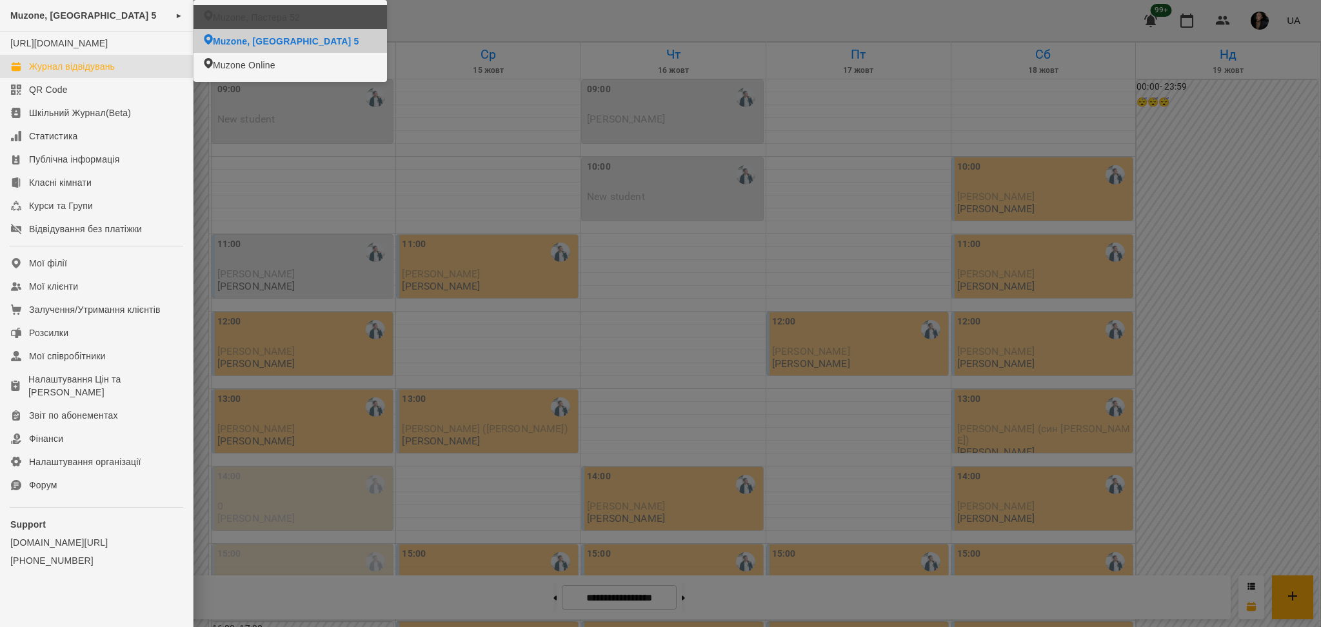
click at [270, 19] on span "Muzone, Пастера 52" at bounding box center [256, 17] width 87 height 13
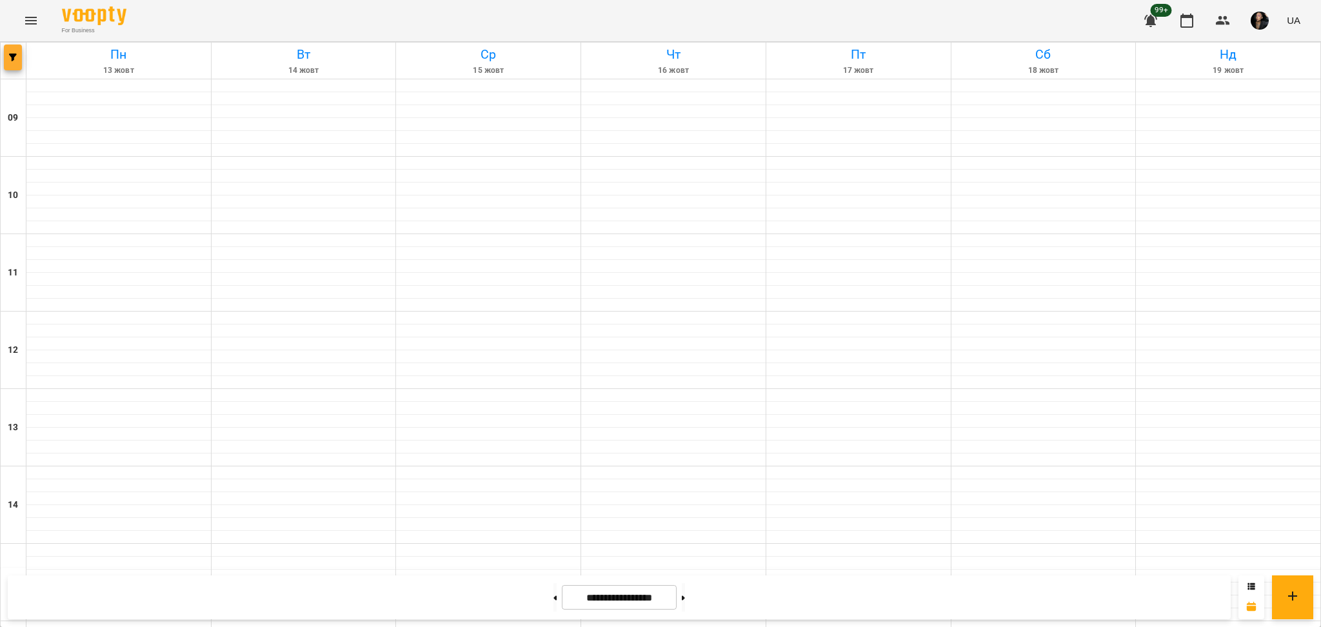
click at [8, 52] on button "button" at bounding box center [13, 57] width 18 height 26
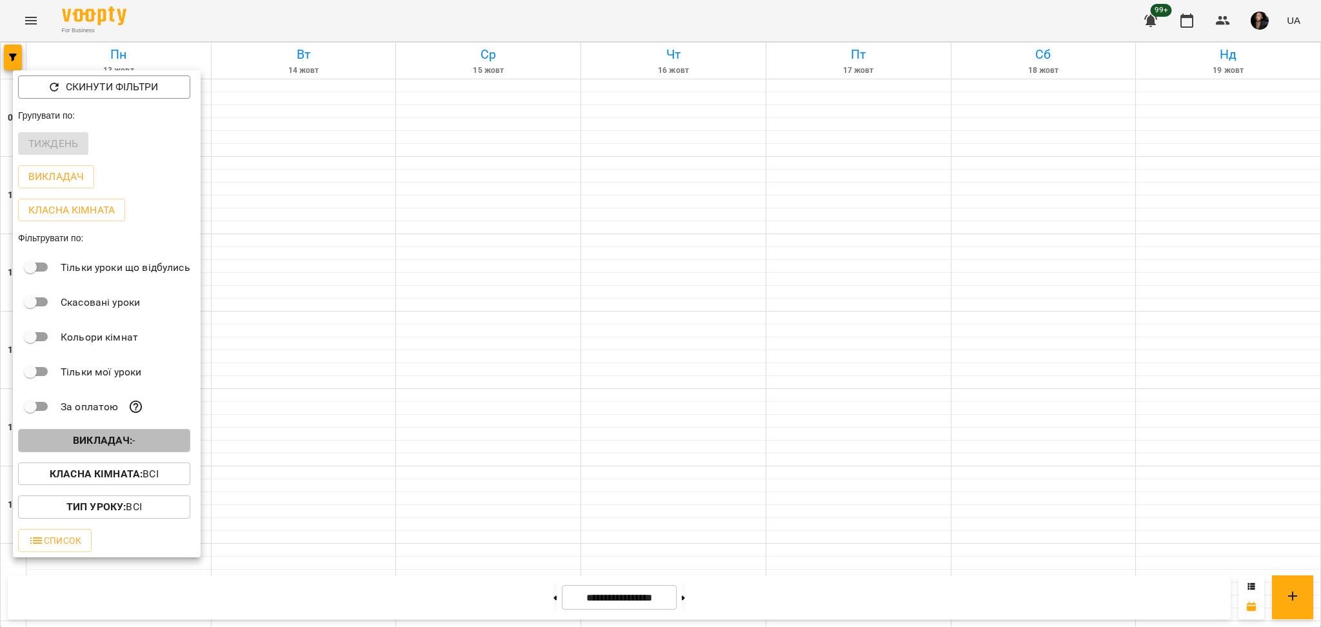
click at [153, 448] on span "Викладач : -" at bounding box center [104, 440] width 152 height 15
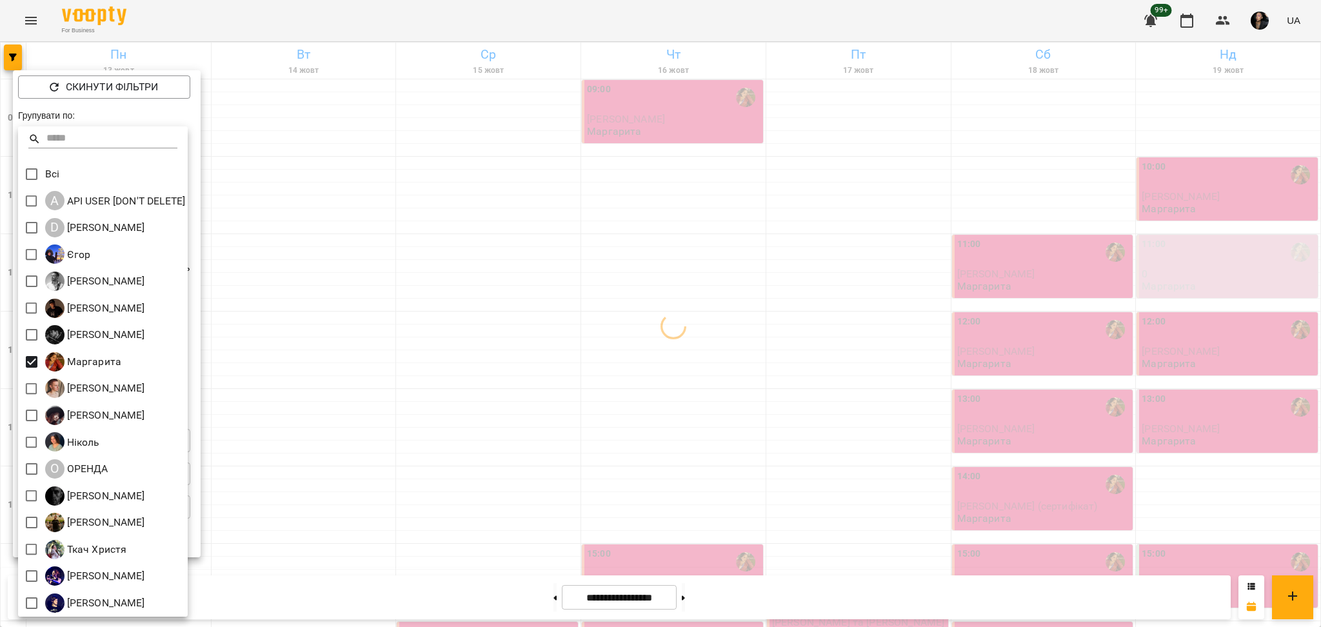
click at [513, 424] on div at bounding box center [660, 313] width 1321 height 627
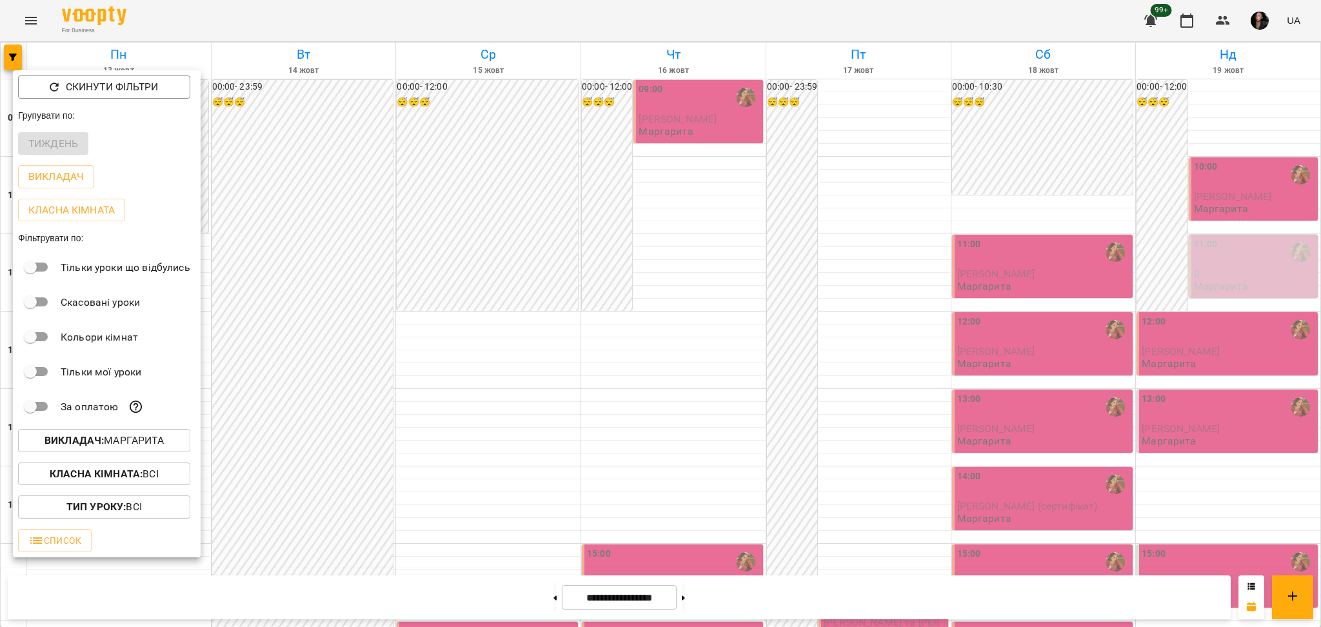
click at [177, 480] on span "Класна кімната : Всі" at bounding box center [104, 473] width 152 height 15
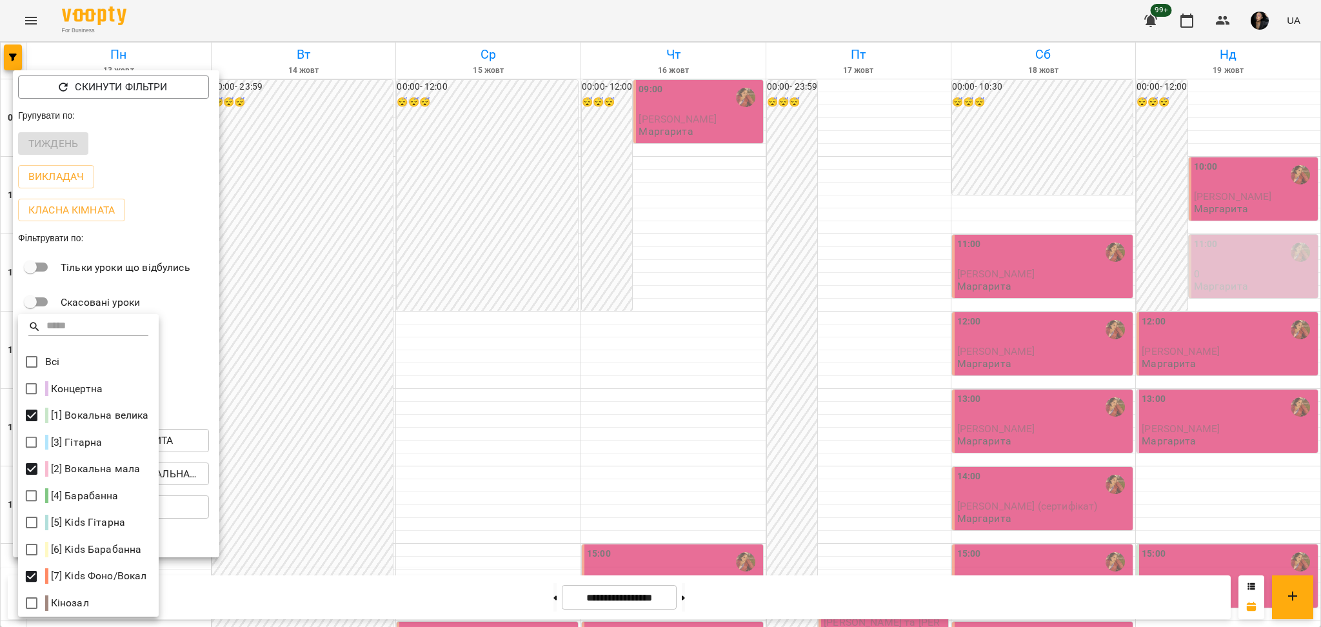
click at [380, 495] on div at bounding box center [660, 313] width 1321 height 627
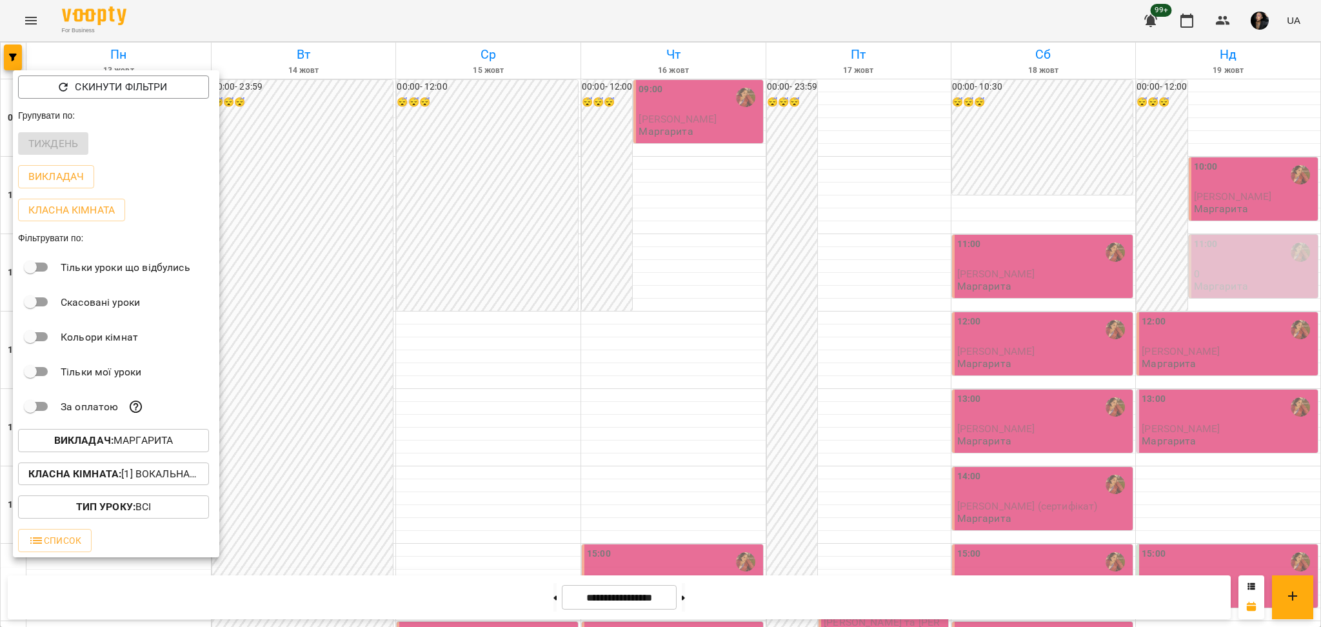
click at [409, 438] on div at bounding box center [660, 313] width 1321 height 627
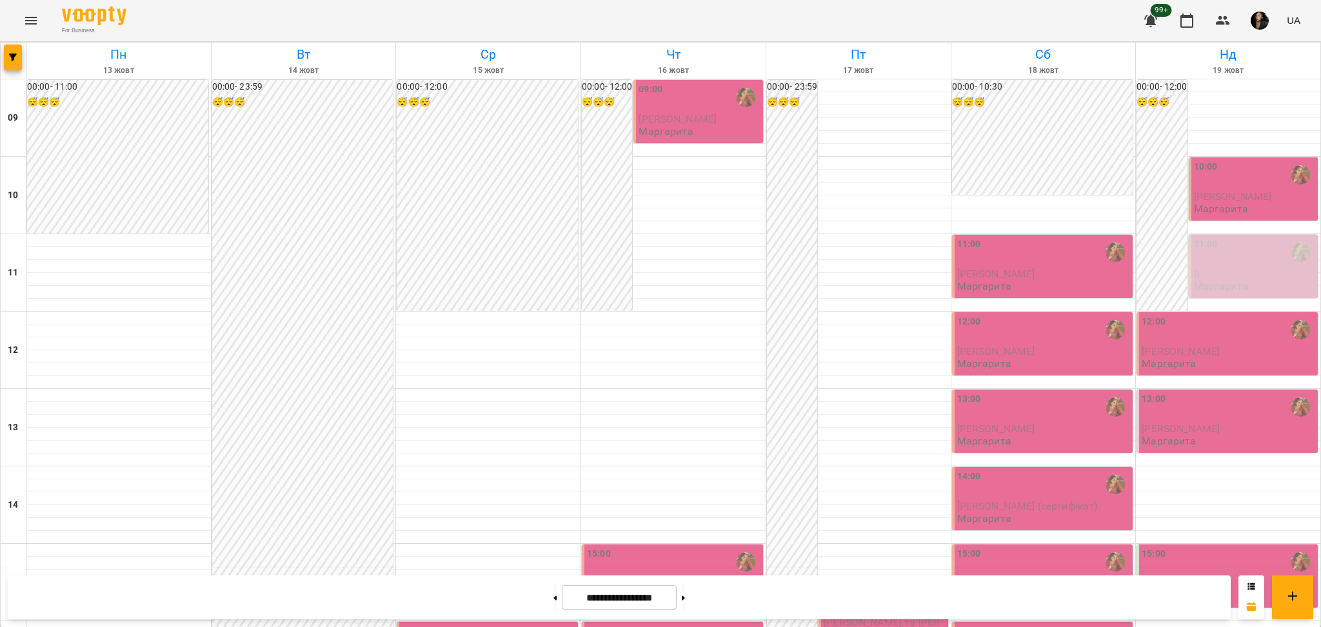
click at [2, 53] on div at bounding box center [14, 61] width 26 height 36
click at [5, 54] on span "button" at bounding box center [13, 58] width 18 height 8
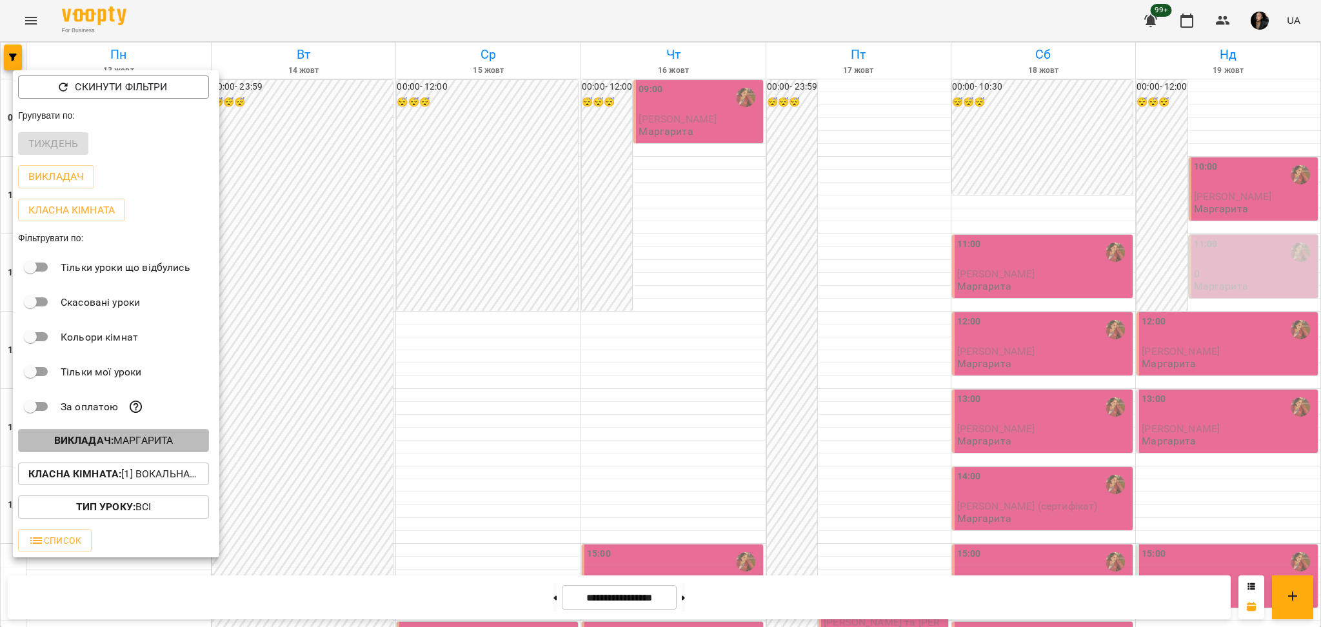
click at [123, 448] on p "Викладач : Маргарита" at bounding box center [113, 440] width 119 height 15
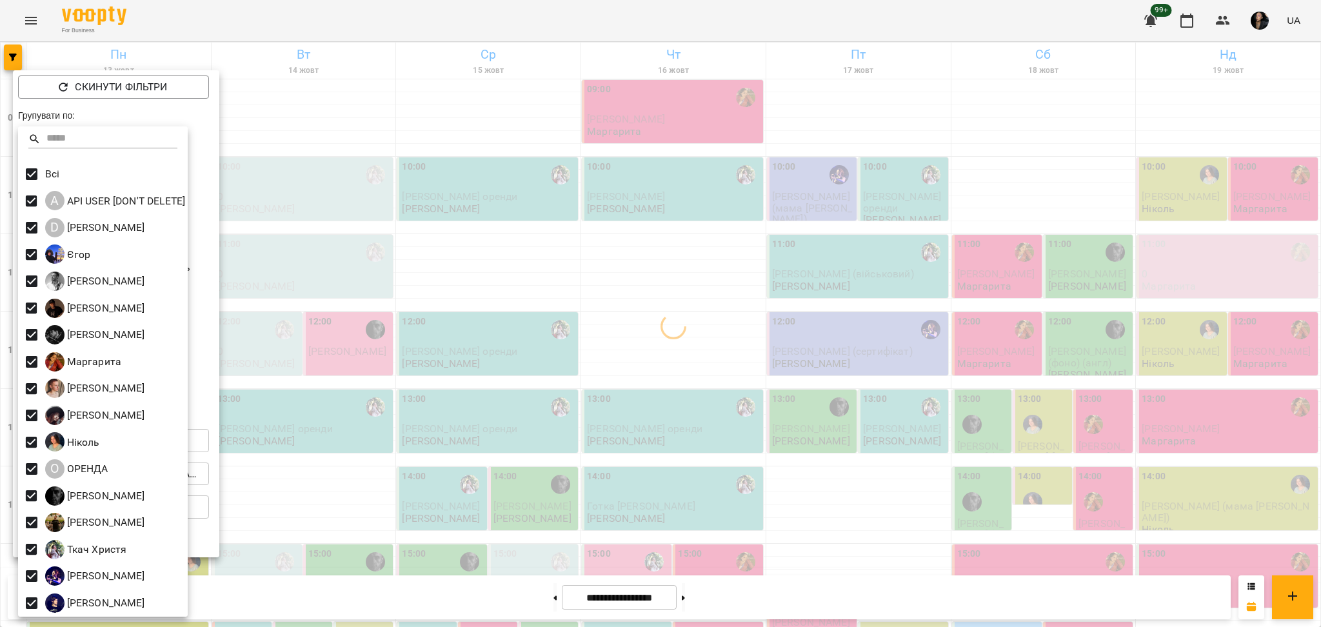
drag, startPoint x: 488, startPoint y: 231, endPoint x: 476, endPoint y: 282, distance: 52.4
click at [487, 231] on div at bounding box center [660, 313] width 1321 height 627
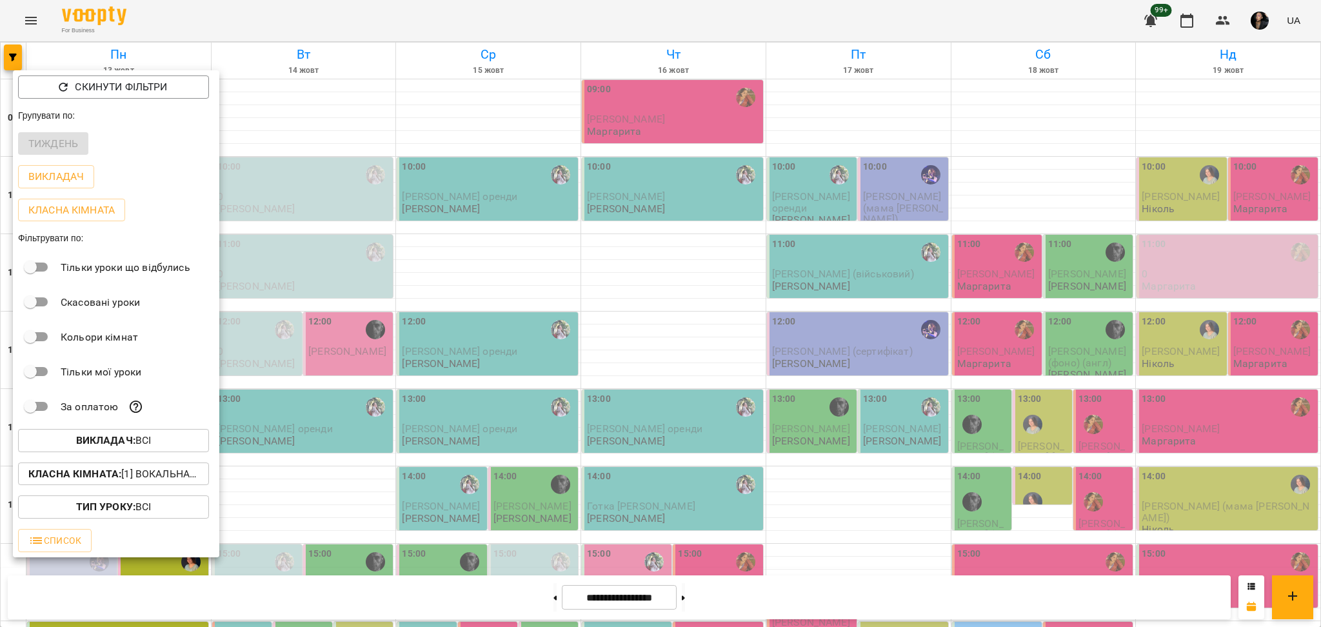
click at [472, 326] on div at bounding box center [660, 313] width 1321 height 627
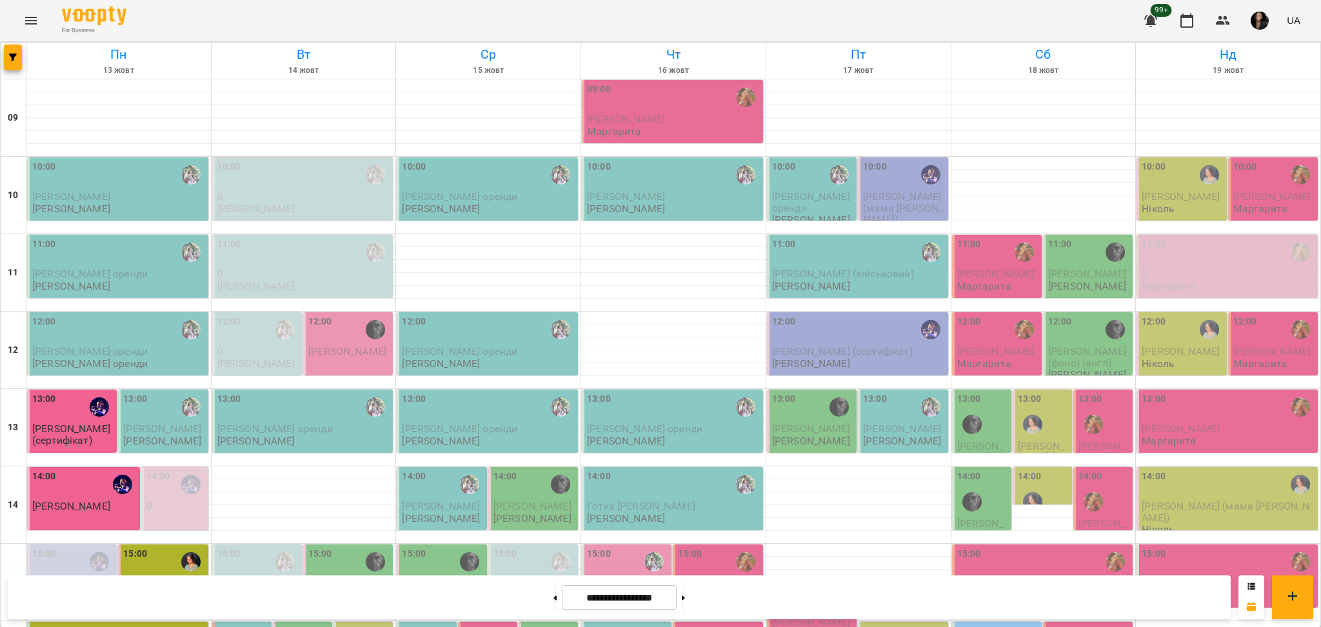
scroll to position [258, 0]
click at [7, 43] on div at bounding box center [14, 61] width 26 height 36
click at [11, 61] on icon "button" at bounding box center [13, 58] width 8 height 8
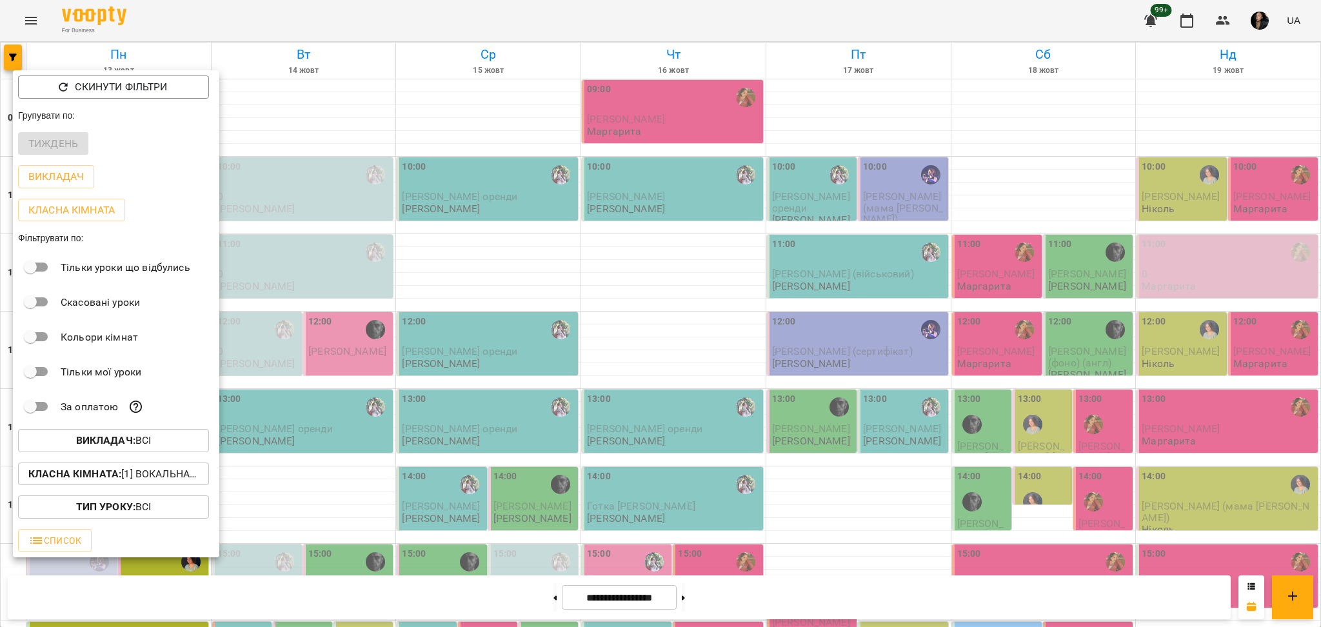
click at [152, 443] on span "Викладач : Всі" at bounding box center [113, 440] width 170 height 15
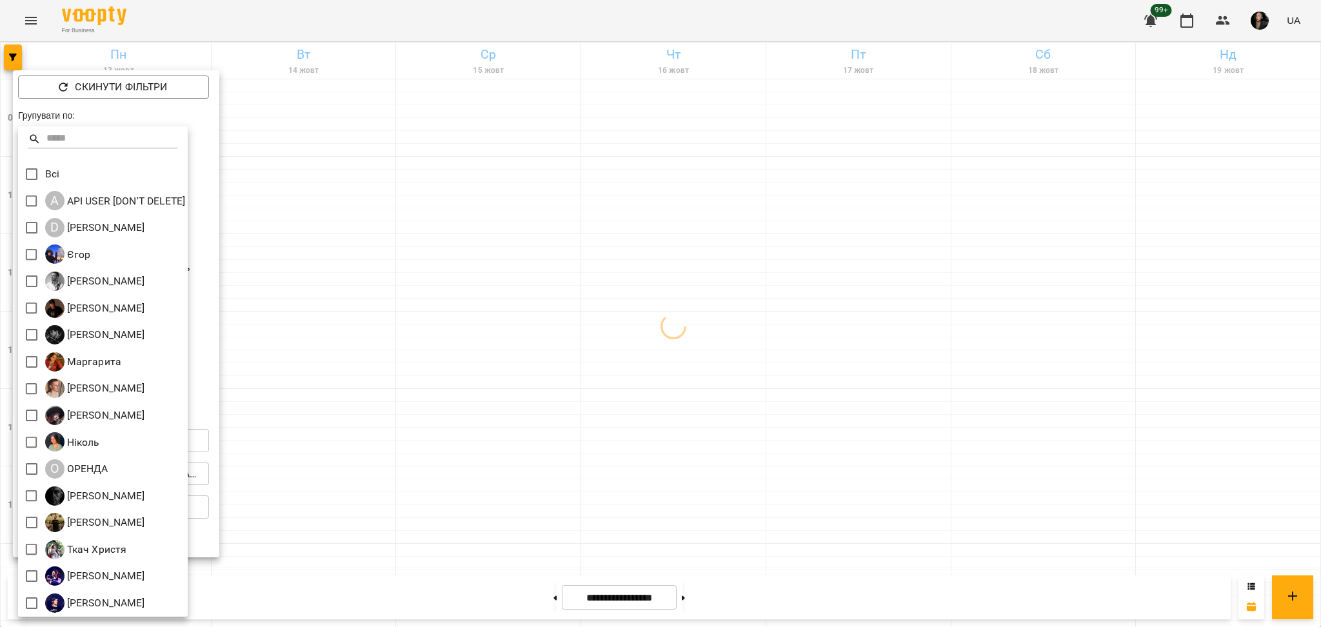
scroll to position [3, 0]
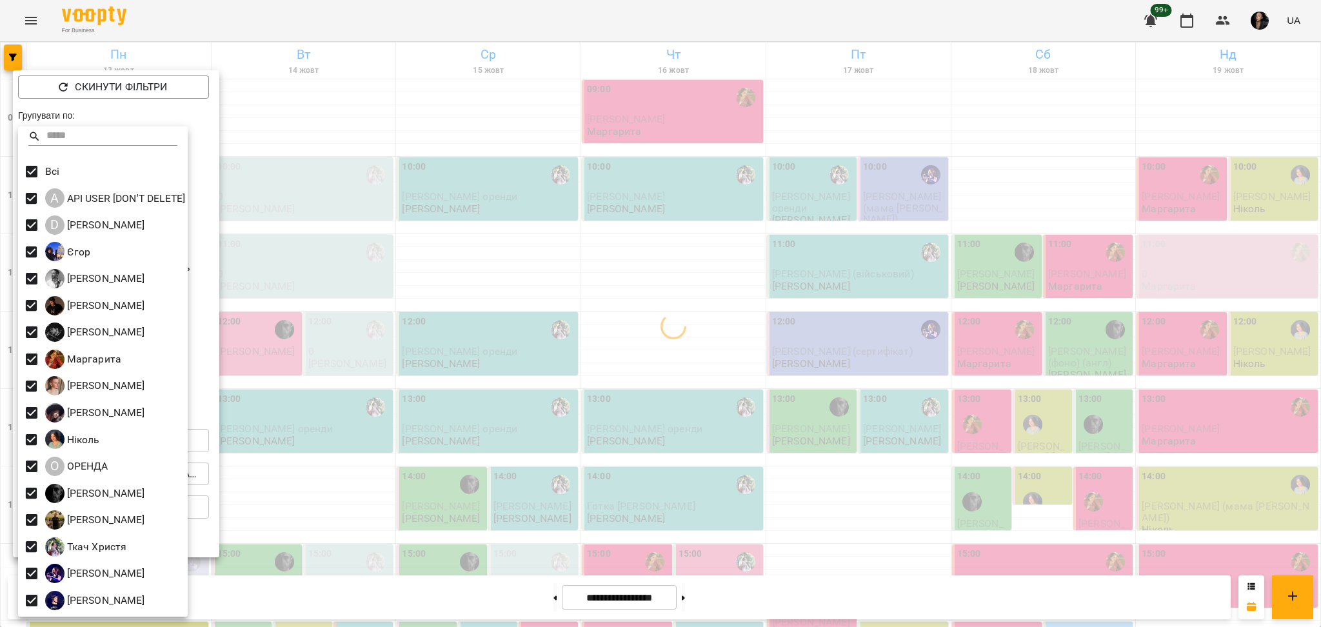
click at [582, 332] on div at bounding box center [660, 313] width 1321 height 627
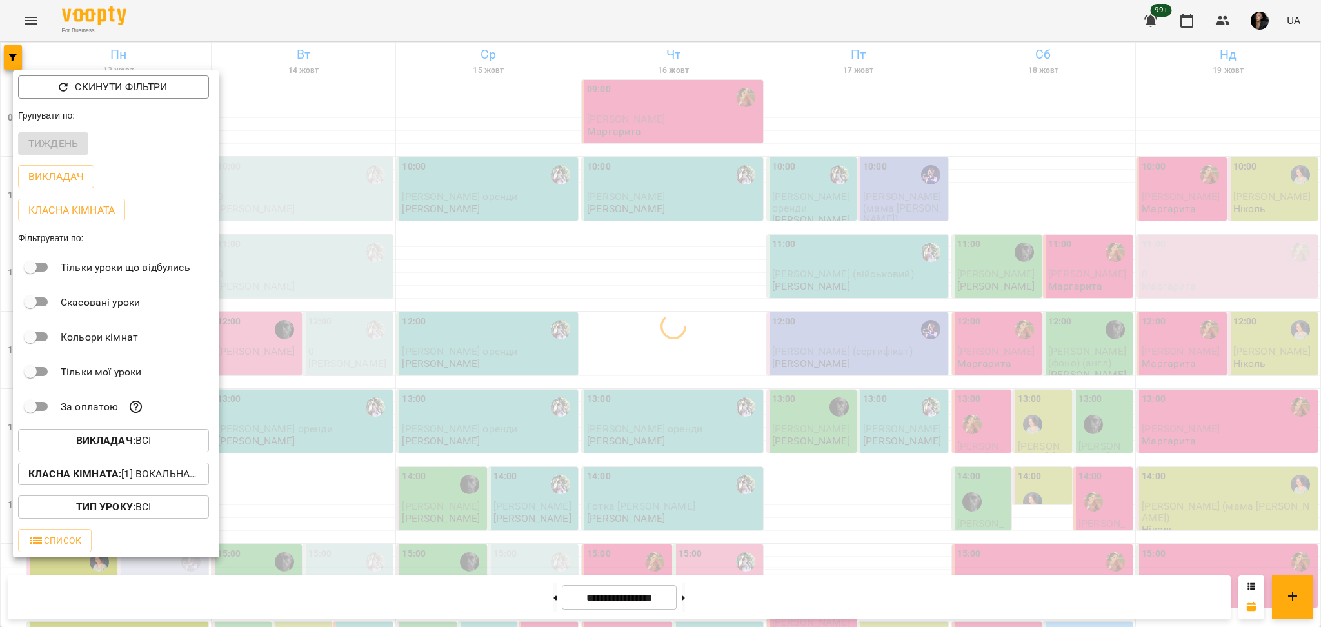
drag, startPoint x: 575, startPoint y: 354, endPoint x: 574, endPoint y: 360, distance: 6.6
click at [576, 354] on div at bounding box center [660, 313] width 1321 height 627
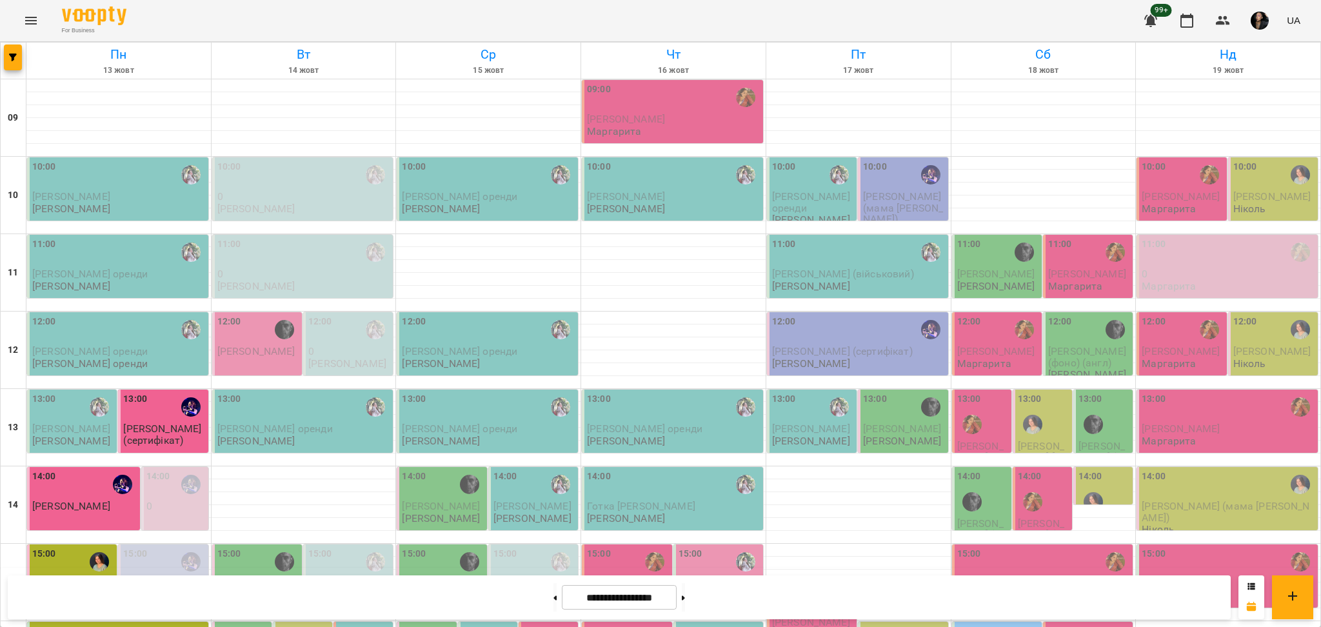
scroll to position [0, 0]
click at [261, 357] on p "[PERSON_NAME]" at bounding box center [258, 351] width 82 height 11
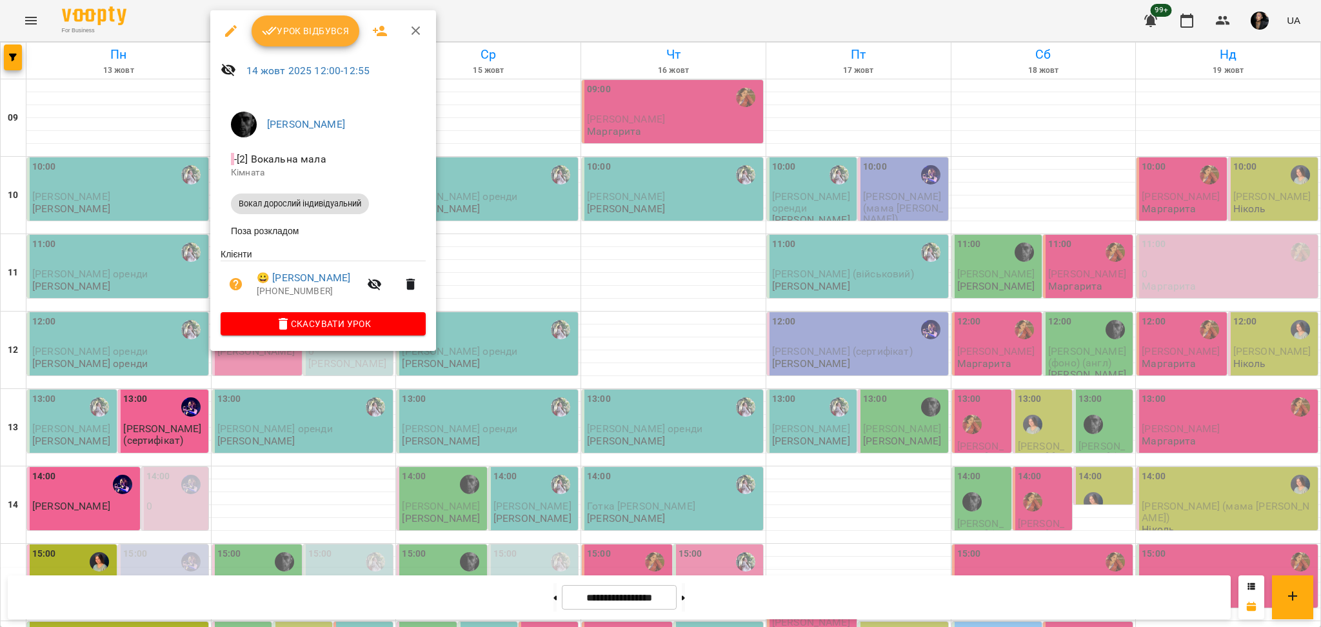
click at [467, 413] on div at bounding box center [660, 313] width 1321 height 627
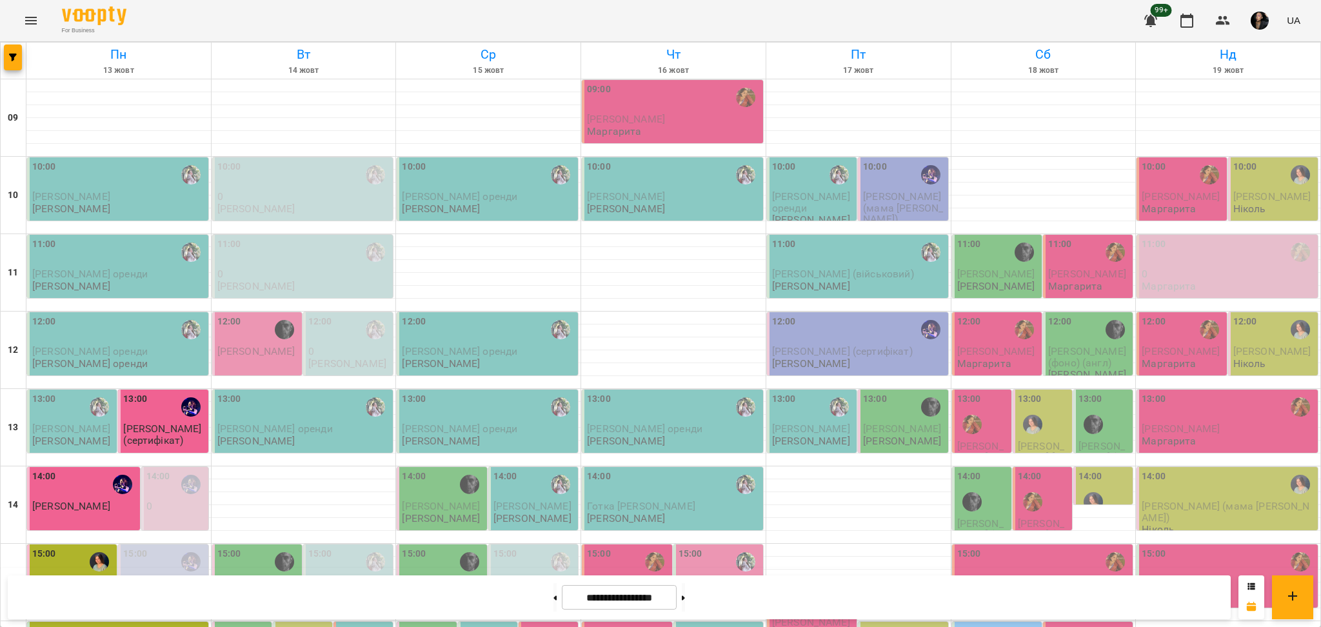
click at [249, 357] on p "[PERSON_NAME]" at bounding box center [258, 351] width 82 height 11
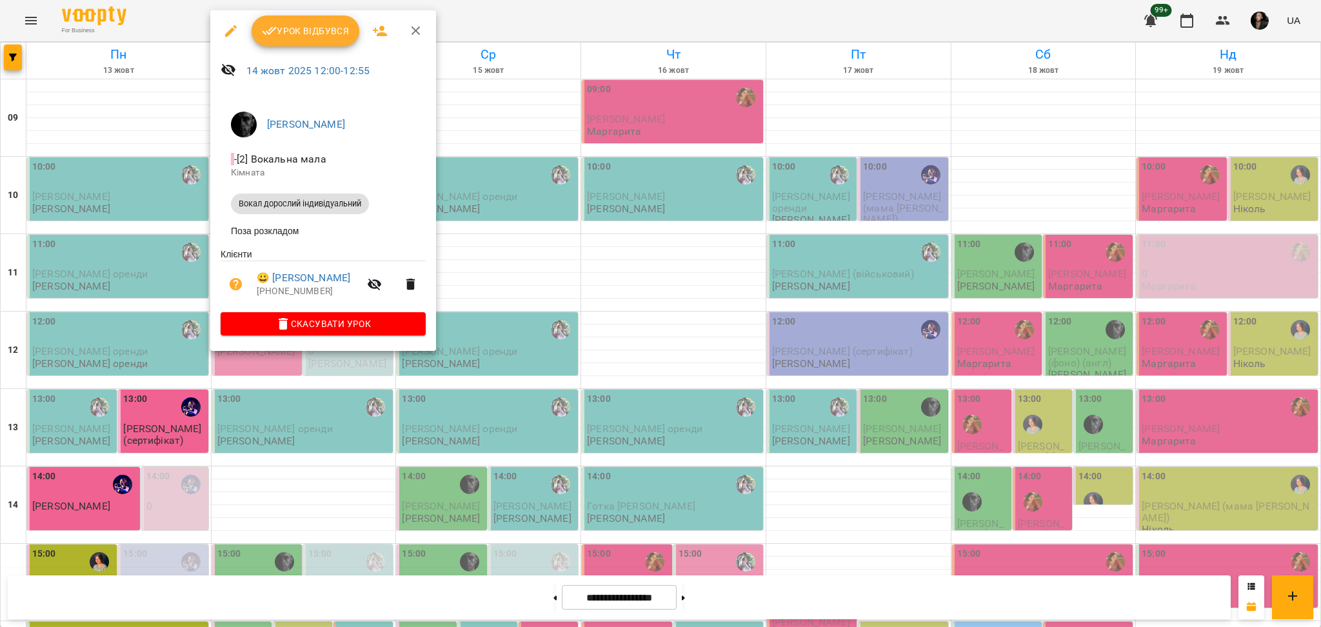
click at [634, 235] on div at bounding box center [660, 313] width 1321 height 627
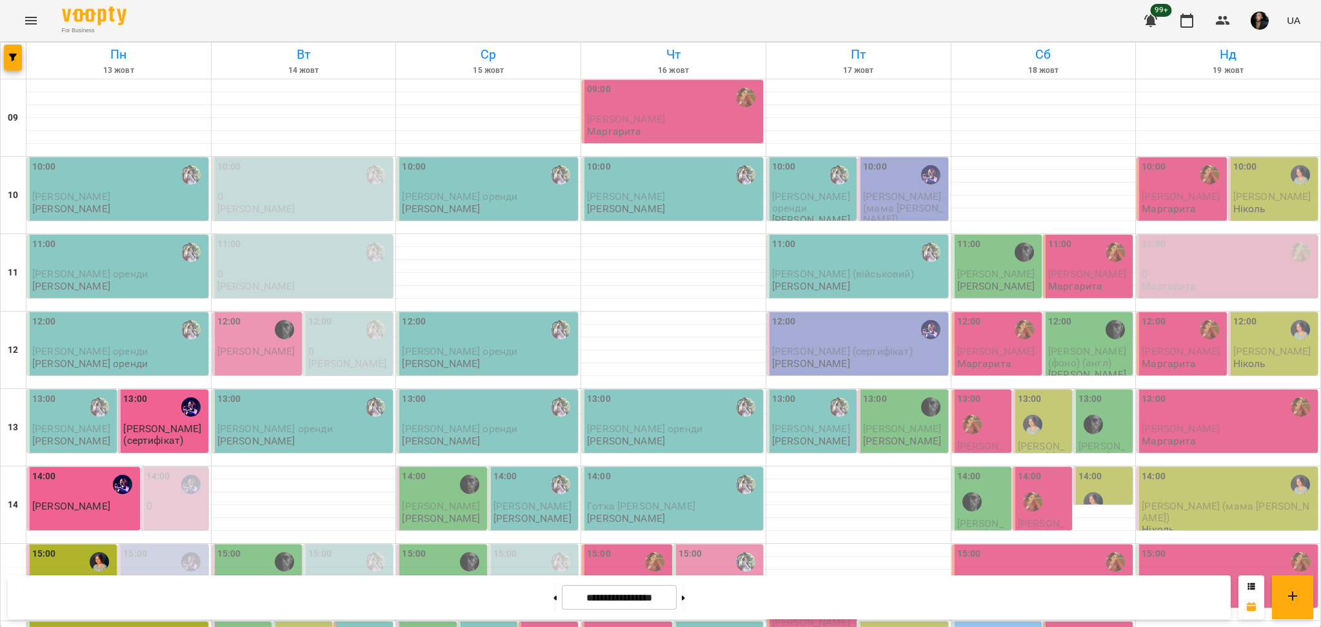
click at [302, 429] on p "[PERSON_NAME] оренди" at bounding box center [303, 428] width 173 height 11
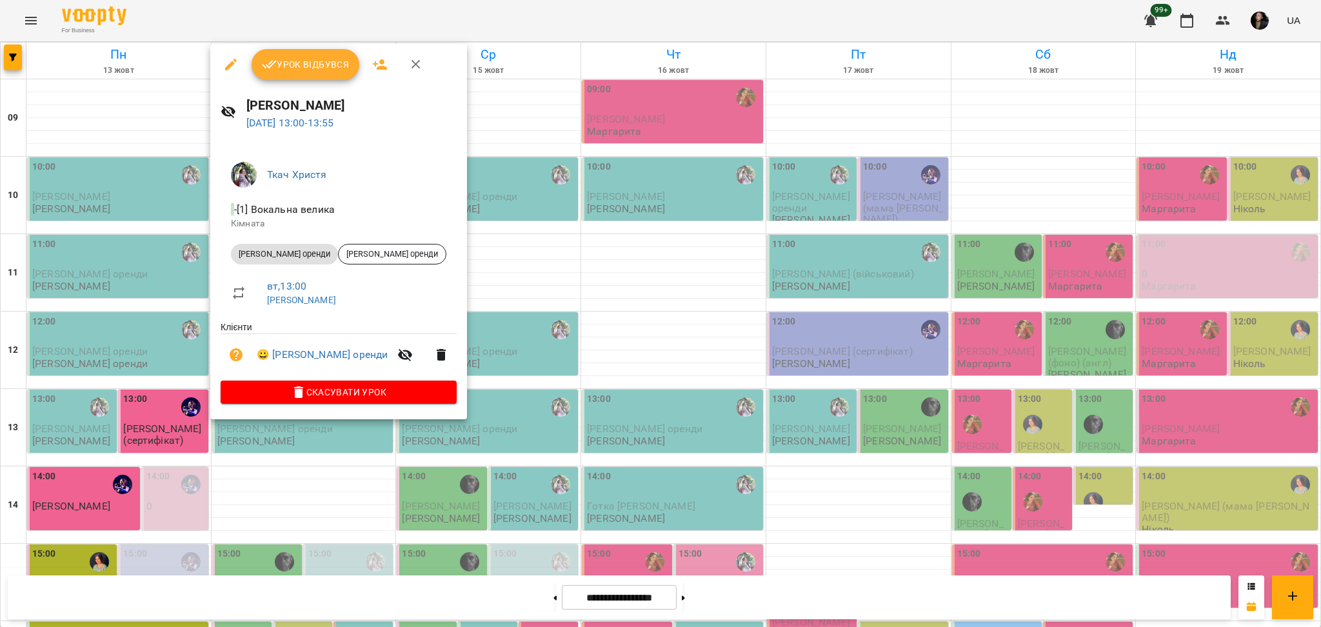
click at [592, 334] on div at bounding box center [660, 313] width 1321 height 627
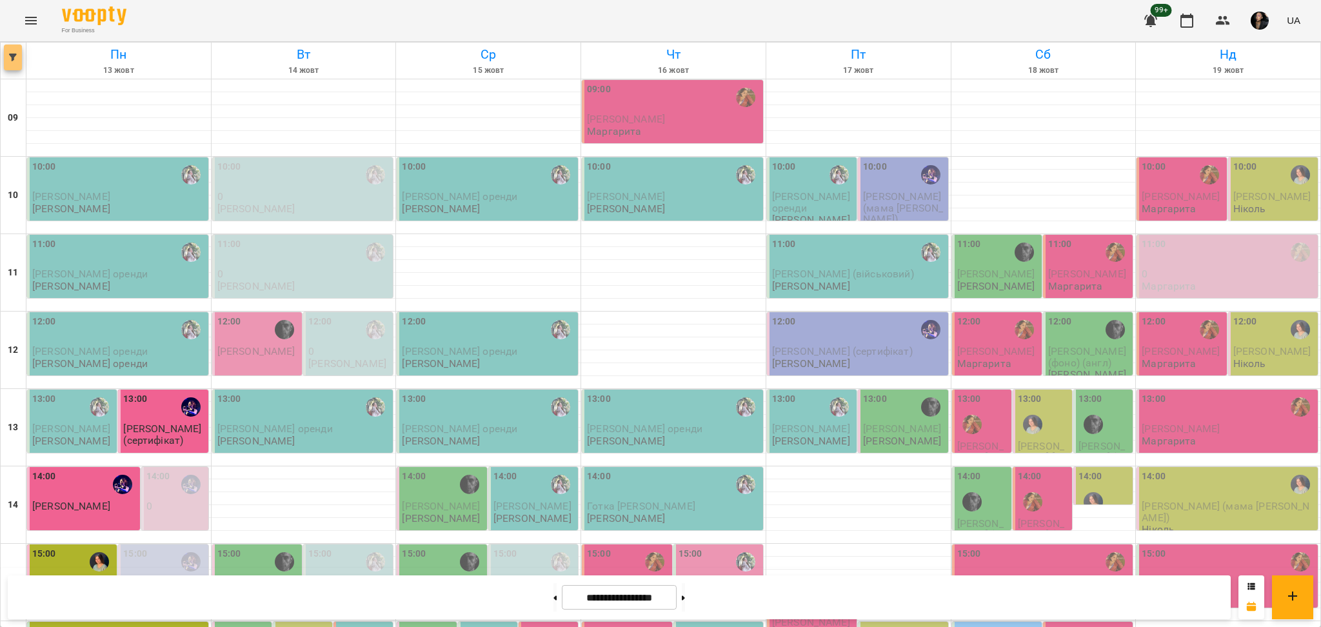
click at [19, 67] on button "button" at bounding box center [13, 57] width 18 height 26
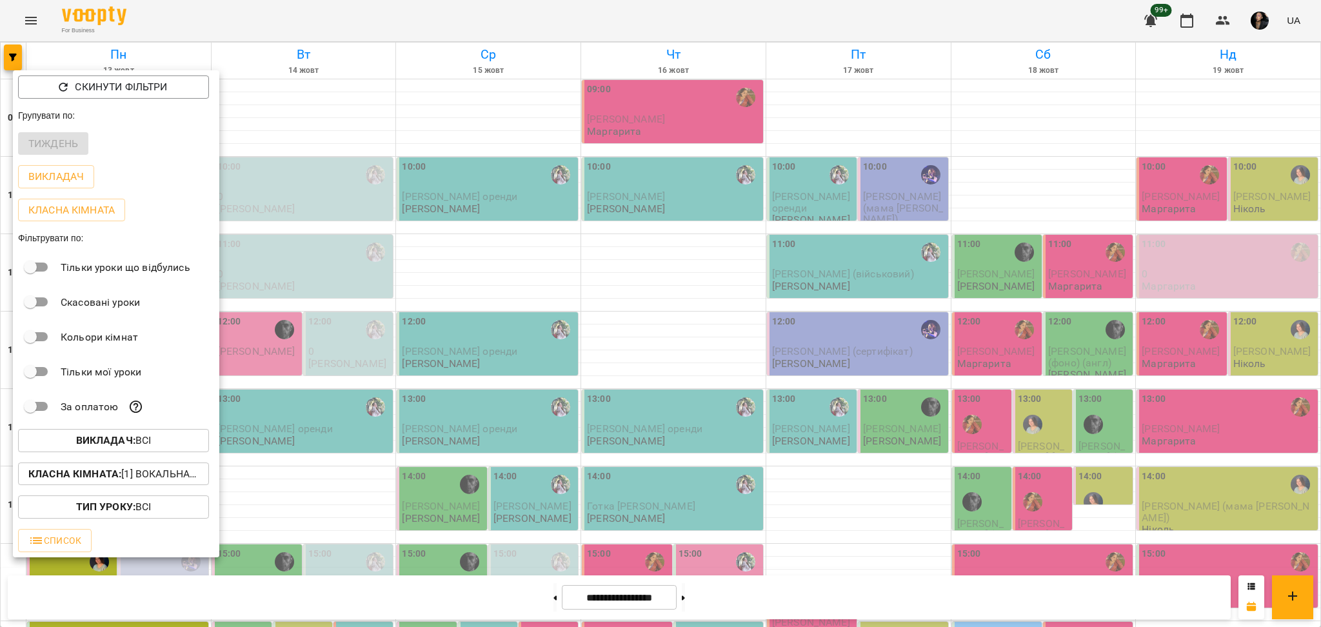
click at [119, 470] on p "Класна кімната : [1] Вокальна велика,[2] Вокальна мала,[7] Kids Фоно/Вокал" at bounding box center [113, 473] width 170 height 15
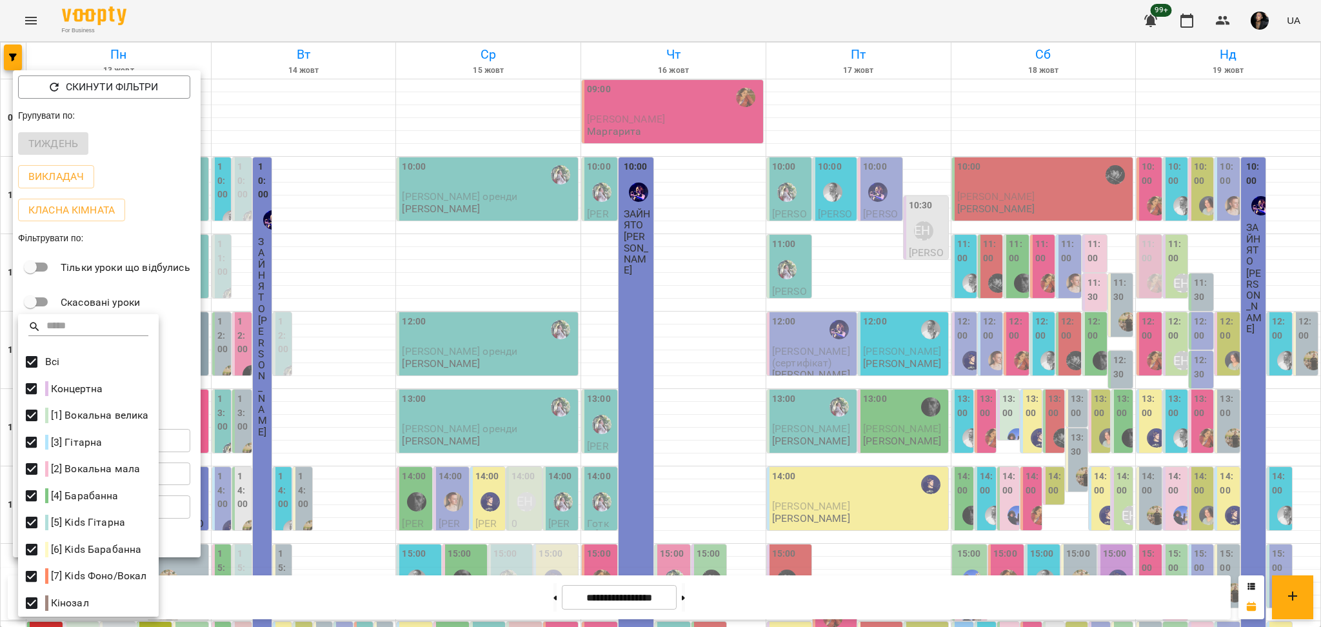
click at [662, 395] on div at bounding box center [660, 313] width 1321 height 627
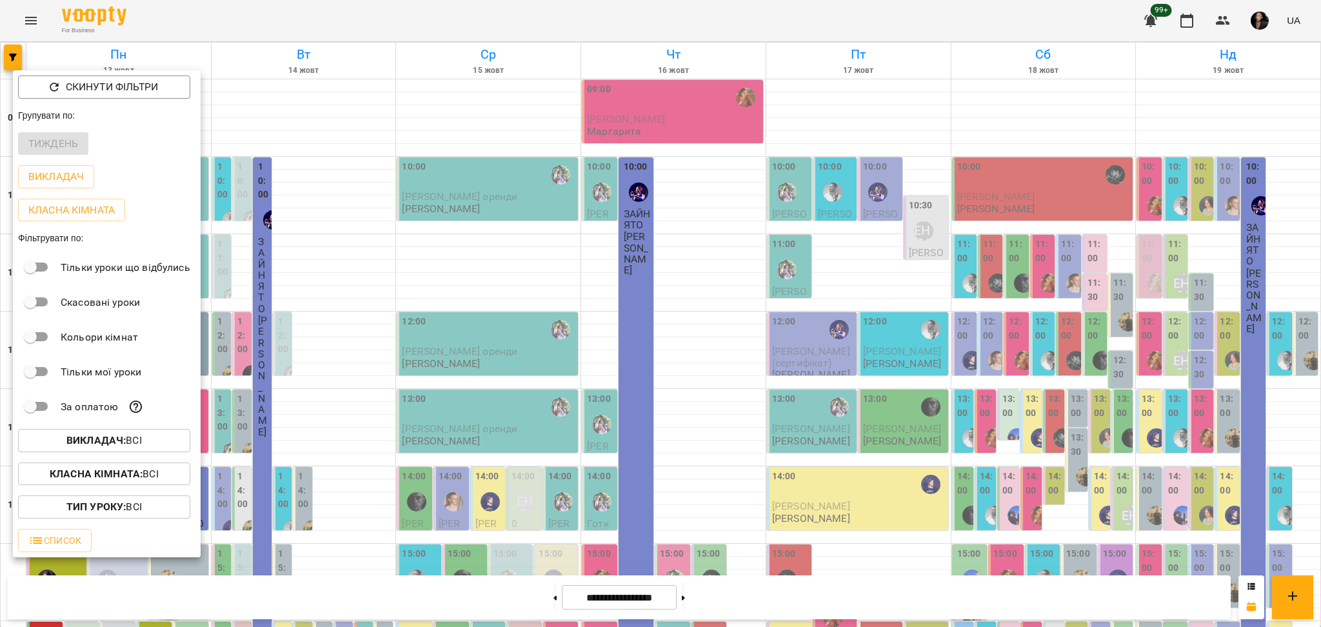
click at [795, 438] on div at bounding box center [660, 313] width 1321 height 627
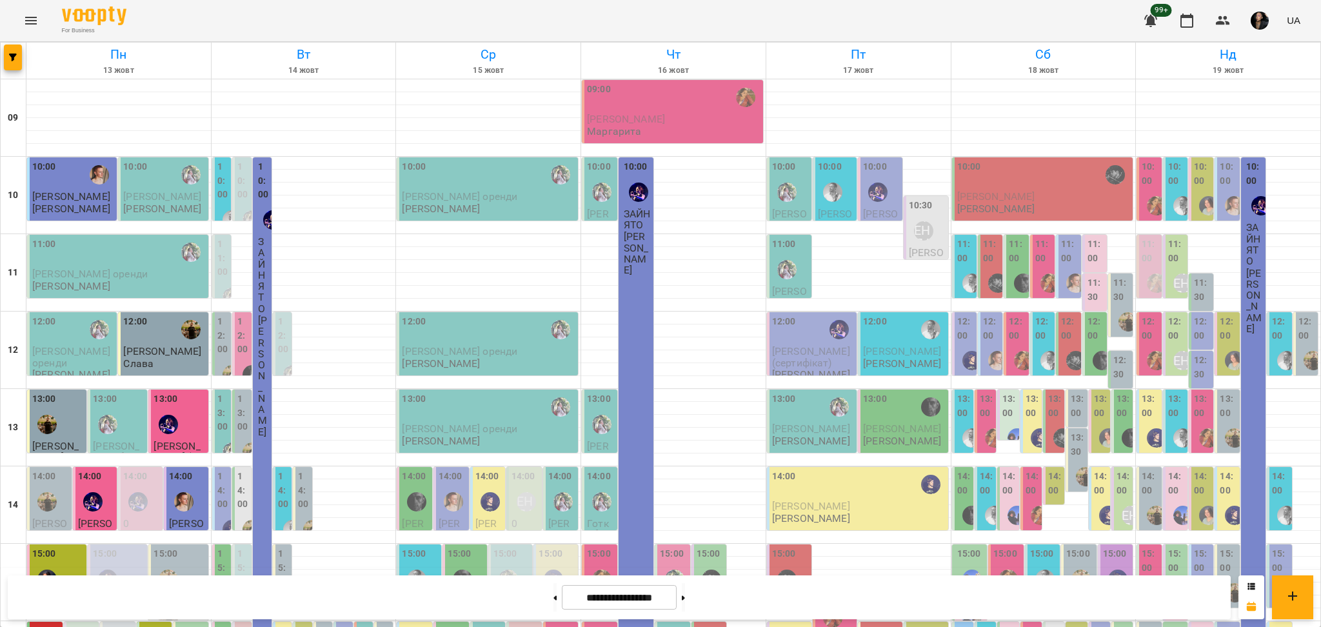
scroll to position [86, 0]
click at [1061, 237] on label "11:00" at bounding box center [1069, 251] width 17 height 28
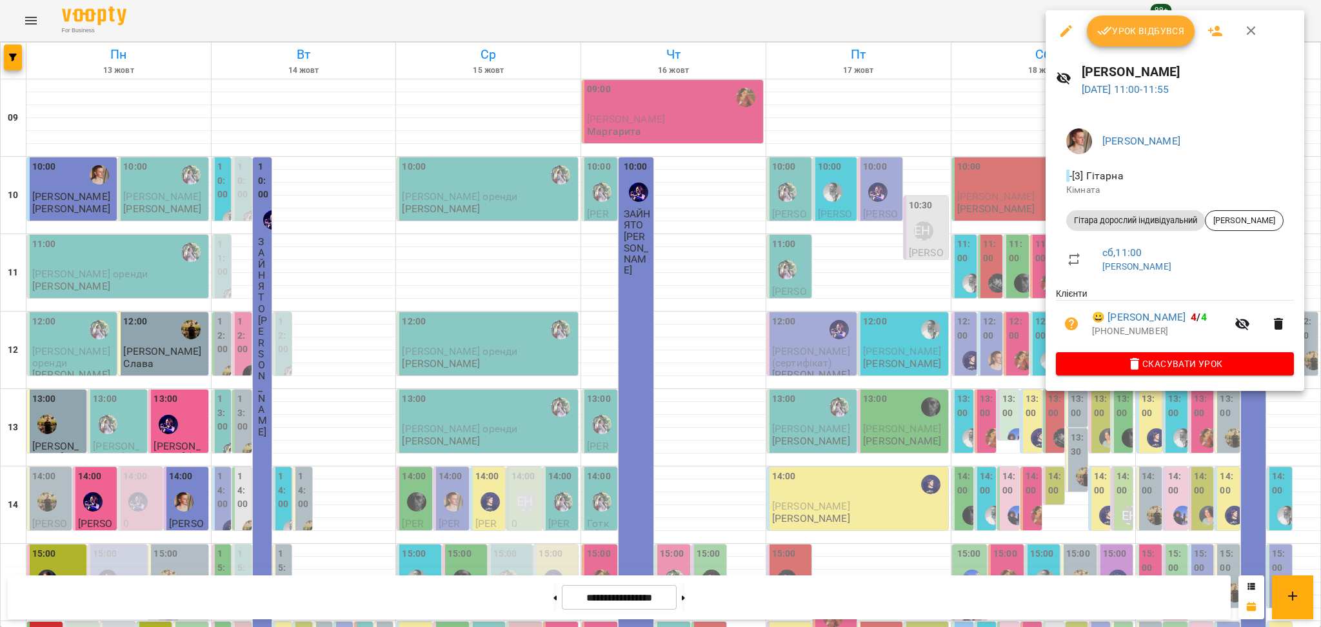
click at [1039, 180] on div at bounding box center [660, 313] width 1321 height 627
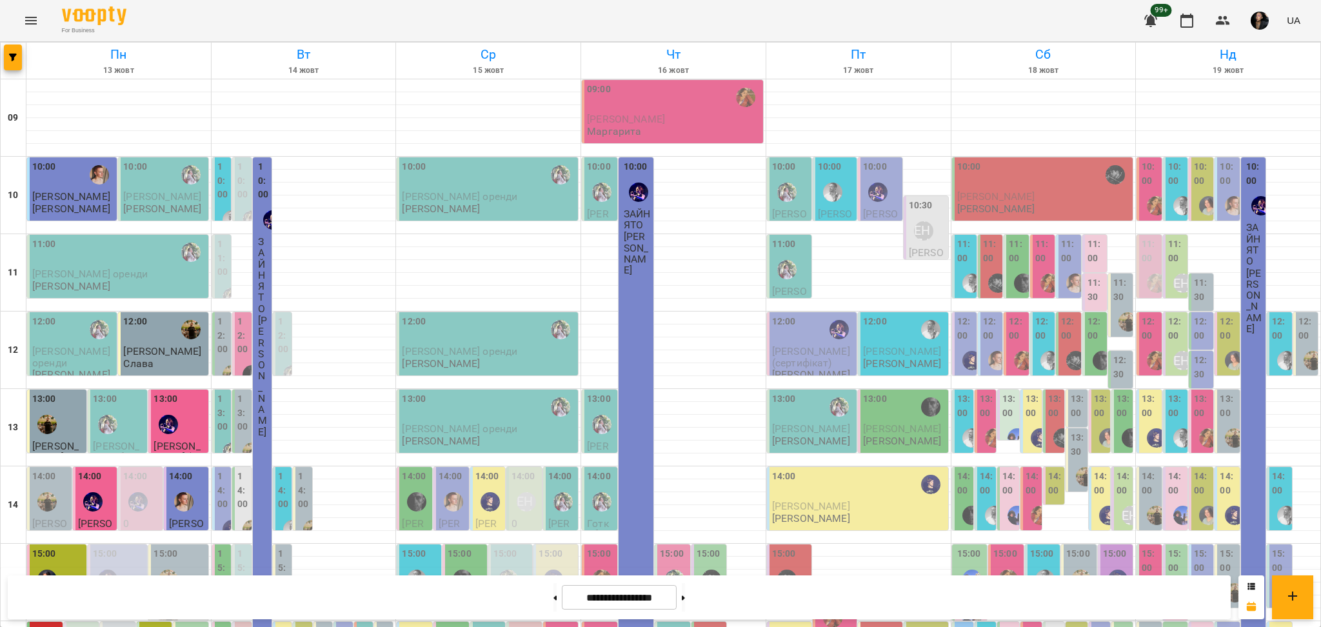
scroll to position [0, 0]
click at [12, 66] on button "button" at bounding box center [13, 57] width 18 height 26
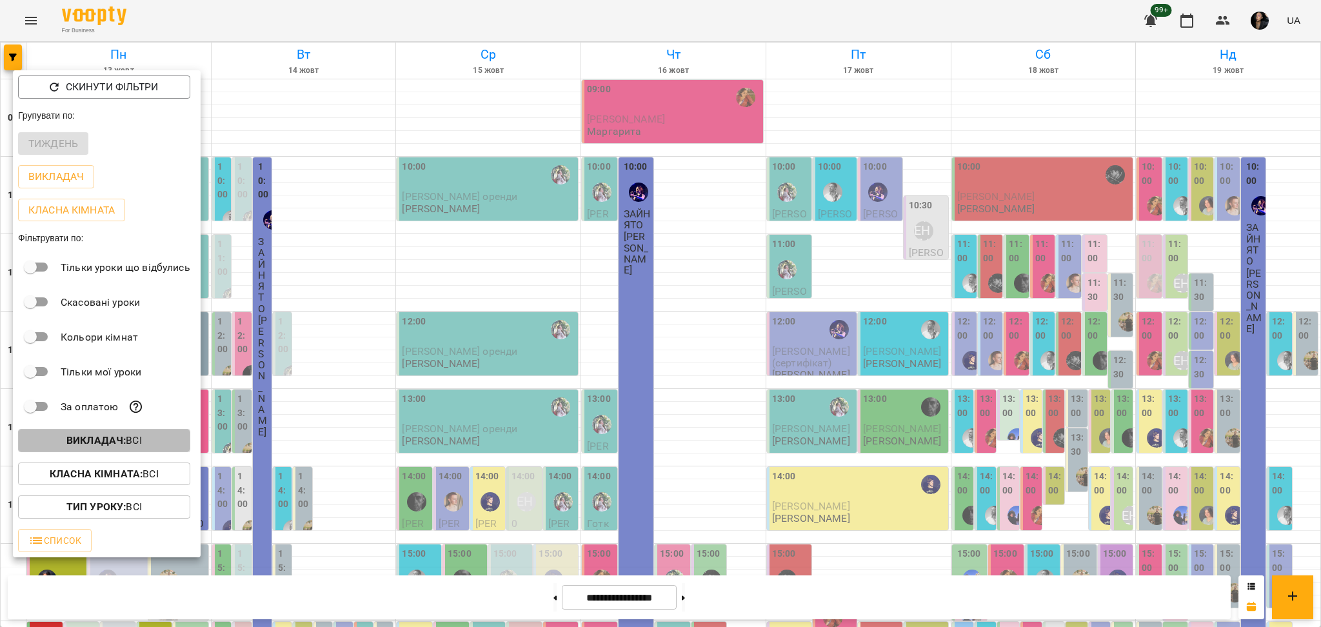
click at [146, 448] on span "Викладач : Всі" at bounding box center [104, 440] width 152 height 15
